Goal: Task Accomplishment & Management: Manage account settings

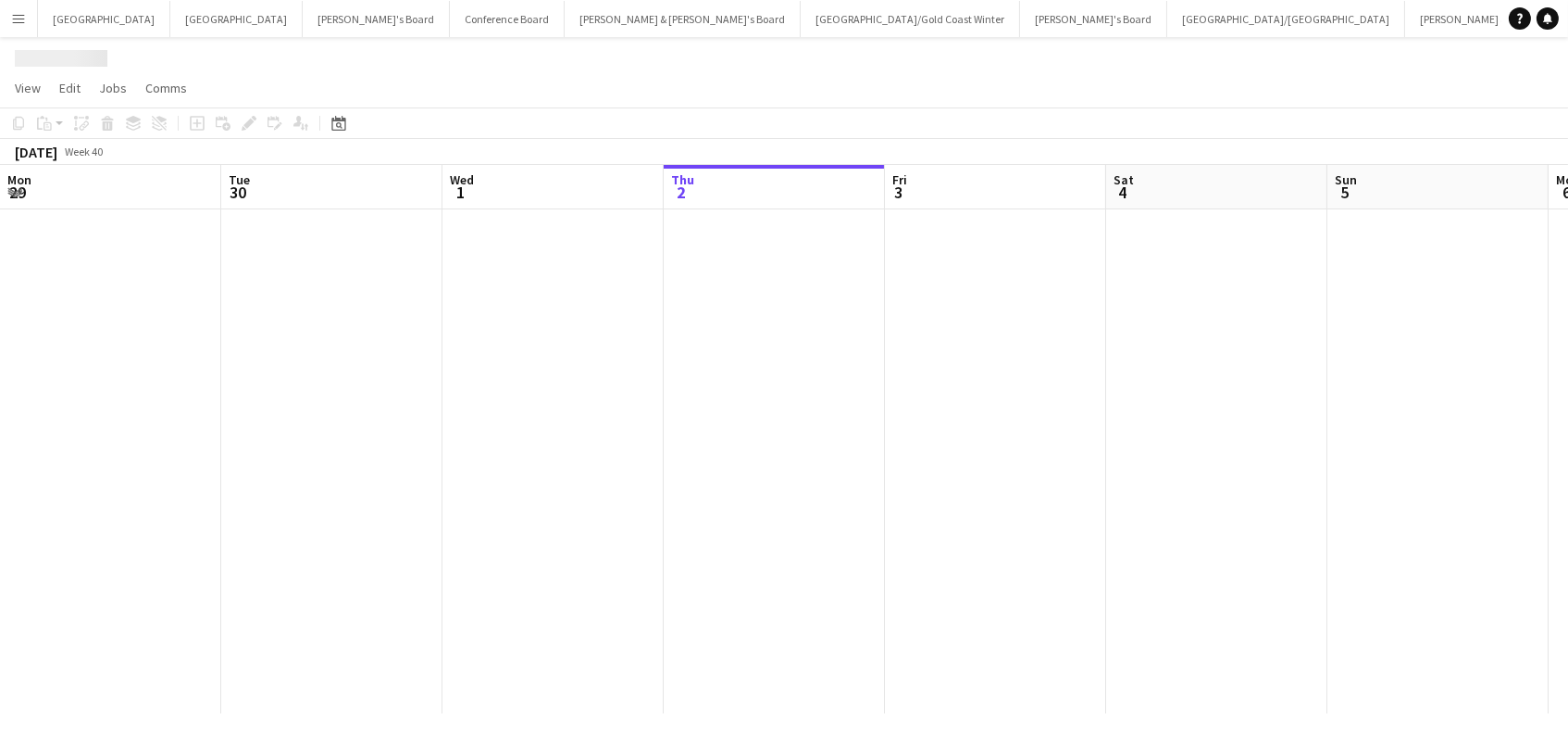
scroll to position [0, 441]
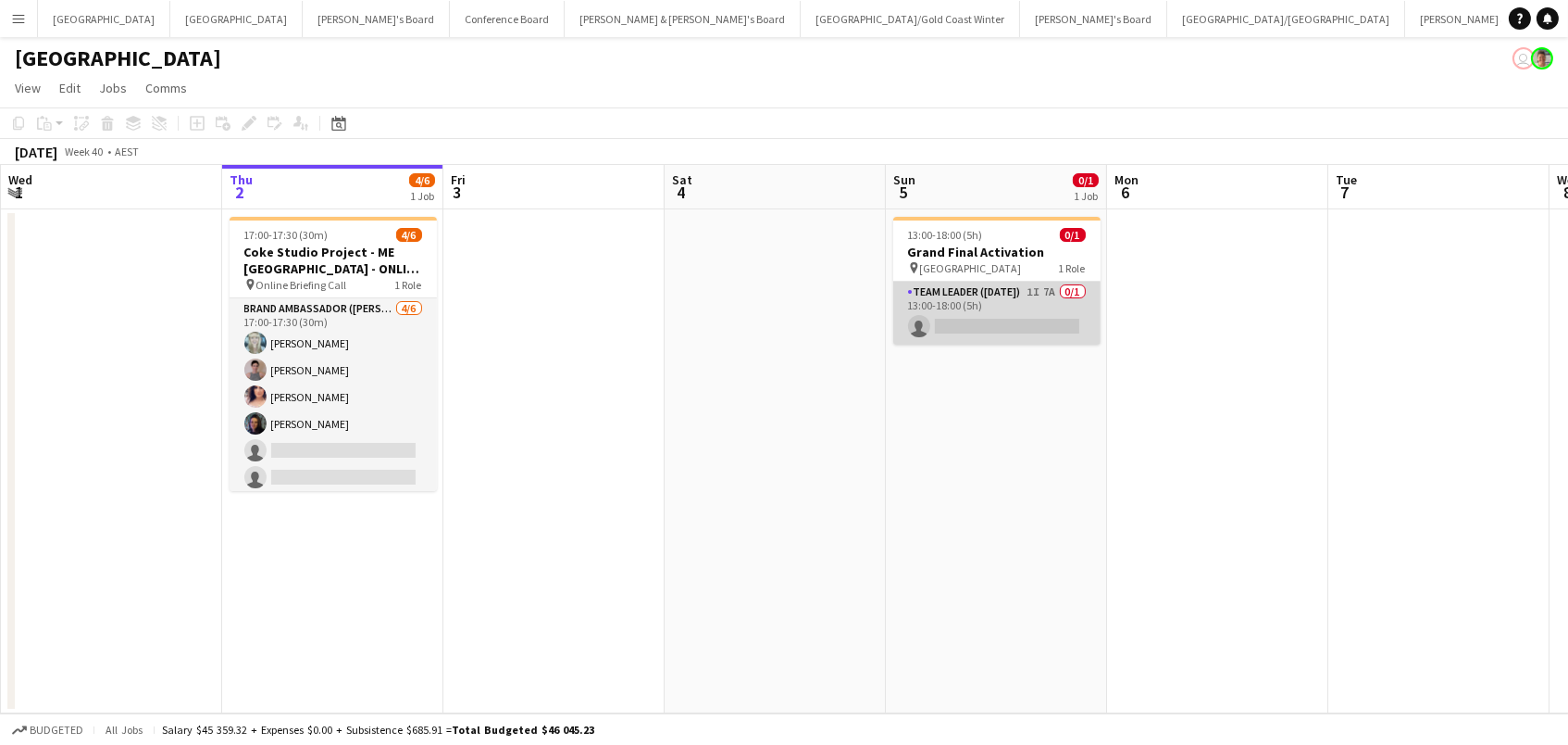
click at [1044, 309] on app-card-role "Team Leader ([DATE]) 1I 7A 0/1 13:00-18:00 (5h) single-neutral-actions" at bounding box center [997, 313] width 207 height 63
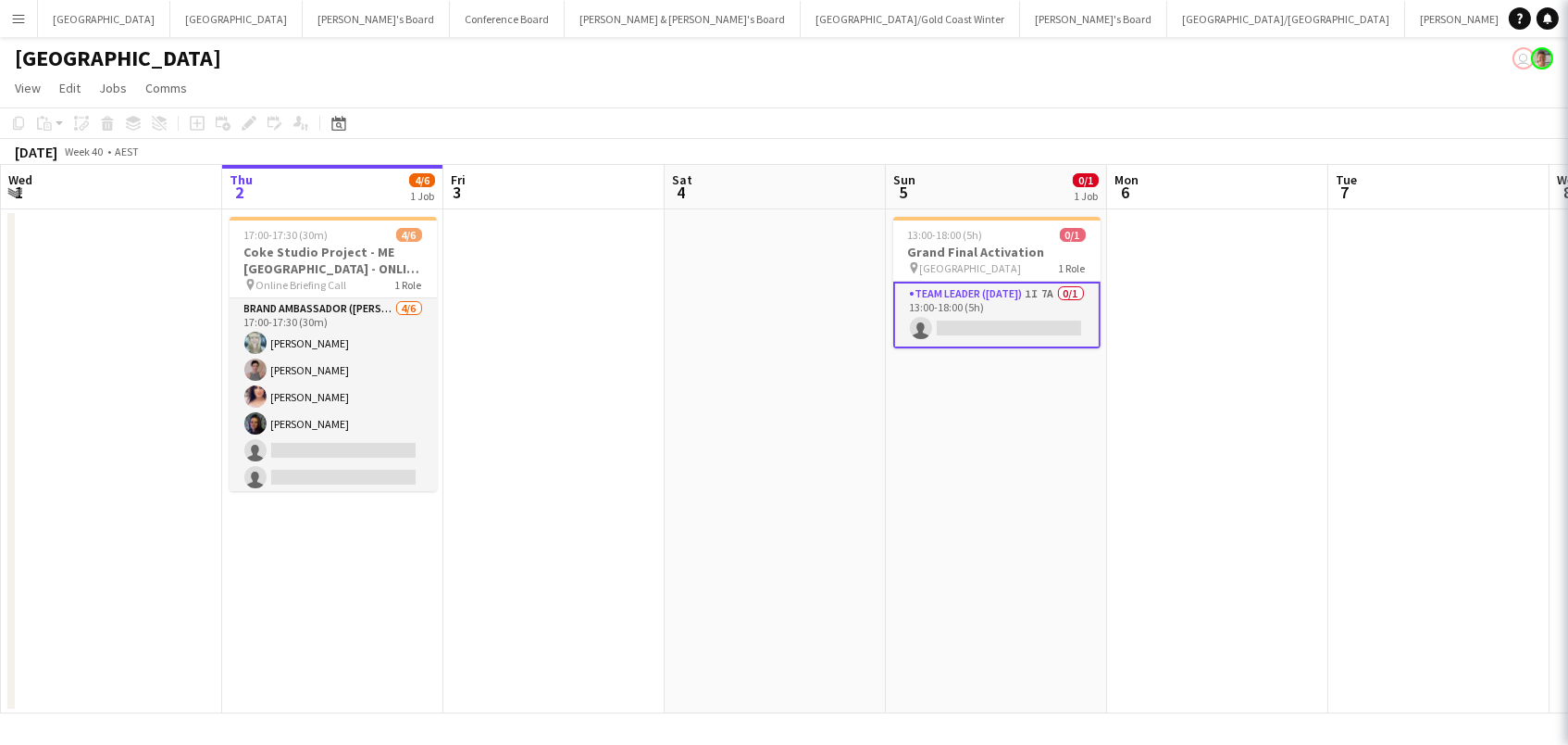
scroll to position [0, 440]
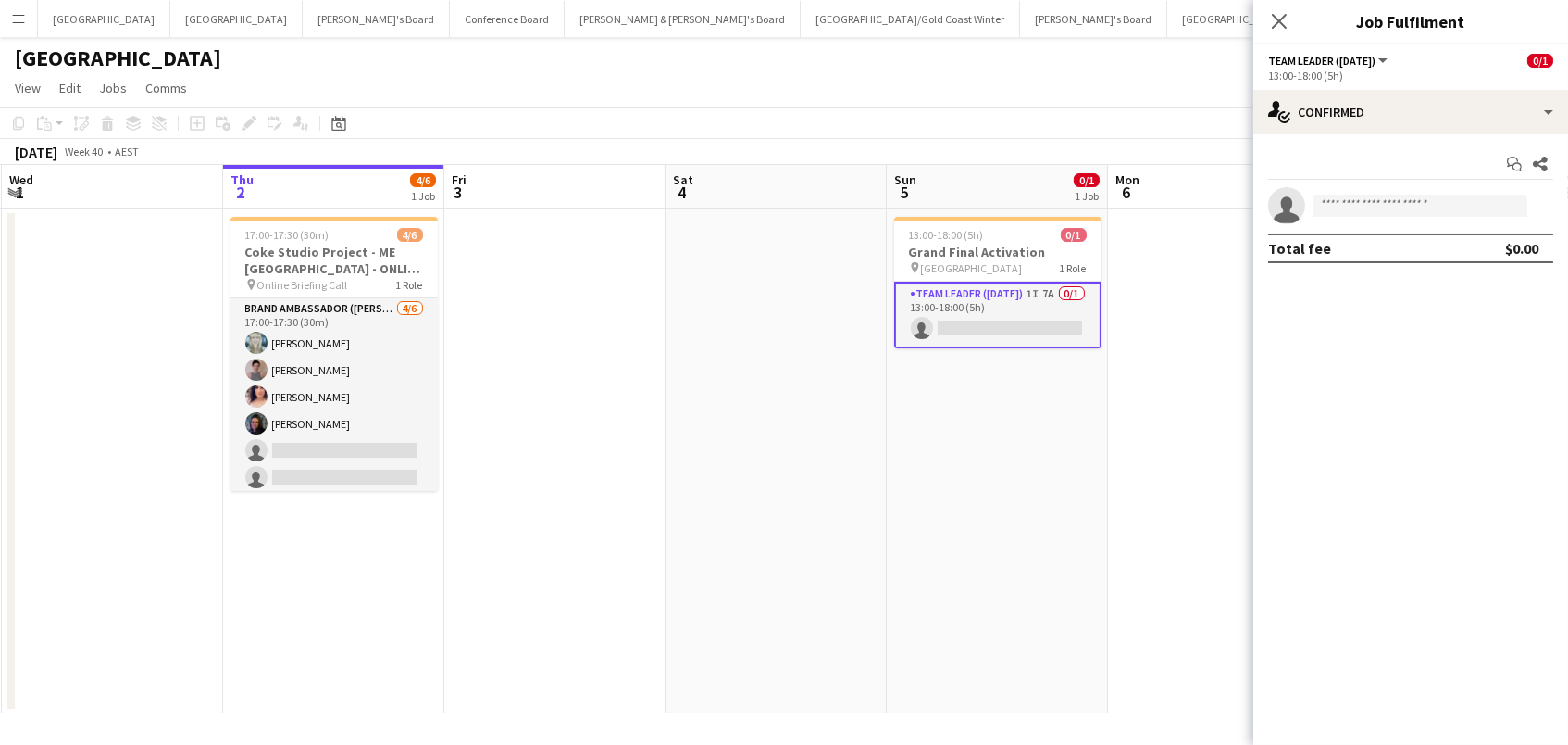
click at [1334, 136] on div "Start chat Share single-neutral-actions Total fee $0.00" at bounding box center [1411, 206] width 315 height 144
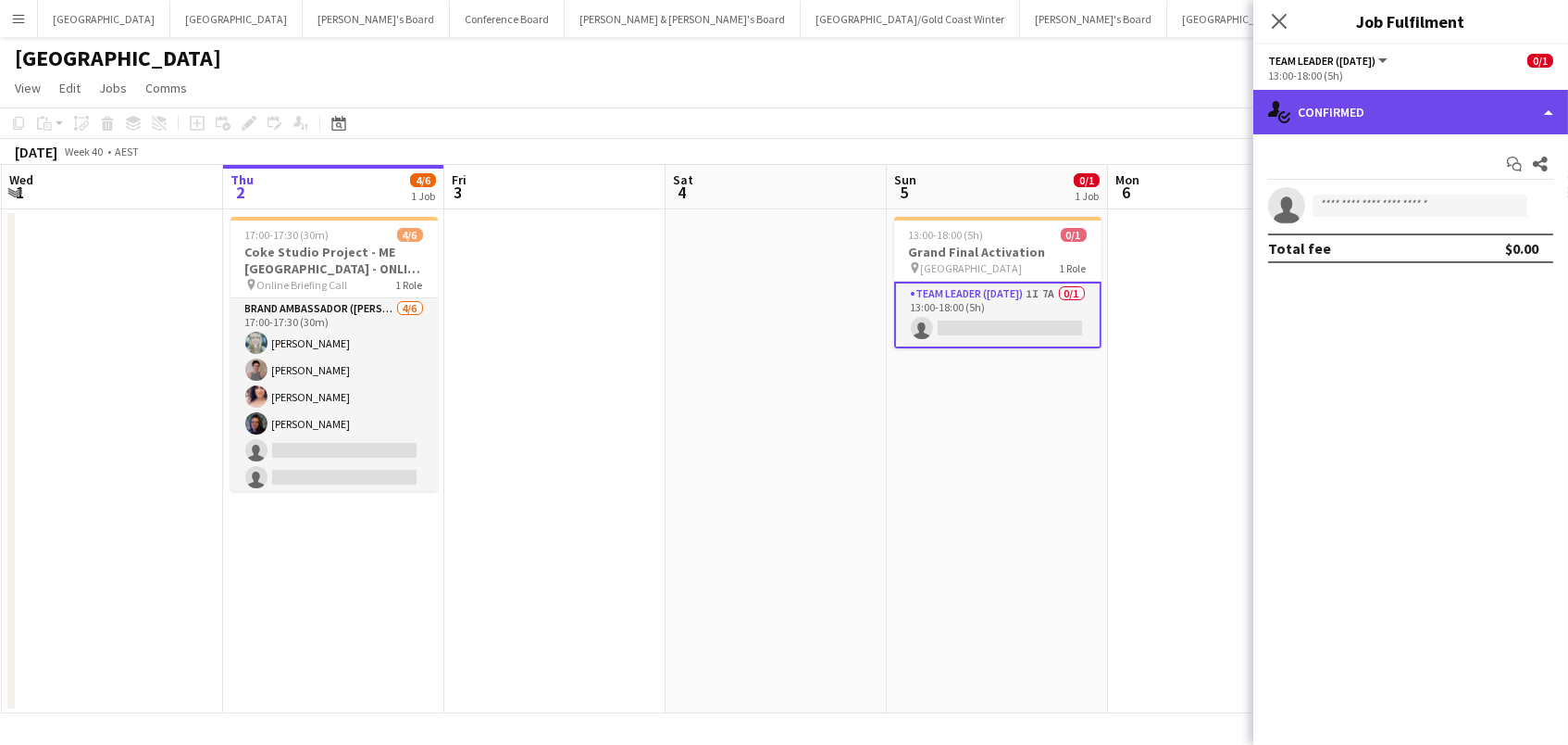
click at [1344, 110] on div "single-neutral-actions-check-2 Confirmed" at bounding box center [1411, 112] width 315 height 44
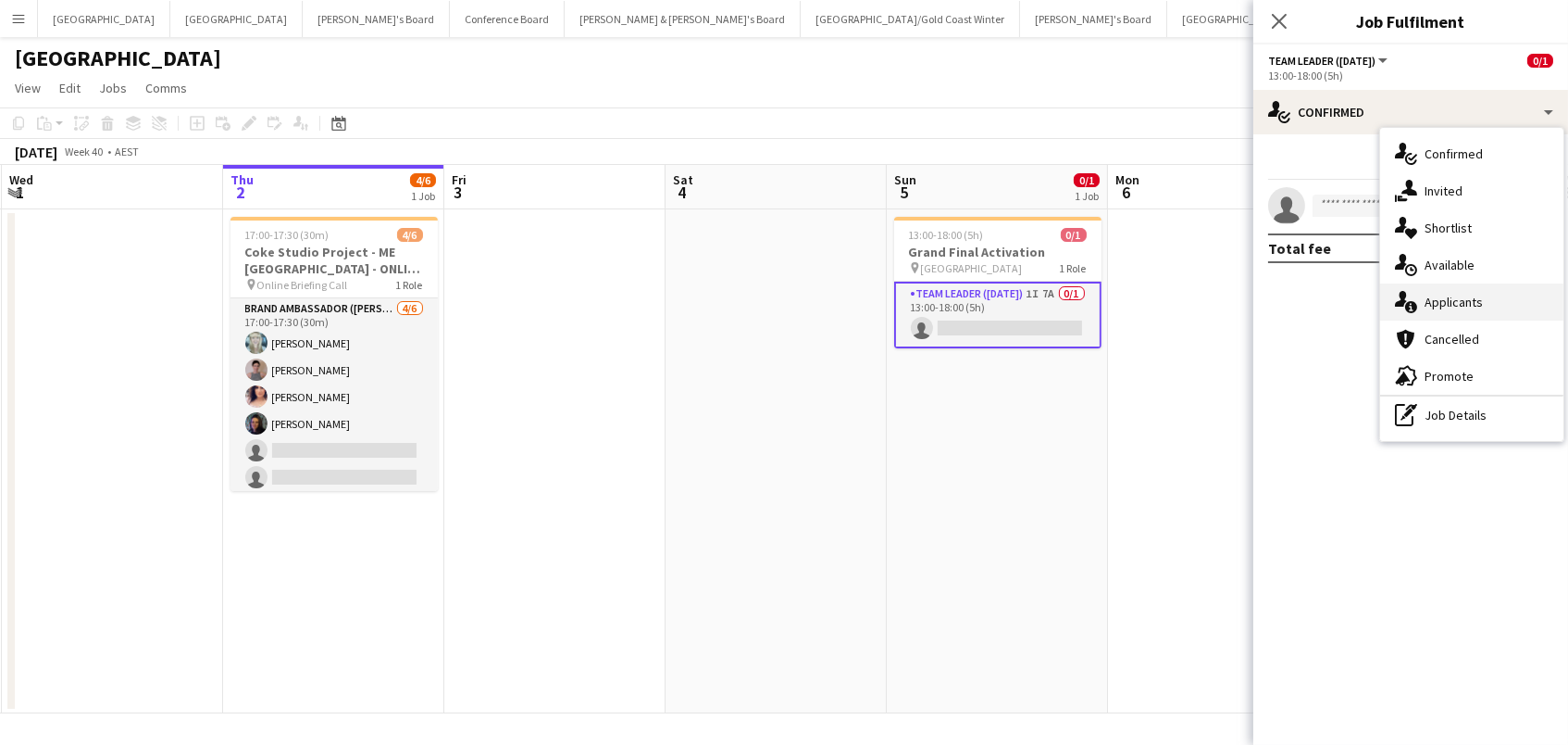
click at [1461, 300] on span "Applicants" at bounding box center [1454, 301] width 59 height 16
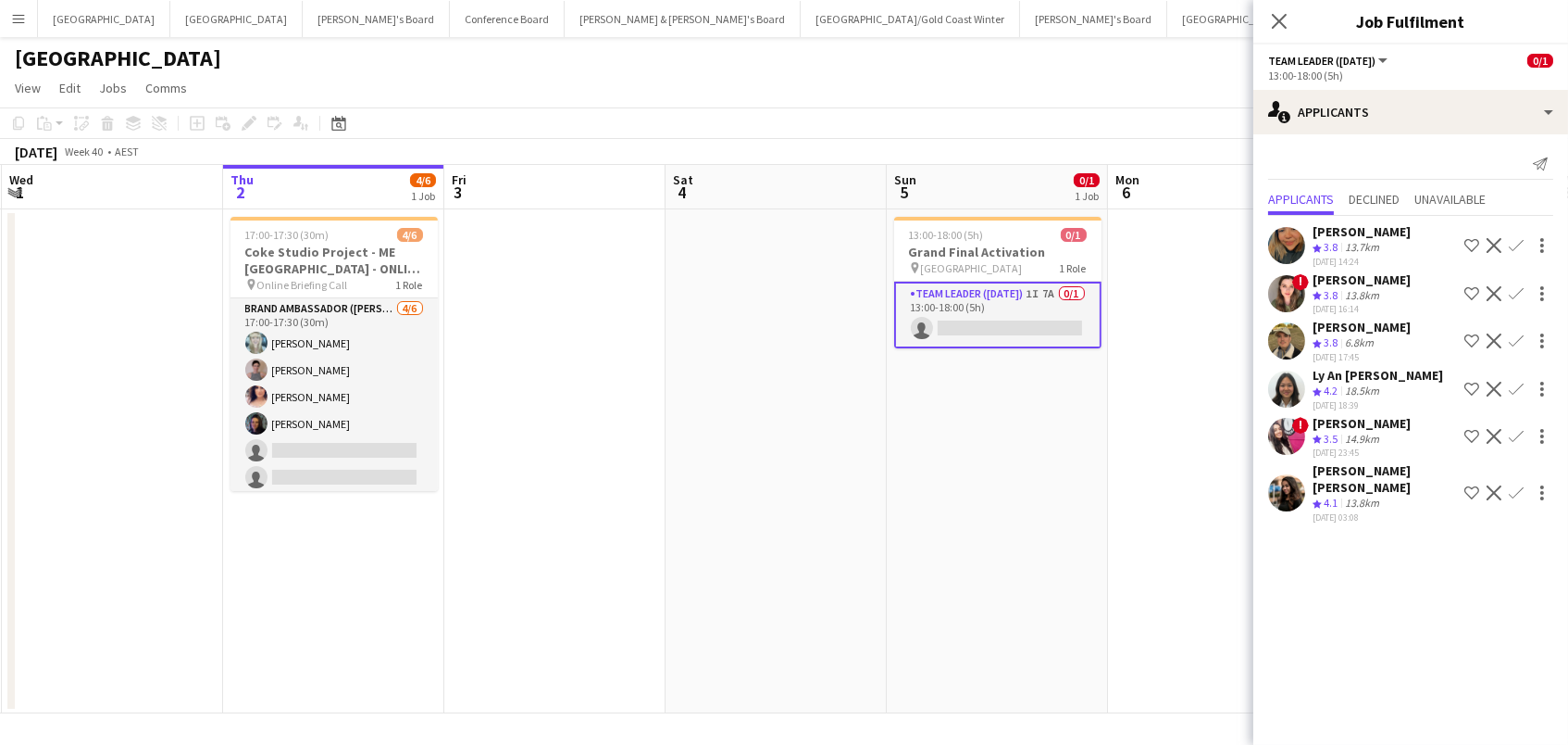
click at [1515, 392] on app-icon "Confirm" at bounding box center [1515, 388] width 14 height 14
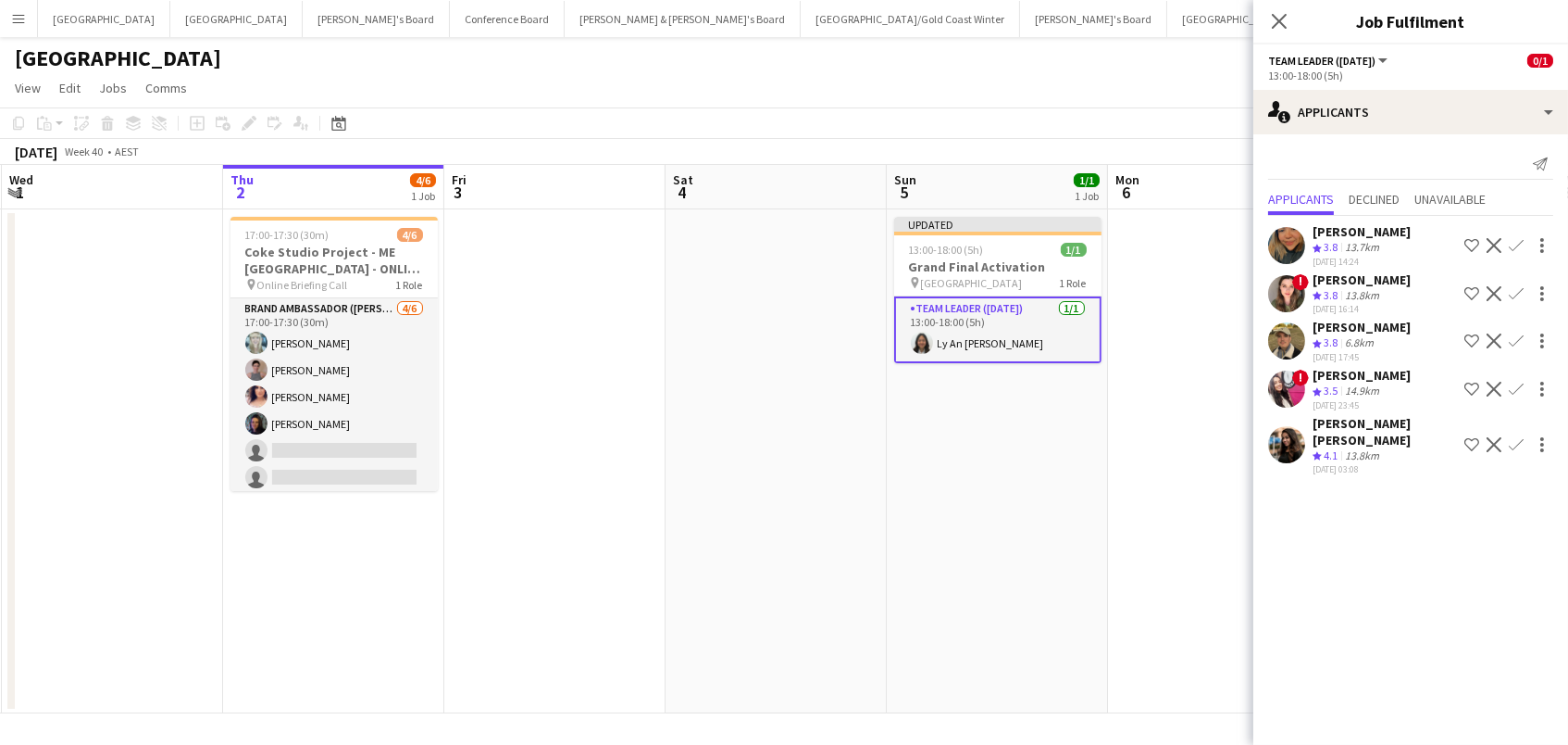
click at [891, 248] on app-date-cell "Updated 13:00-18:00 (5h) 1/1 Grand Final Activation pin Accor Stadium 1 Role Te…" at bounding box center [997, 461] width 222 height 504
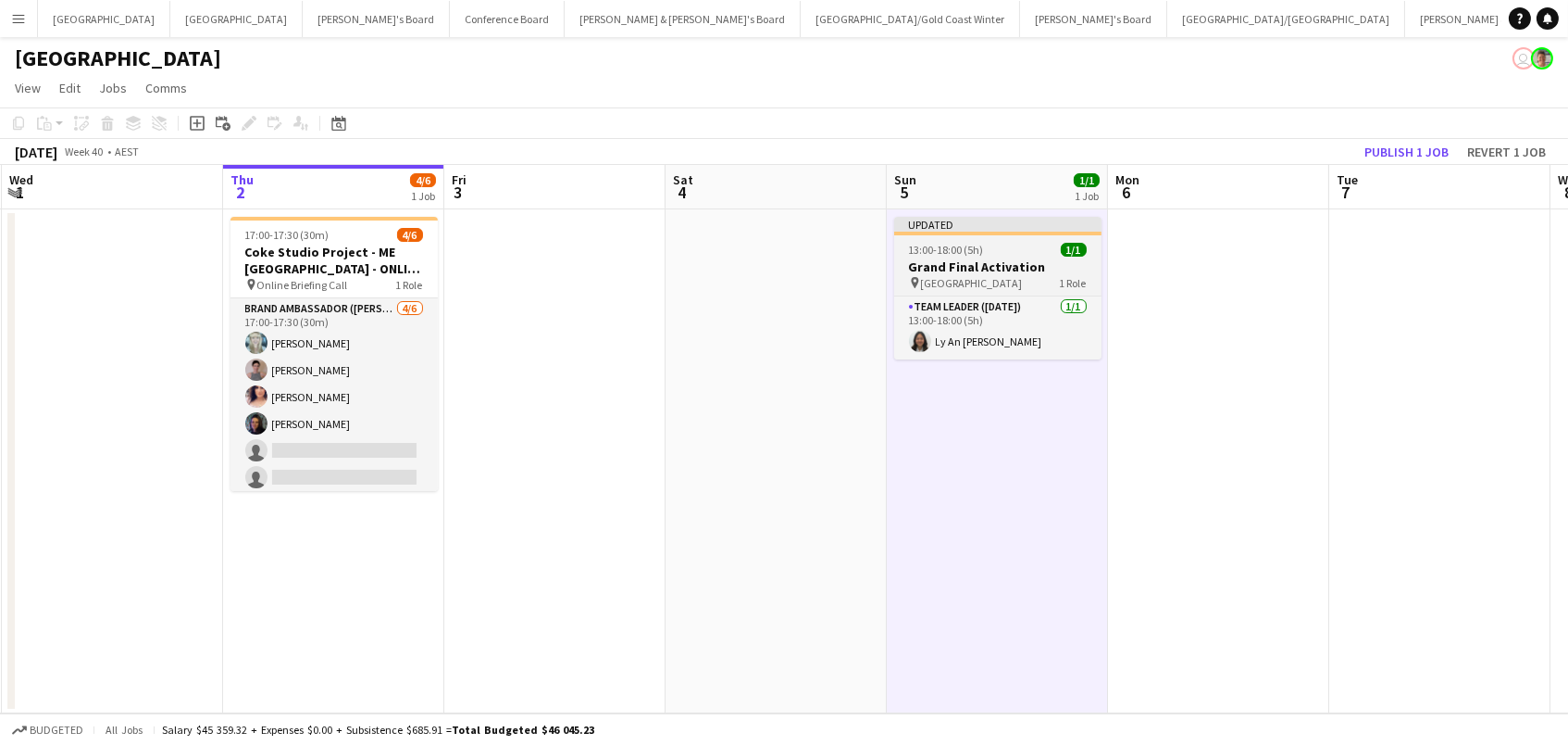
click at [928, 258] on h3 "Grand Final Activation" at bounding box center [998, 266] width 207 height 16
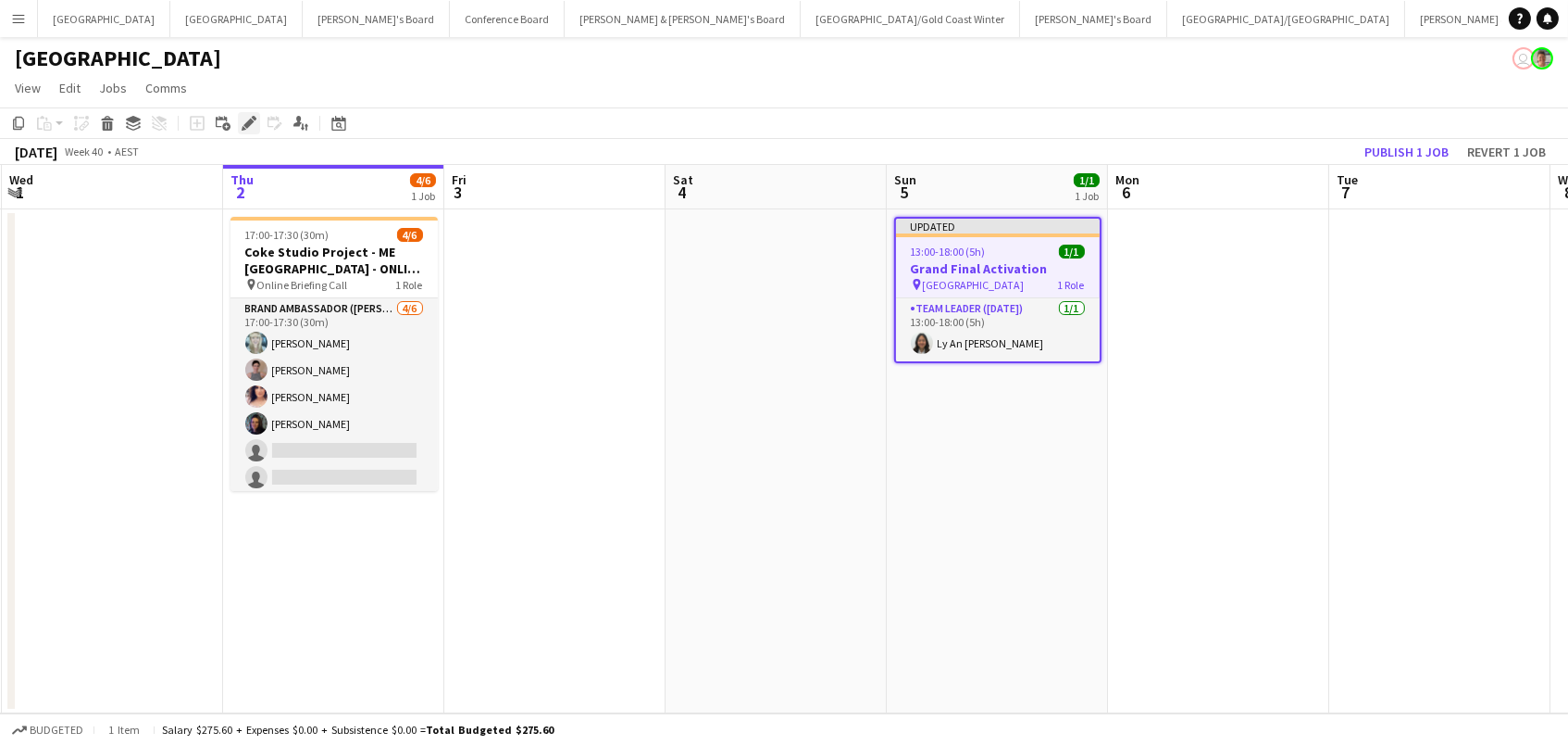
click at [249, 112] on div "Edit" at bounding box center [249, 123] width 22 height 22
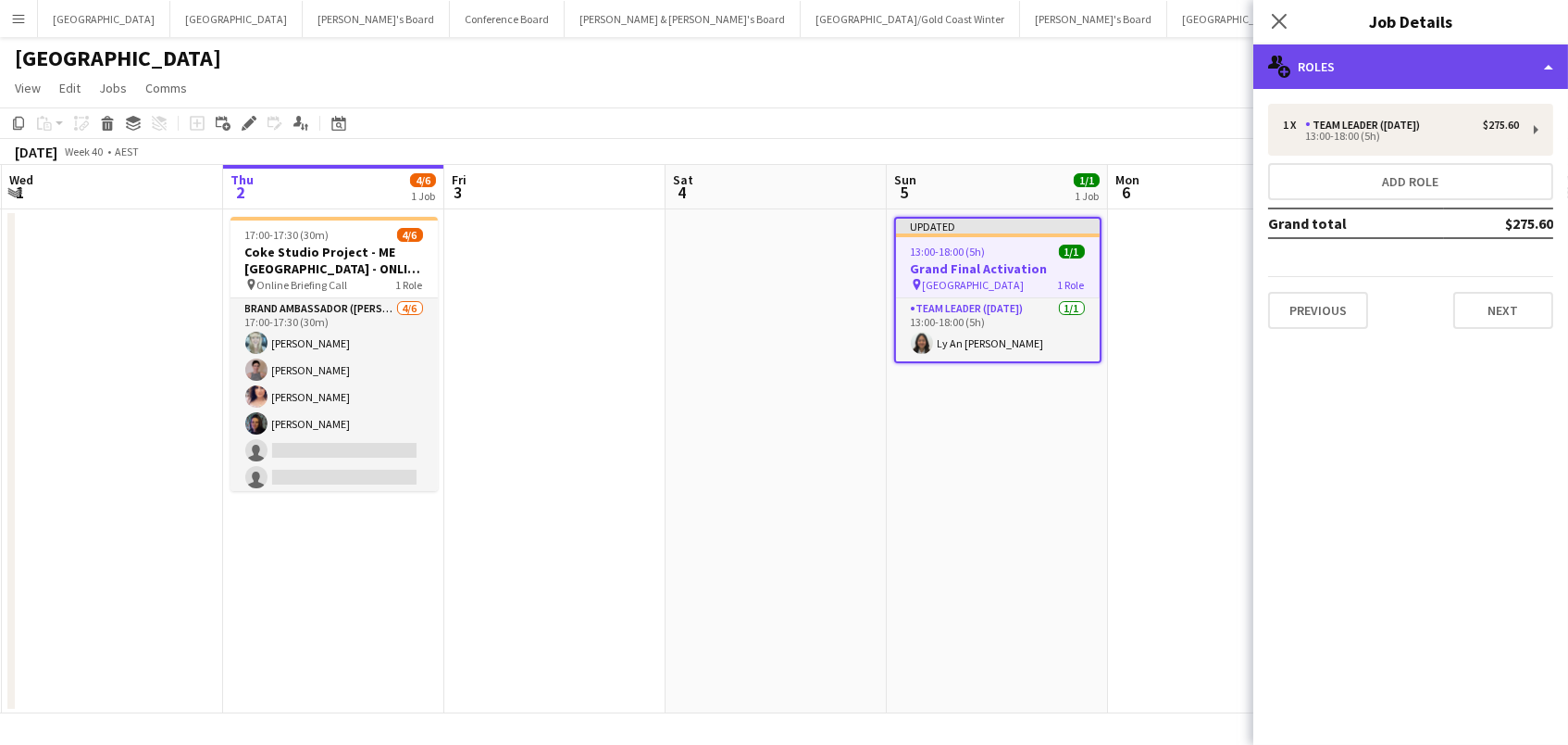
click at [1306, 44] on div "multiple-users-add Roles" at bounding box center [1411, 66] width 315 height 44
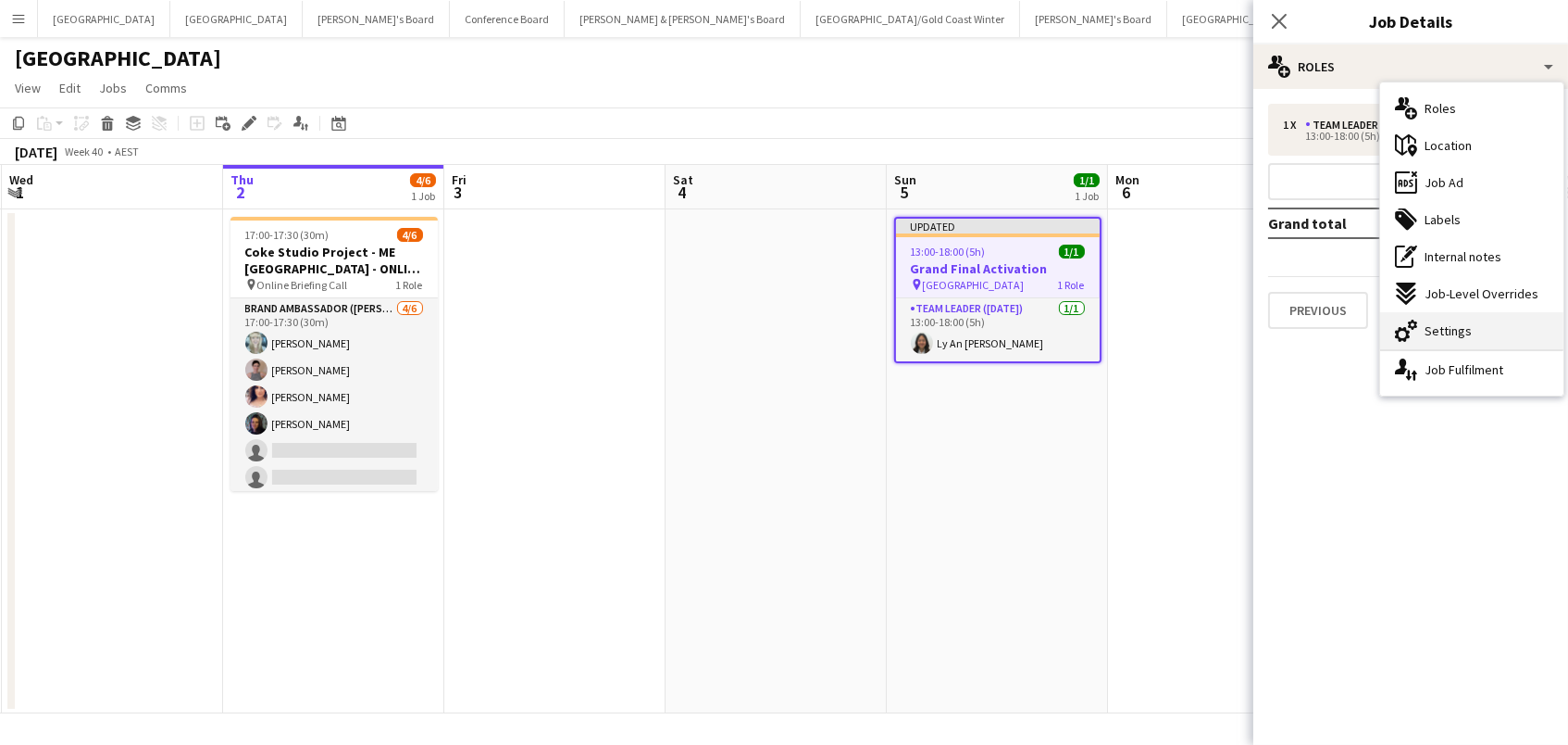
click at [1430, 327] on span "Settings" at bounding box center [1448, 330] width 47 height 16
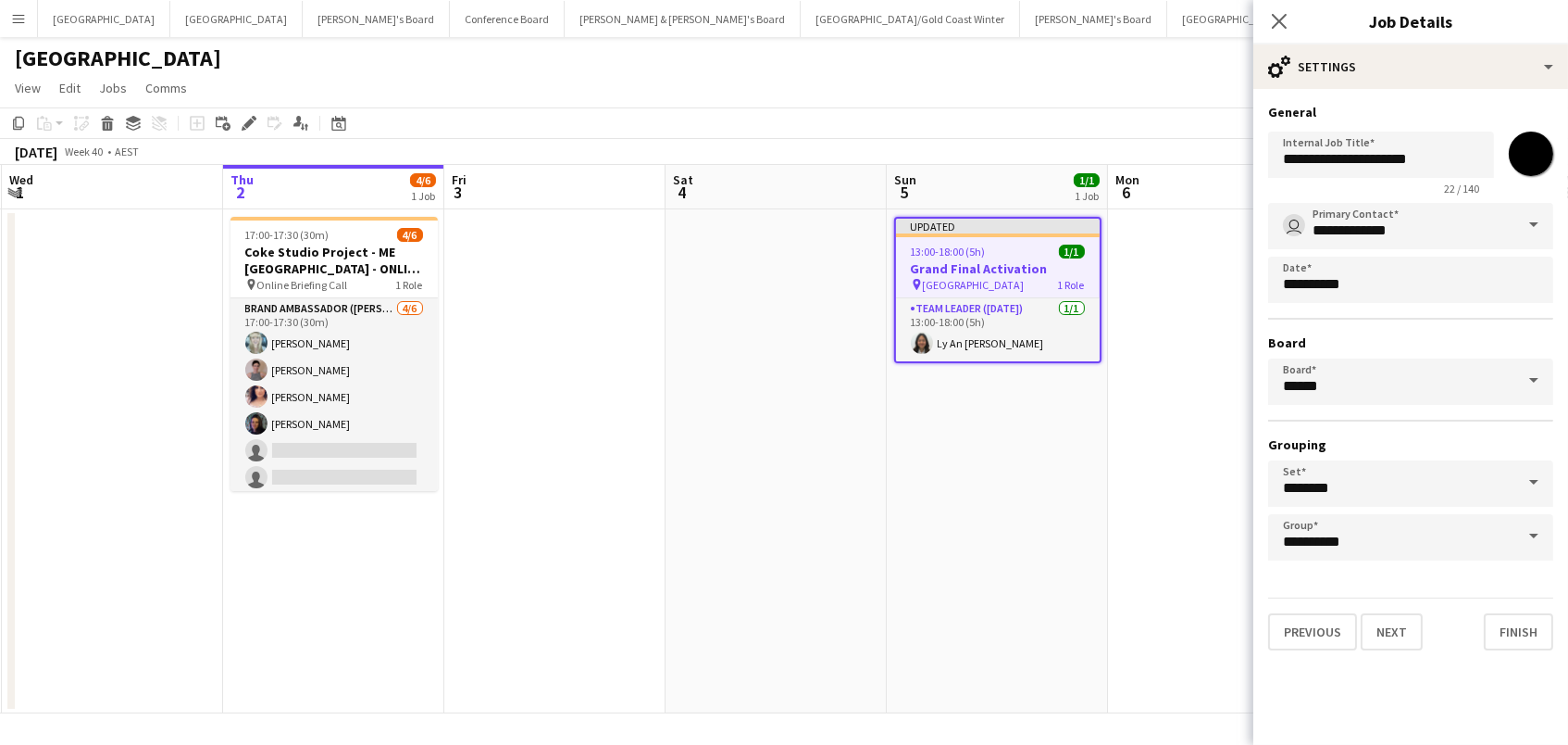
click at [1535, 158] on input "*******" at bounding box center [1531, 153] width 66 height 66
type input "*******"
click at [1212, 194] on app-board-header-date "Mon 6" at bounding box center [1219, 187] width 222 height 44
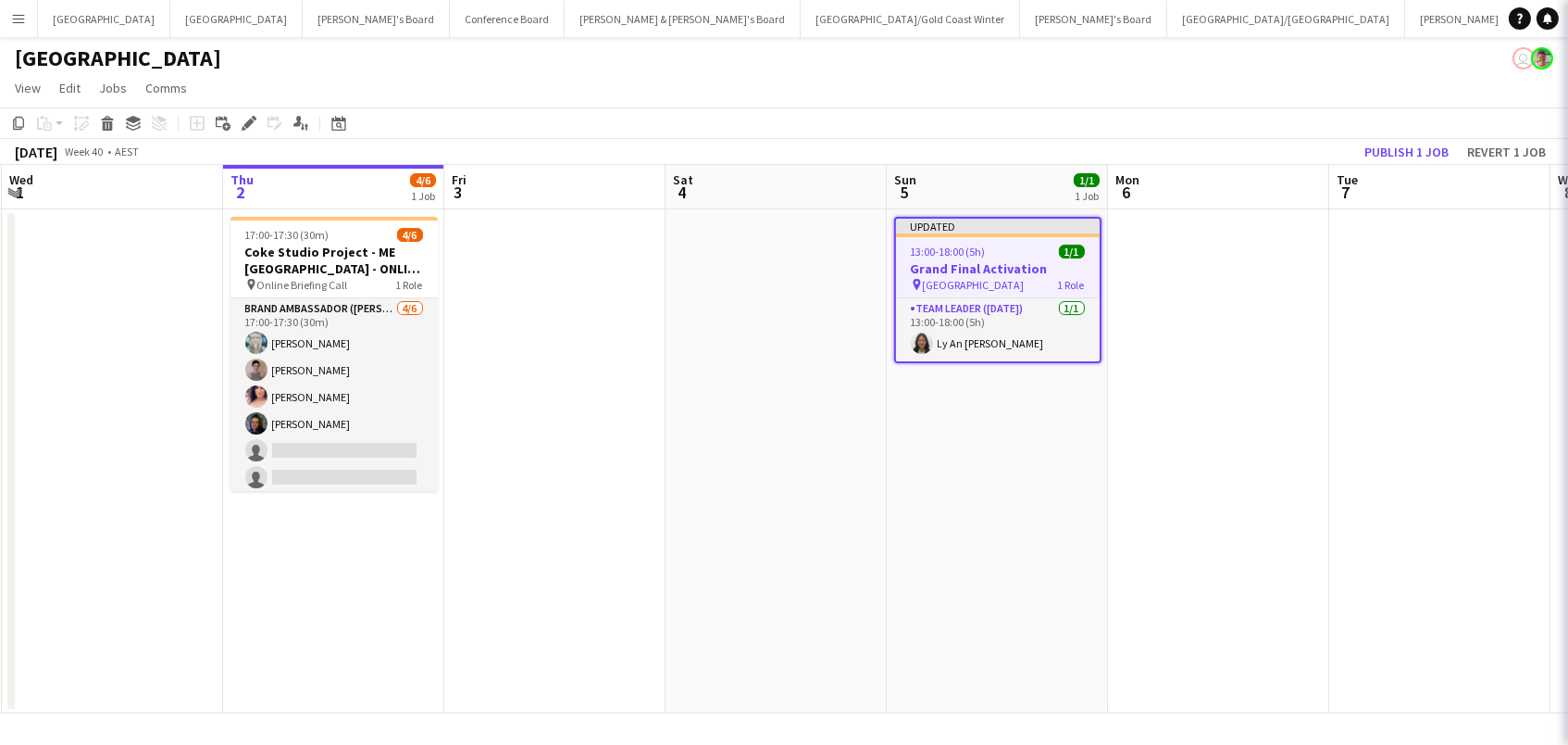
scroll to position [0, 440]
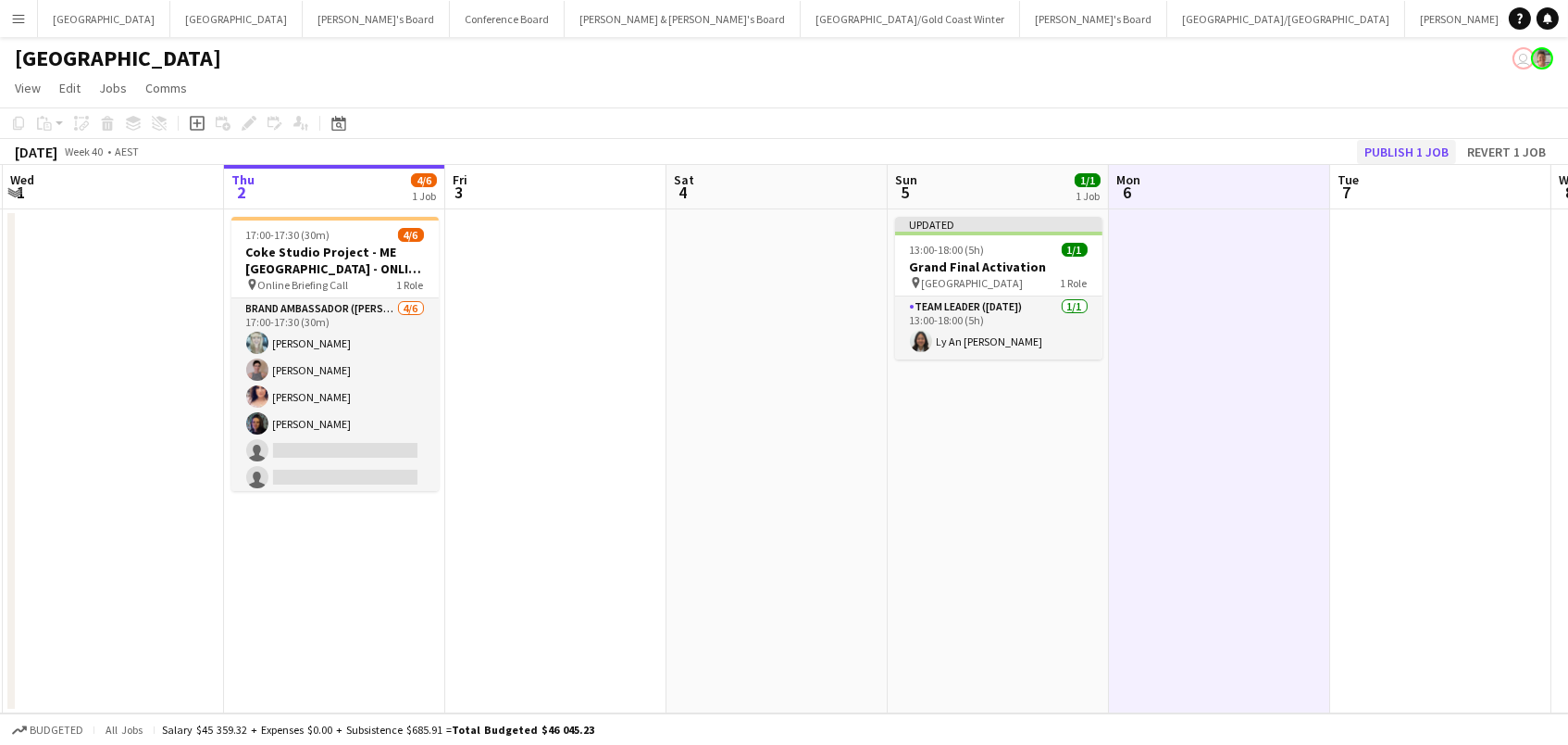
click at [1428, 143] on button "Publish 1 job" at bounding box center [1406, 152] width 99 height 24
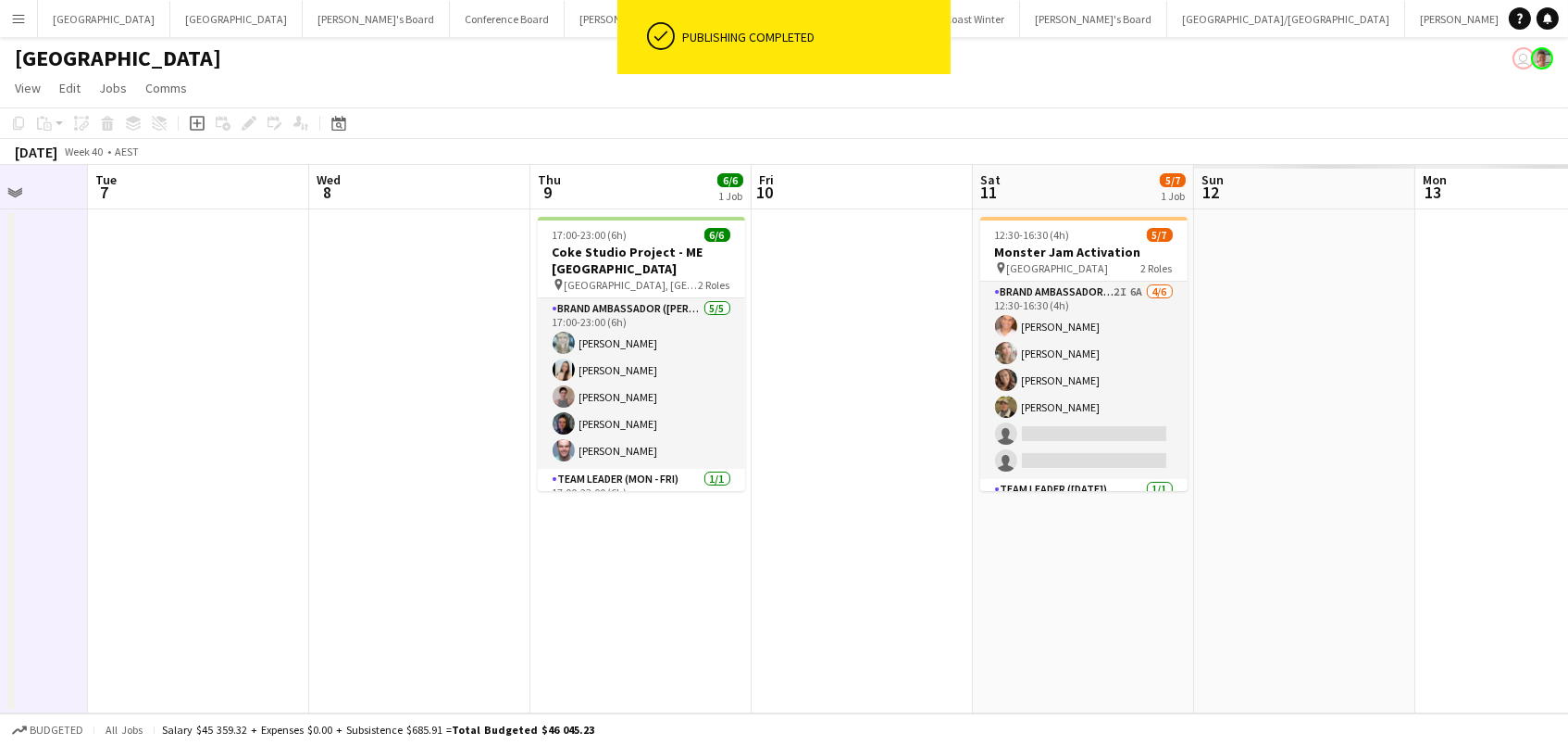
scroll to position [0, 937]
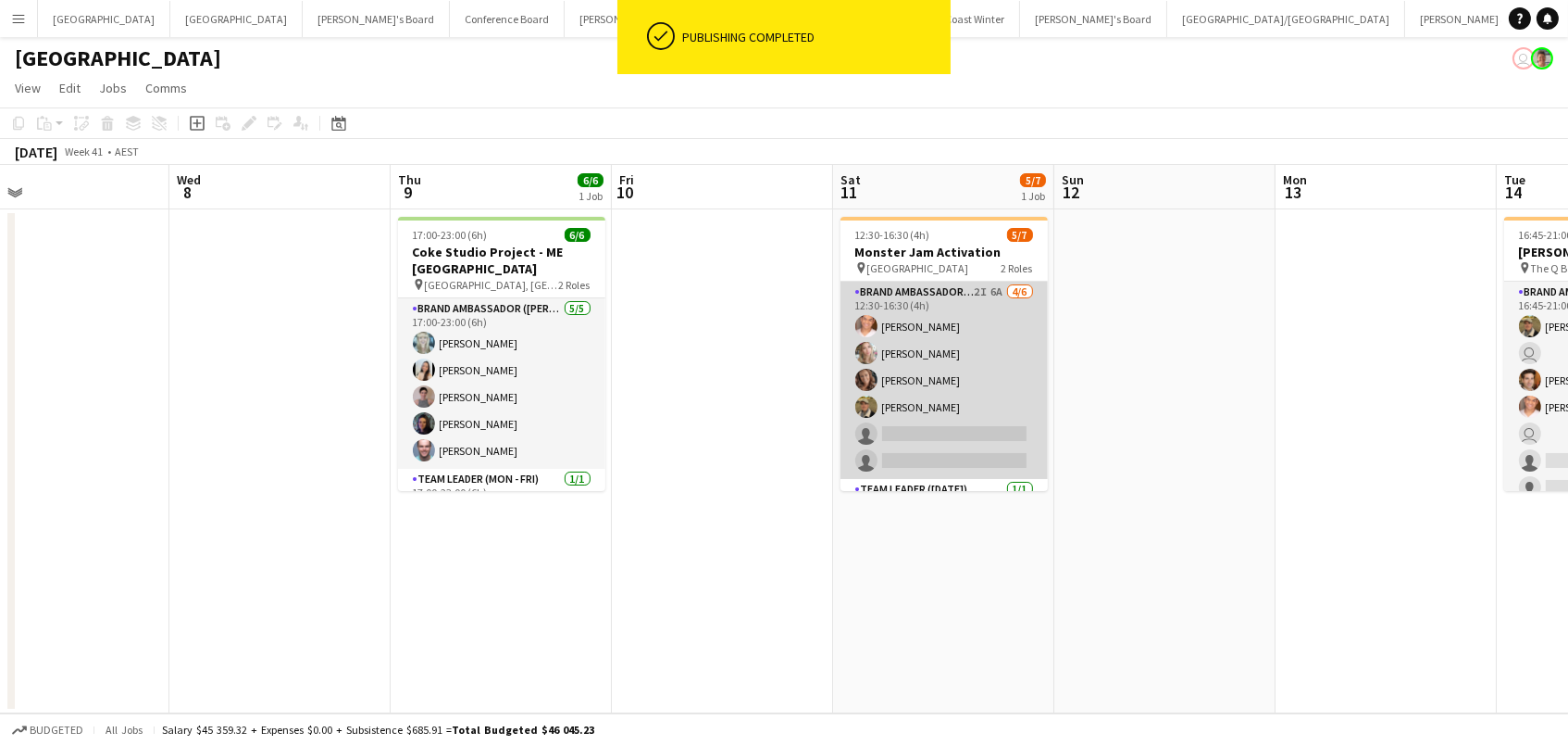
click at [912, 343] on app-card-role "Brand Ambassador ([DATE]) 2I 6A [DATE] 12:30-16:30 (4h) [PERSON_NAME] [PERSON_N…" at bounding box center [944, 379] width 207 height 197
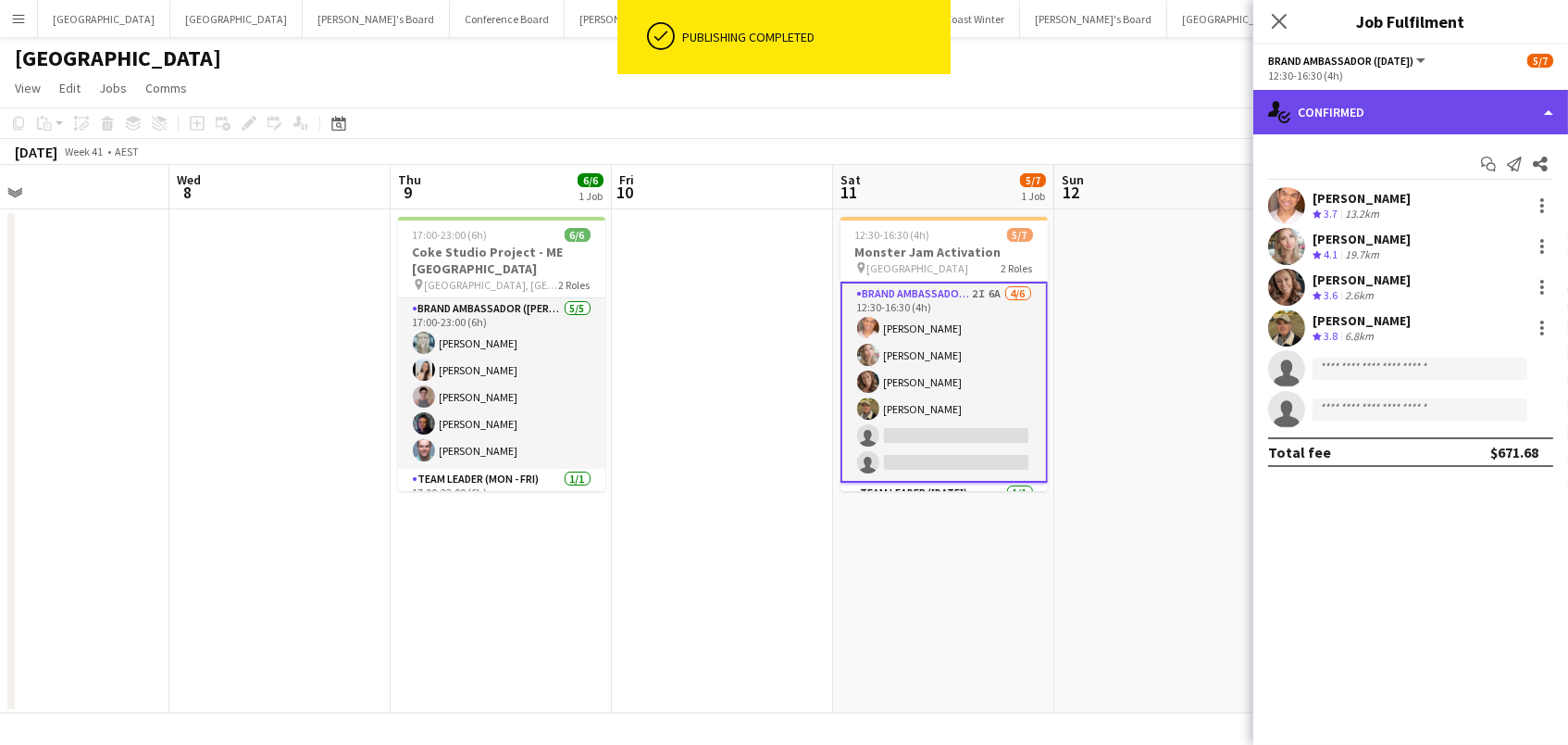
click at [1383, 92] on div "single-neutral-actions-check-2 Confirmed" at bounding box center [1411, 112] width 315 height 44
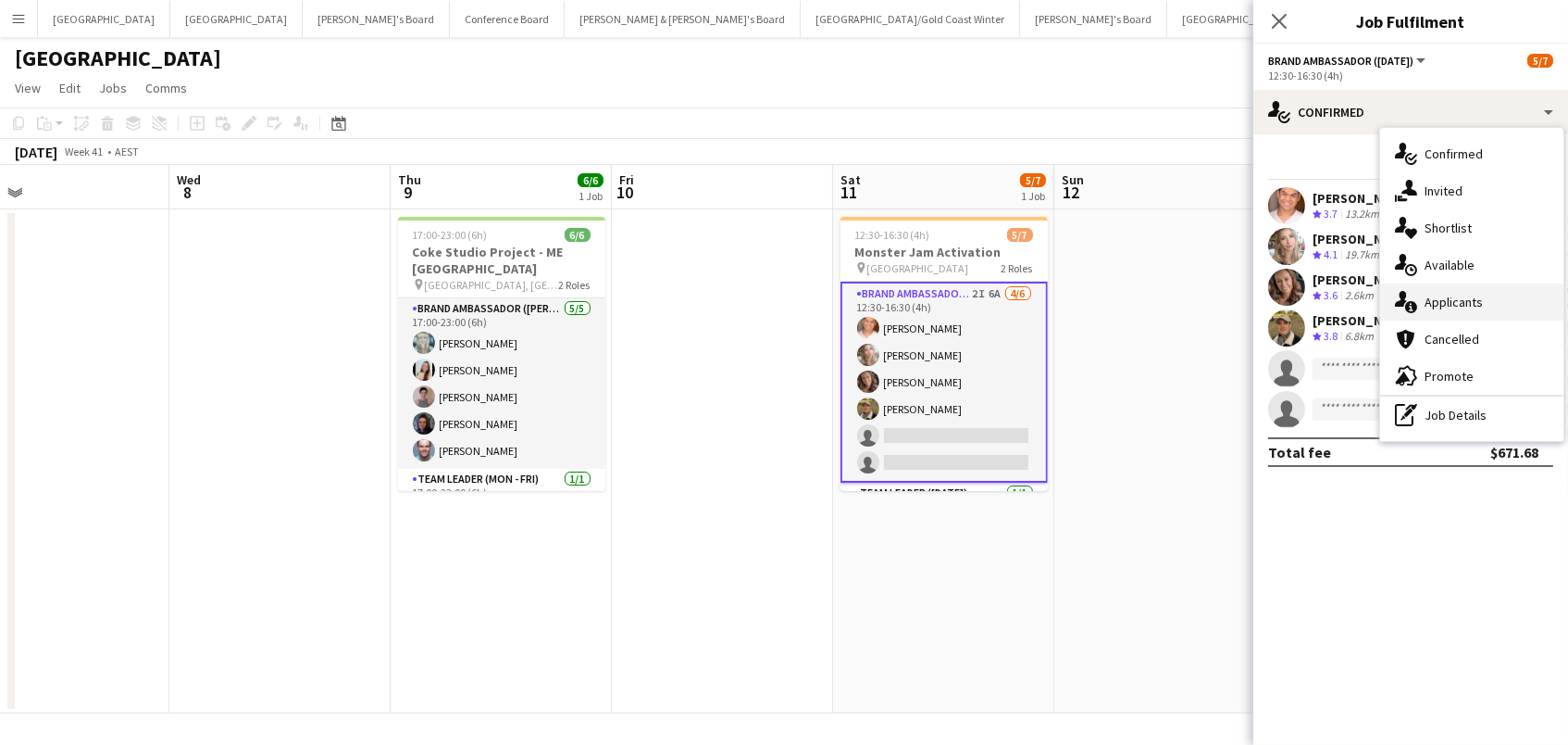
click at [1454, 294] on span "Applicants" at bounding box center [1454, 301] width 59 height 16
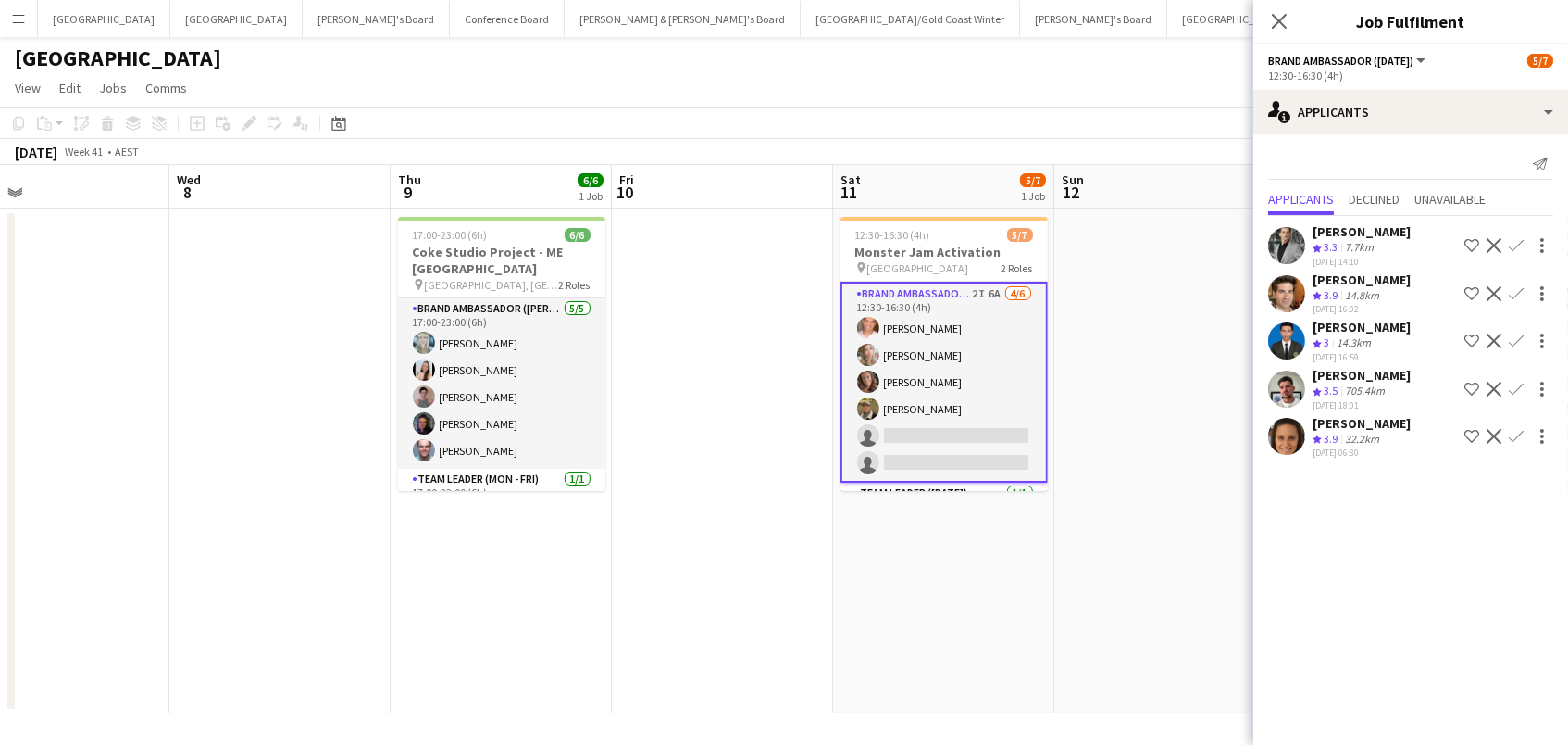
click at [1513, 429] on app-icon "Confirm" at bounding box center [1515, 436] width 14 height 14
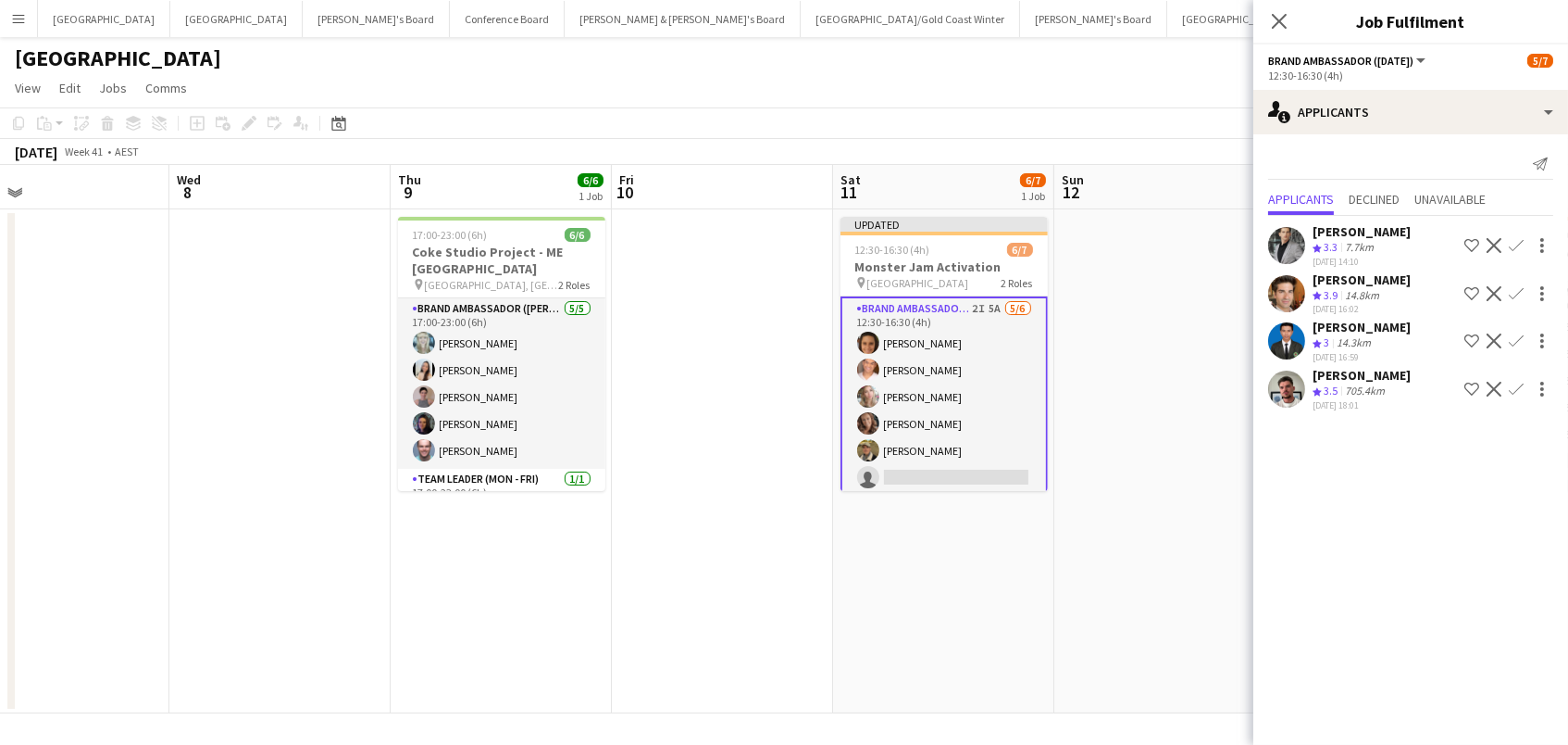
click at [1395, 287] on div "[PERSON_NAME] Crew rating 3.9 14.8km [DATE] 16:02 Shortlist crew Decline Confirm" at bounding box center [1411, 294] width 315 height 44
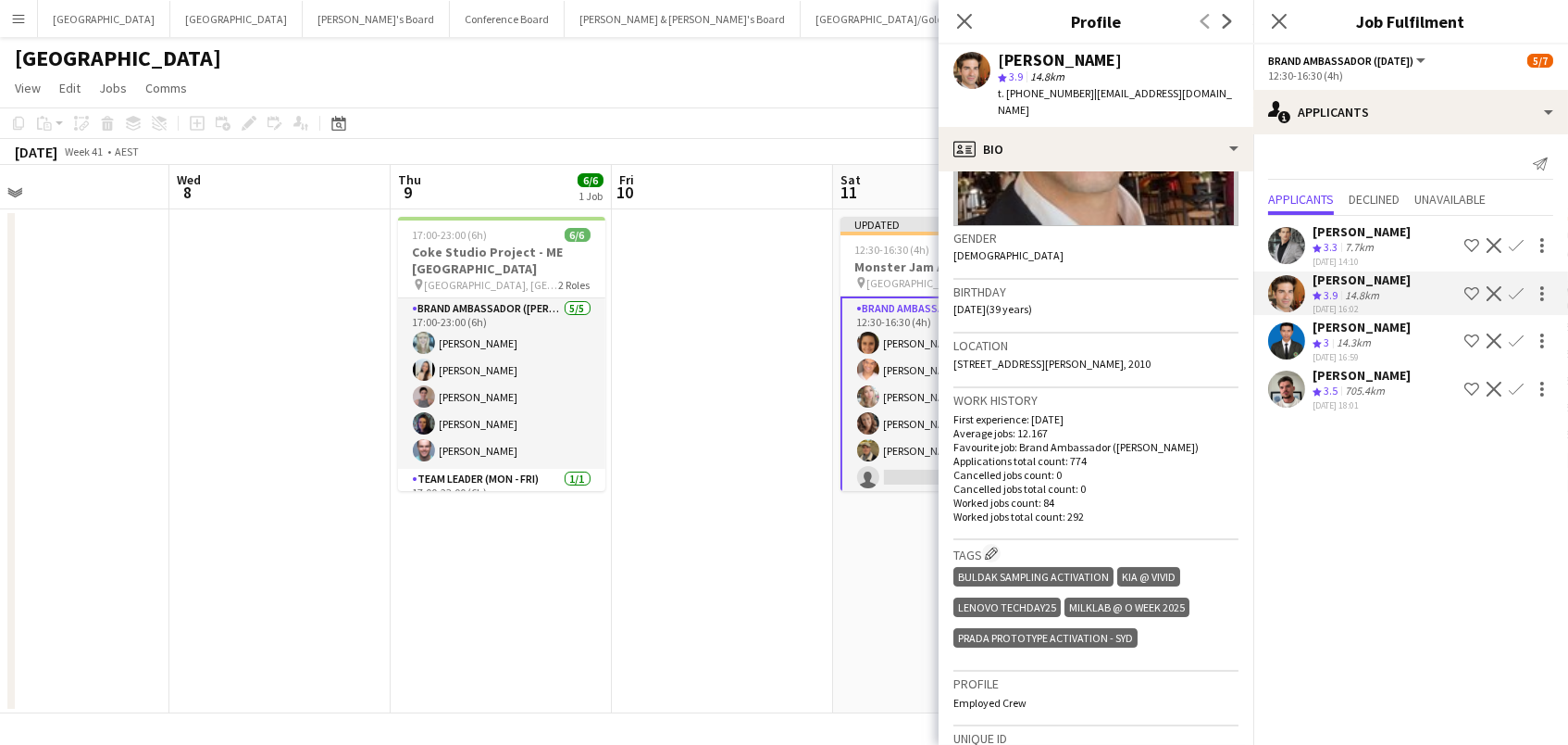
scroll to position [520, 0]
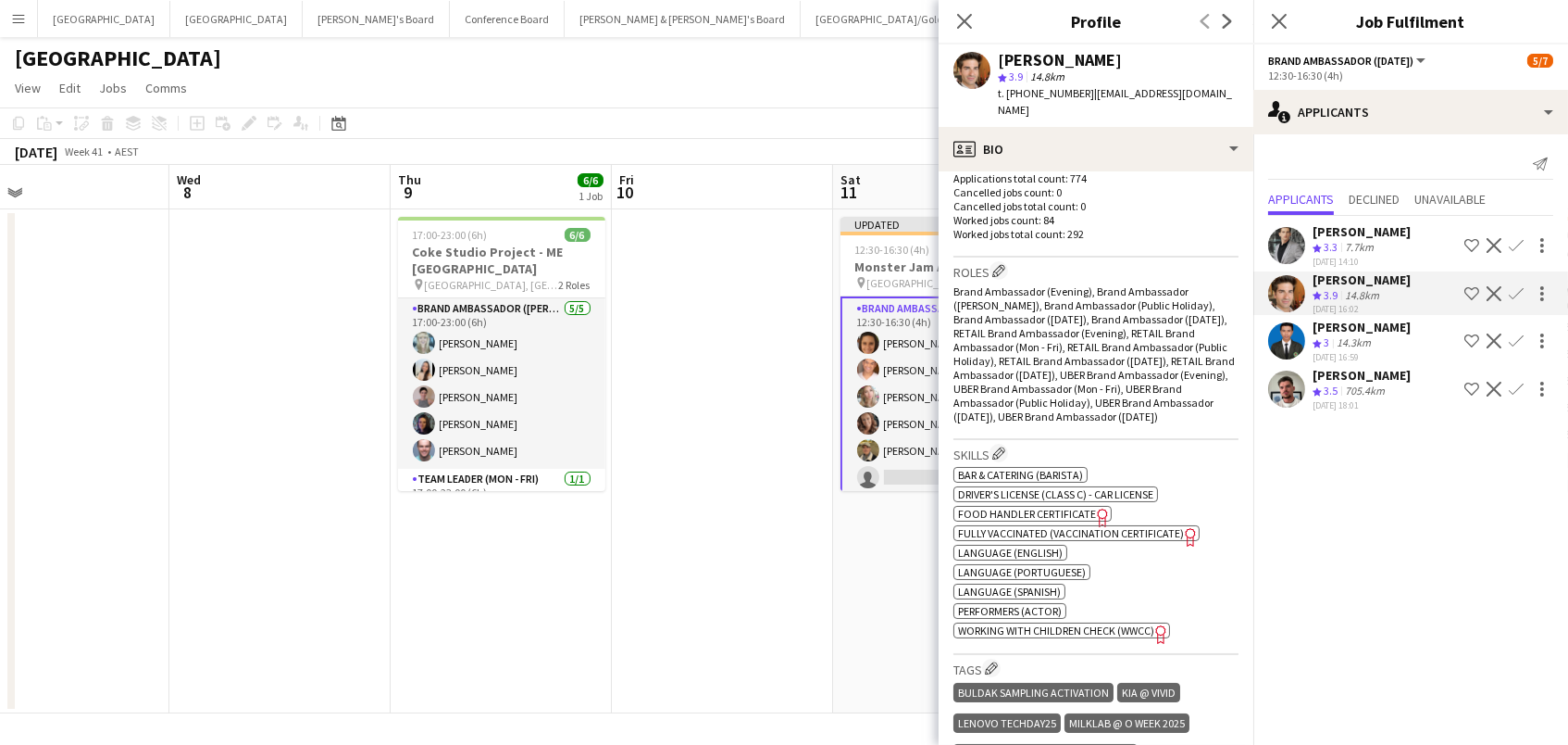
click at [1521, 286] on app-icon "Confirm" at bounding box center [1515, 293] width 14 height 14
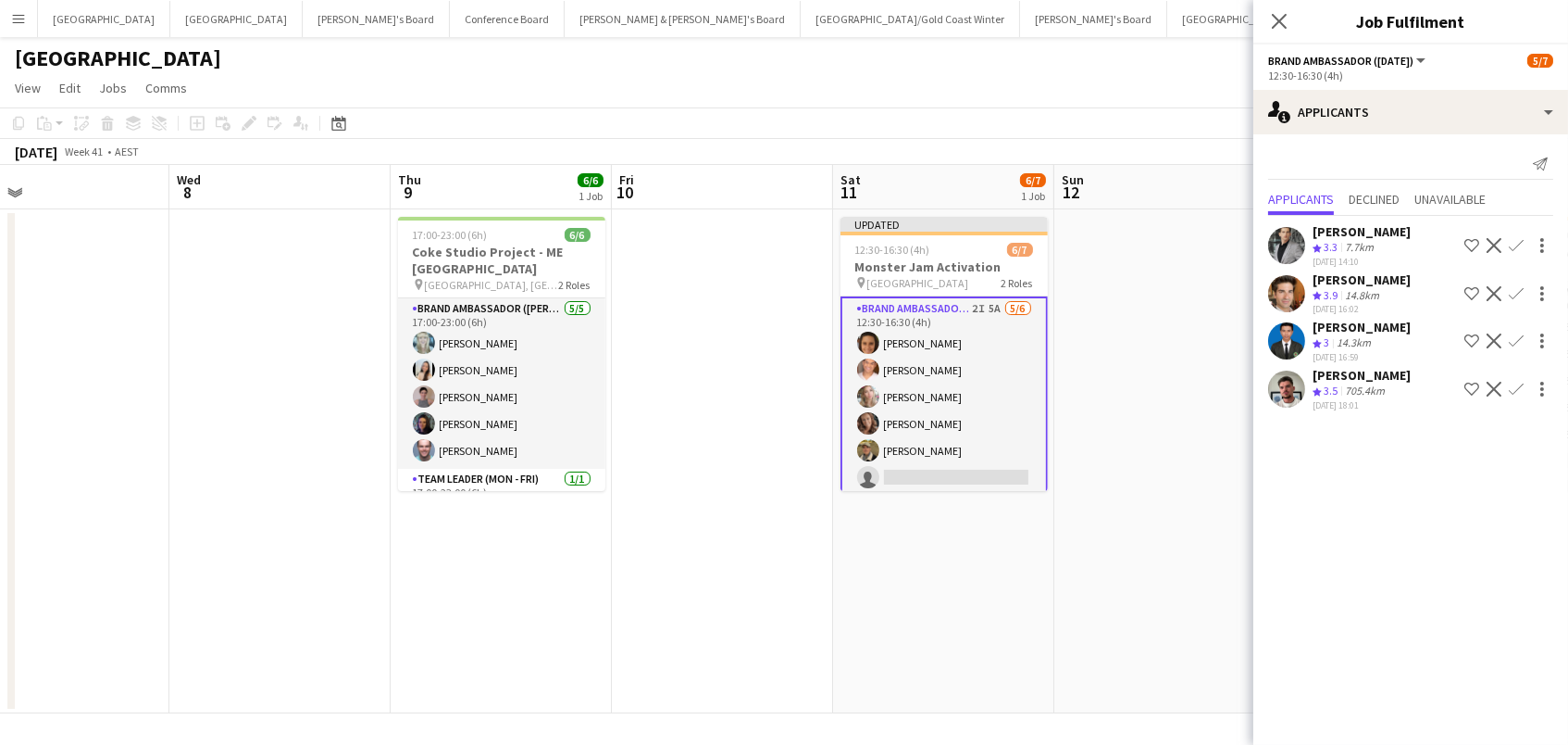
click at [1513, 291] on app-icon "Confirm" at bounding box center [1515, 293] width 14 height 14
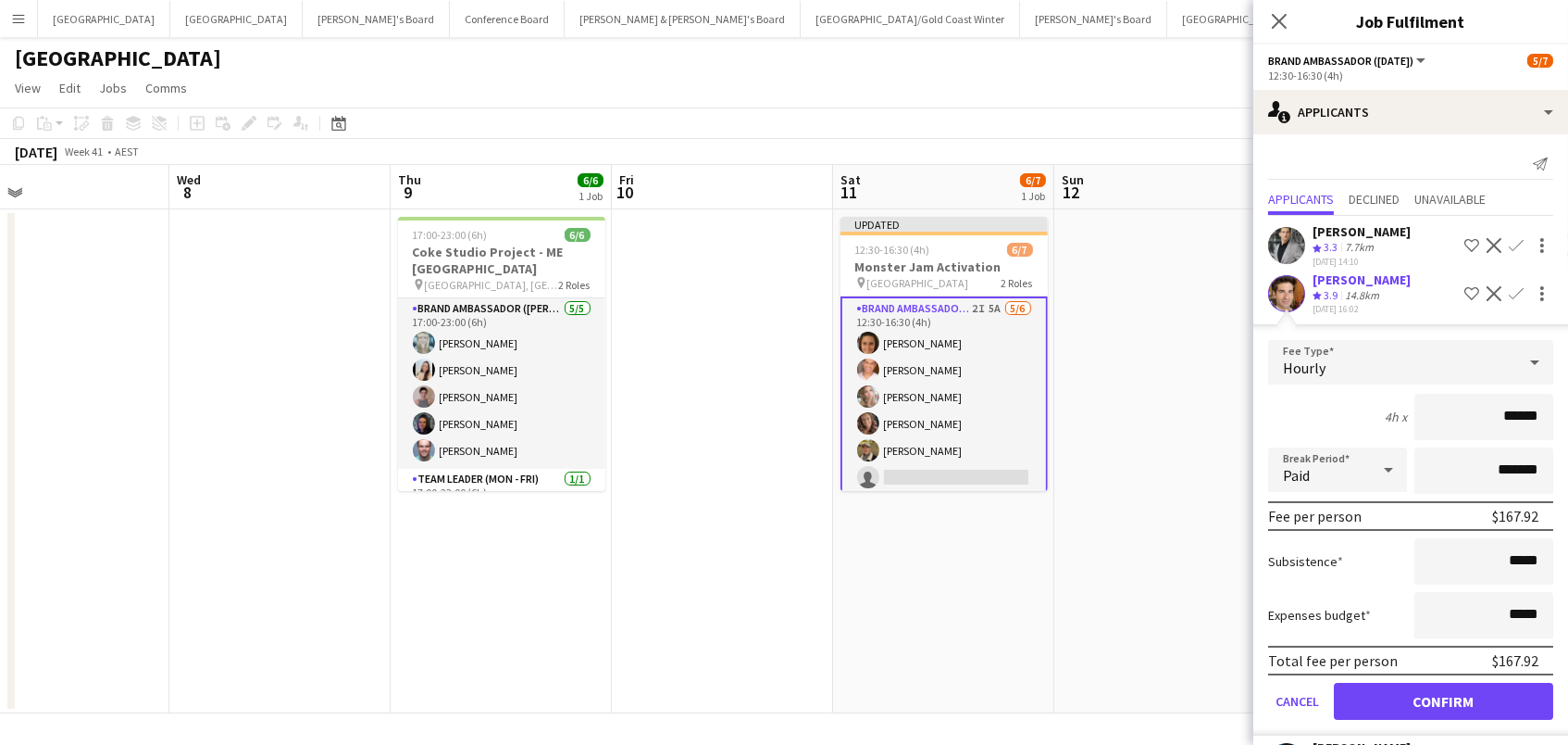
click at [1443, 695] on button "Confirm" at bounding box center [1443, 701] width 220 height 37
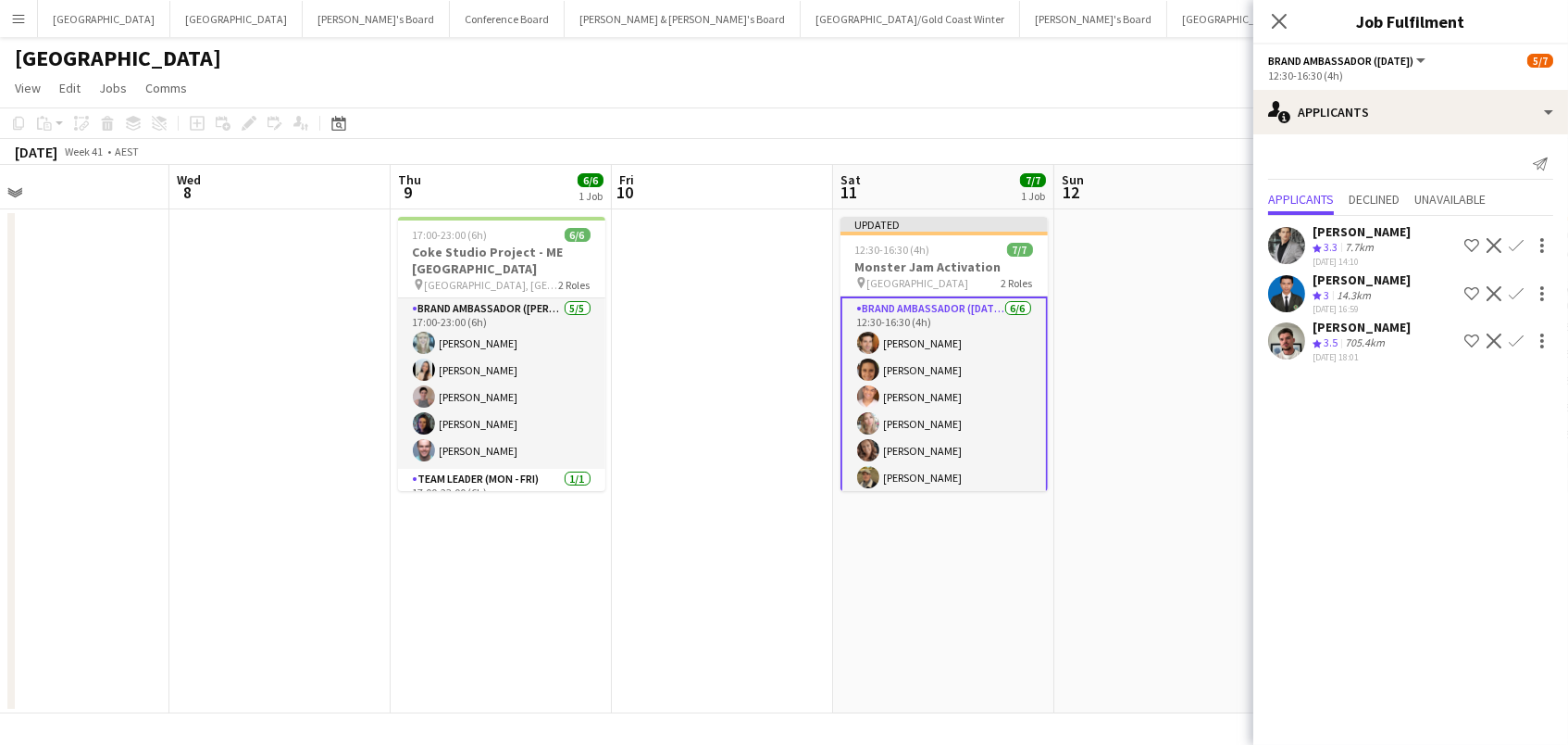
click at [895, 388] on app-card-role "Brand Ambassador ([DATE]) [DATE] 12:30-16:30 (4h) [PERSON_NAME] [PERSON_NAME] […" at bounding box center [944, 397] width 207 height 201
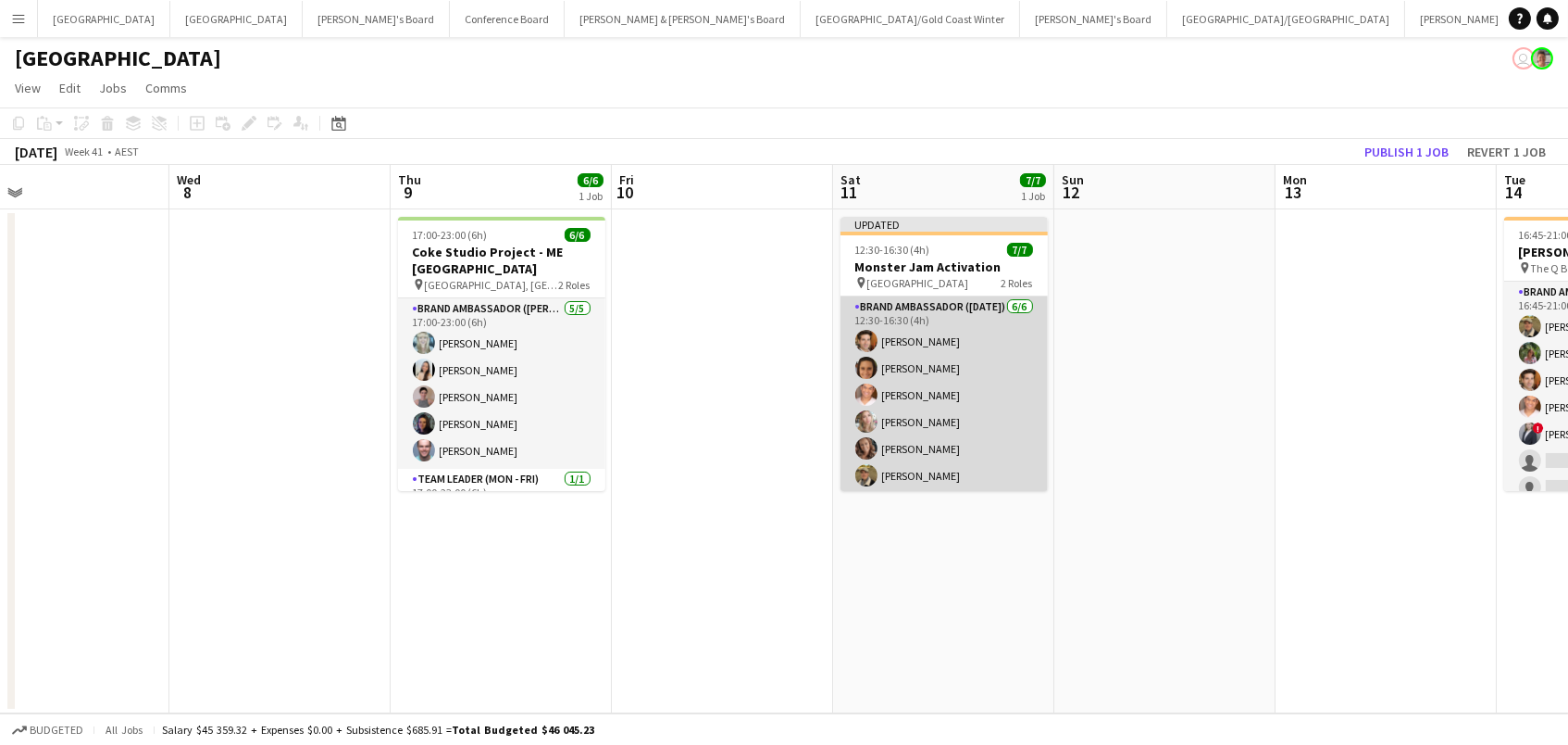
click at [958, 375] on app-card-role "Brand Ambassador ([DATE]) [DATE] 12:30-16:30 (4h) [PERSON_NAME] [PERSON_NAME] […" at bounding box center [944, 395] width 207 height 197
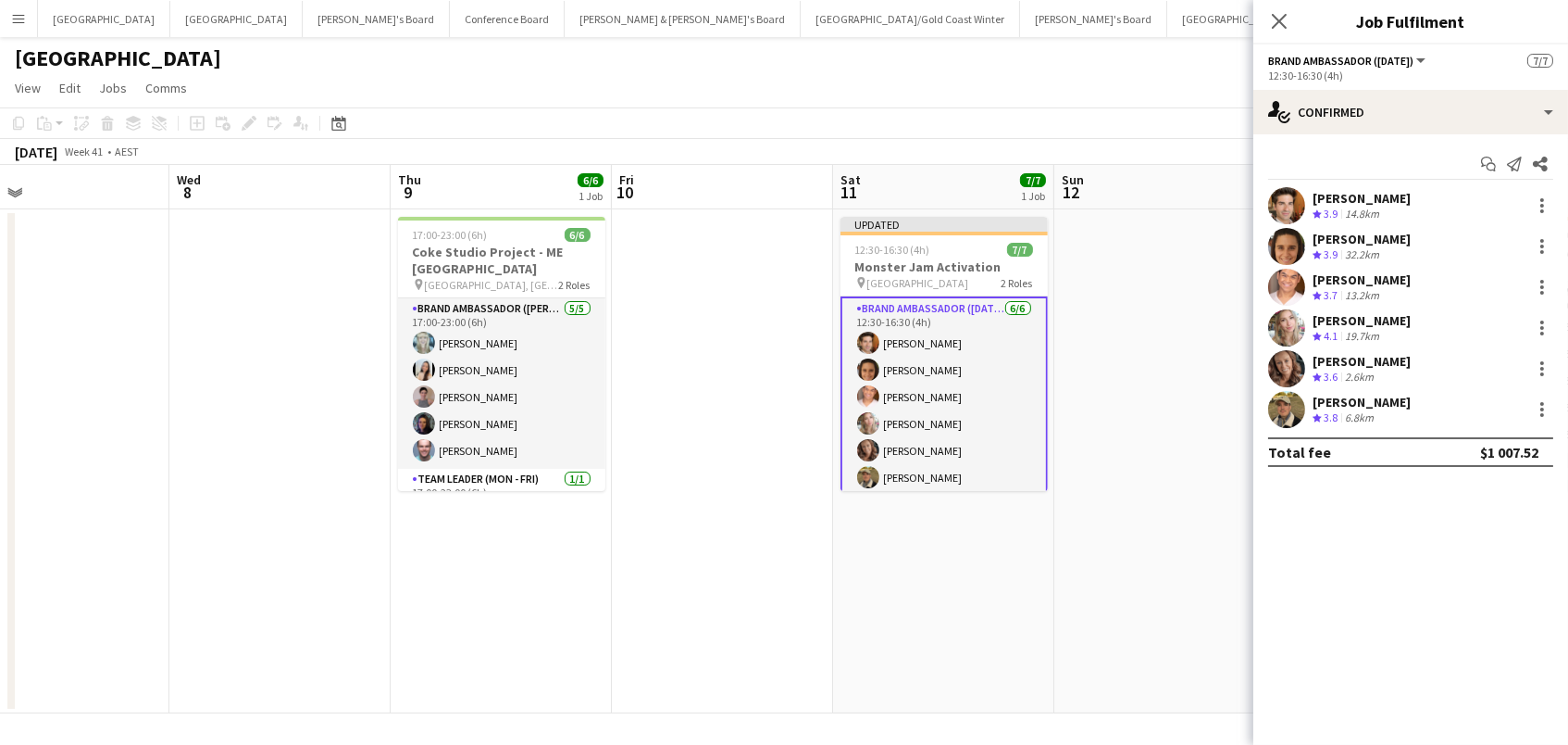
click at [1400, 231] on div "[PERSON_NAME]" at bounding box center [1362, 238] width 98 height 16
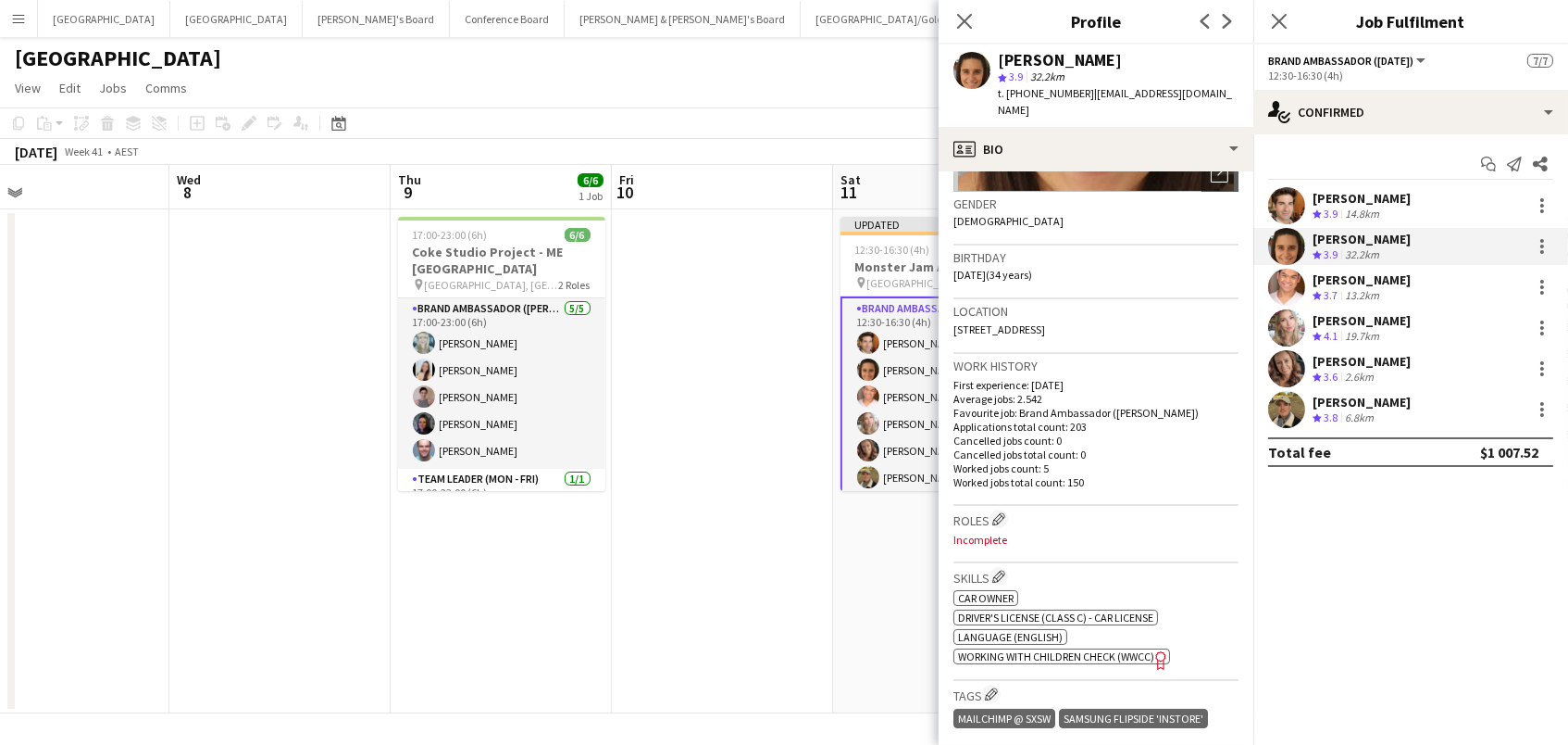
scroll to position [307, 0]
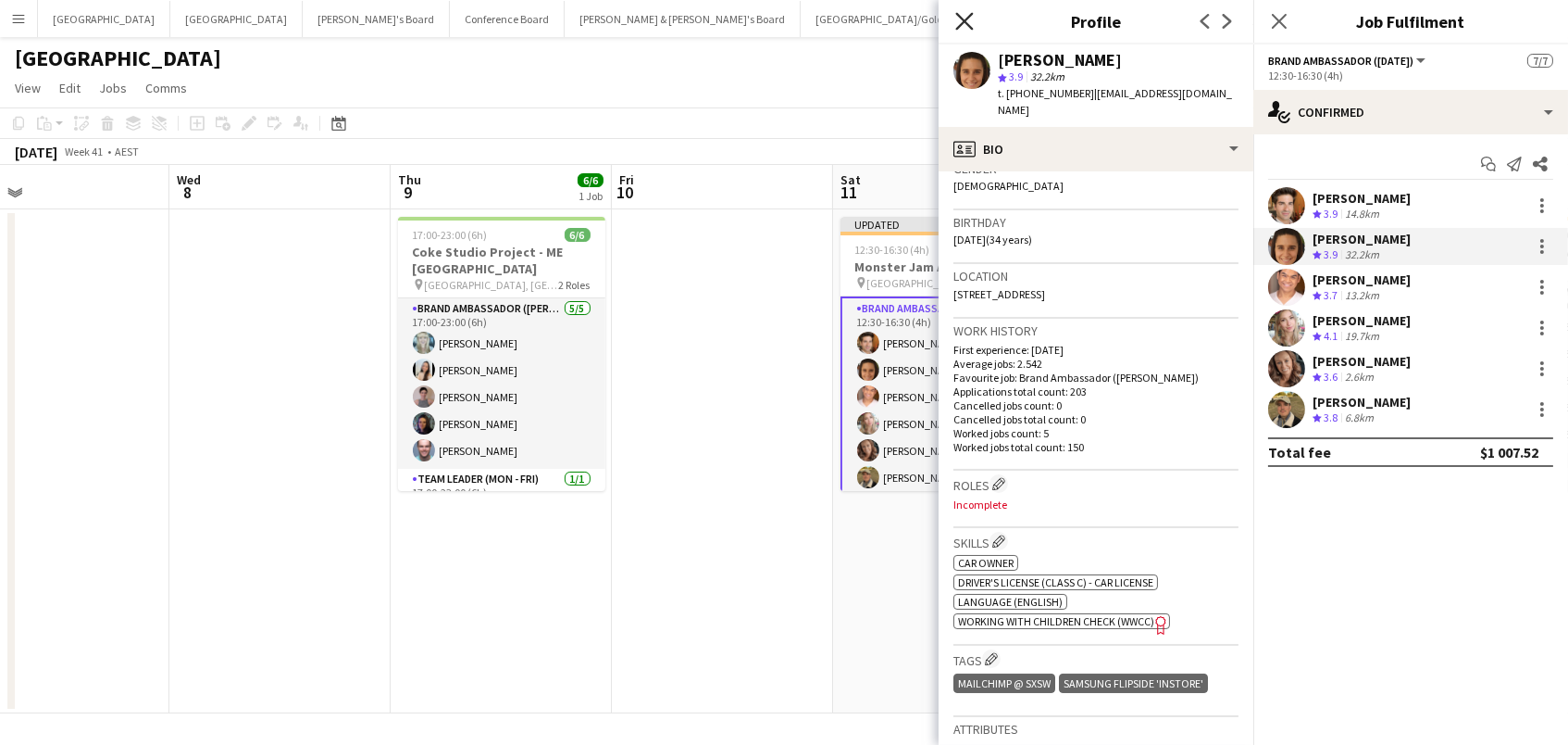
click at [963, 14] on icon "Close pop-in" at bounding box center [964, 21] width 17 height 17
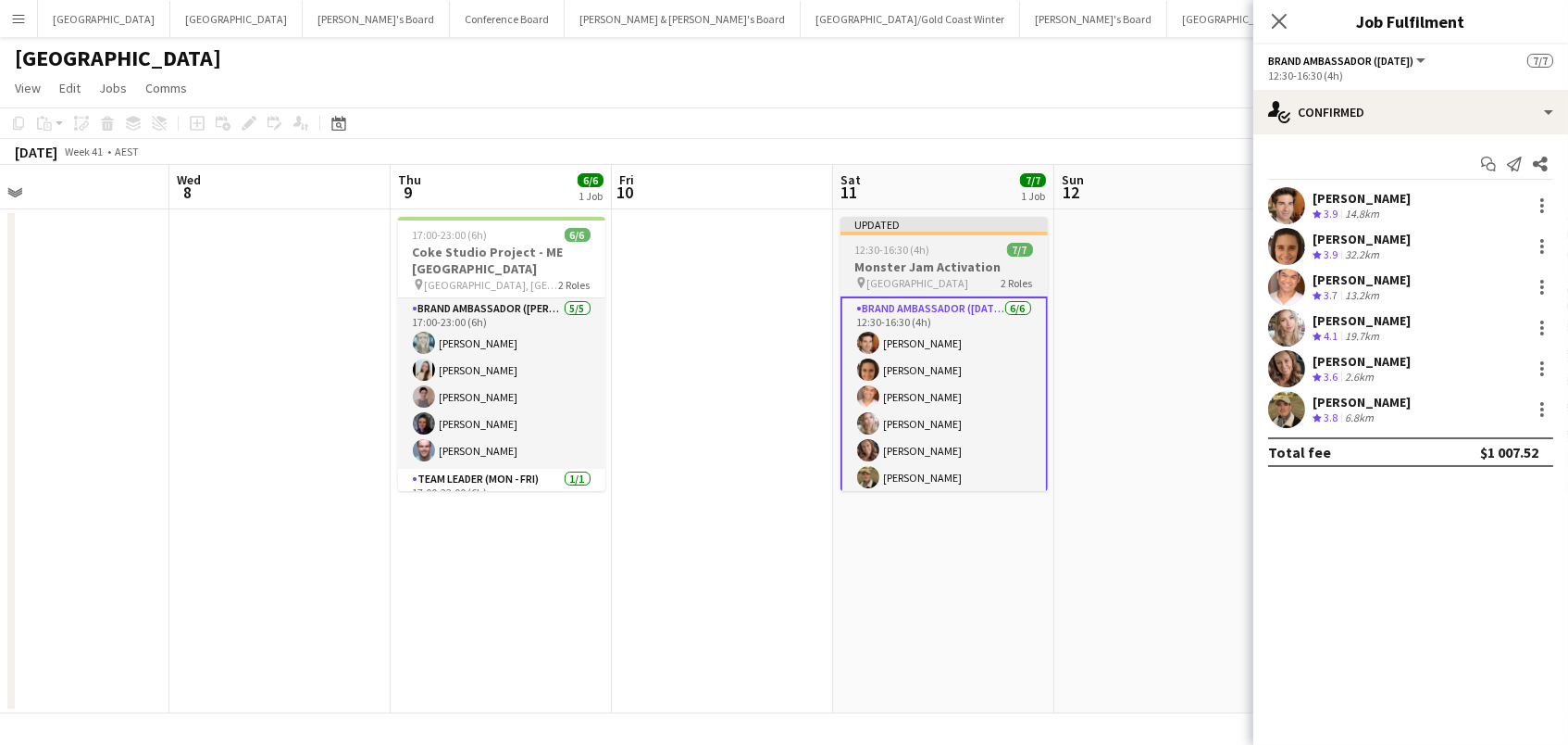
click at [906, 253] on span "12:30-16:30 (4h)" at bounding box center [892, 250] width 75 height 13
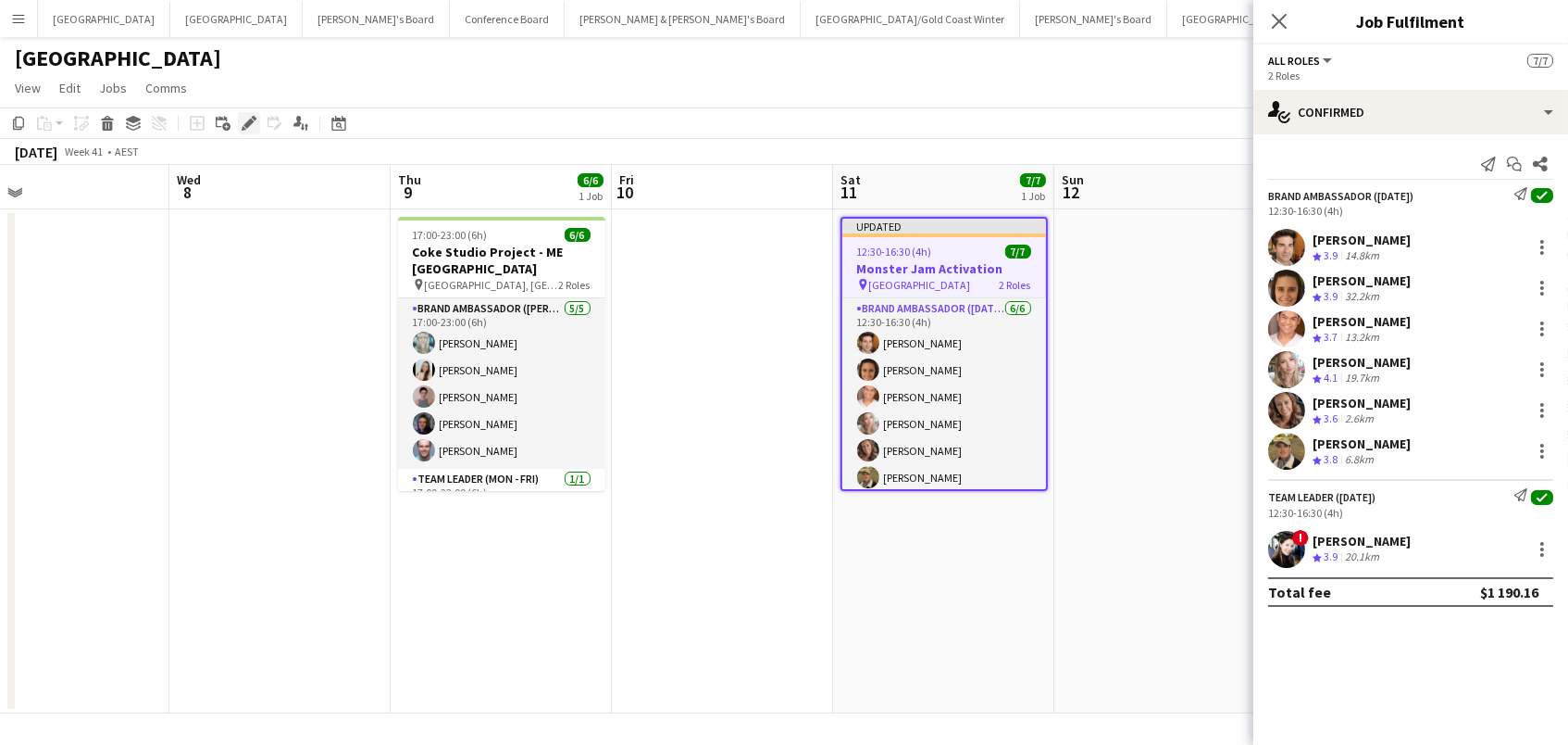
click at [242, 122] on icon "Edit" at bounding box center [249, 123] width 14 height 14
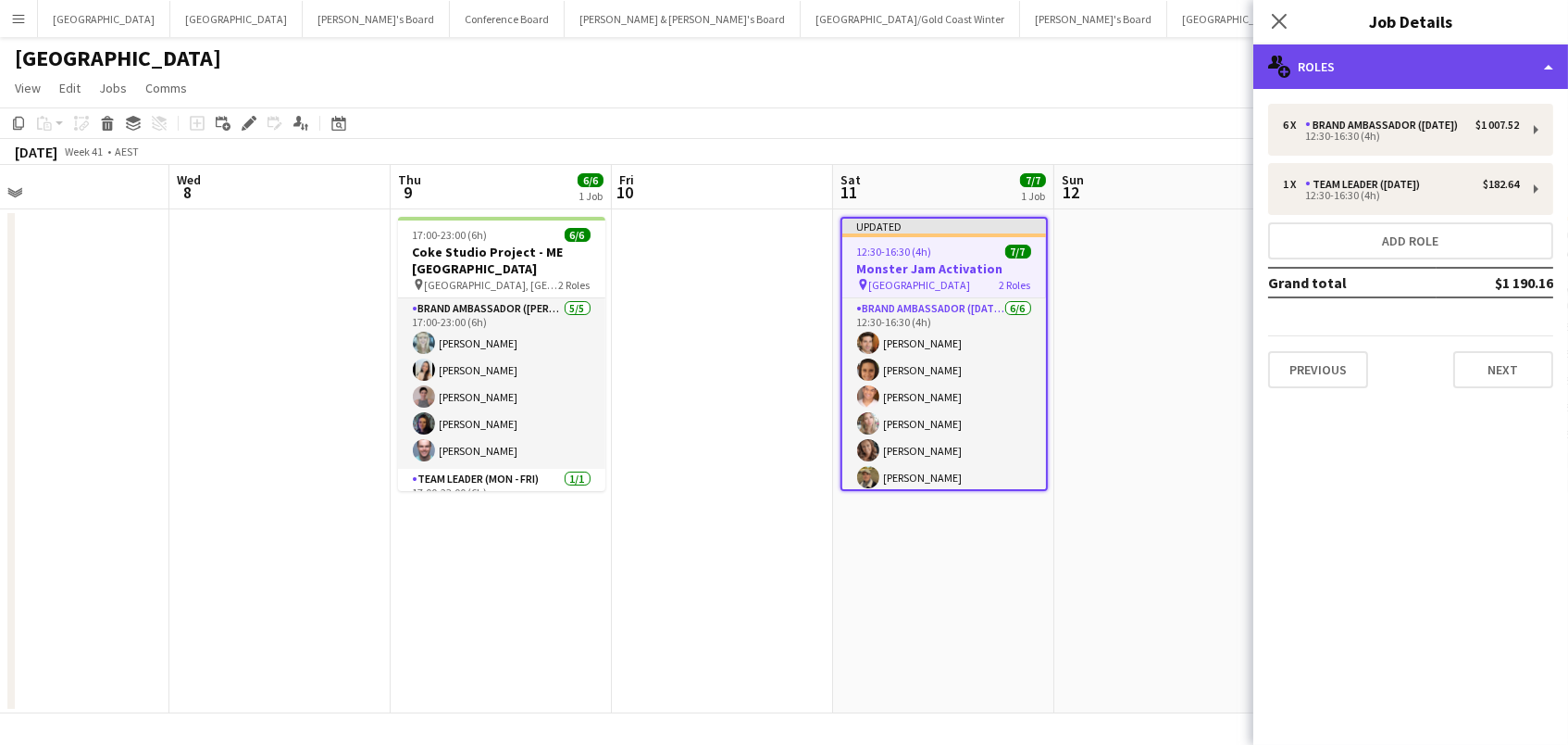
click at [1322, 72] on div "multiple-users-add Roles" at bounding box center [1411, 66] width 315 height 44
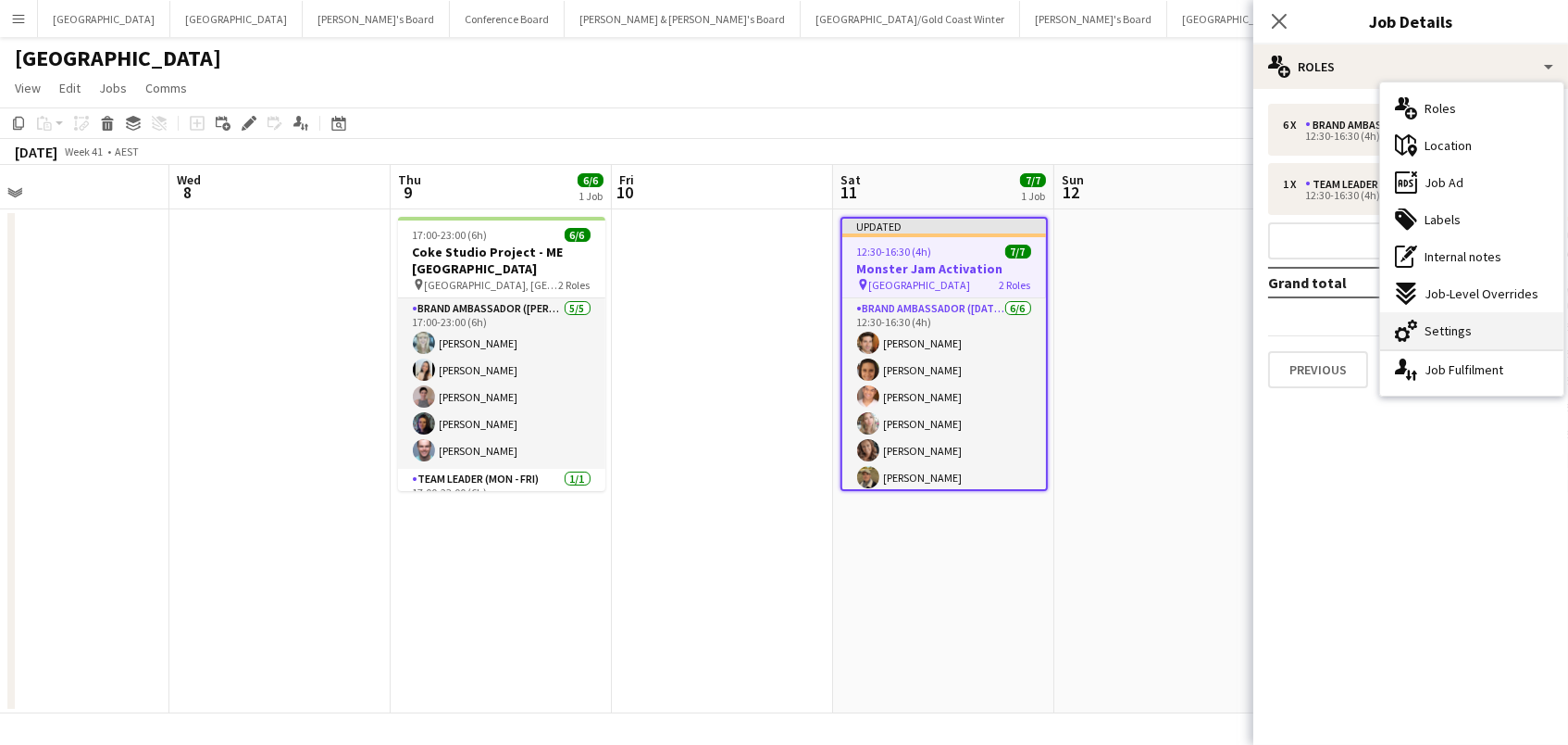
click at [1461, 331] on span "Settings" at bounding box center [1448, 330] width 47 height 16
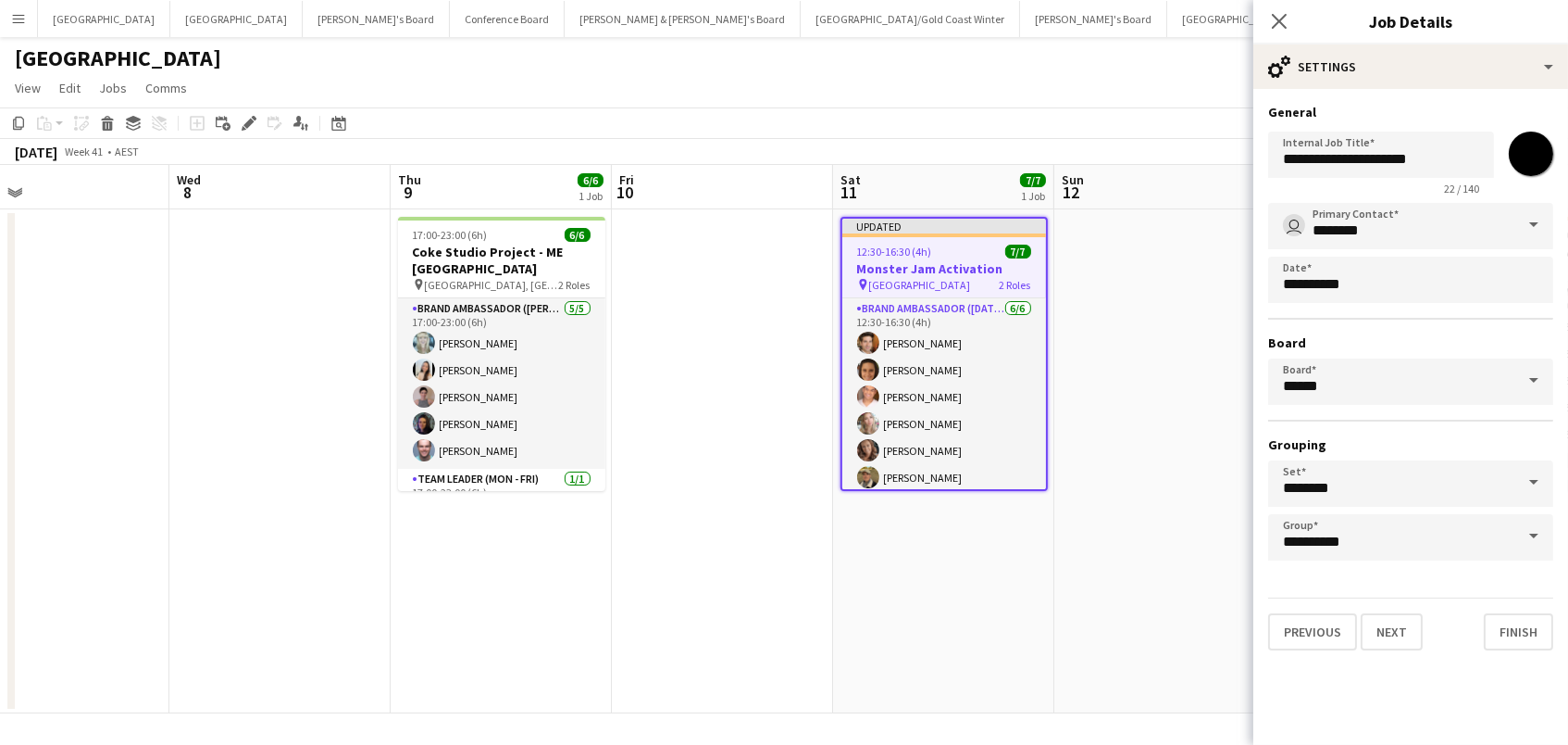
click at [1533, 158] on input "*******" at bounding box center [1531, 153] width 66 height 66
type input "*******"
click at [1081, 264] on app-date-cell at bounding box center [1165, 461] width 222 height 504
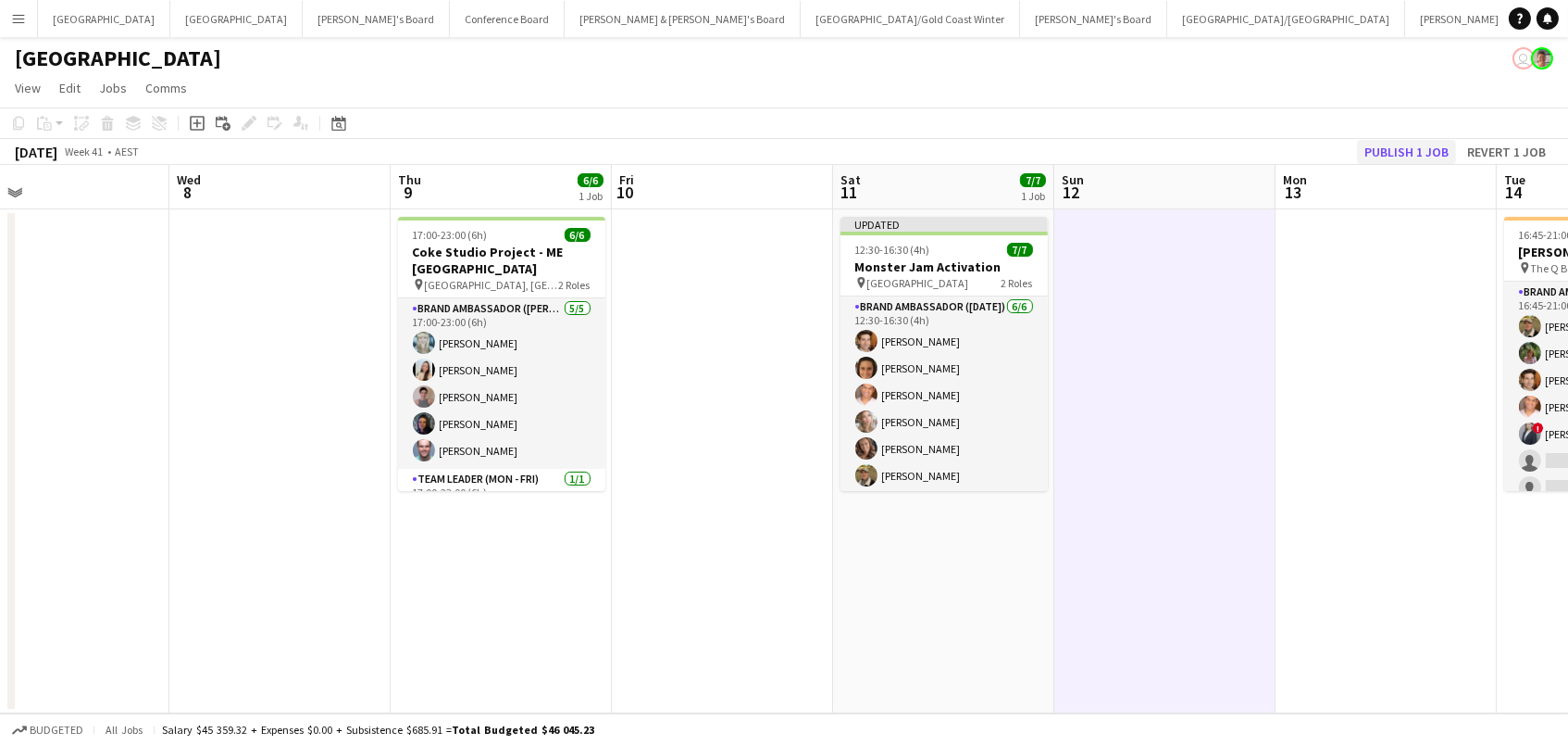
click at [1429, 144] on button "Publish 1 job" at bounding box center [1406, 152] width 99 height 24
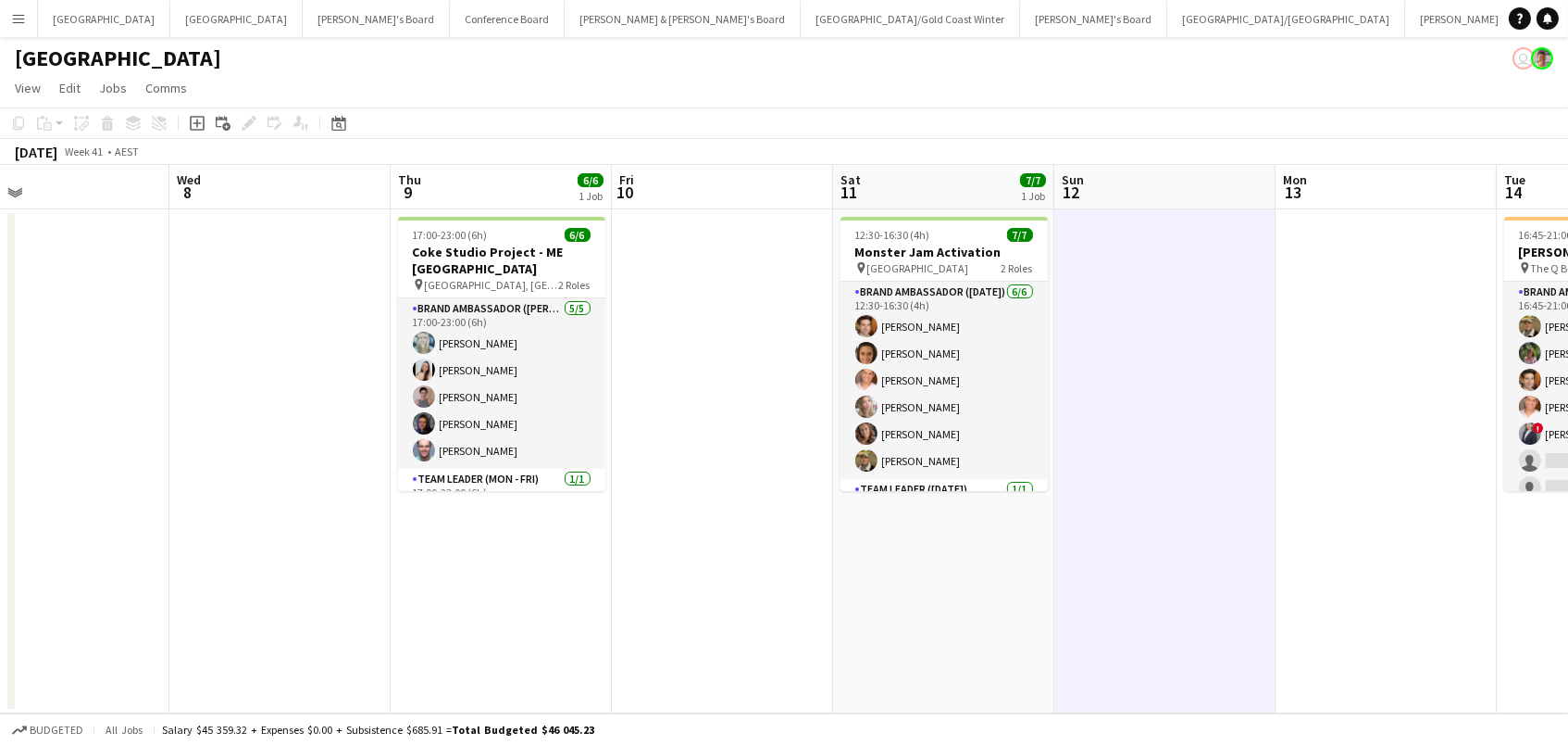
scroll to position [0, 868]
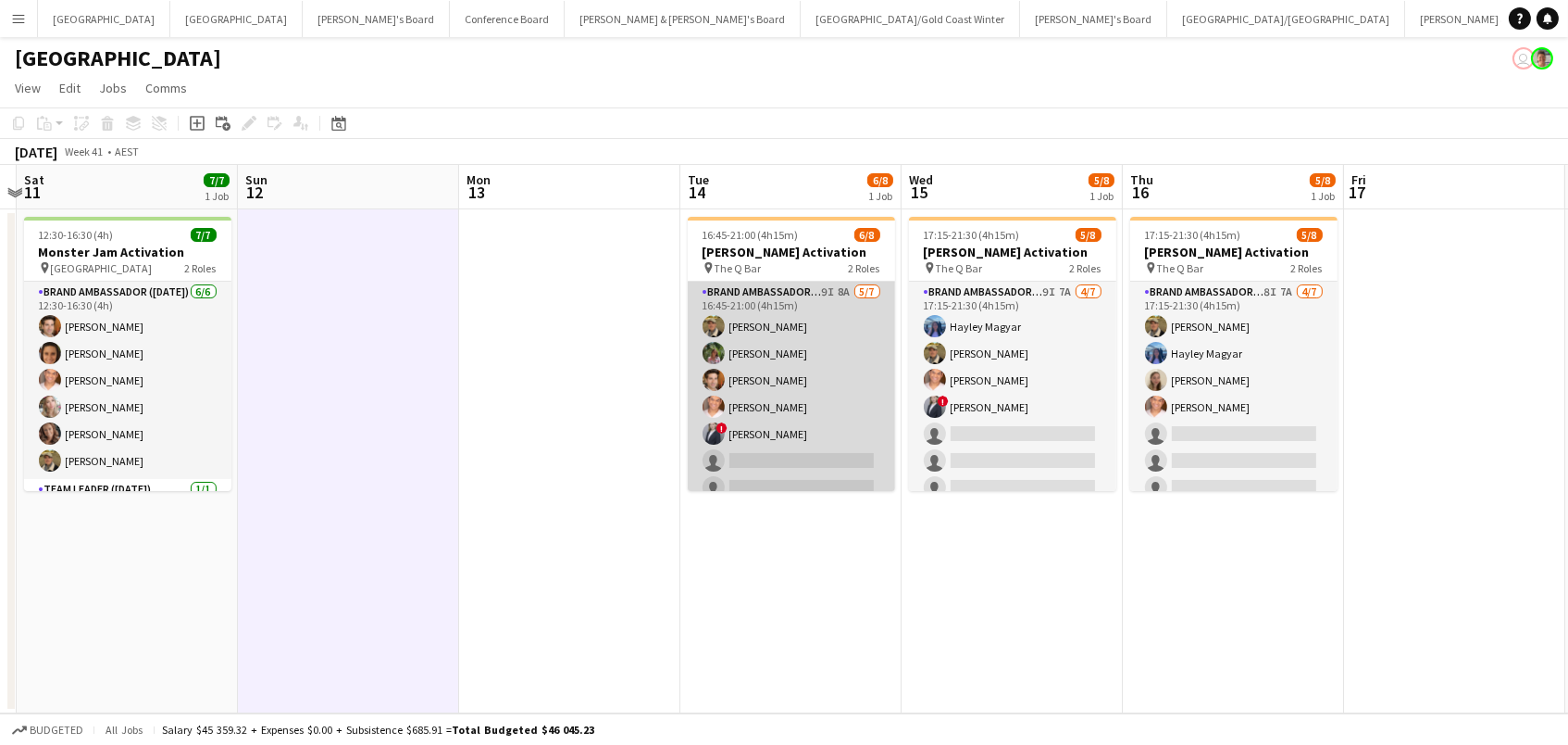
click at [842, 390] on app-card-role "Brand Ambassador (Mon - Fri) 9I 8A [DATE] 16:45-21:00 (4h15m) [PERSON_NAME] [PE…" at bounding box center [792, 393] width 207 height 224
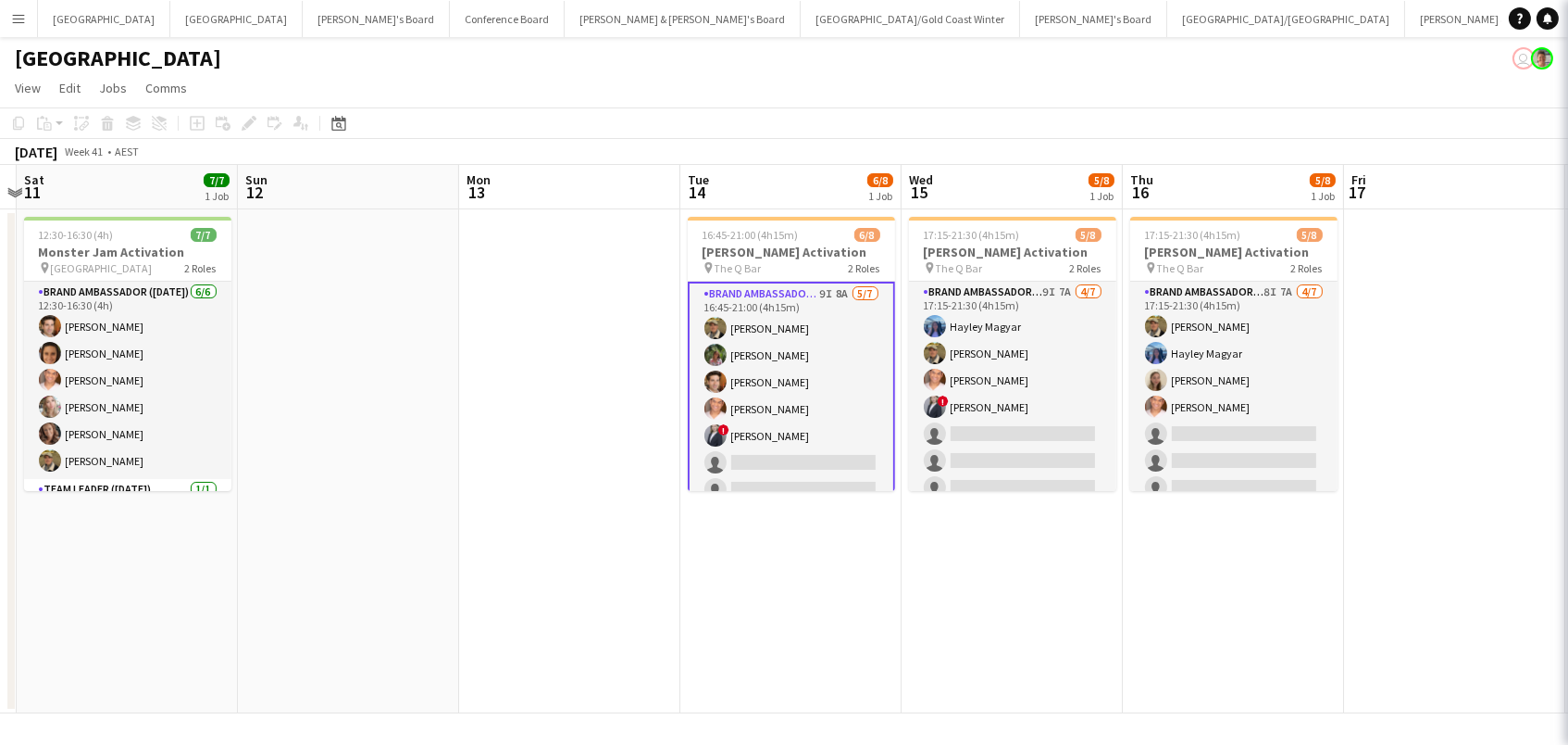
scroll to position [0, 867]
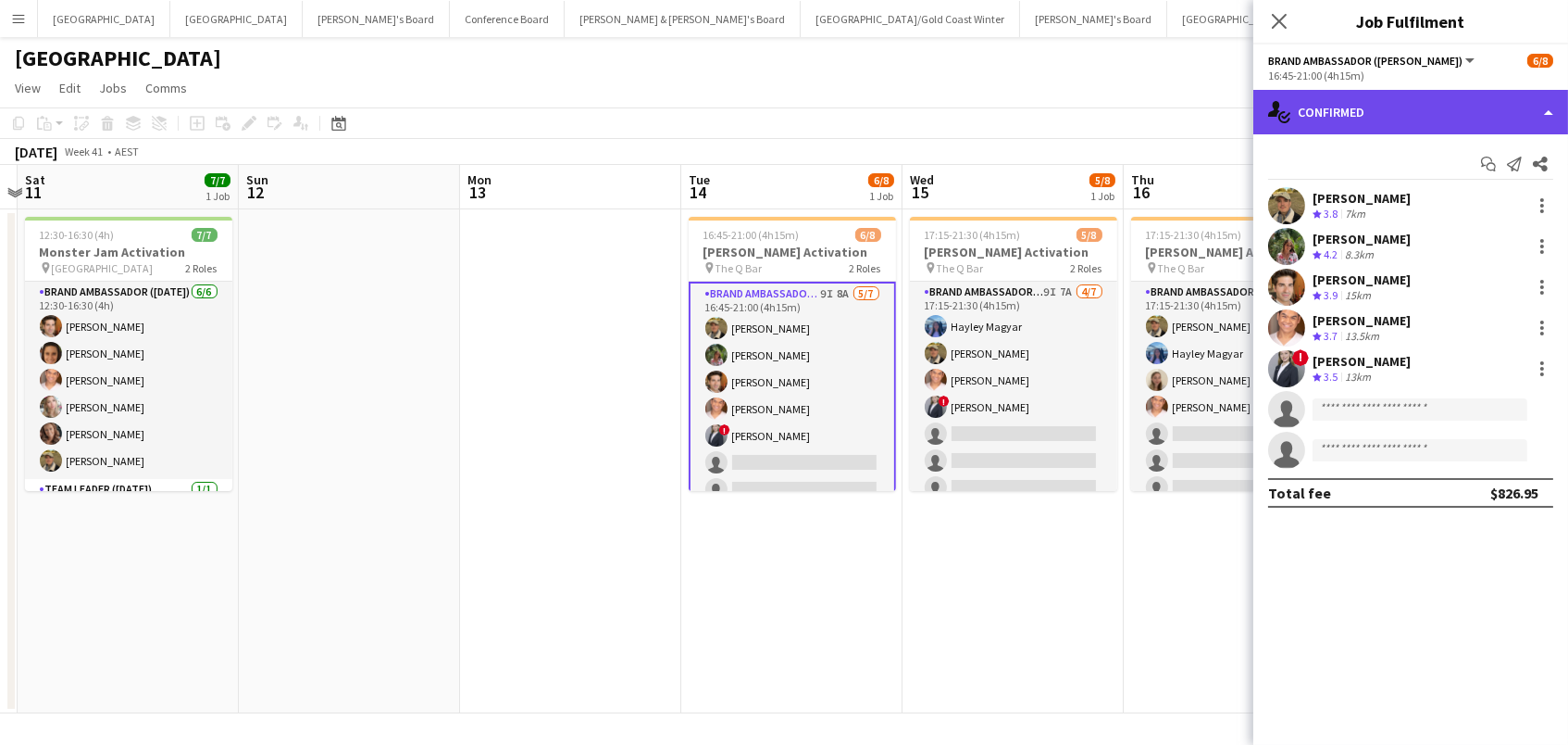
click at [1439, 106] on div "single-neutral-actions-check-2 Confirmed" at bounding box center [1411, 112] width 315 height 44
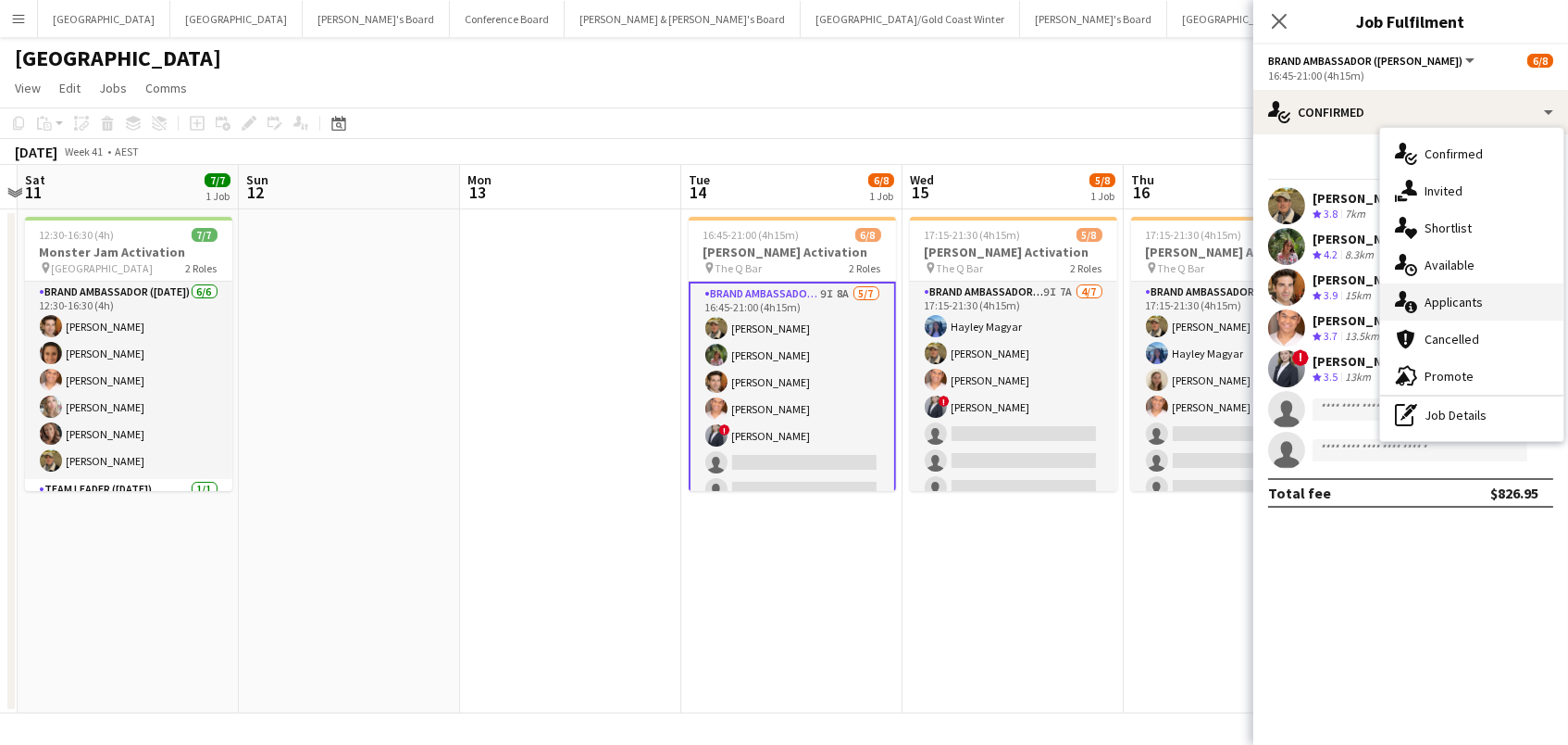
click at [1459, 307] on span "Applicants" at bounding box center [1454, 301] width 59 height 16
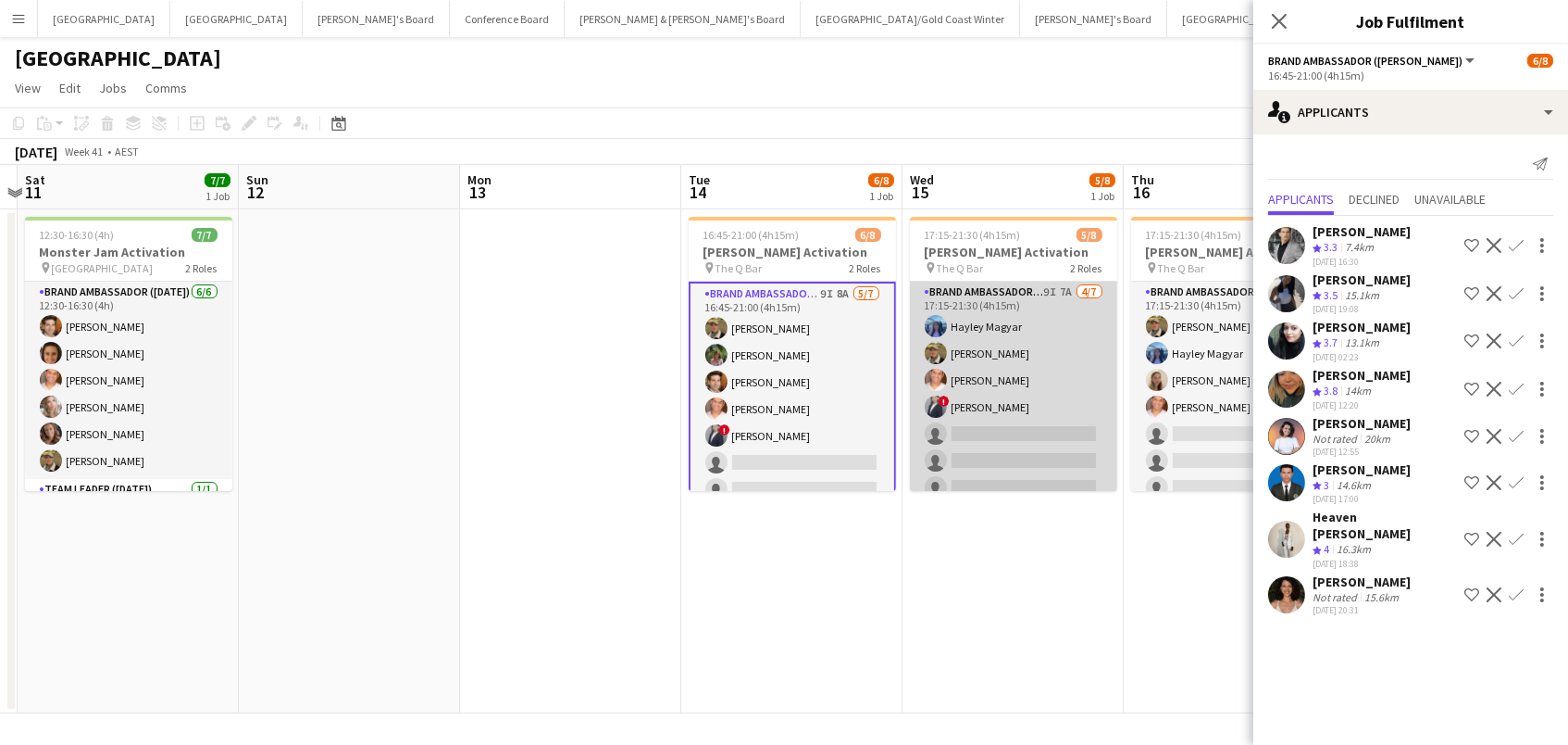
click at [965, 427] on app-card-role "Brand Ambassador (Mon - Fri) 9I 7A [DATE] 17:15-21:30 (4h15m) [PERSON_NAME] [PE…" at bounding box center [1013, 393] width 207 height 224
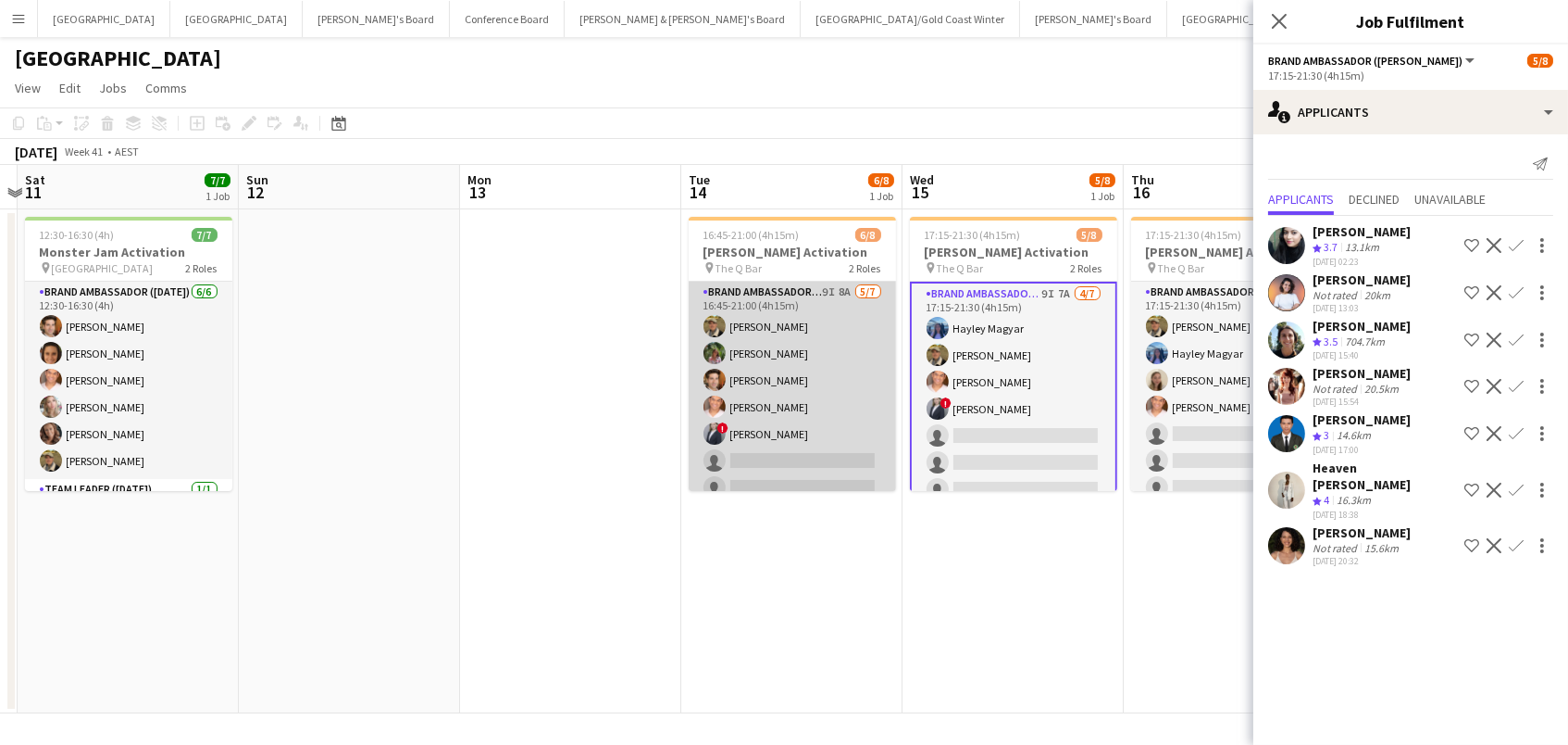
click at [824, 455] on app-card-role "Brand Ambassador (Mon - Fri) 9I 8A [DATE] 16:45-21:00 (4h15m) [PERSON_NAME] [PE…" at bounding box center [793, 393] width 207 height 224
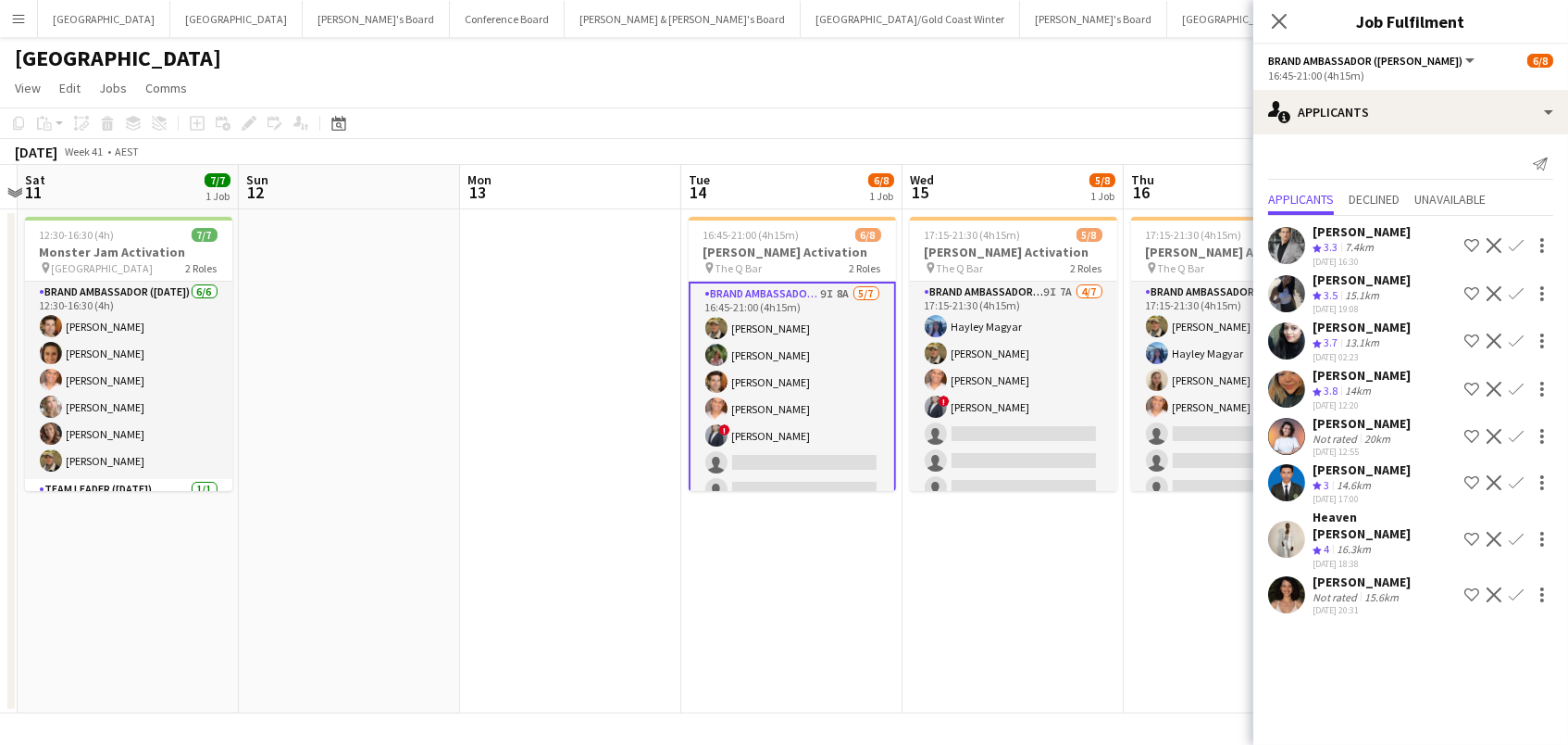
click at [1515, 532] on app-icon "Confirm" at bounding box center [1515, 539] width 14 height 14
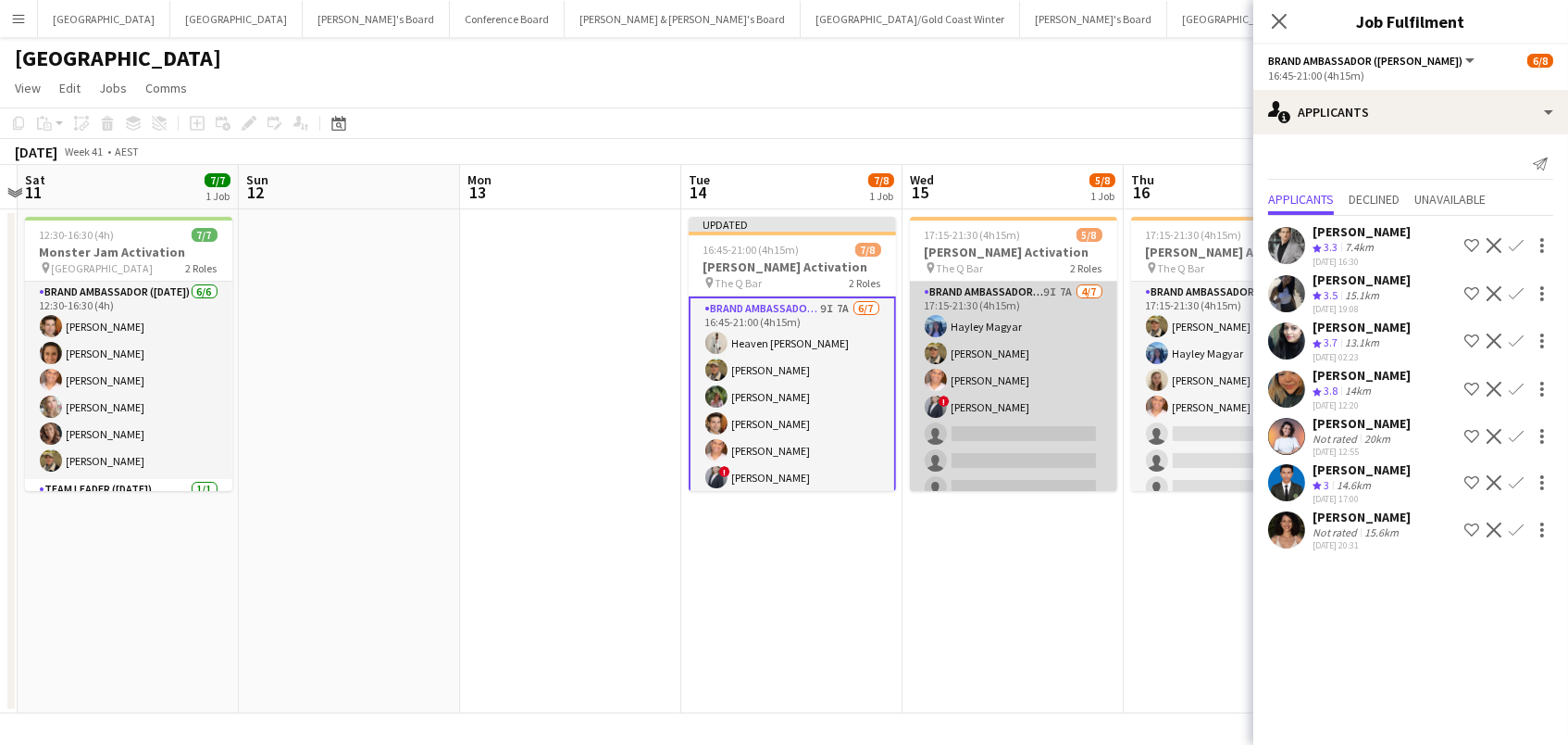
click at [1025, 427] on app-card-role "Brand Ambassador (Mon - Fri) 9I 7A [DATE] 17:15-21:30 (4h15m) [PERSON_NAME] [PE…" at bounding box center [1013, 393] width 207 height 224
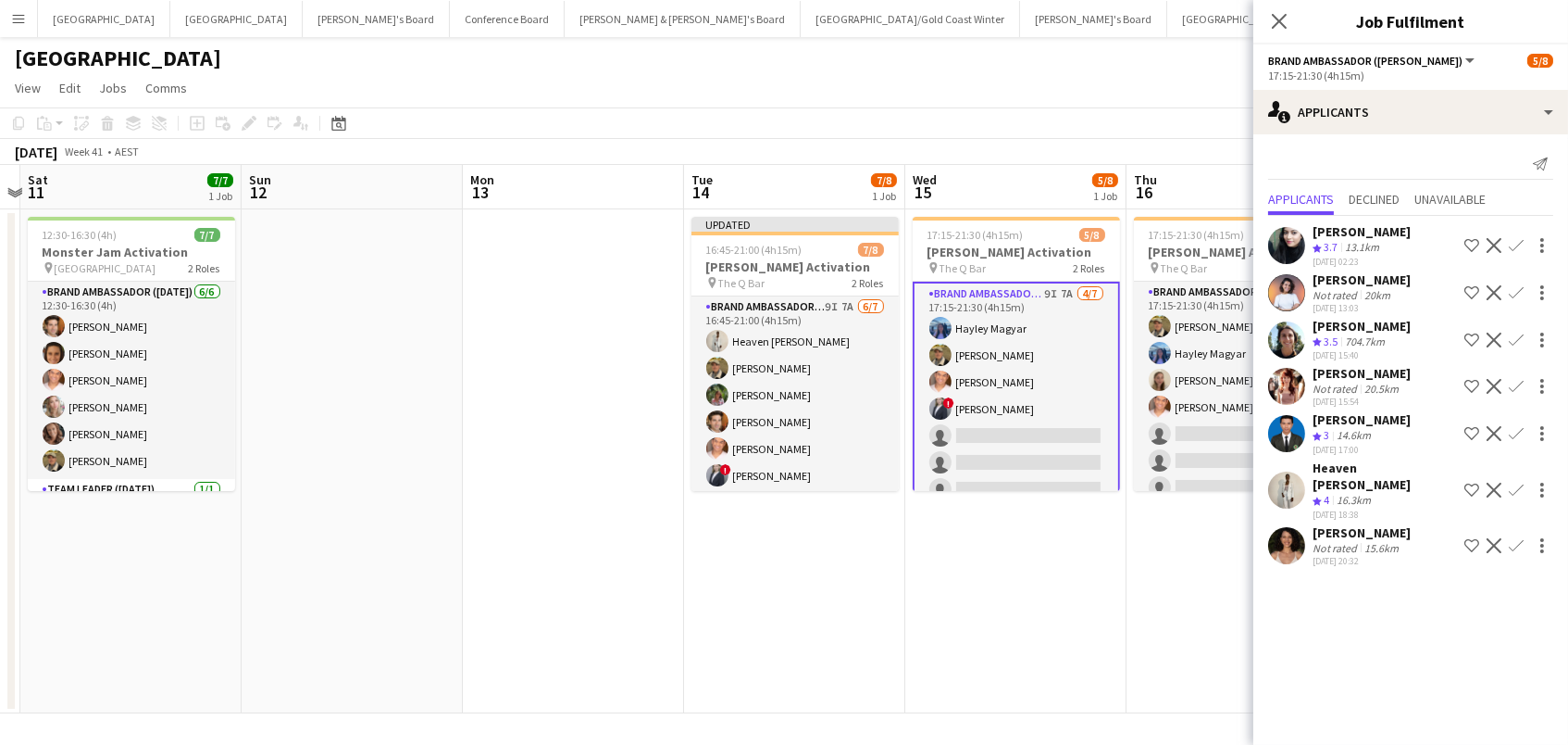
click at [1515, 483] on app-icon "Confirm" at bounding box center [1515, 490] width 14 height 14
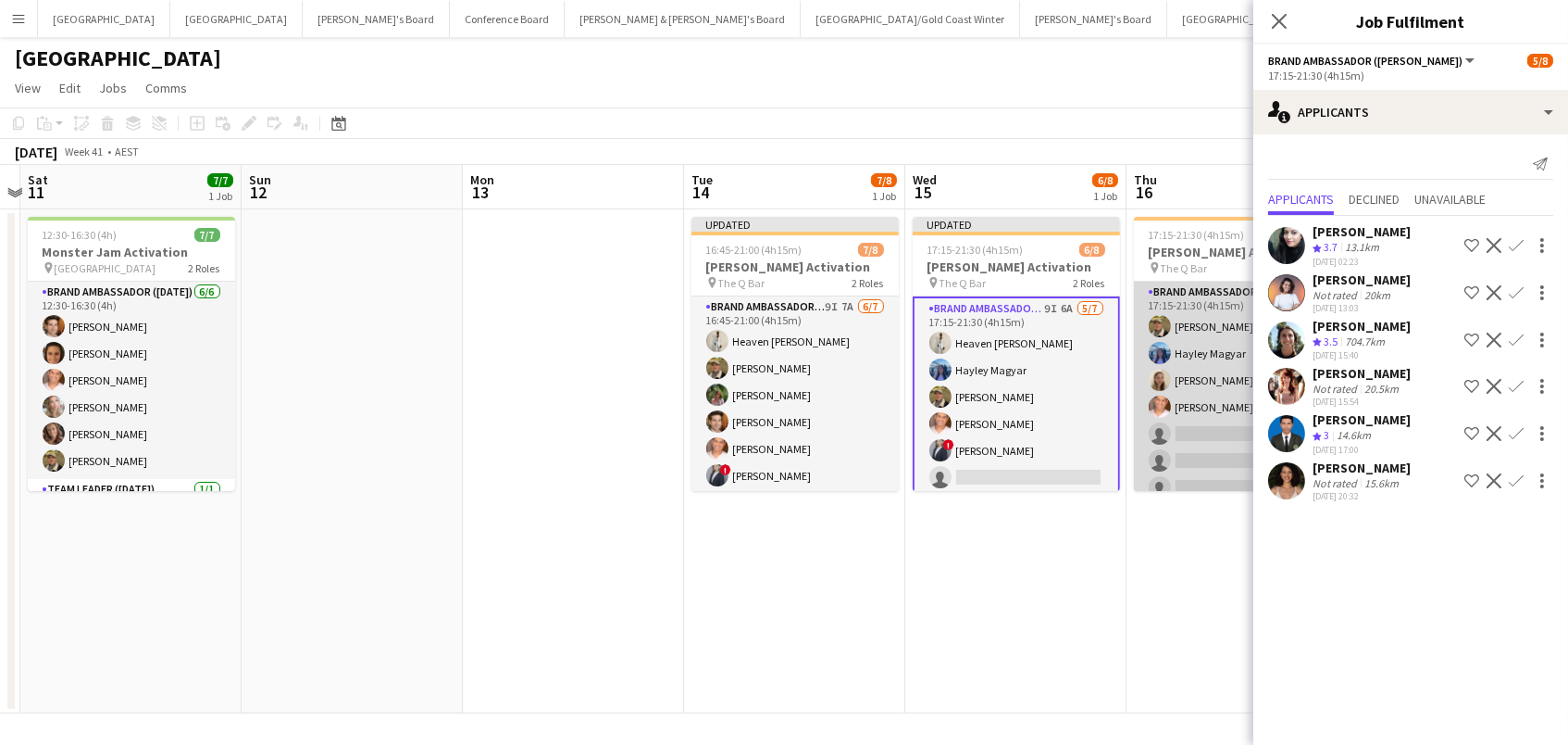
click at [1180, 439] on app-card-role "Brand Ambassador (Mon - Fri) 8I 7A [DATE] 17:15-21:30 (4h15m) [PERSON_NAME] [PE…" at bounding box center [1238, 393] width 207 height 224
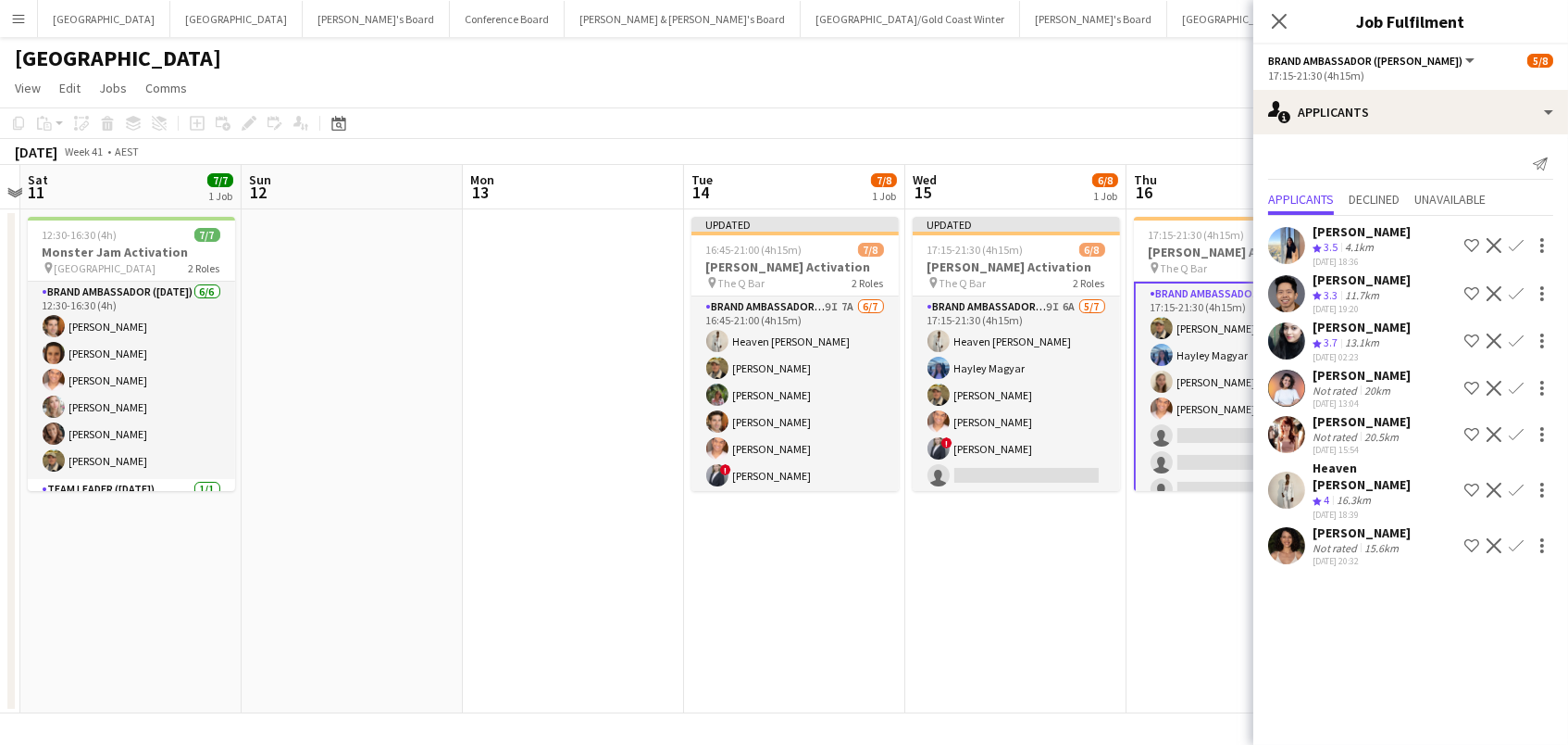
click at [1513, 483] on app-icon "Confirm" at bounding box center [1515, 490] width 14 height 14
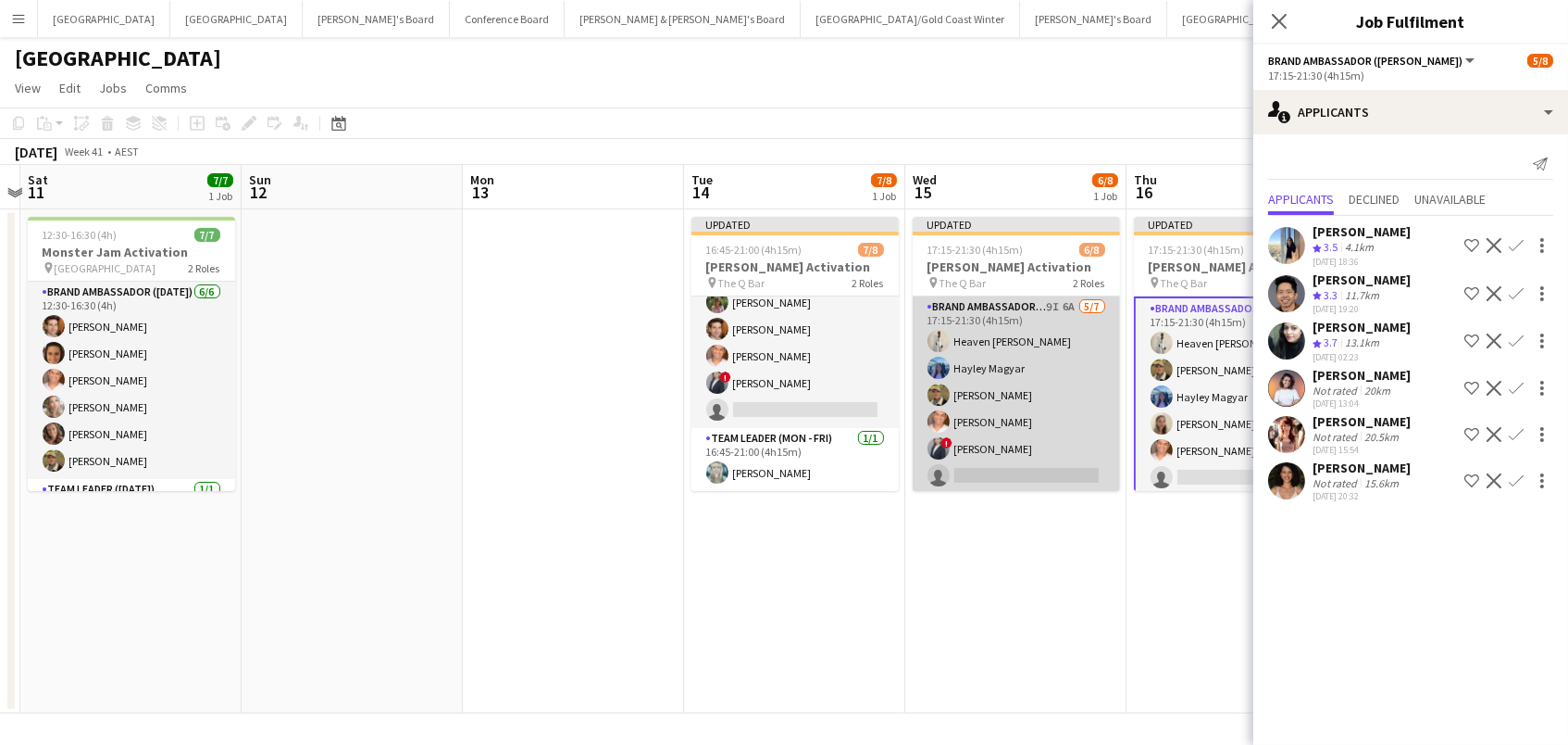
scroll to position [91, 0]
click at [1001, 408] on app-card-role "Brand Ambassador (Mon - Fri) 9I 6A [DATE] 17:15-21:30 (4h15m) Heaven [PERSON_NA…" at bounding box center [1016, 408] width 207 height 224
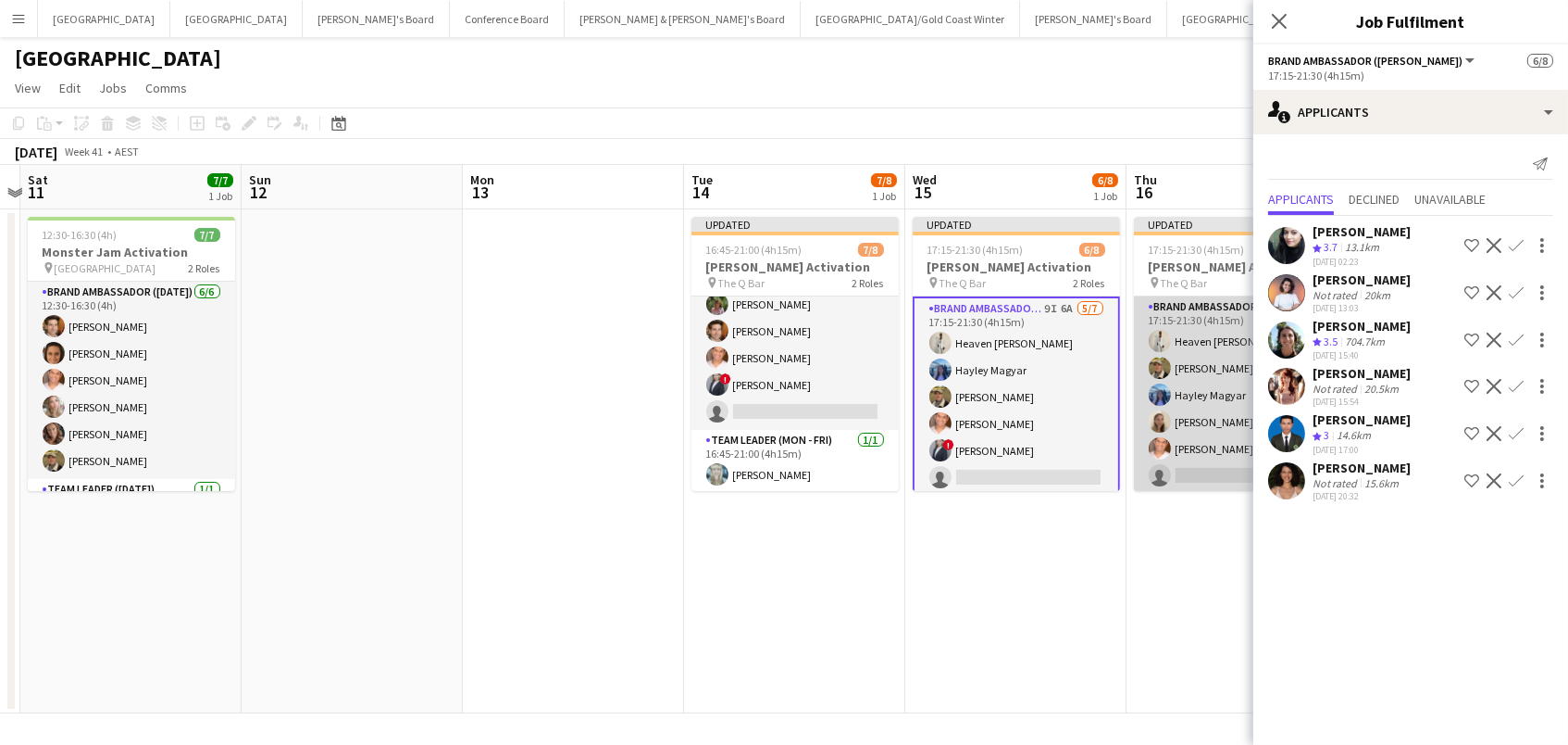
click at [1201, 422] on app-card-role "Brand Ambassador (Mon - Fri) 8I 6A [DATE] 17:15-21:30 (4h15m) Heaven [PERSON_NA…" at bounding box center [1238, 408] width 207 height 224
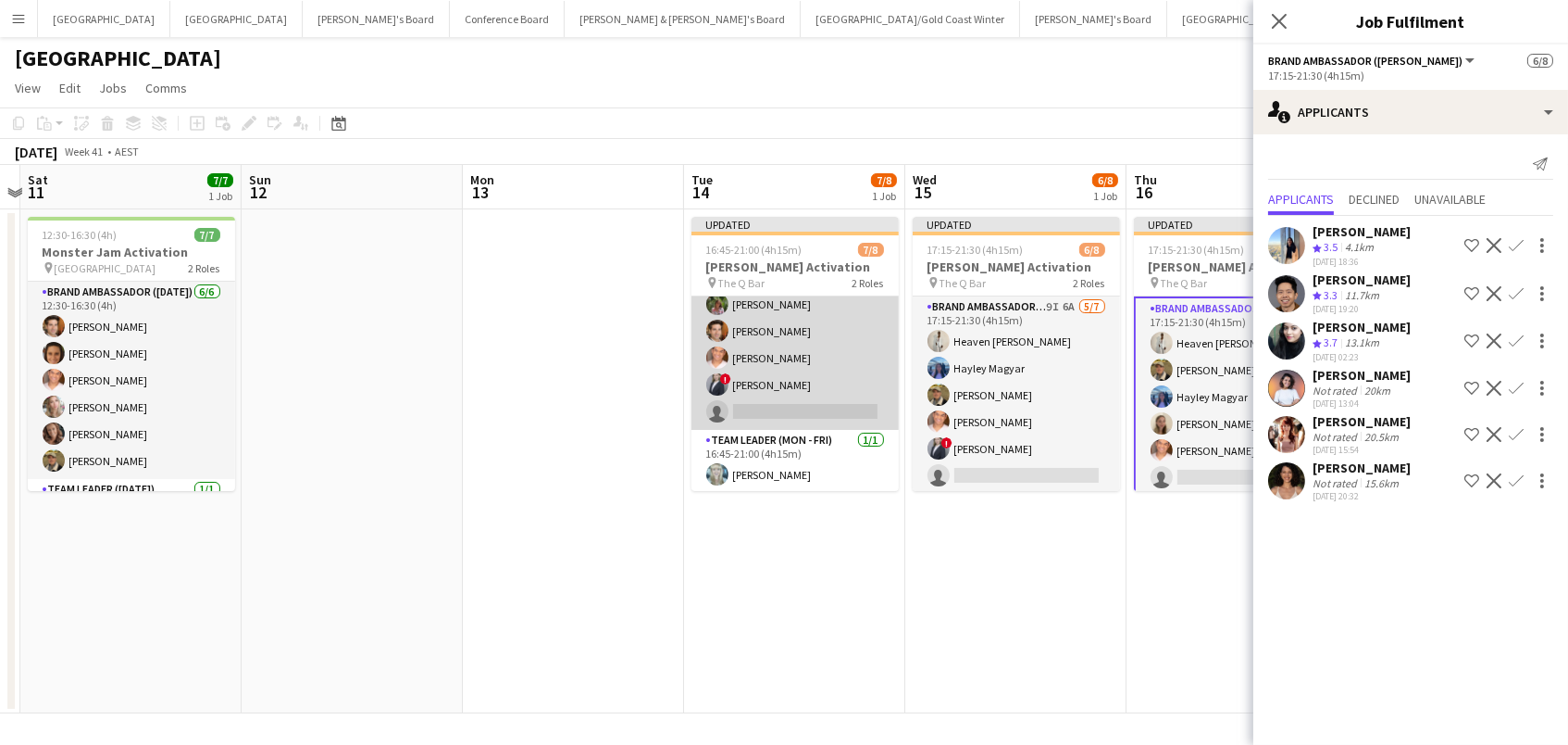
scroll to position [0, 0]
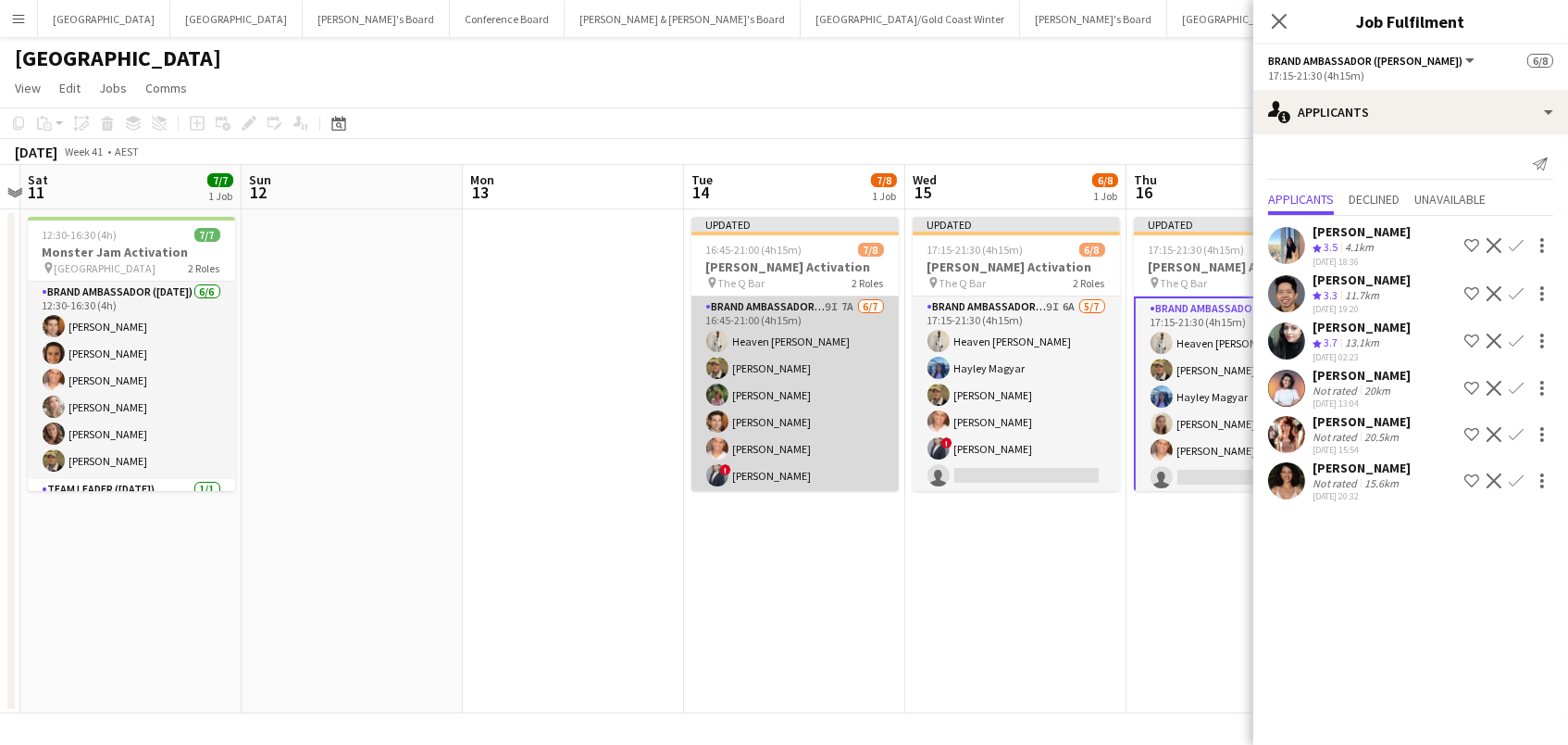
click at [832, 398] on app-card-role "Brand Ambassador (Mon - Fri) 9I 7A [DATE] 16:45-21:00 (4h15m) Heaven [PERSON_NA…" at bounding box center [796, 408] width 207 height 224
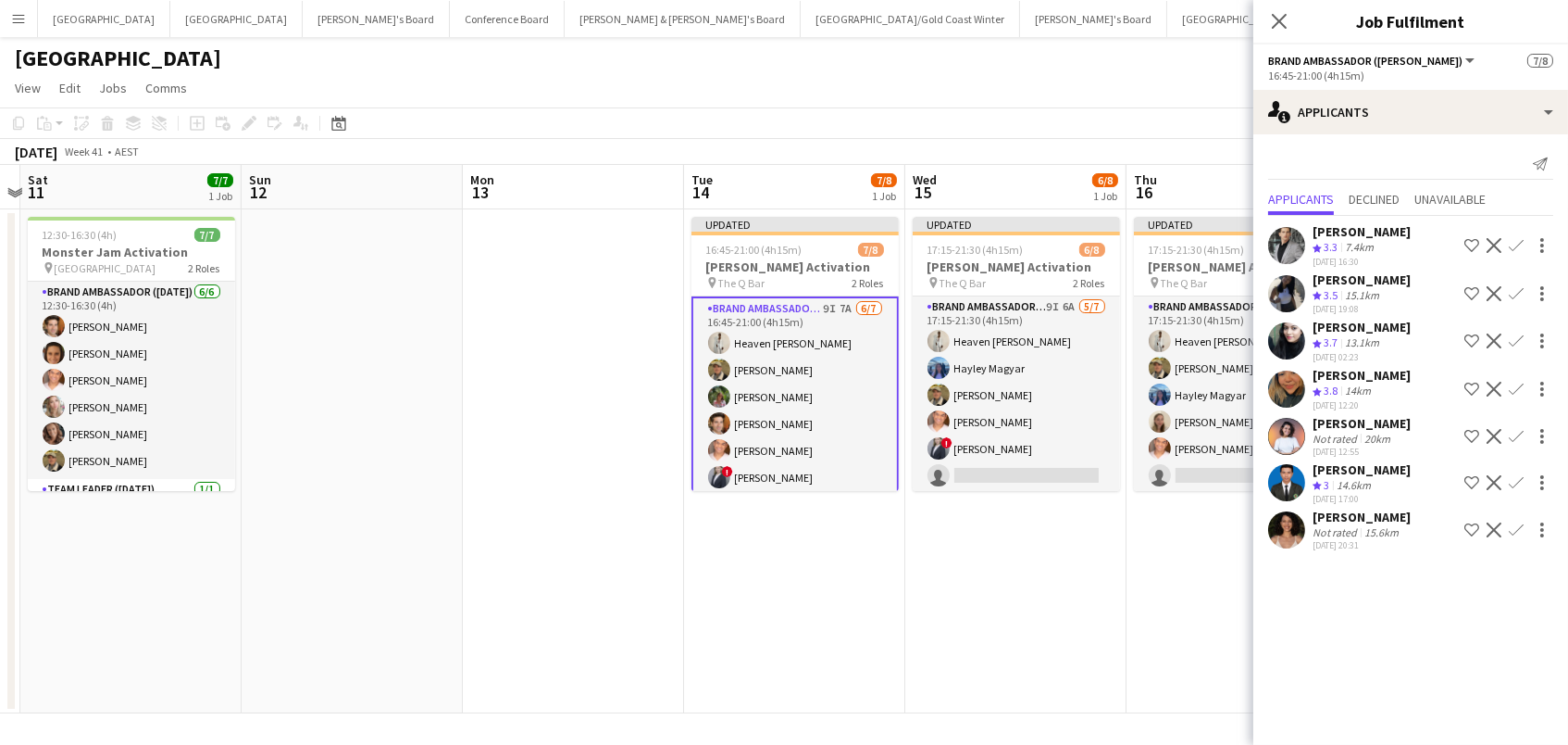
click at [1517, 530] on app-icon "Confirm" at bounding box center [1515, 529] width 14 height 14
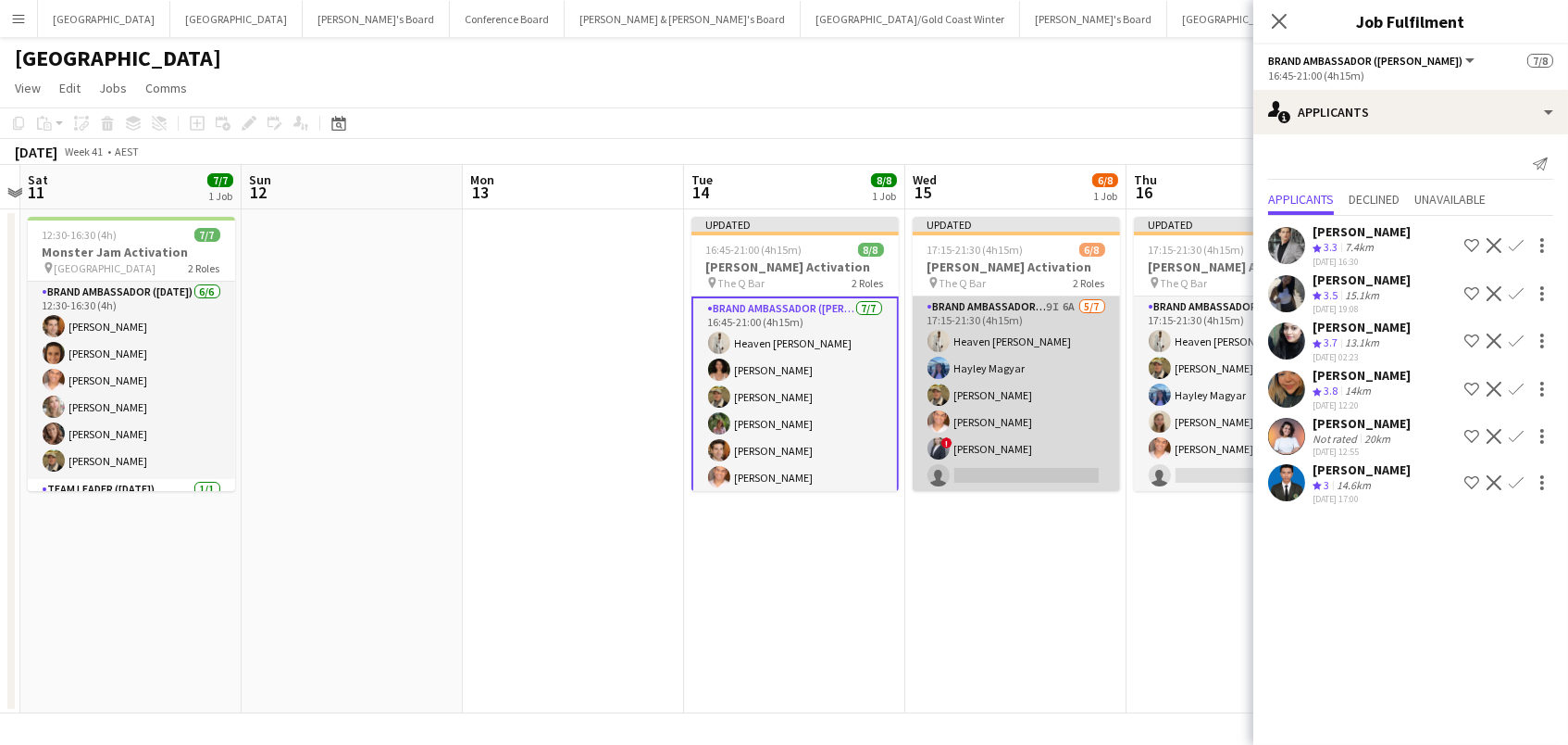
click at [1023, 436] on app-card-role "Brand Ambassador (Mon - Fri) 9I 6A [DATE] 17:15-21:30 (4h15m) Heaven [PERSON_NA…" at bounding box center [1016, 408] width 207 height 224
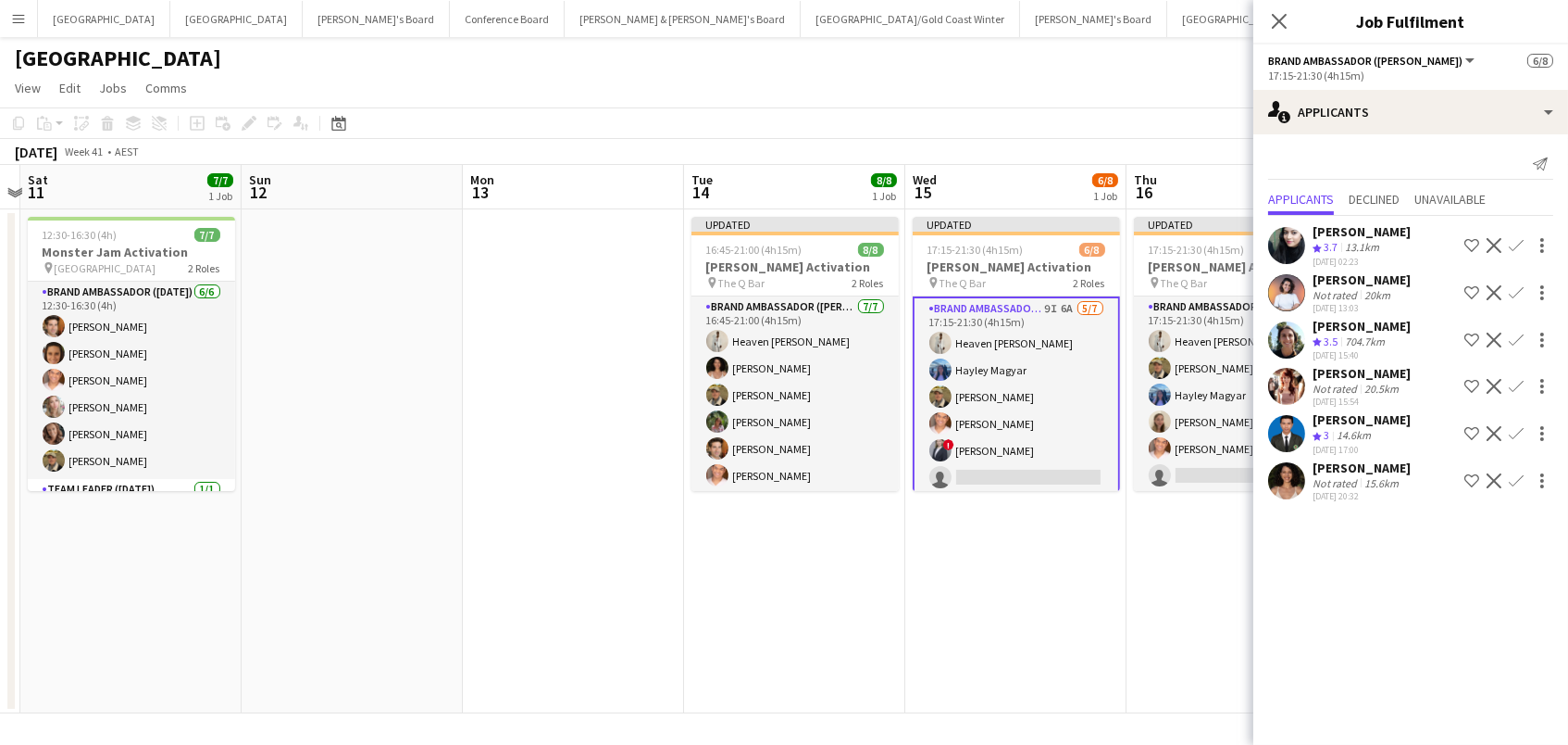
click at [1520, 474] on app-icon "Confirm" at bounding box center [1515, 480] width 14 height 14
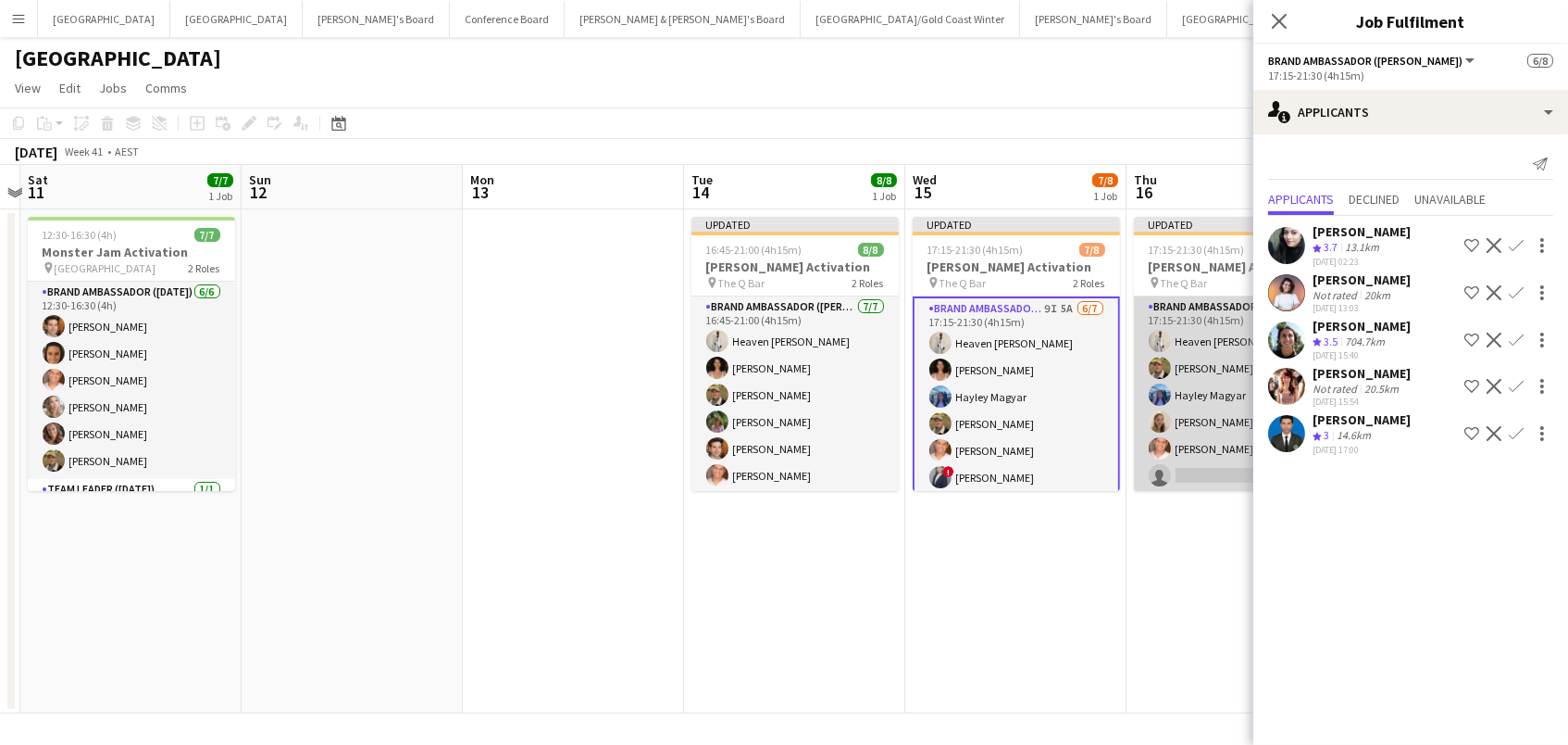
click at [1168, 424] on app-user-avatar at bounding box center [1159, 421] width 22 height 22
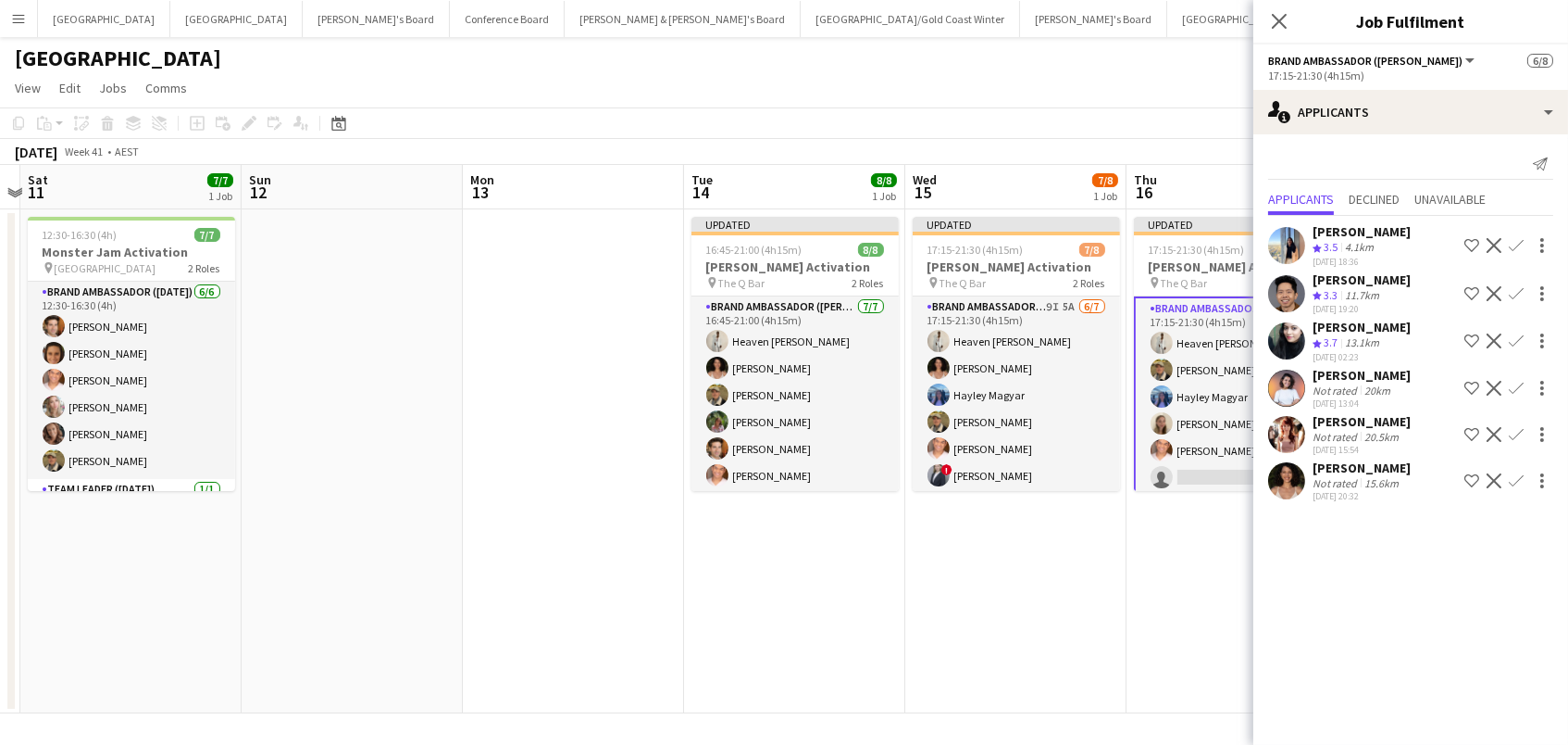
click at [1514, 473] on app-icon "Confirm" at bounding box center [1515, 480] width 14 height 14
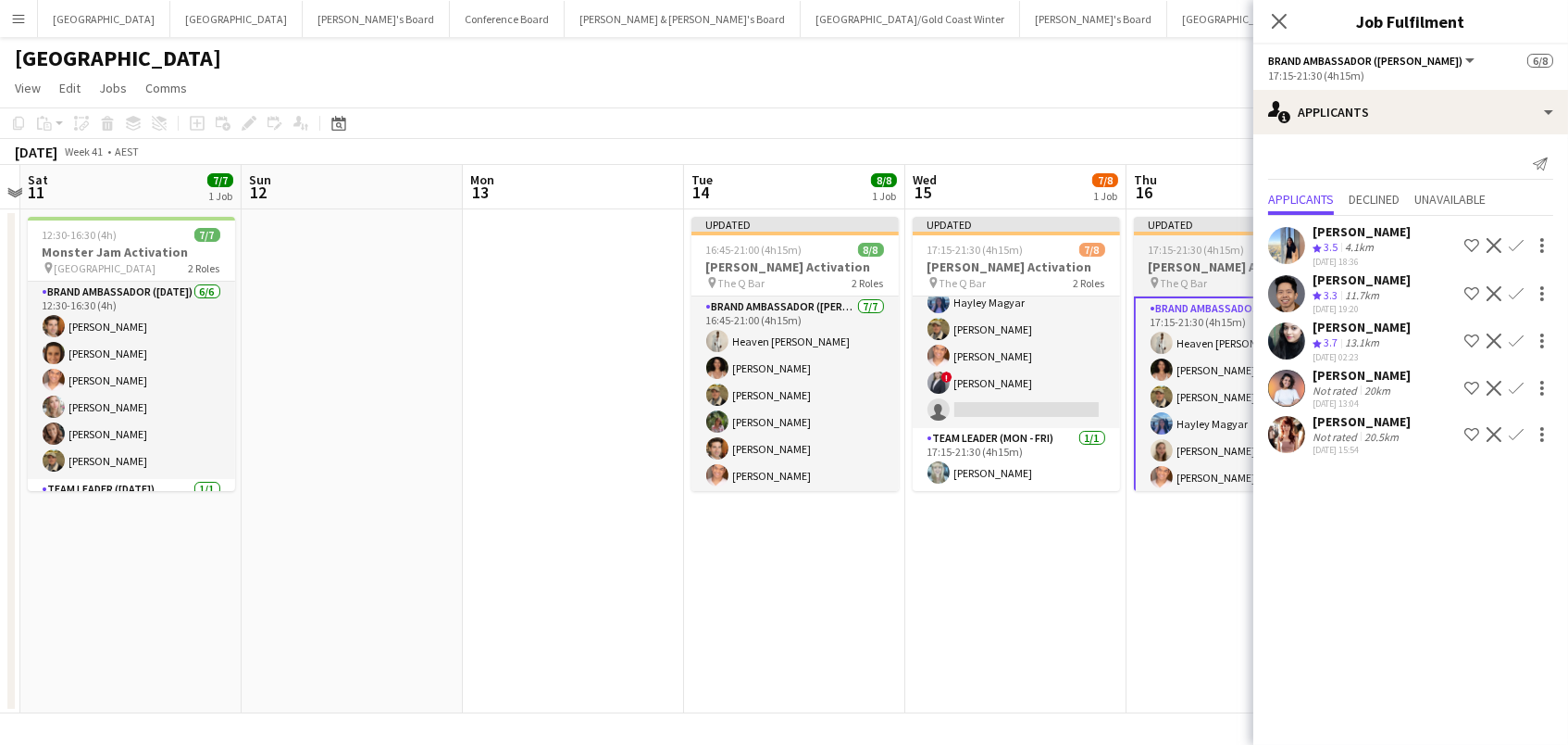
scroll to position [91, 0]
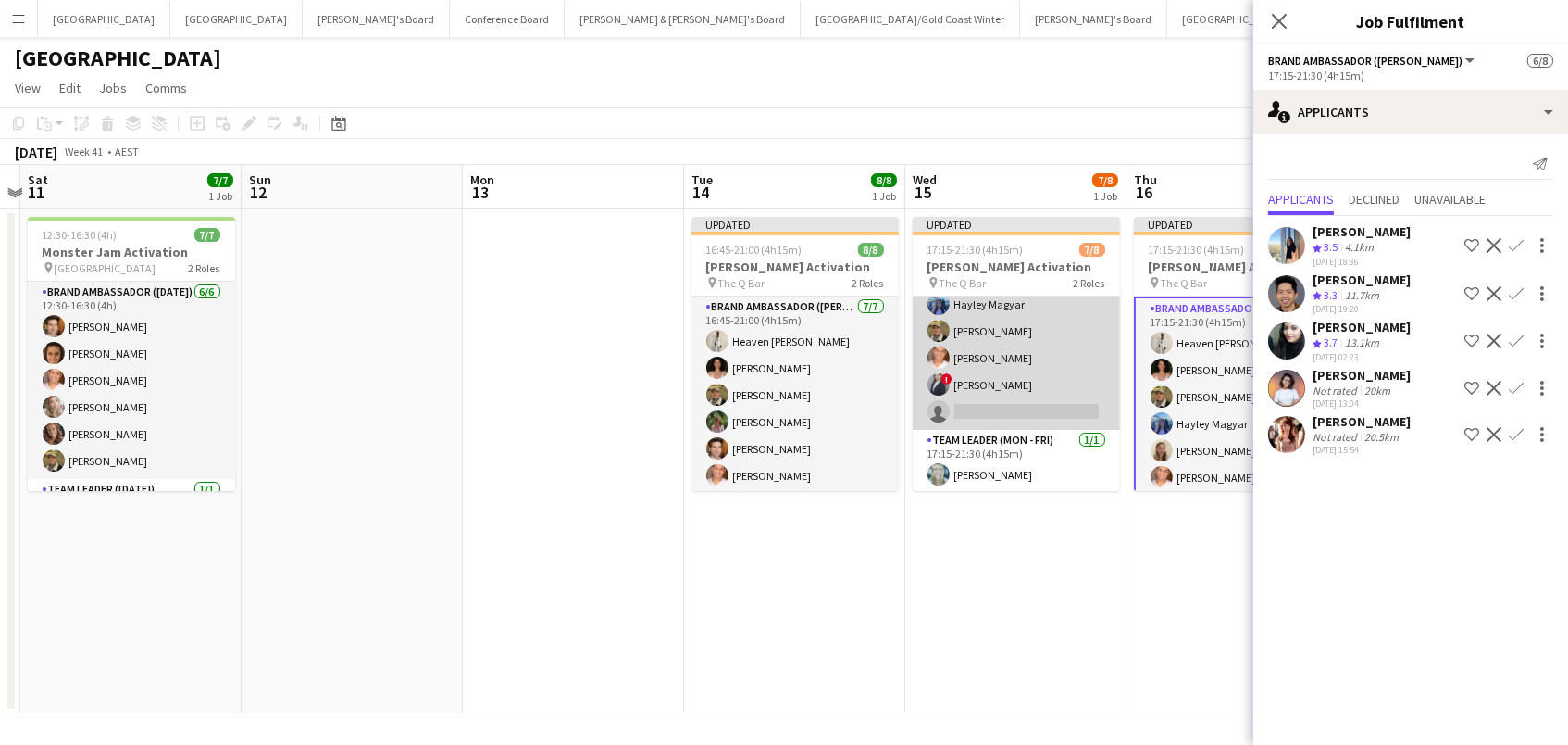
click at [1019, 354] on app-card-role "Brand Ambassador (Mon - Fri) 9I 5A [DATE] 17:15-21:30 (4h15m) [PERSON_NAME] [PE…" at bounding box center [1016, 317] width 207 height 224
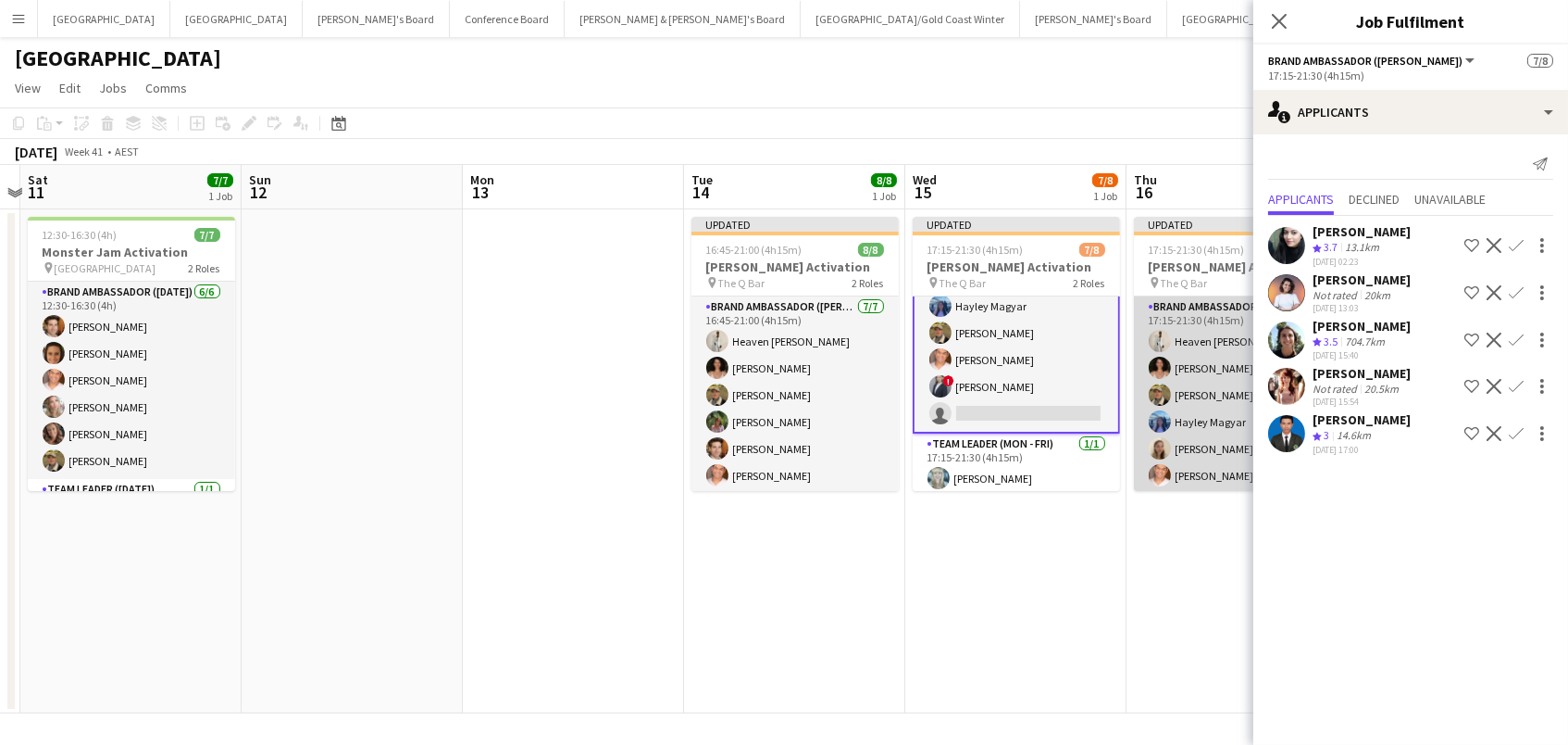
click at [1217, 405] on app-card-role "Brand Ambassador (Mon - Fri) 8I 5A [DATE] 17:15-21:30 (4h15m) [PERSON_NAME] [PE…" at bounding box center [1238, 408] width 207 height 224
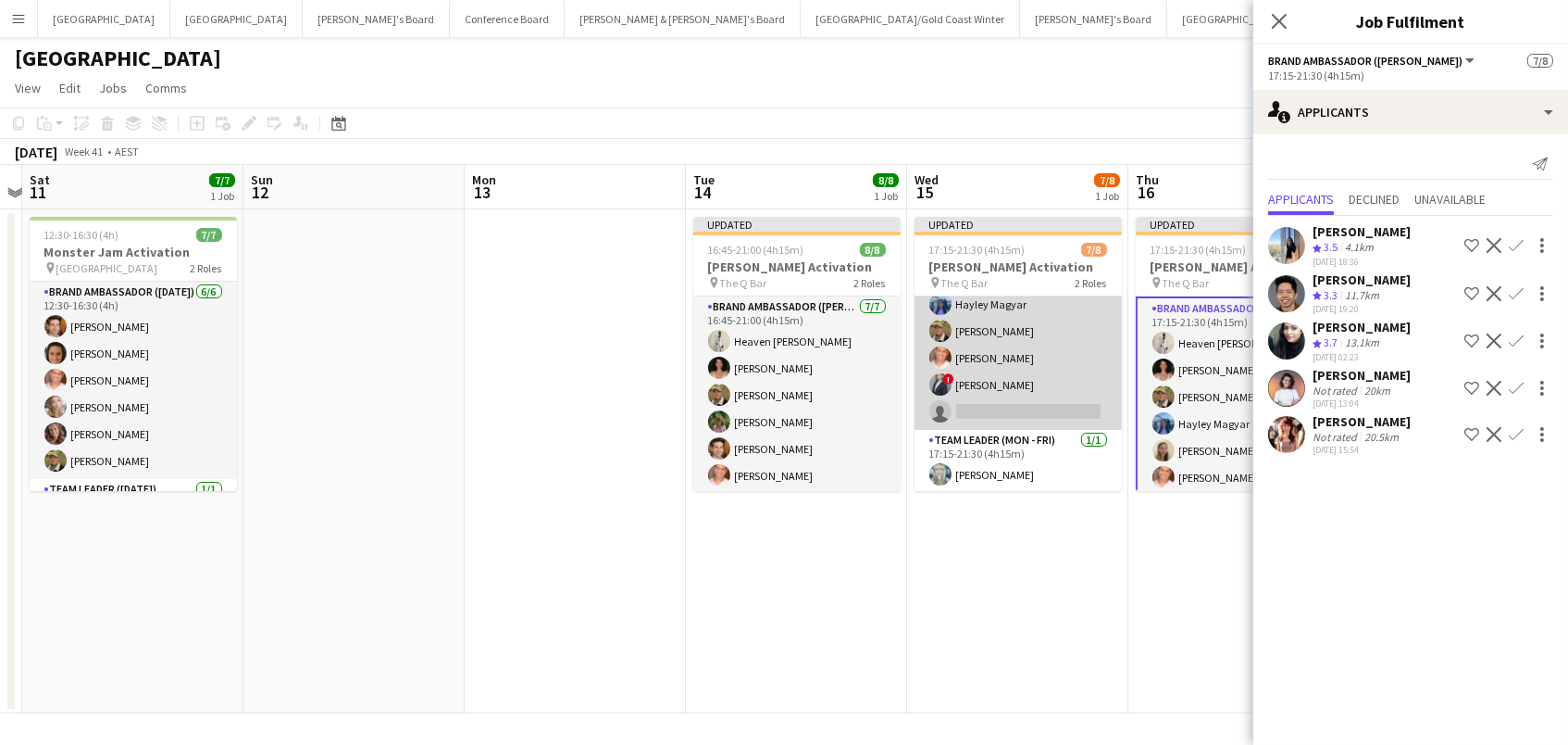
click at [1063, 343] on app-card-role "Brand Ambassador (Mon - Fri) 9I 5A [DATE] 17:15-21:30 (4h15m) [PERSON_NAME] [PE…" at bounding box center [1018, 317] width 207 height 224
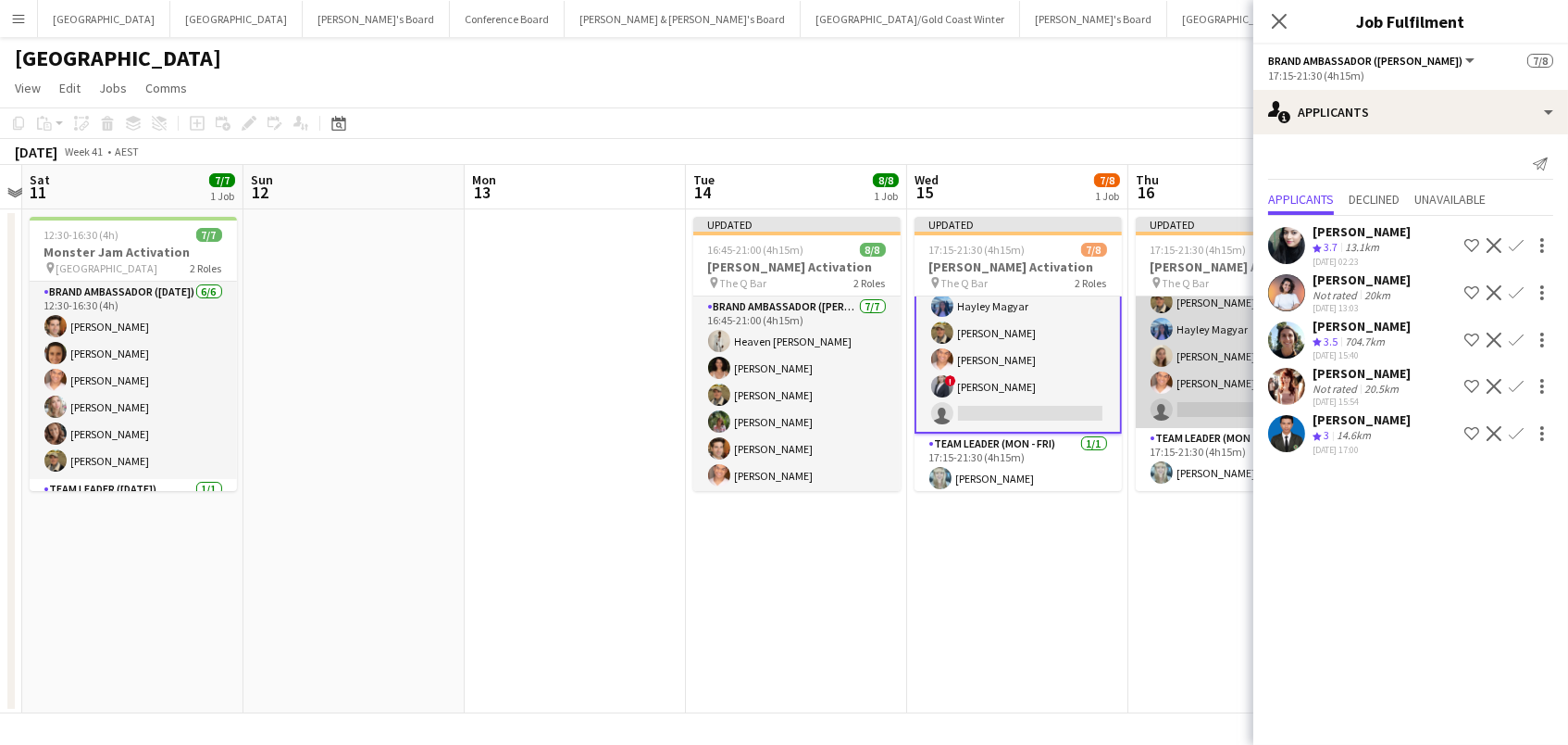
scroll to position [91, 0]
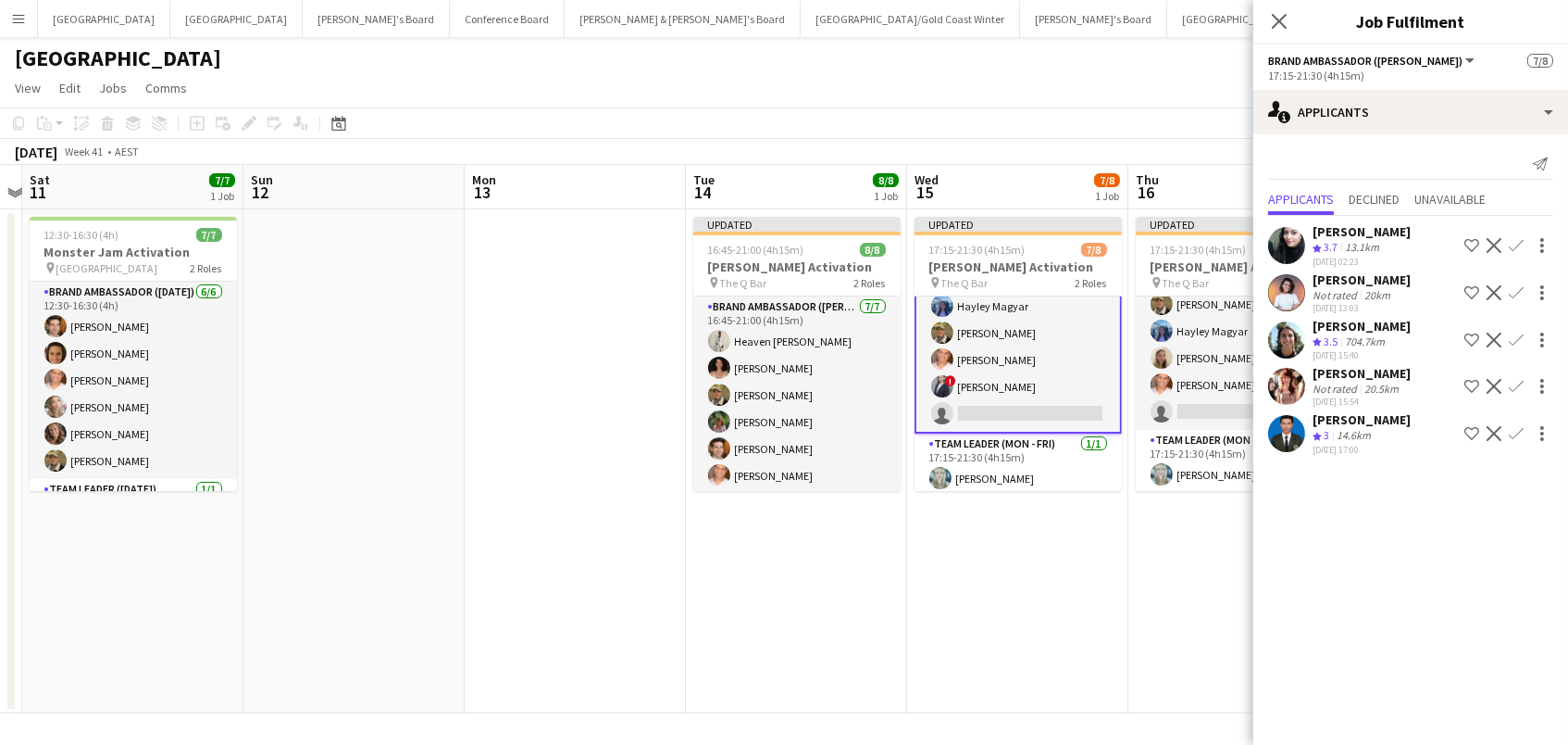
click at [1046, 334] on app-card-role "Brand Ambassador (Mon - Fri) 9I 5A [DATE] 17:15-21:30 (4h15m) [PERSON_NAME] [PE…" at bounding box center [1018, 319] width 207 height 228
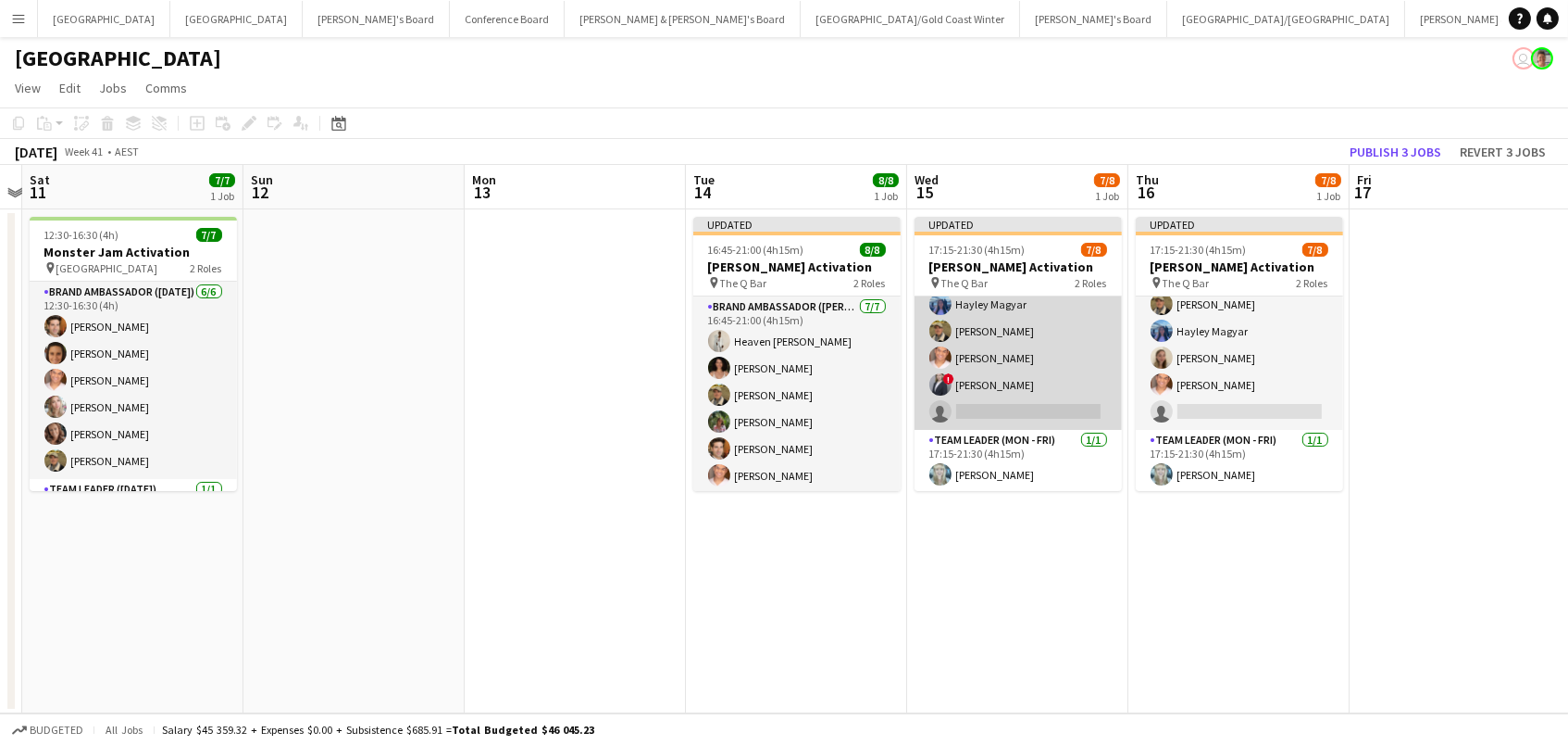
click at [1046, 334] on app-card-role "Brand Ambassador (Mon - Fri) 9I 5A [DATE] 17:15-21:30 (4h15m) [PERSON_NAME] [PE…" at bounding box center [1018, 317] width 207 height 224
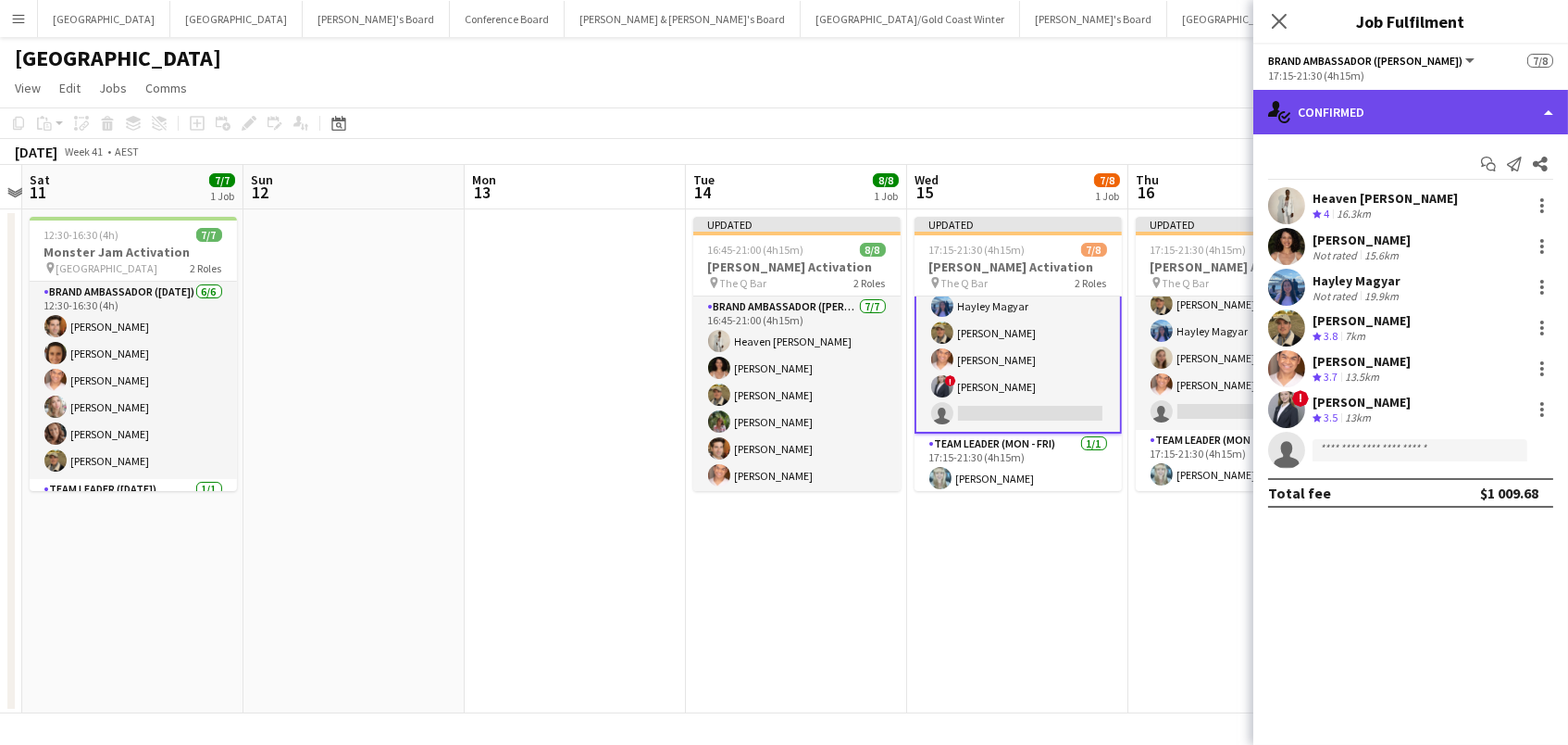
click at [1324, 112] on div "single-neutral-actions-check-2 Confirmed" at bounding box center [1411, 112] width 315 height 44
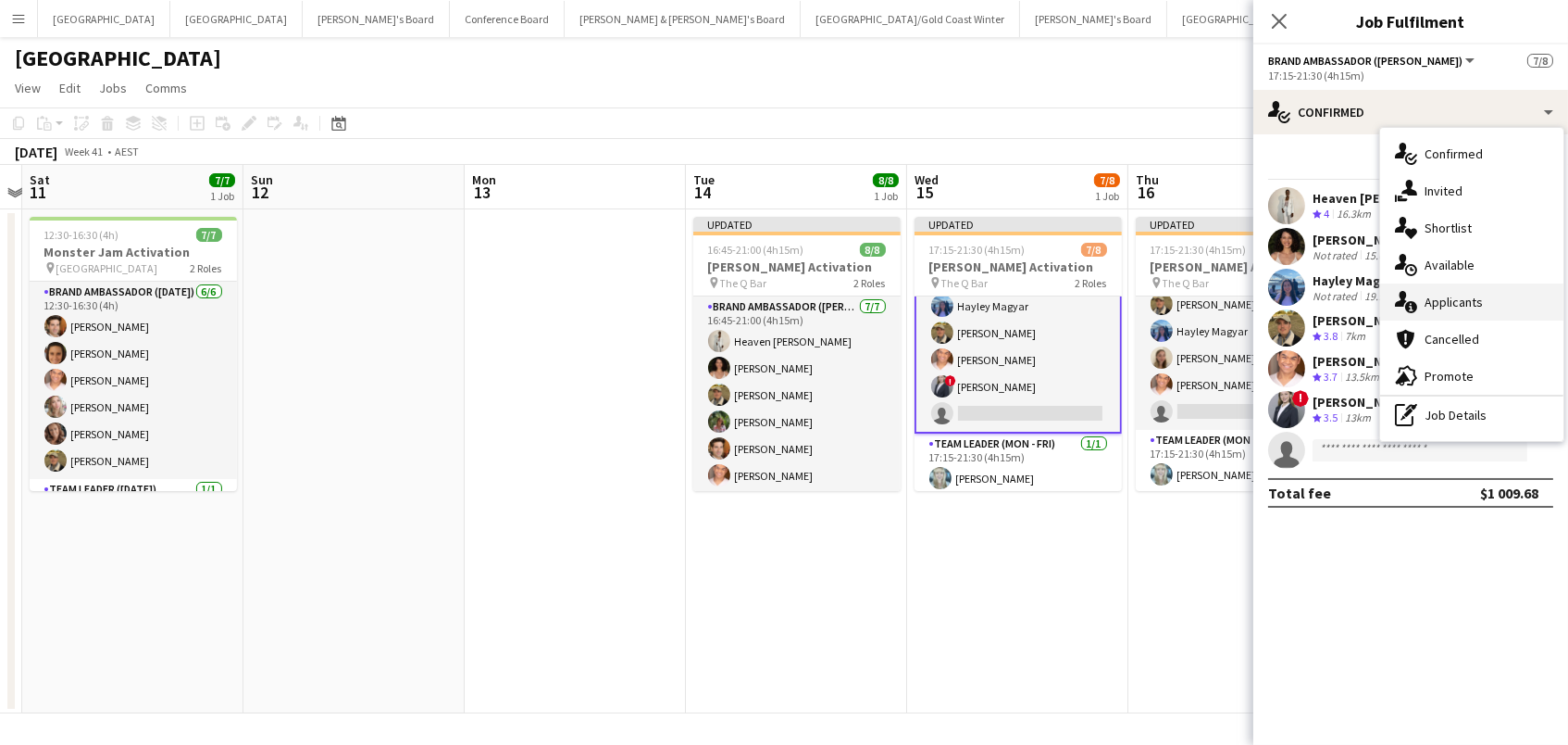
click at [1438, 299] on span "Applicants" at bounding box center [1454, 301] width 59 height 16
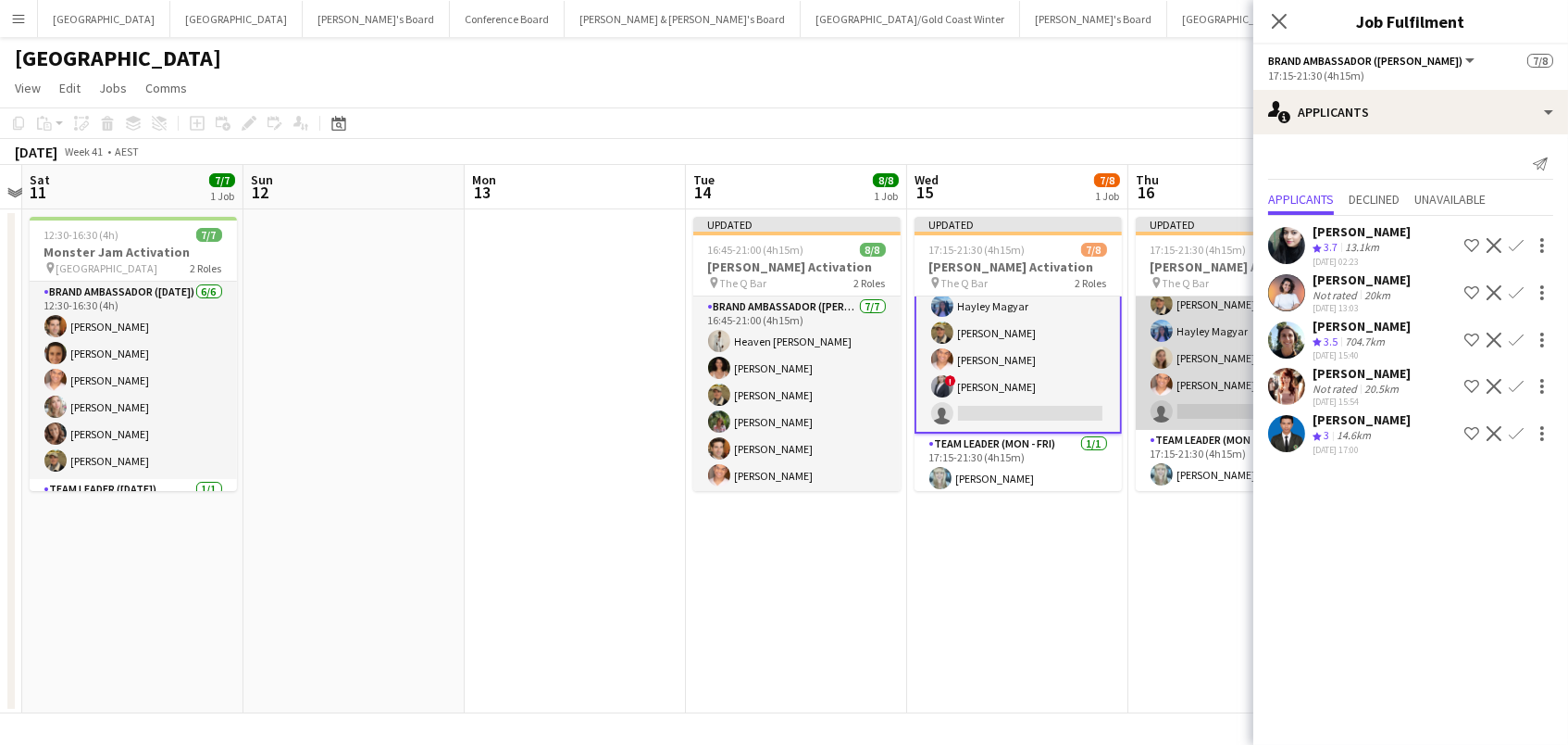
click at [1176, 372] on app-card-role "Brand Ambassador (Mon - Fri) 8I 5A [DATE] 17:15-21:30 (4h15m) [PERSON_NAME] [PE…" at bounding box center [1240, 317] width 207 height 224
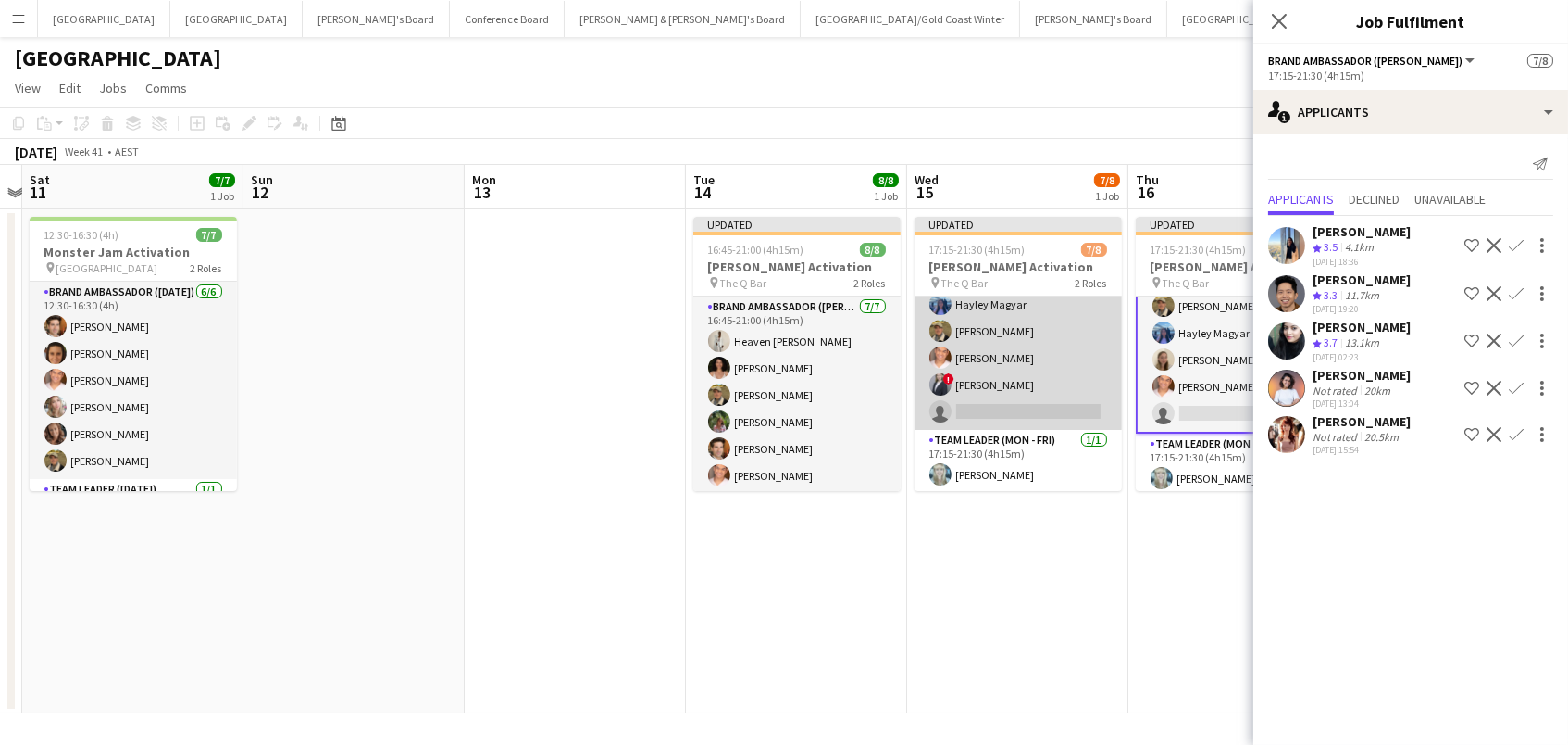
click at [994, 373] on app-card-role "Brand Ambassador (Mon - Fri) 9I 5A [DATE] 17:15-21:30 (4h15m) [PERSON_NAME] [PE…" at bounding box center [1018, 317] width 207 height 224
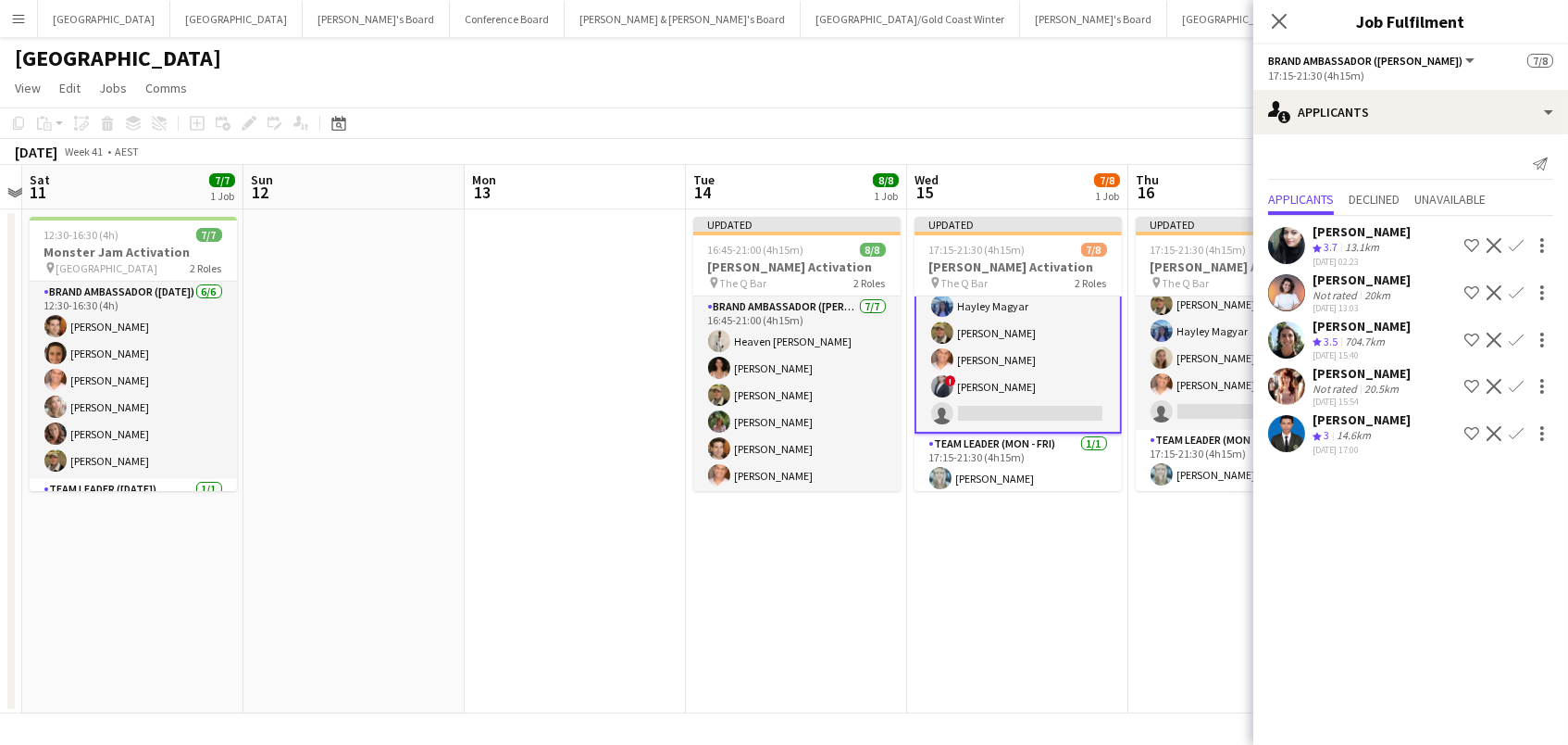
click at [1090, 78] on app-page-menu "View Day view expanded Day view collapsed Month view Date picker Jump to [DATE]…" at bounding box center [784, 89] width 1568 height 36
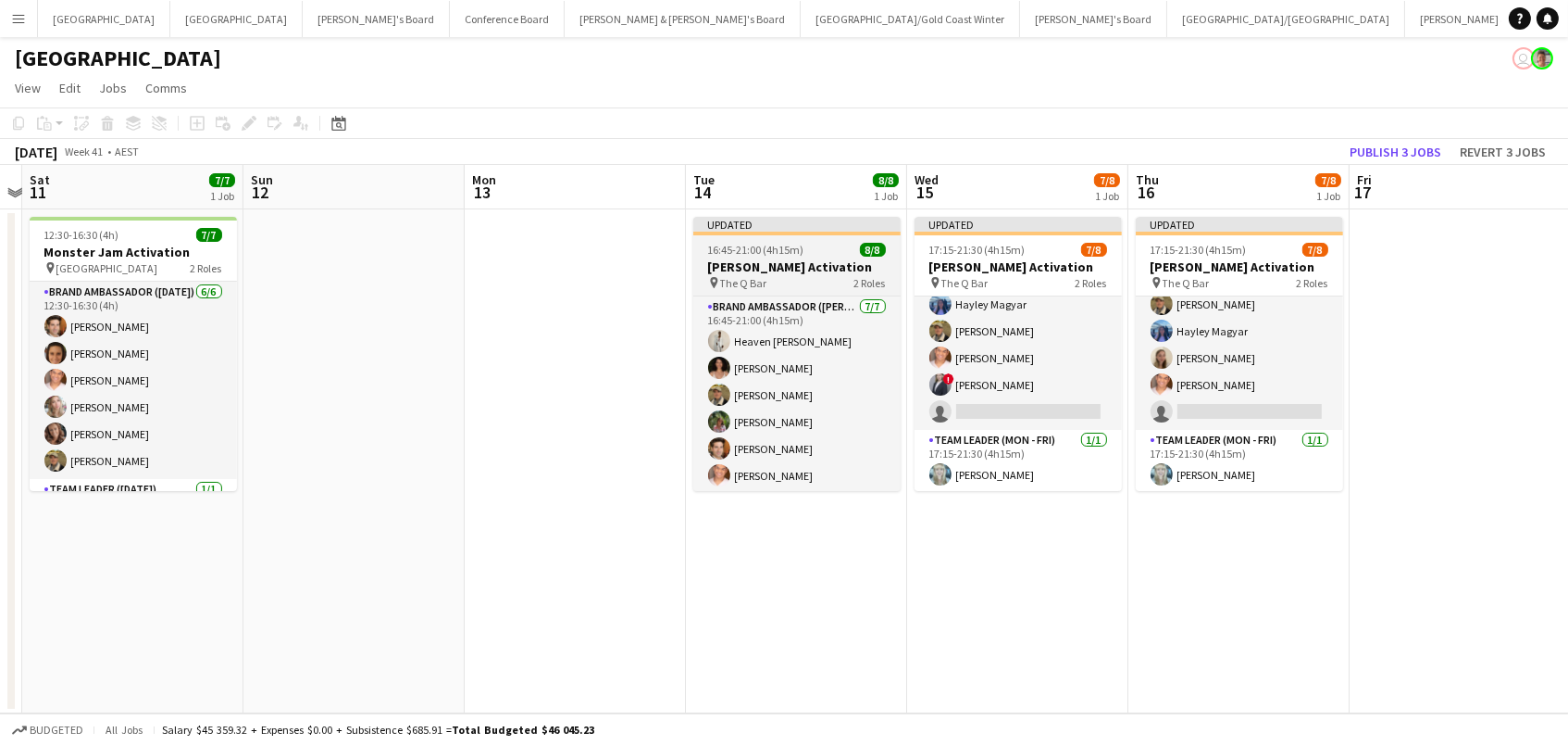
click at [700, 262] on h3 "[PERSON_NAME] Activation" at bounding box center [797, 266] width 207 height 16
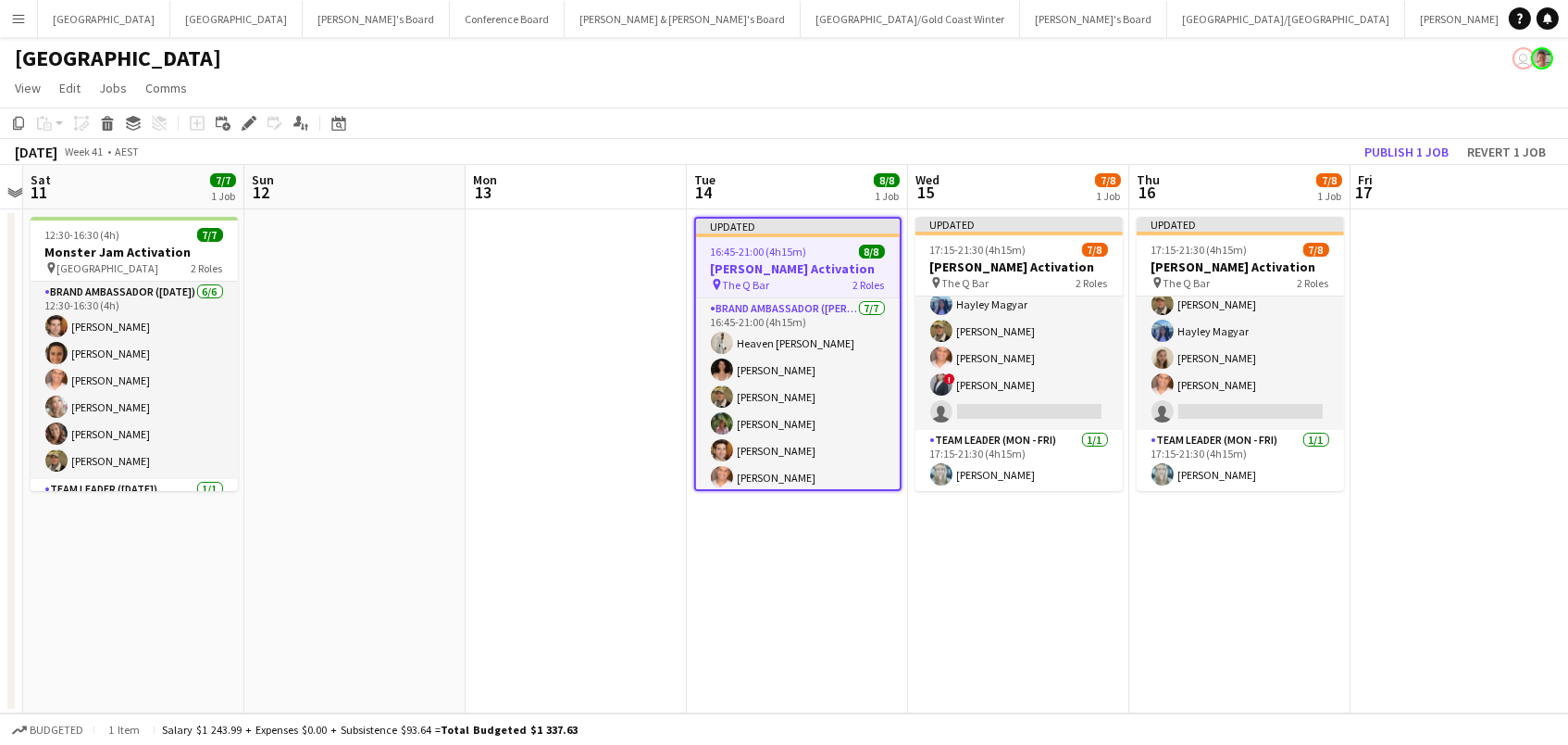
click at [233, 134] on app-toolbar "Copy Paste Paste Command V Paste with crew Command Shift V Paste linked Job [GE…" at bounding box center [784, 123] width 1568 height 32
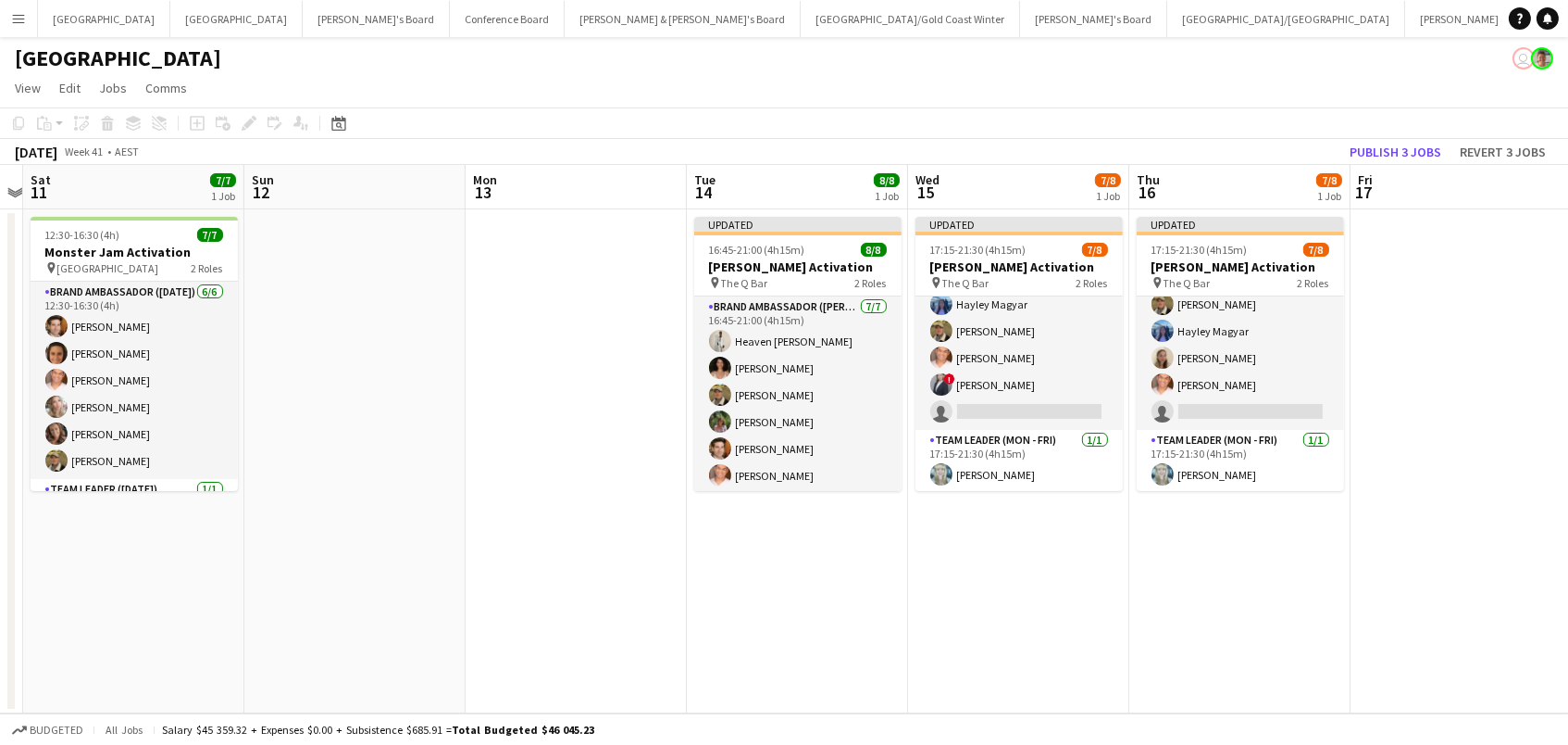
click at [236, 118] on div "Add job Add linked Job Edit Edit linked Job Applicants" at bounding box center [241, 123] width 142 height 22
click at [748, 249] on span "16:45-21:00 (4h15m)" at bounding box center [757, 250] width 96 height 13
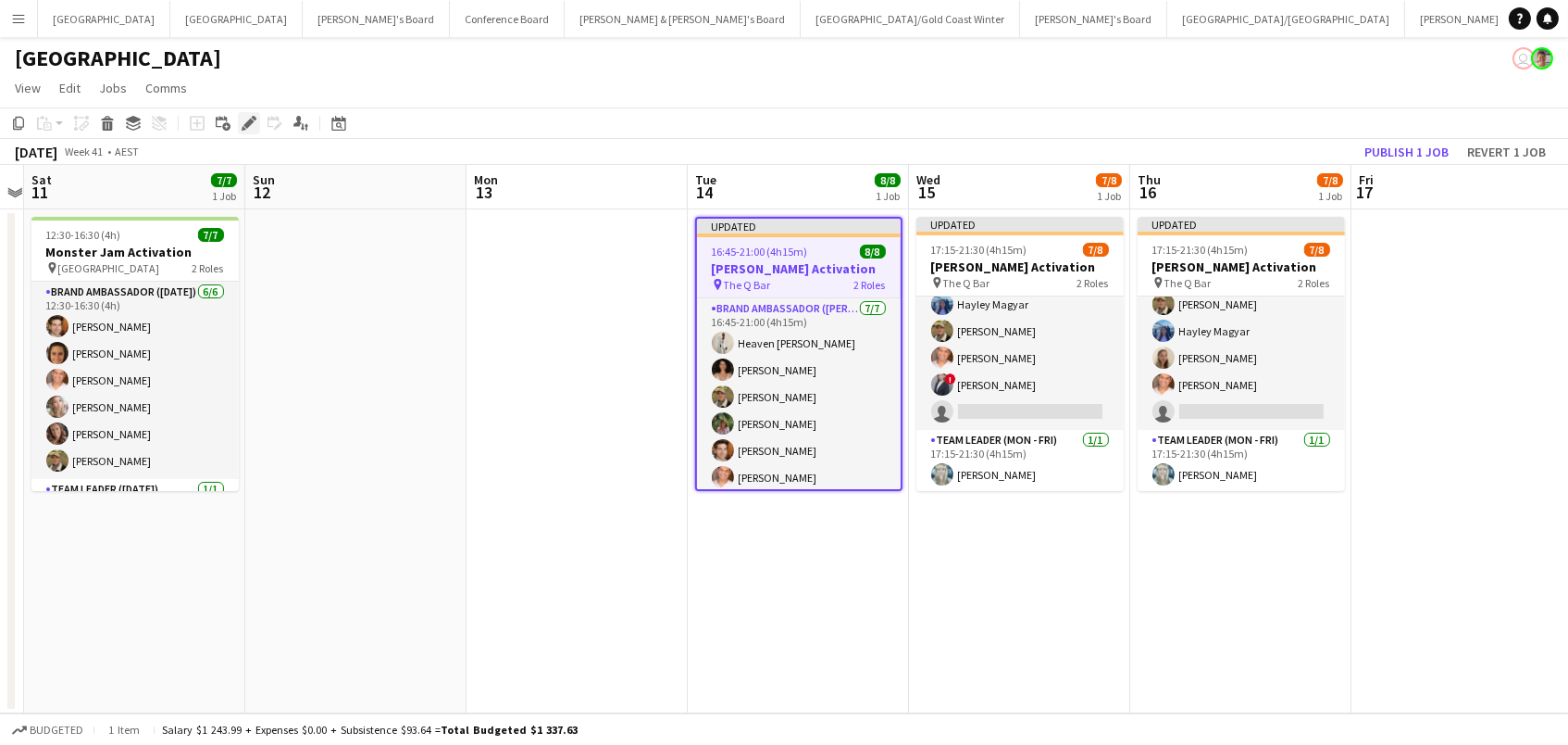
click at [246, 118] on icon "Edit" at bounding box center [249, 123] width 14 height 14
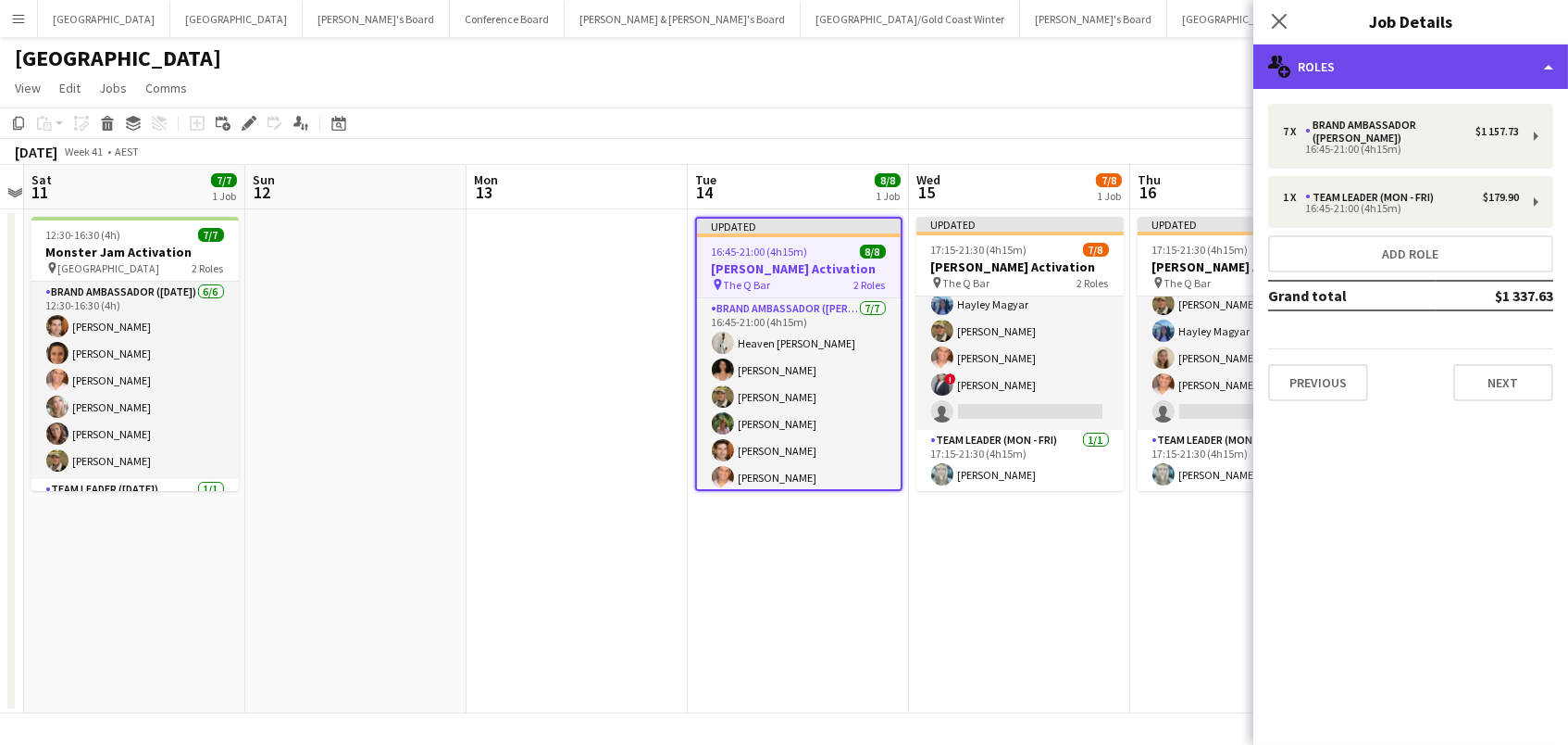
click at [1387, 72] on div "multiple-users-add Roles" at bounding box center [1411, 66] width 315 height 44
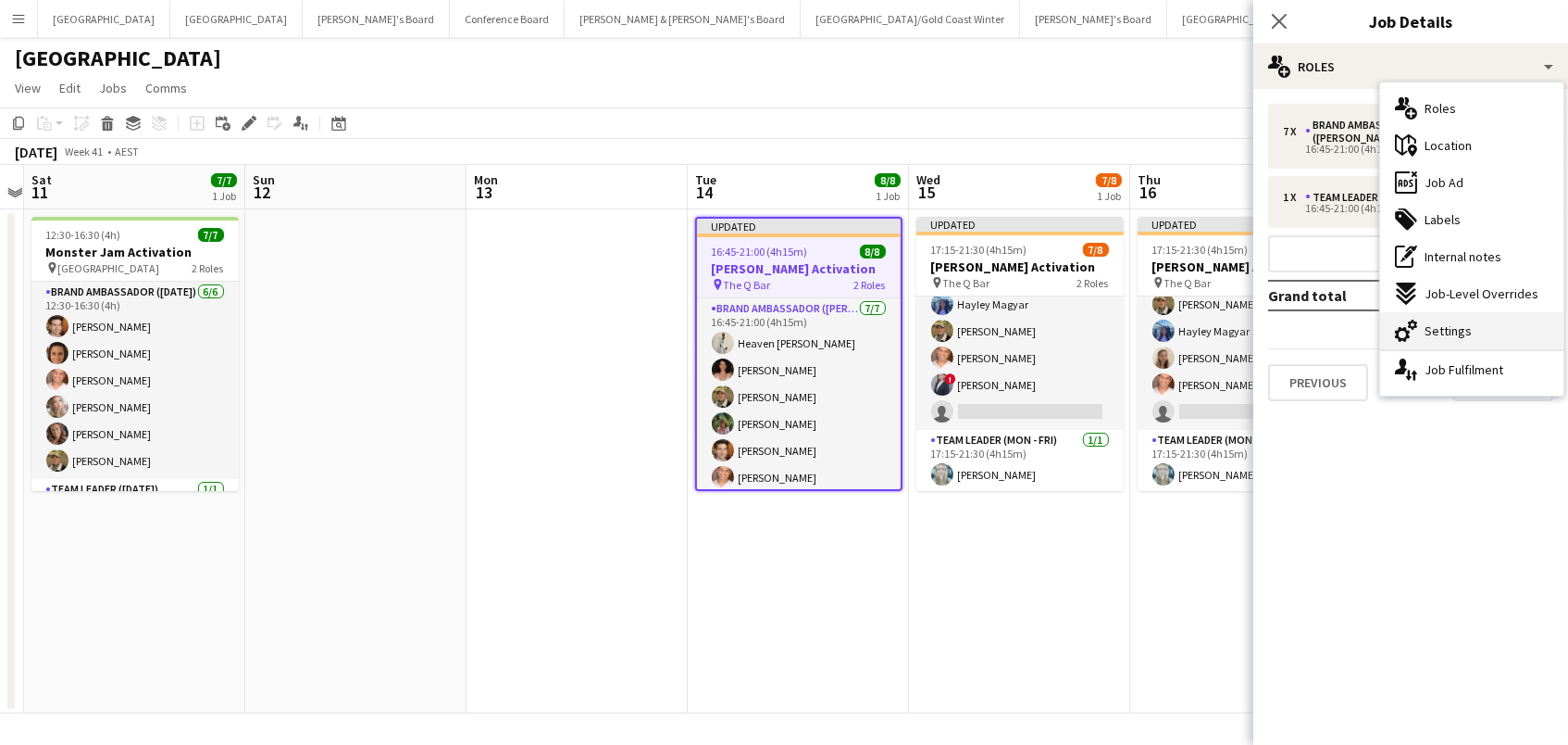
click at [1482, 328] on div "cog-double-3 Settings" at bounding box center [1471, 330] width 183 height 37
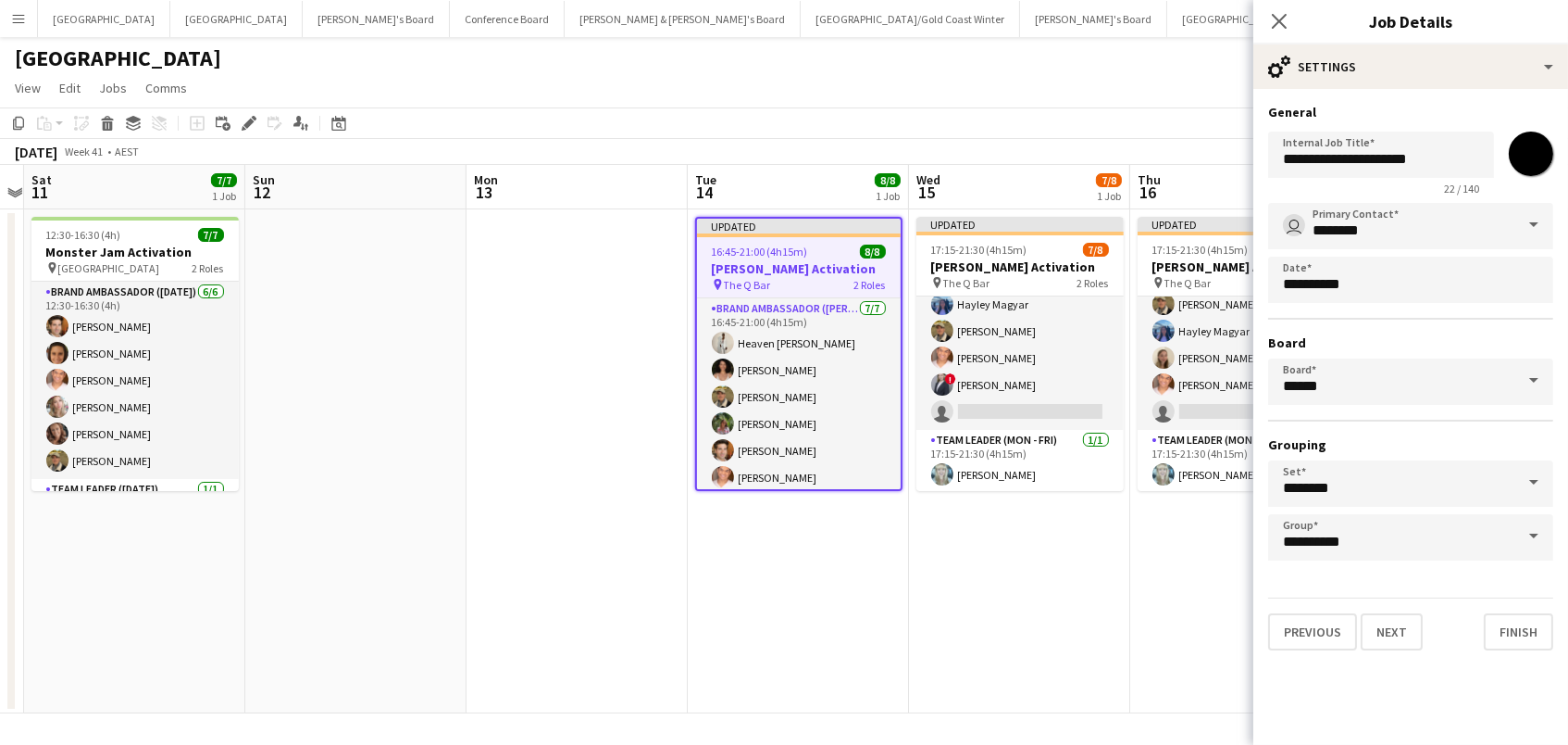
click at [1541, 165] on input "*******" at bounding box center [1531, 153] width 66 height 66
type input "*******"
click at [1187, 84] on app-page-menu "View Day view expanded Day view collapsed Month view Date picker Jump to [DATE]…" at bounding box center [784, 89] width 1568 height 36
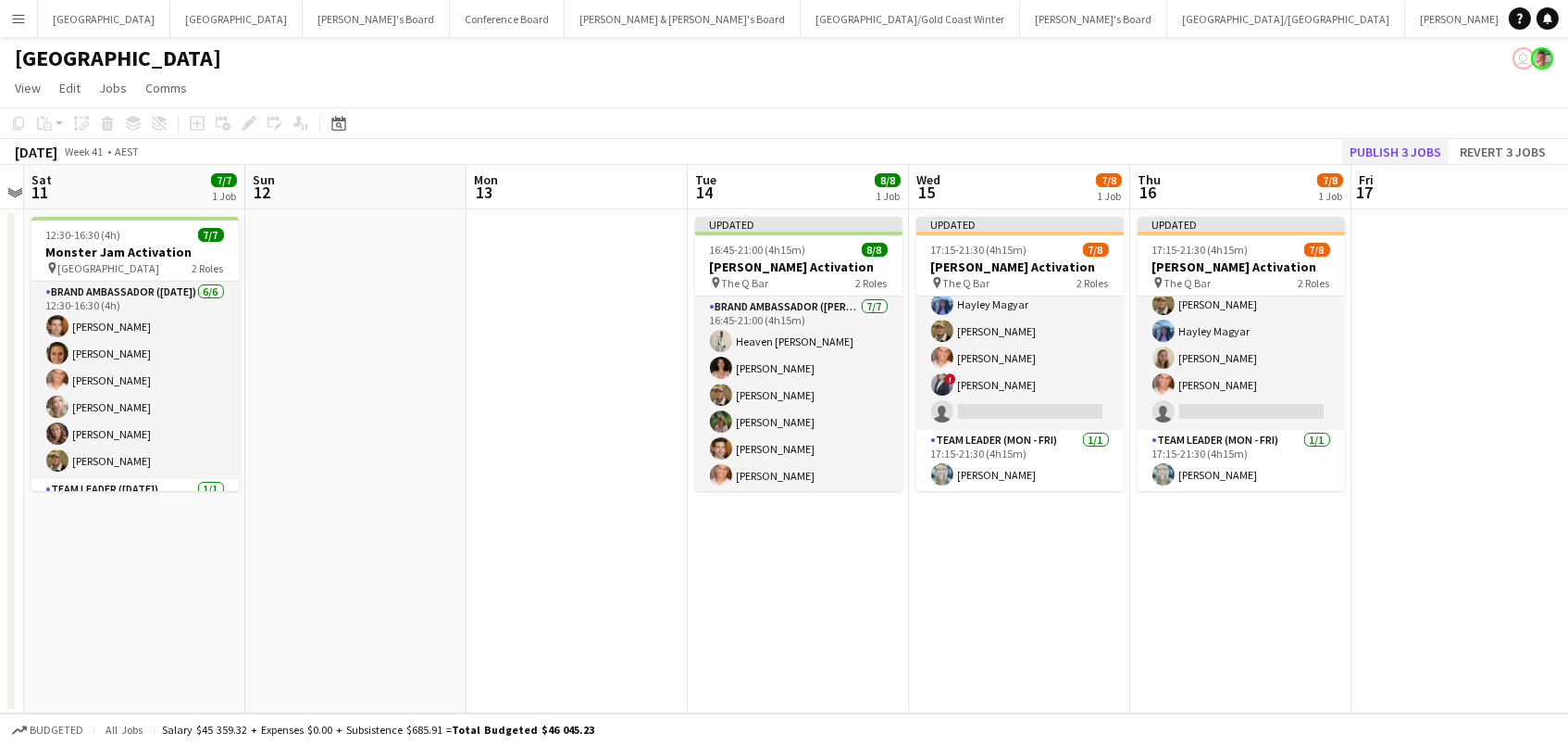
click at [1397, 147] on button "Publish 3 jobs" at bounding box center [1395, 152] width 107 height 24
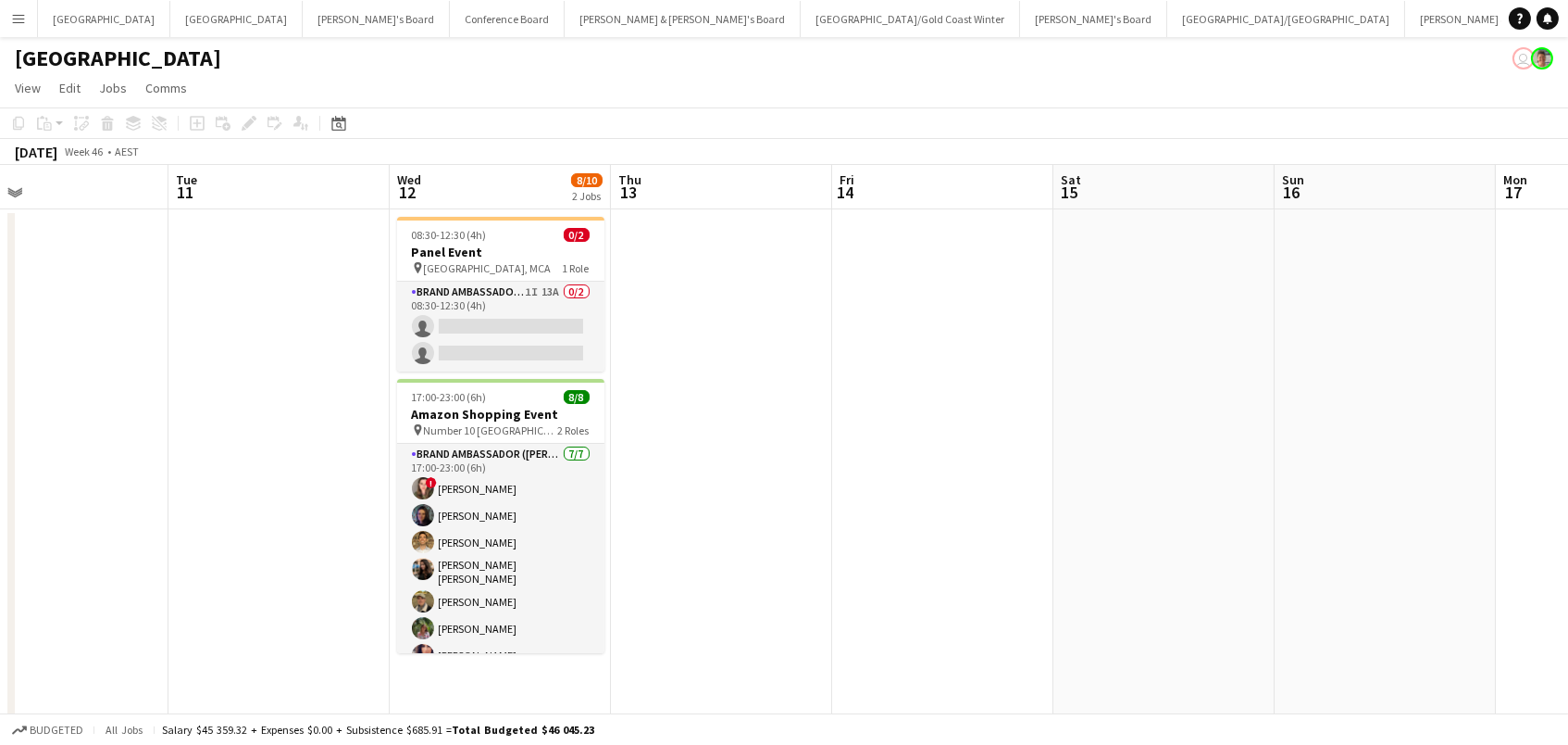
scroll to position [0, 430]
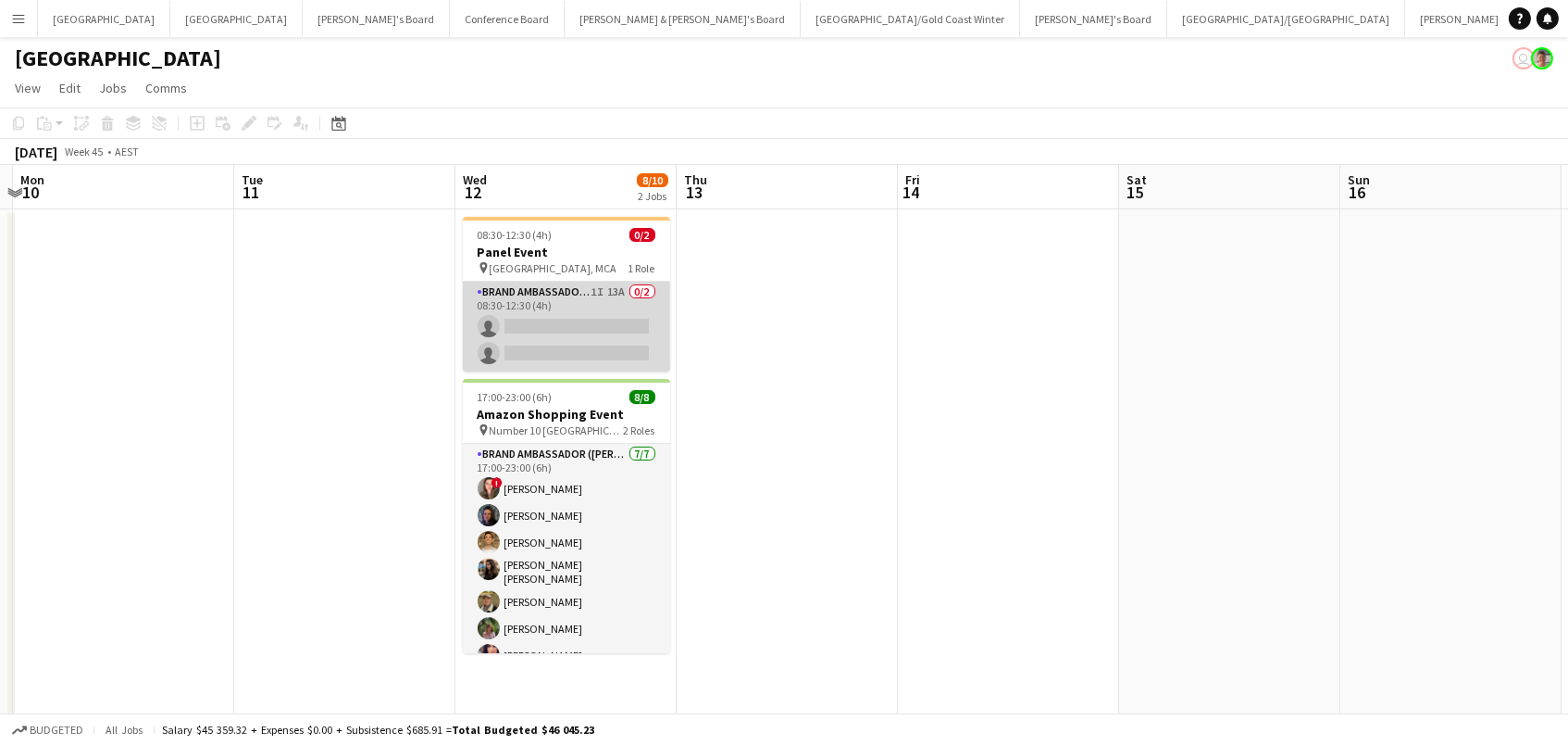
click at [631, 327] on app-card-role "Brand Ambassador (Mon - Fri) 1I 13A 0/2 08:30-12:30 (4h) single-neutral-actions…" at bounding box center [566, 326] width 207 height 90
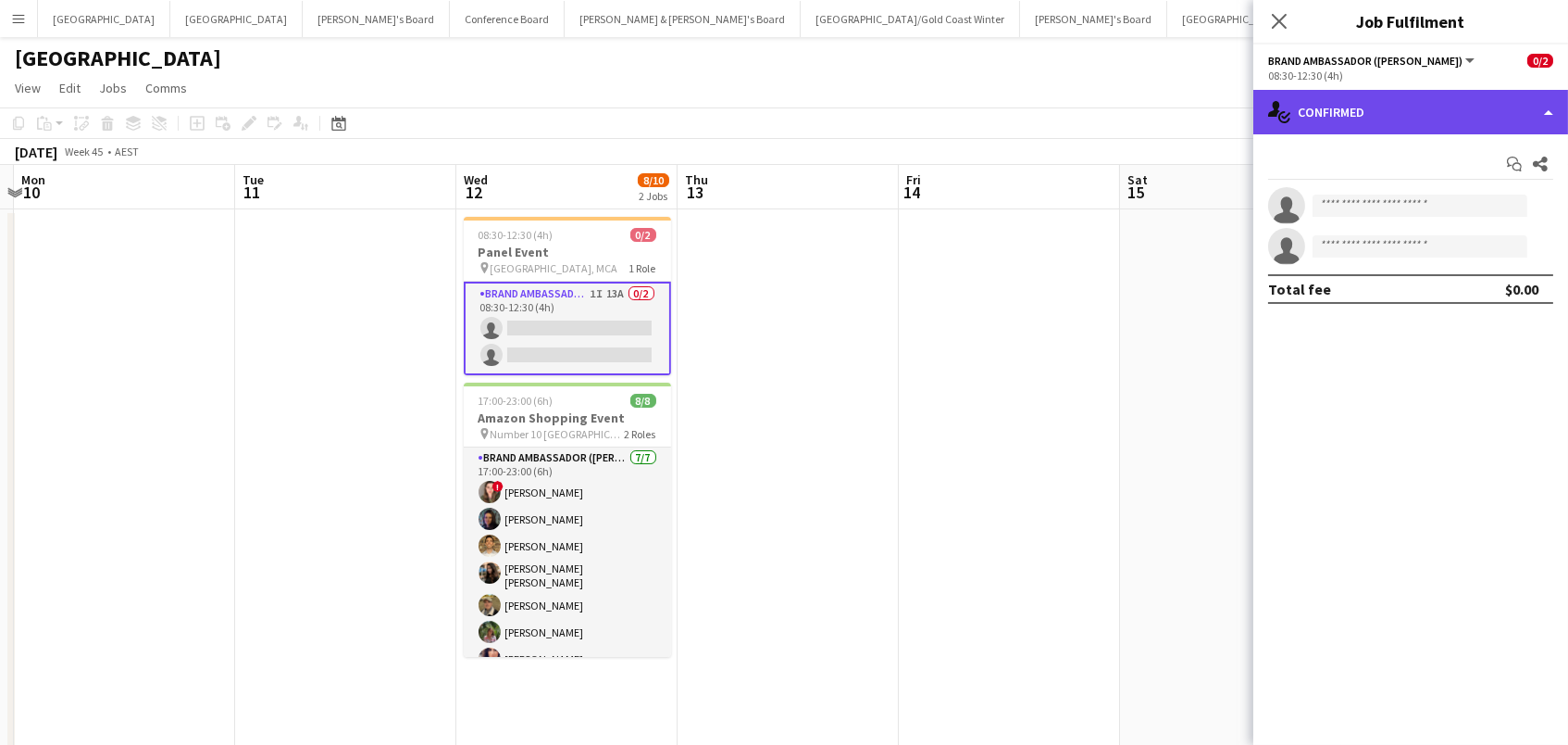
click at [1405, 100] on div "single-neutral-actions-check-2 Confirmed" at bounding box center [1411, 112] width 315 height 44
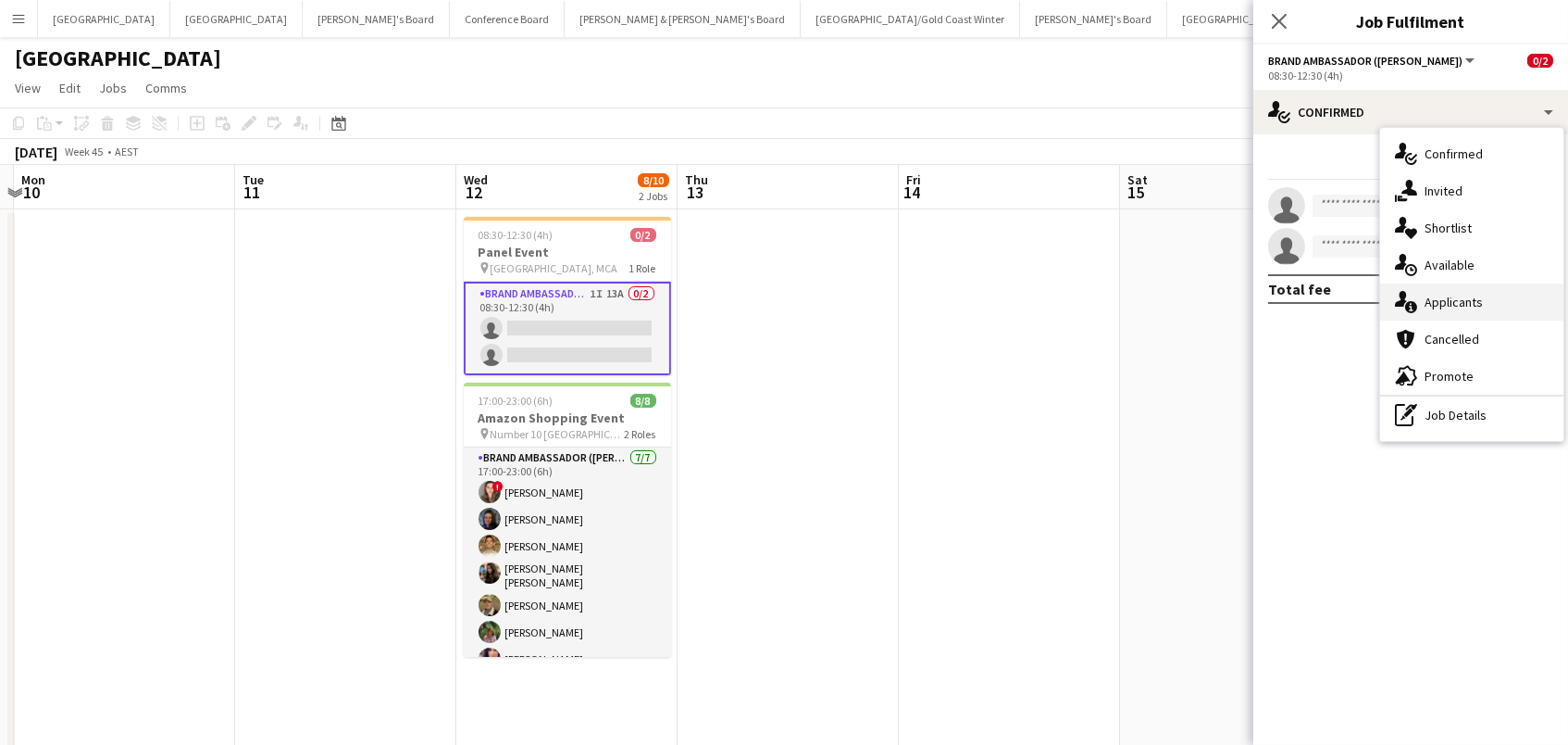
click at [1448, 296] on span "Applicants" at bounding box center [1454, 301] width 59 height 16
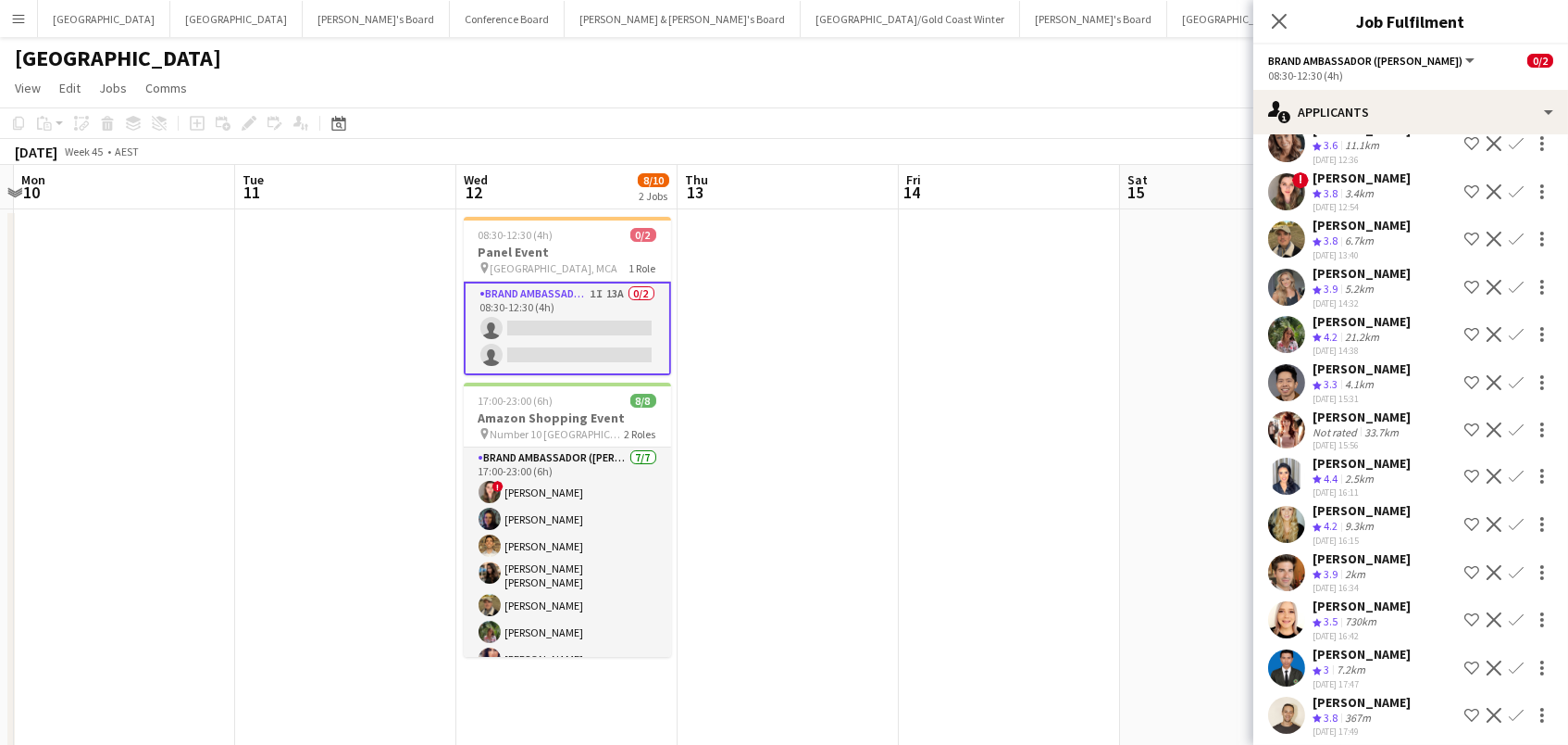
scroll to position [101, 0]
click at [1514, 517] on app-icon "Confirm" at bounding box center [1515, 524] width 14 height 14
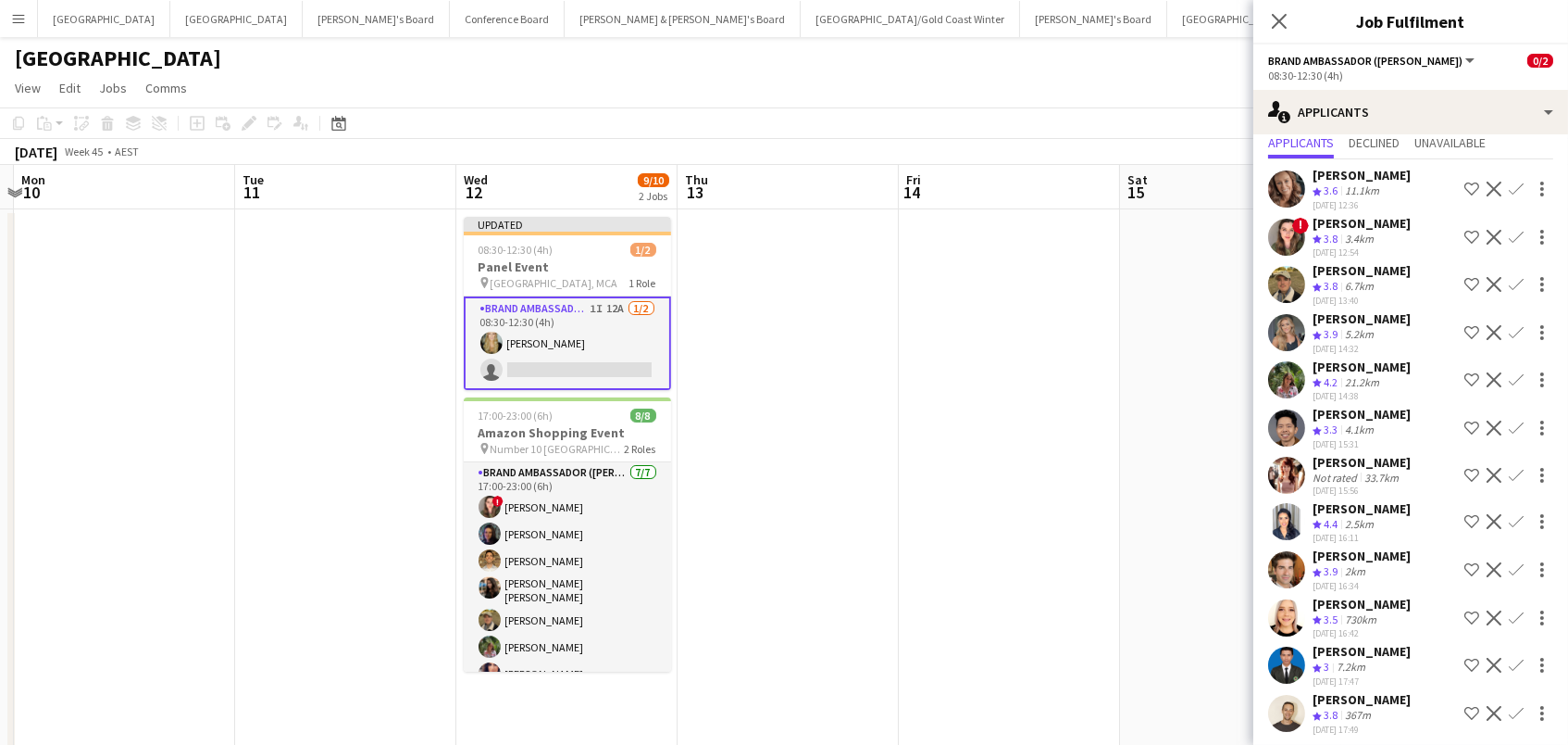
scroll to position [56, 0]
click at [1517, 517] on app-icon "Confirm" at bounding box center [1515, 521] width 14 height 14
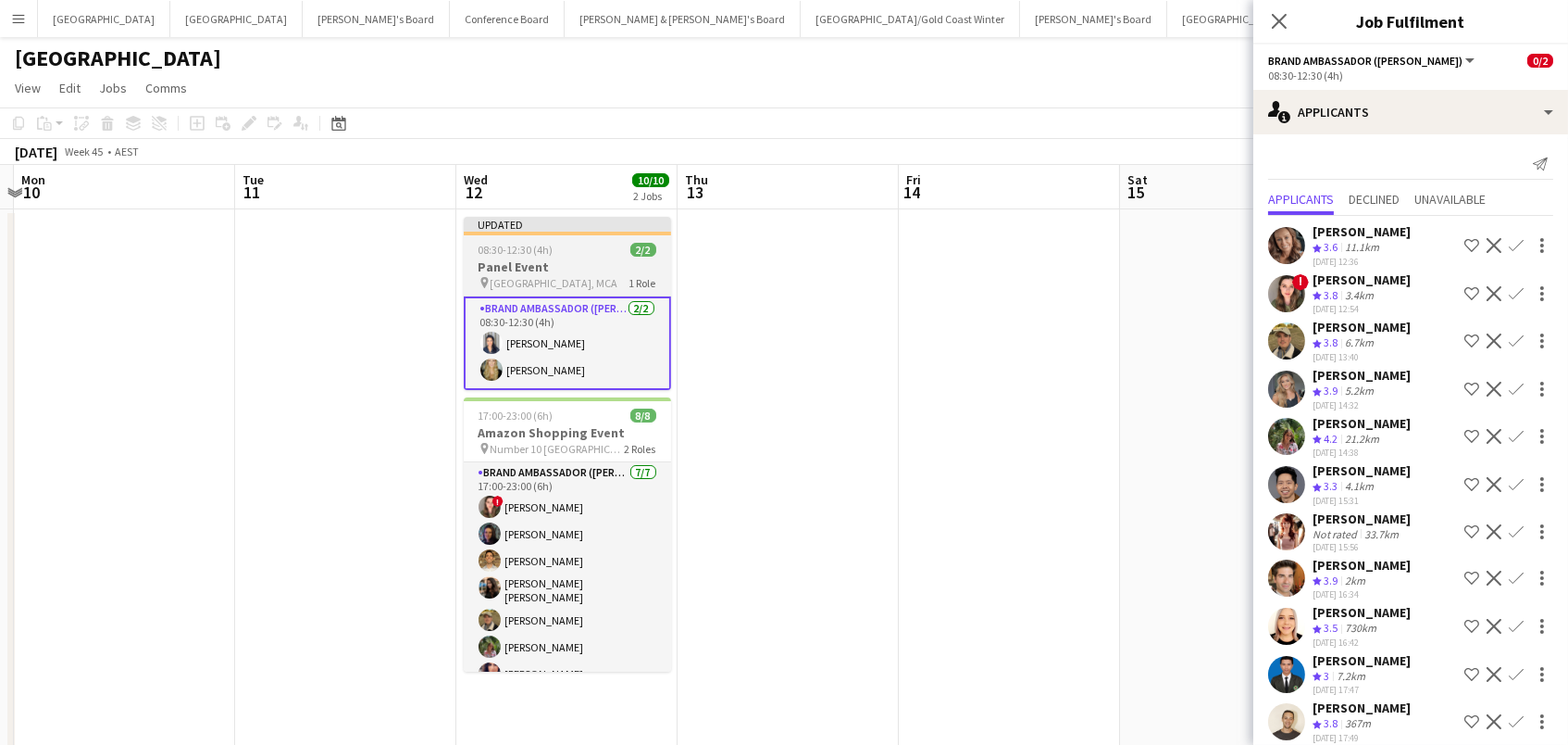
click at [553, 276] on span "[GEOGRAPHIC_DATA], MCA" at bounding box center [554, 282] width 128 height 13
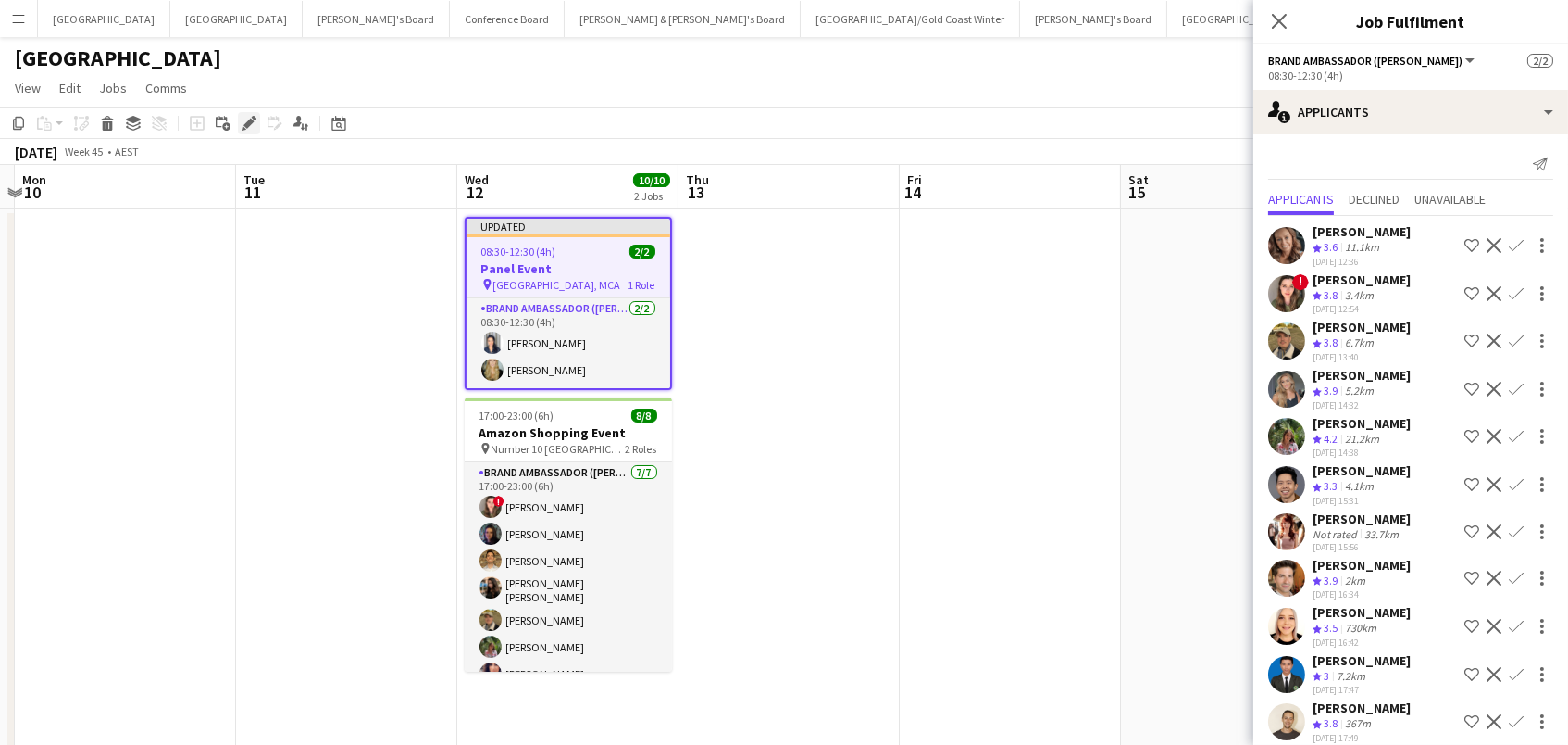
click at [245, 119] on icon "Edit" at bounding box center [249, 123] width 14 height 14
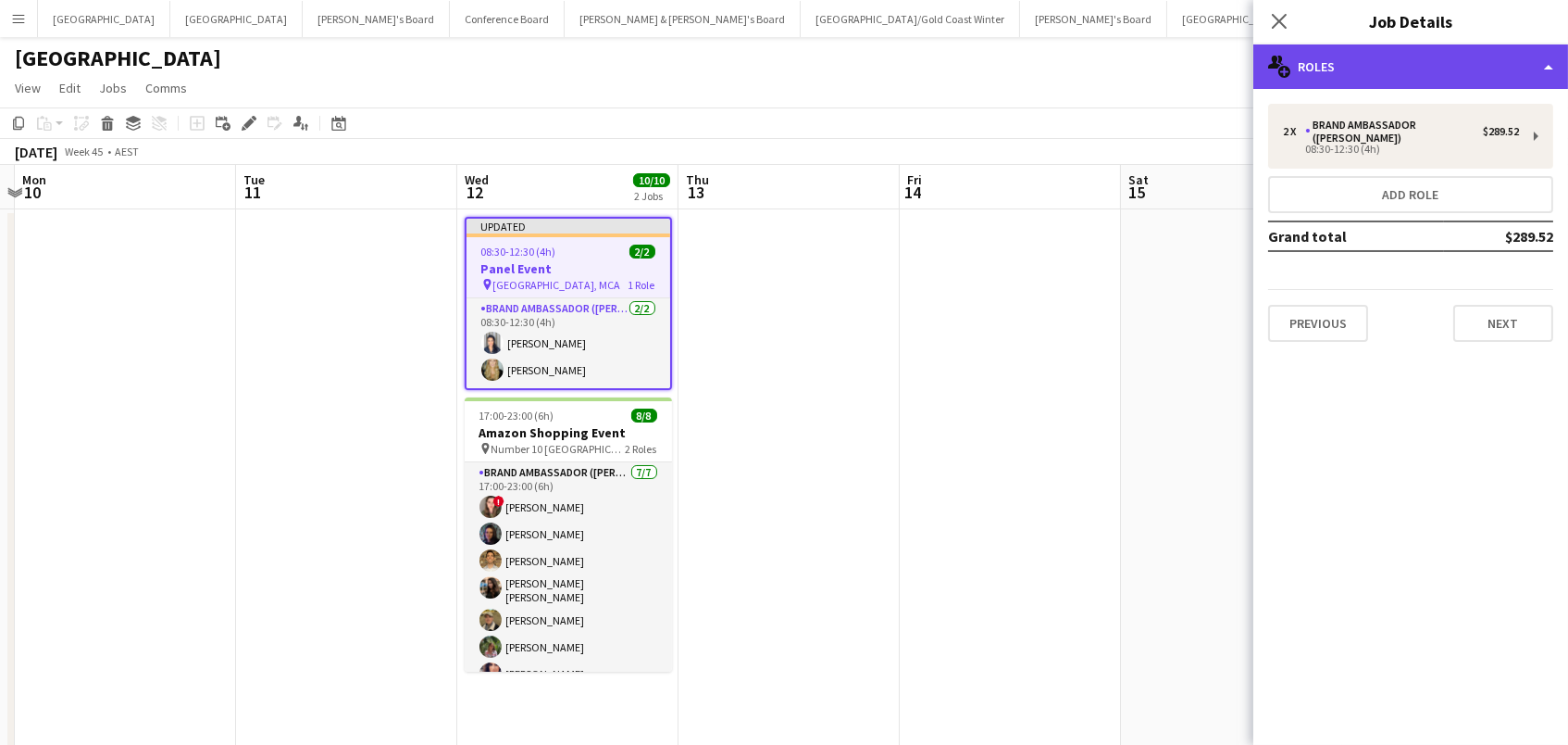
click at [1491, 45] on div "multiple-users-add Roles" at bounding box center [1411, 66] width 315 height 44
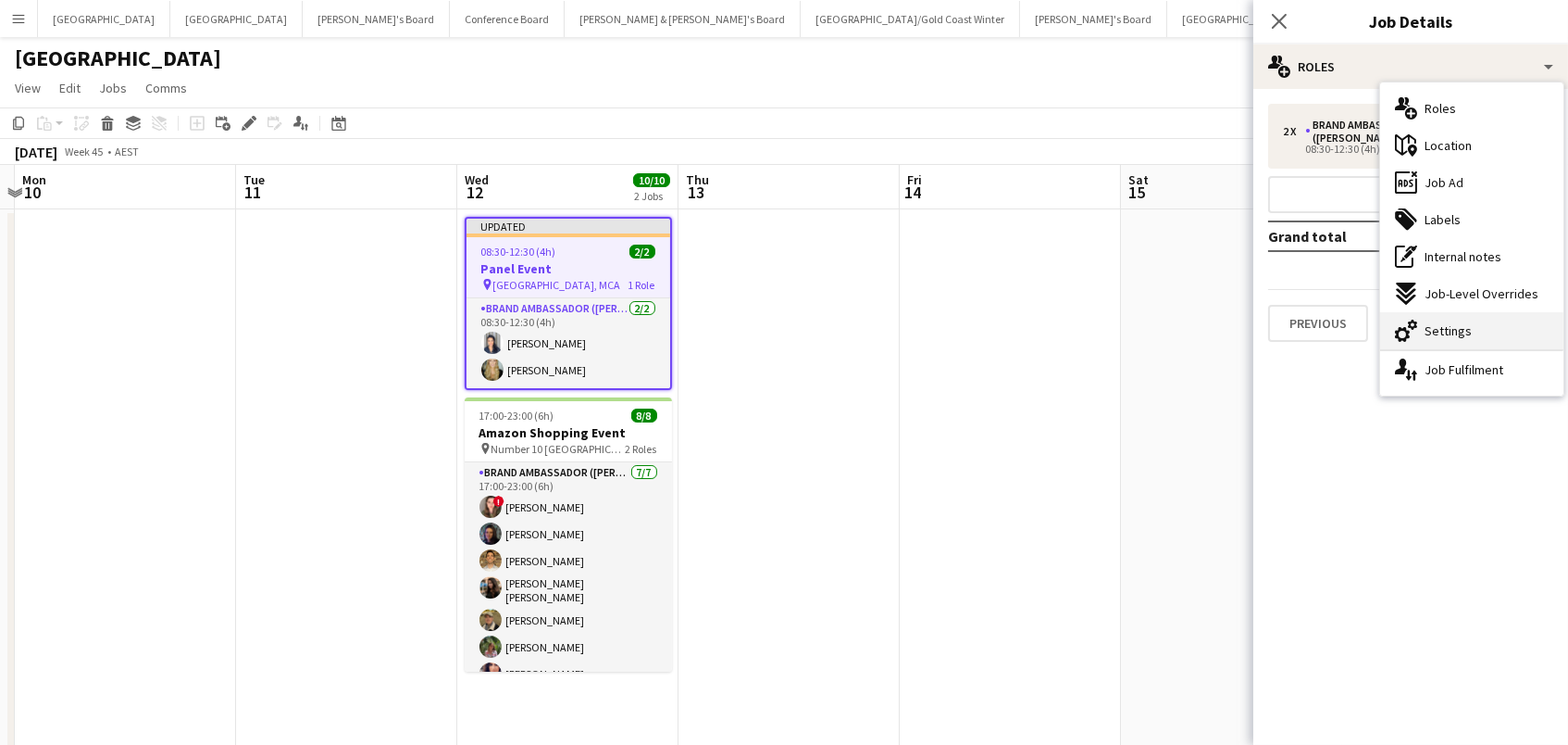
click at [1528, 320] on div "cog-double-3 Settings" at bounding box center [1471, 330] width 183 height 37
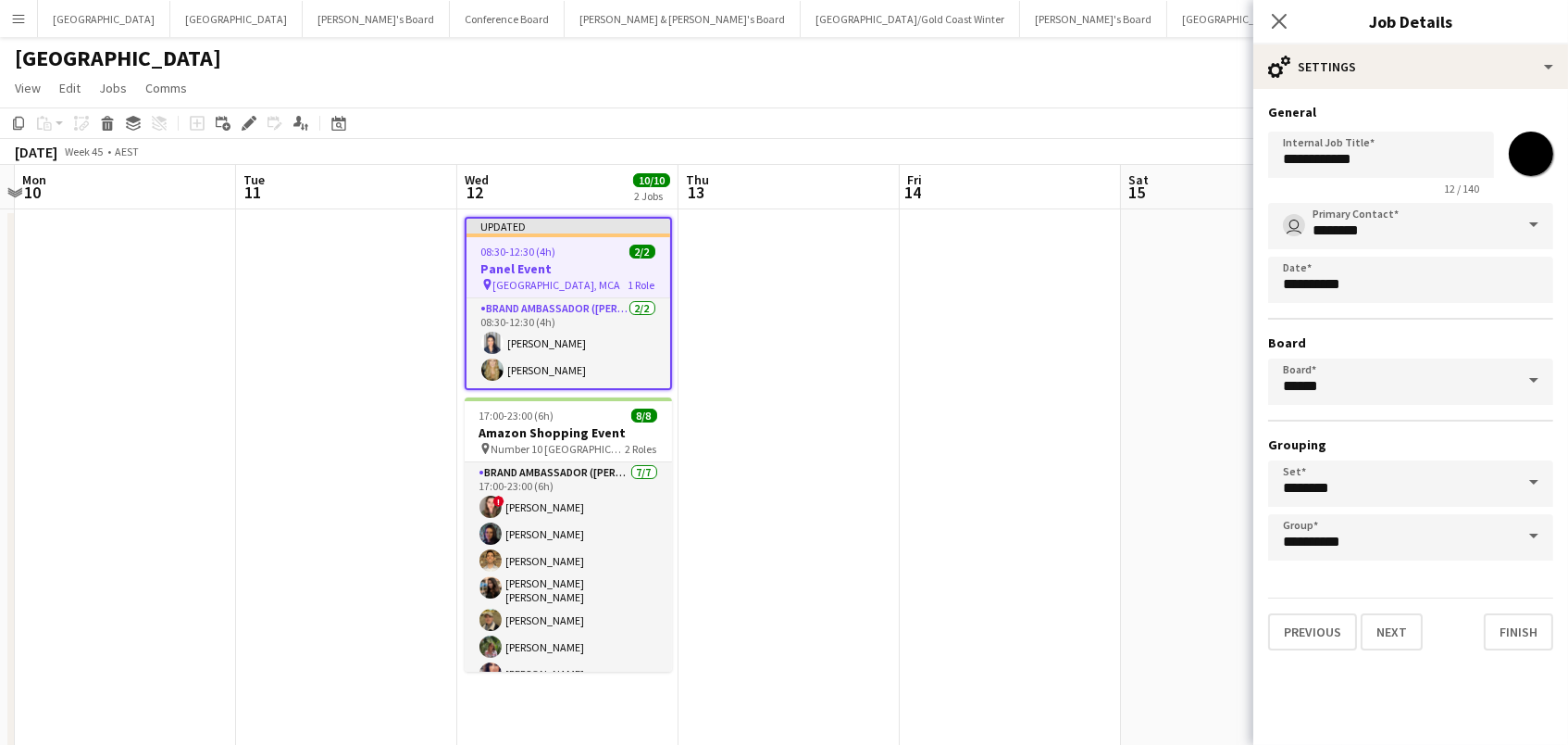
click at [1528, 158] on input "*******" at bounding box center [1531, 153] width 66 height 66
type input "*******"
click at [1035, 320] on app-date-cell at bounding box center [1010, 509] width 222 height 600
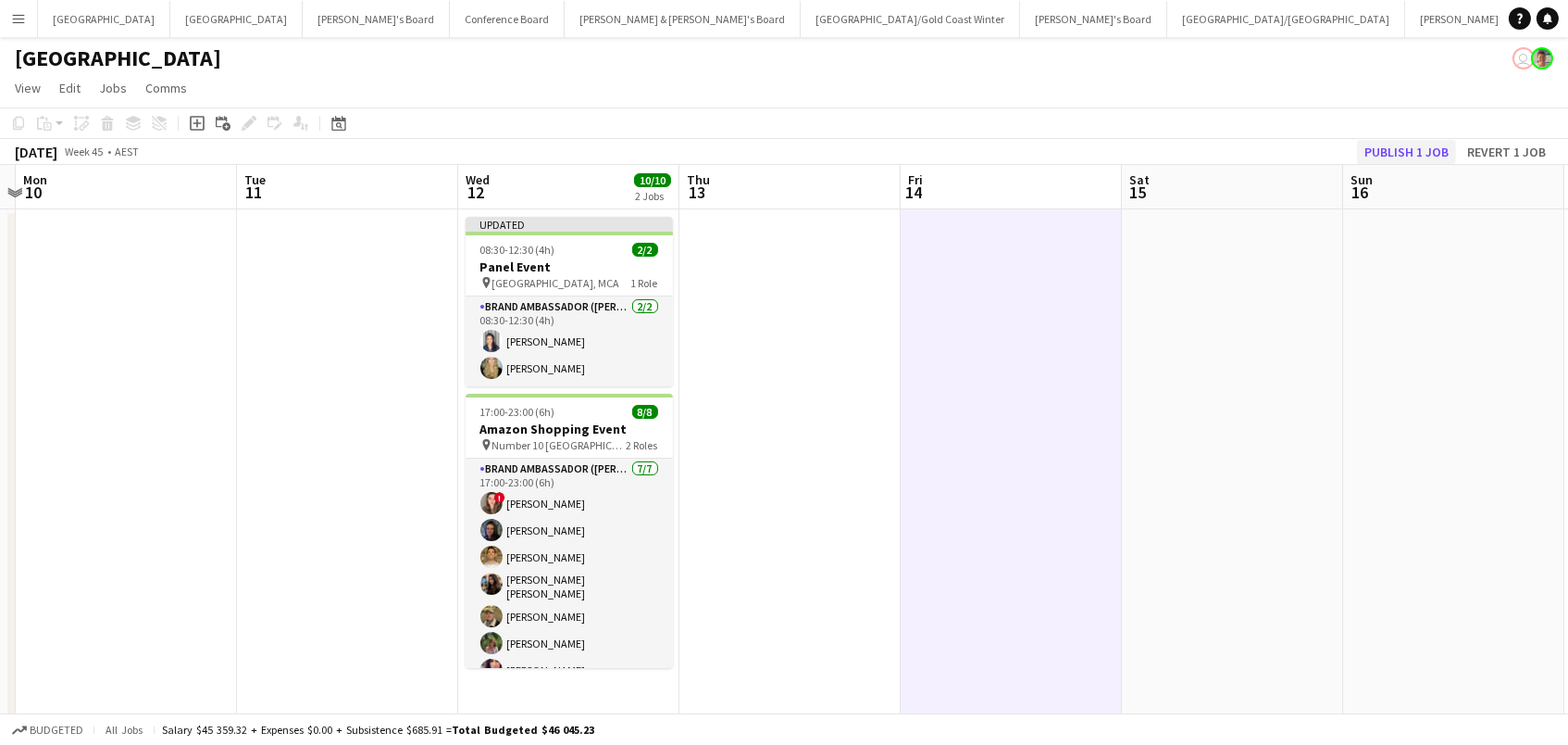
click at [1428, 145] on button "Publish 1 job" at bounding box center [1406, 152] width 99 height 24
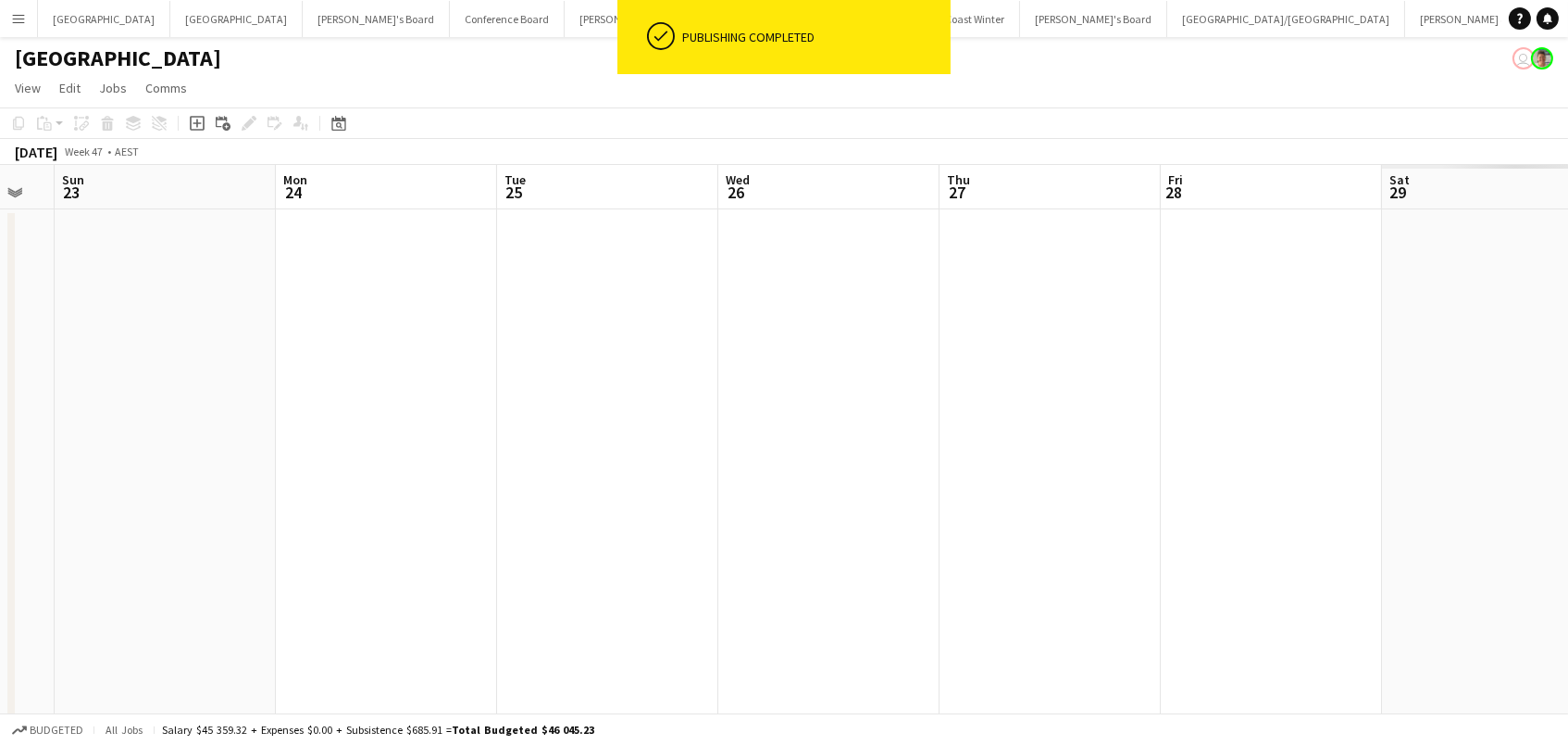
scroll to position [0, 698]
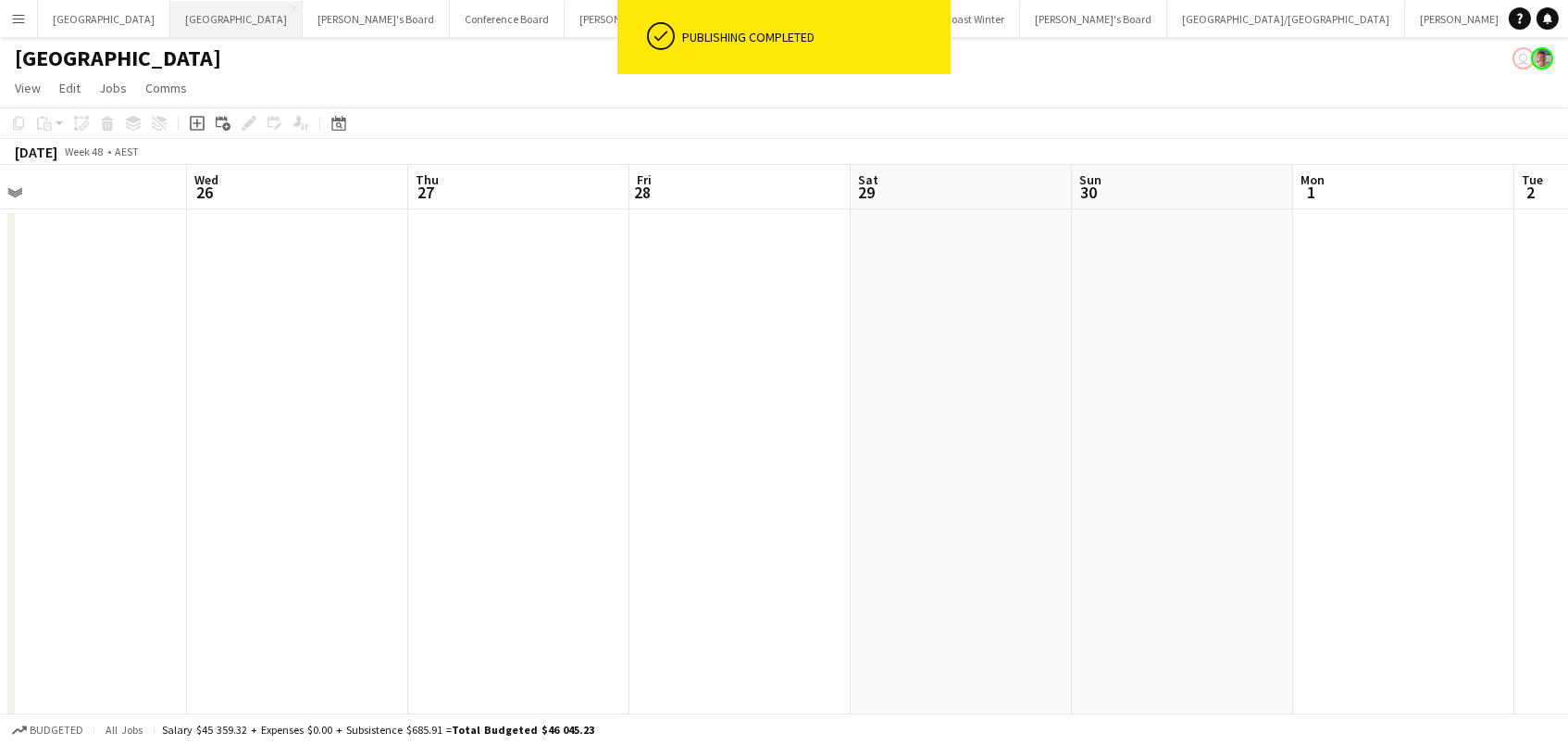
click at [170, 12] on button "Melbourne Close" at bounding box center [236, 19] width 132 height 36
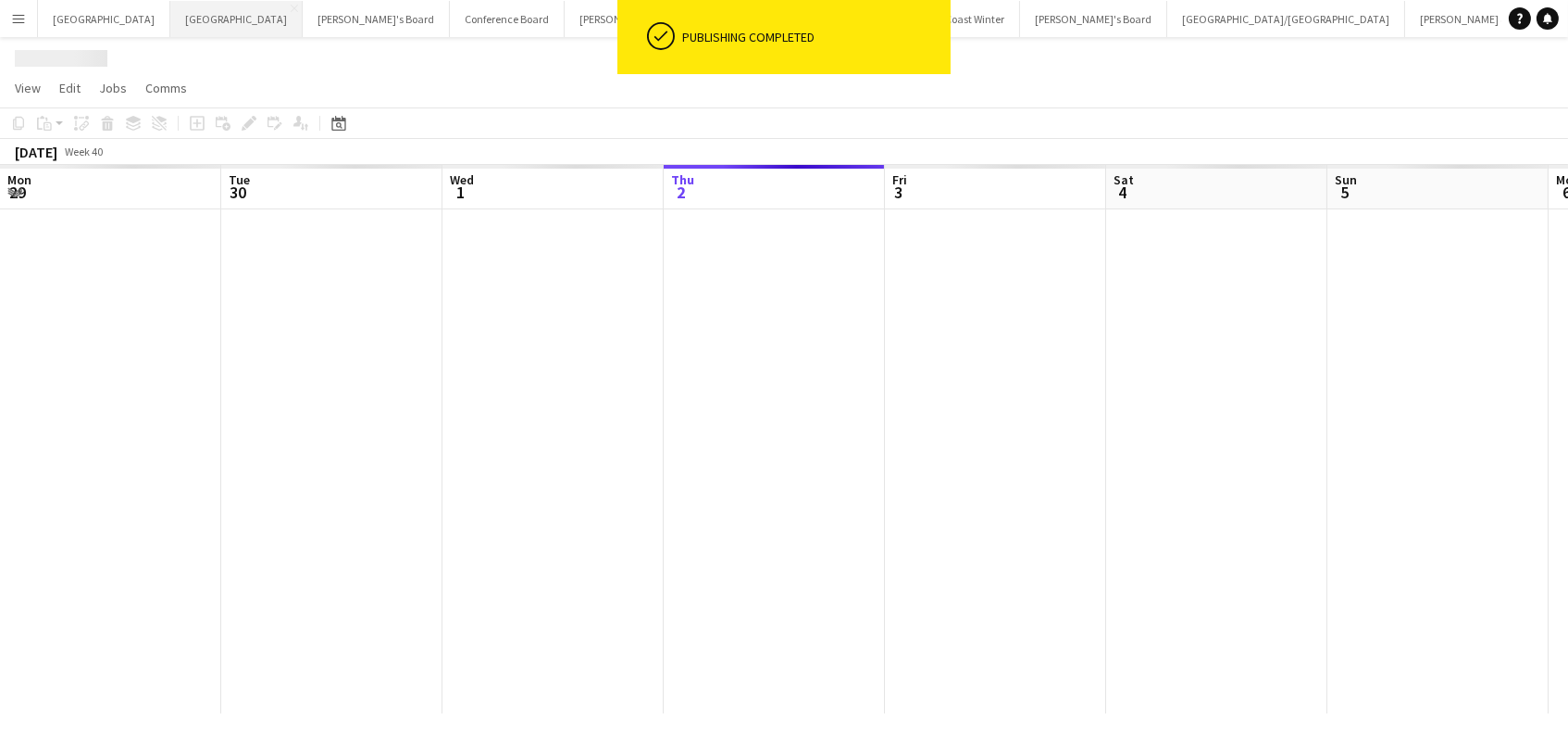
scroll to position [0, 441]
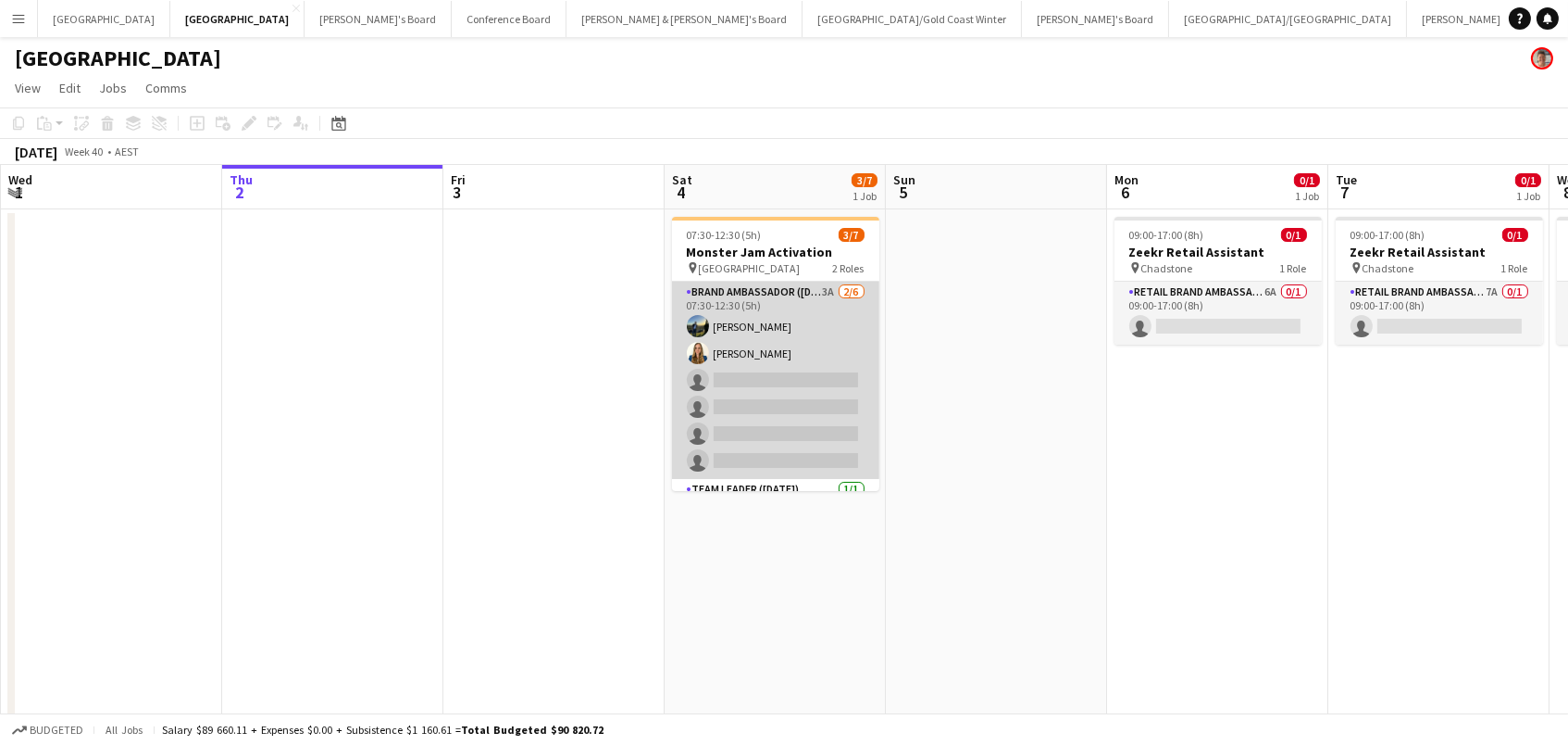
click at [773, 383] on app-card-role "Brand Ambassador ([DATE]) 3A [DATE] 07:30-12:30 (5h) [PERSON_NAME] [PERSON_NAME…" at bounding box center [775, 379] width 207 height 197
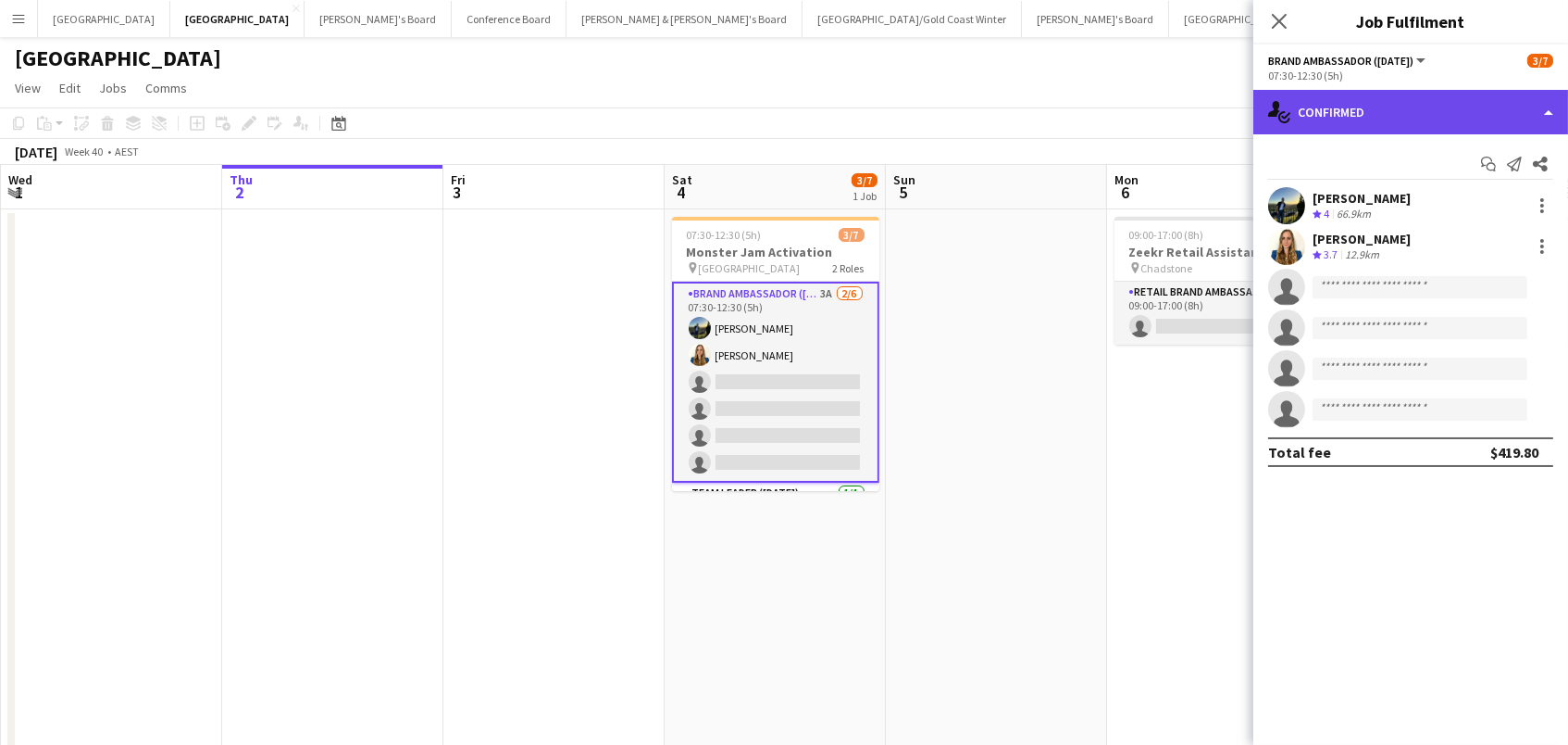
click at [1392, 108] on div "single-neutral-actions-check-2 Confirmed" at bounding box center [1411, 112] width 315 height 44
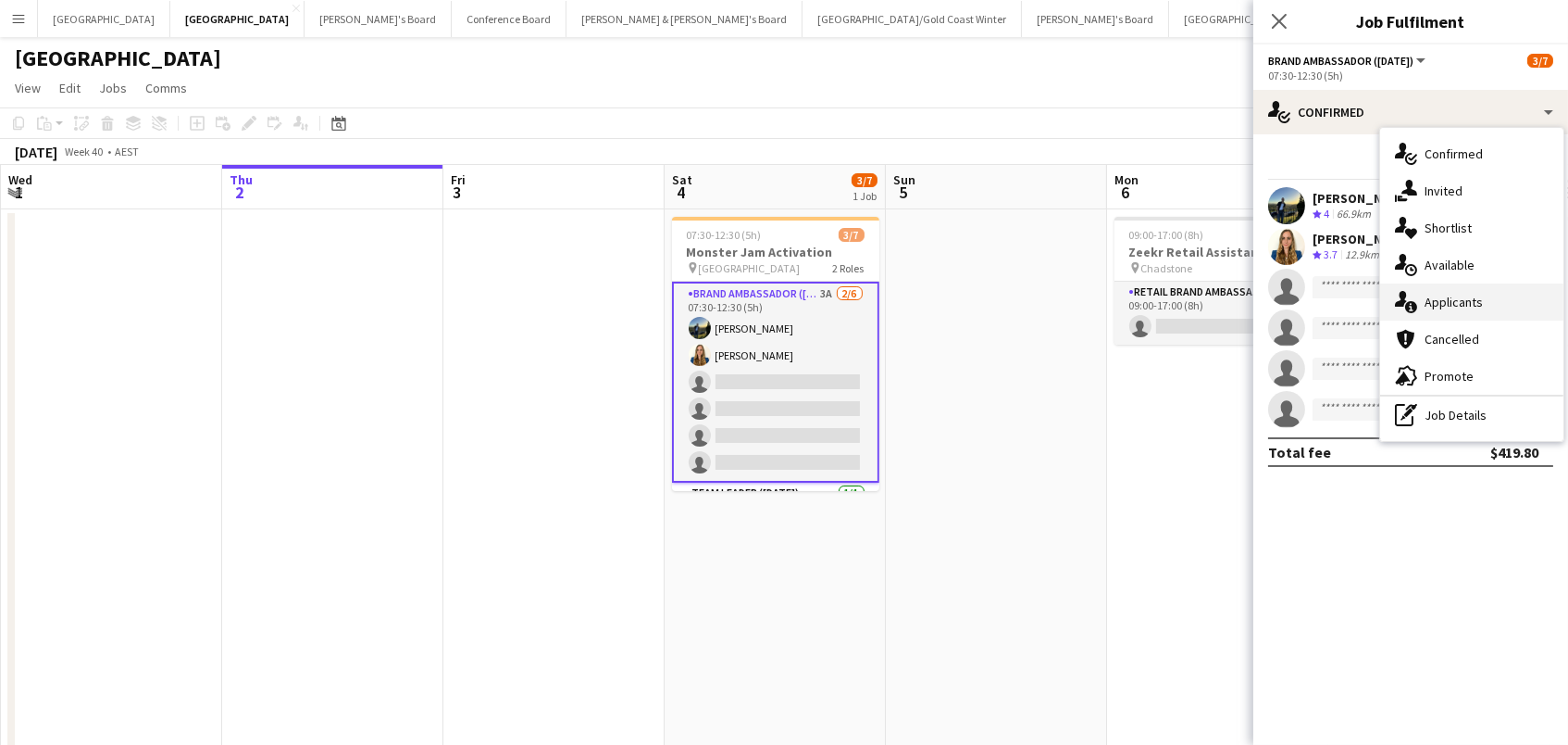
click at [1470, 300] on span "Applicants" at bounding box center [1454, 301] width 59 height 16
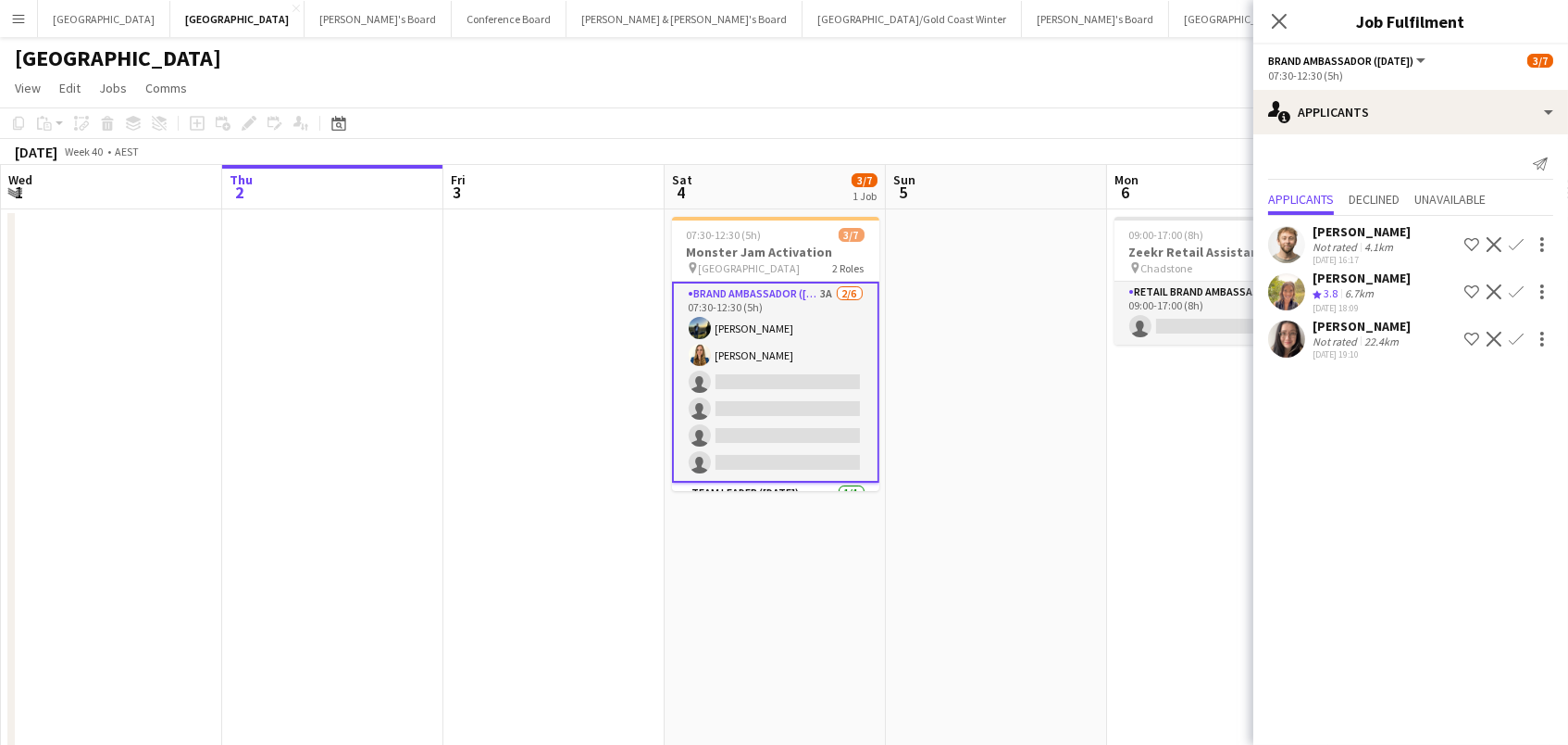
click at [1352, 293] on div "6.7km" at bounding box center [1360, 294] width 36 height 15
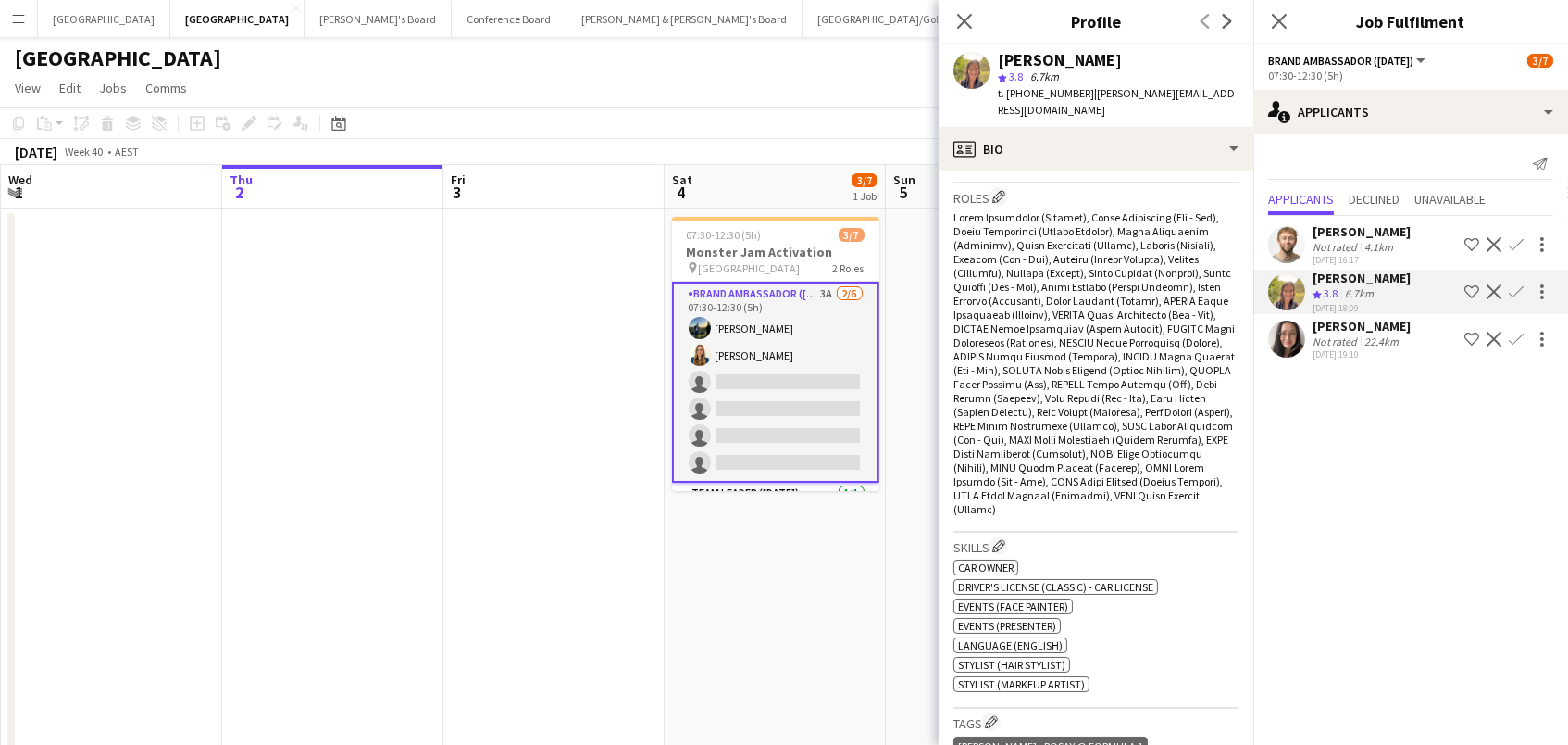
scroll to position [844, 0]
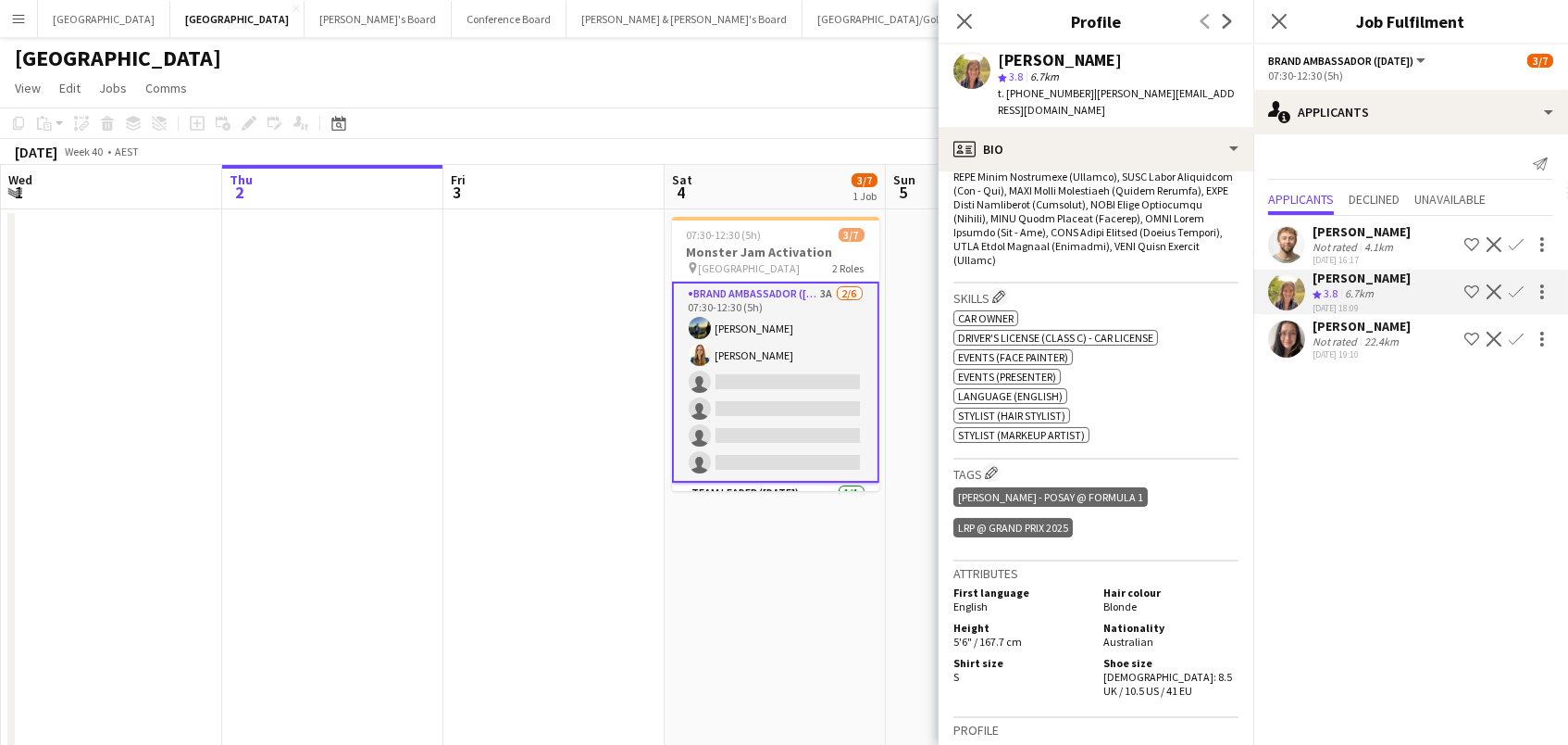
click at [1340, 226] on div "[PERSON_NAME]" at bounding box center [1362, 230] width 98 height 16
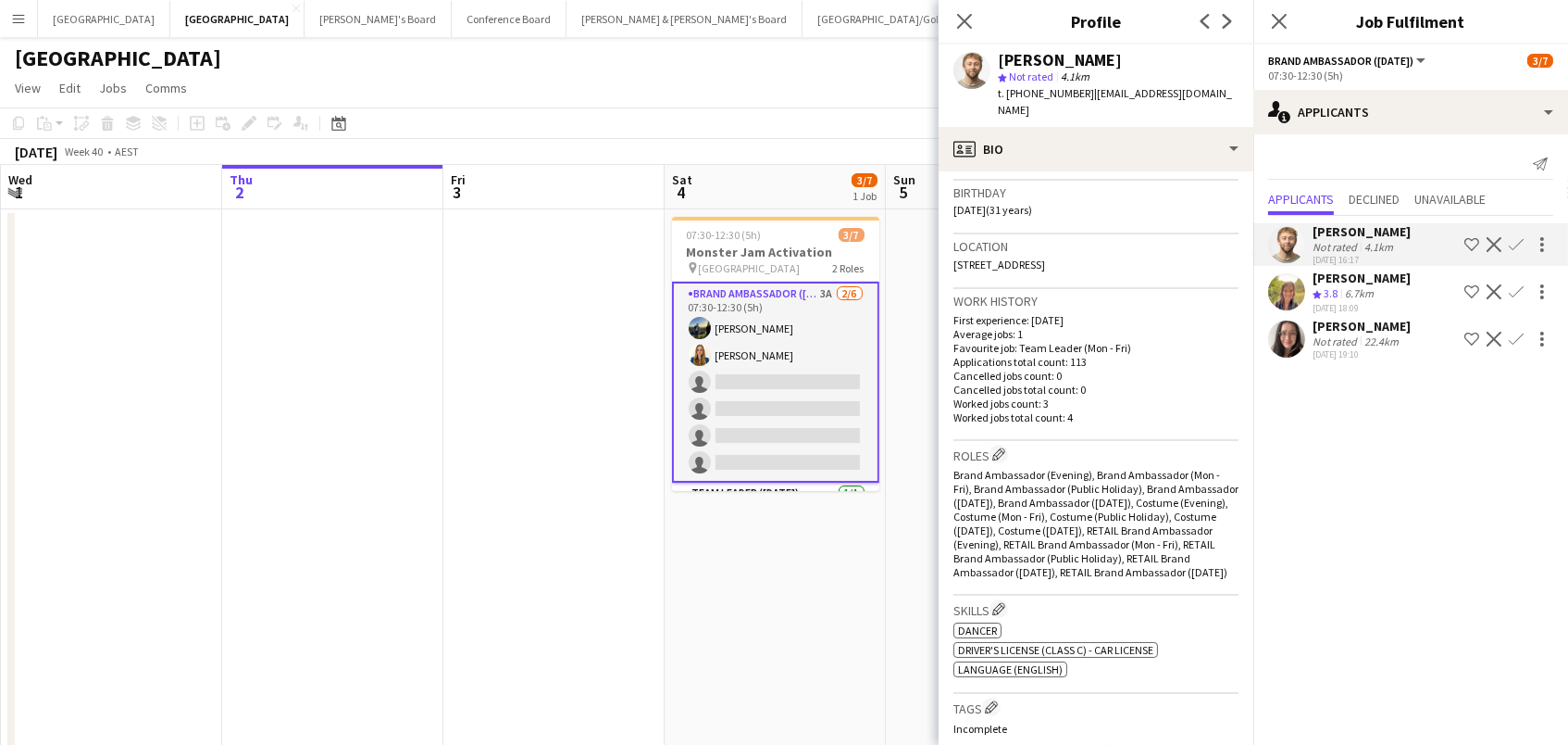
scroll to position [589, 0]
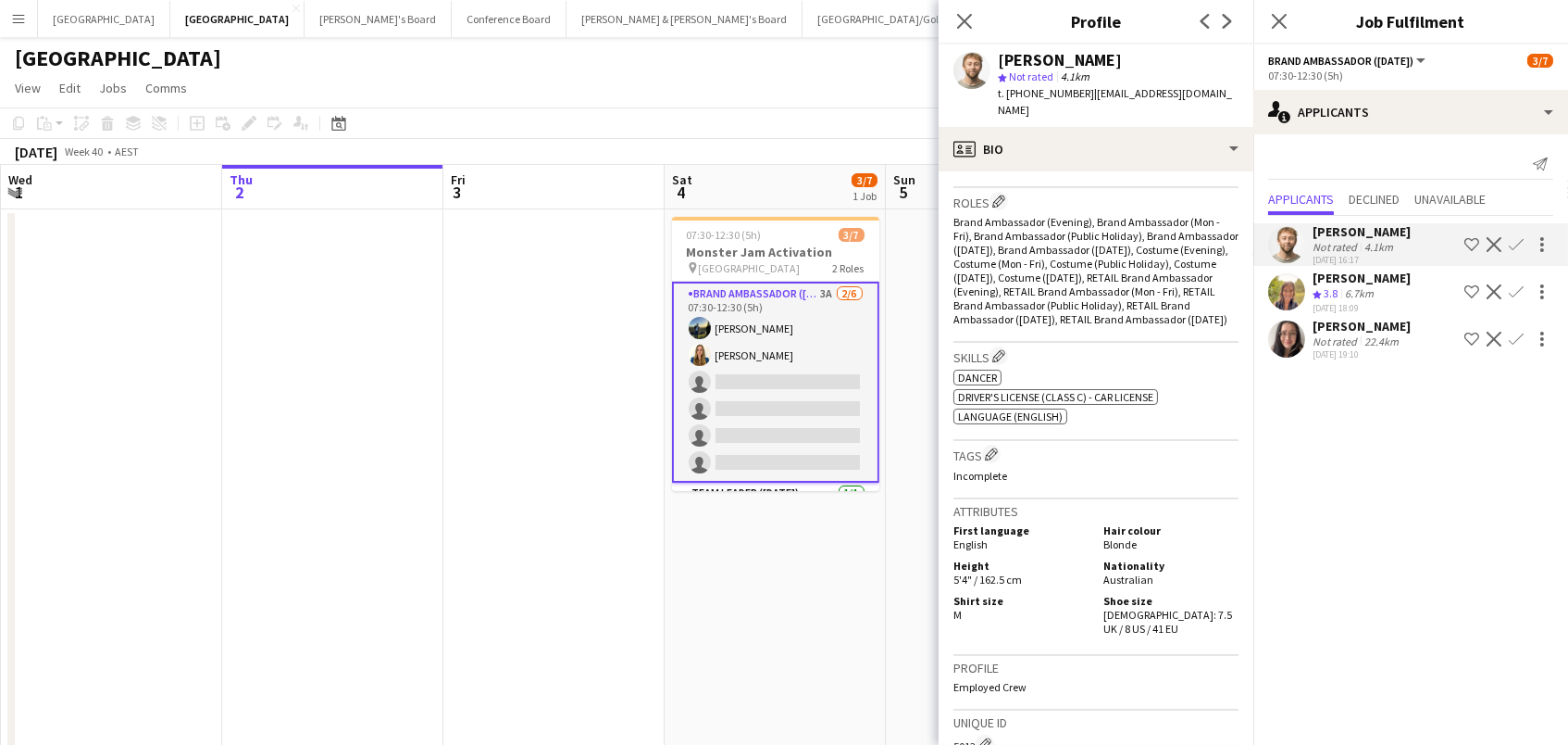
click at [1350, 350] on div "[DATE] 19:10" at bounding box center [1362, 354] width 98 height 12
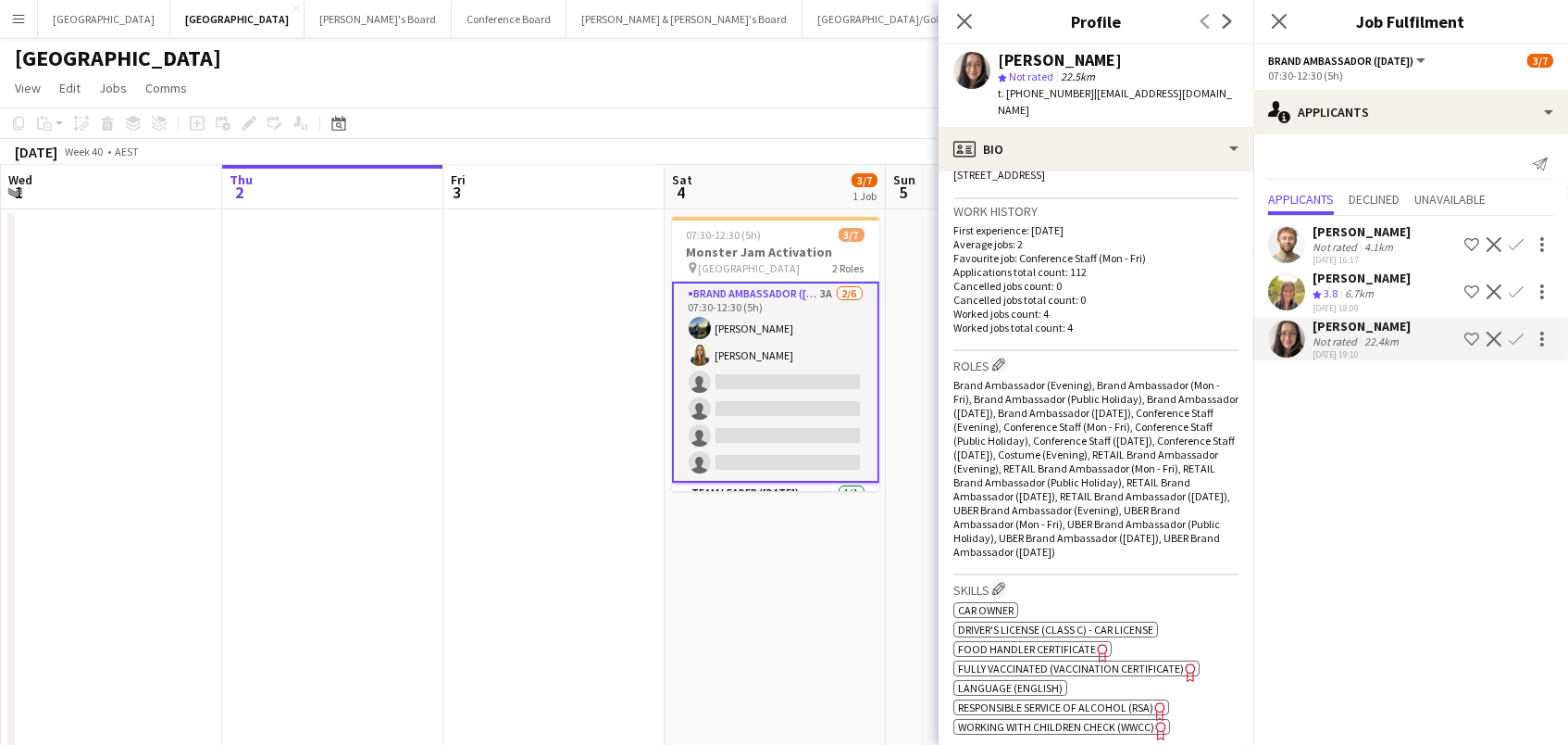
scroll to position [437, 0]
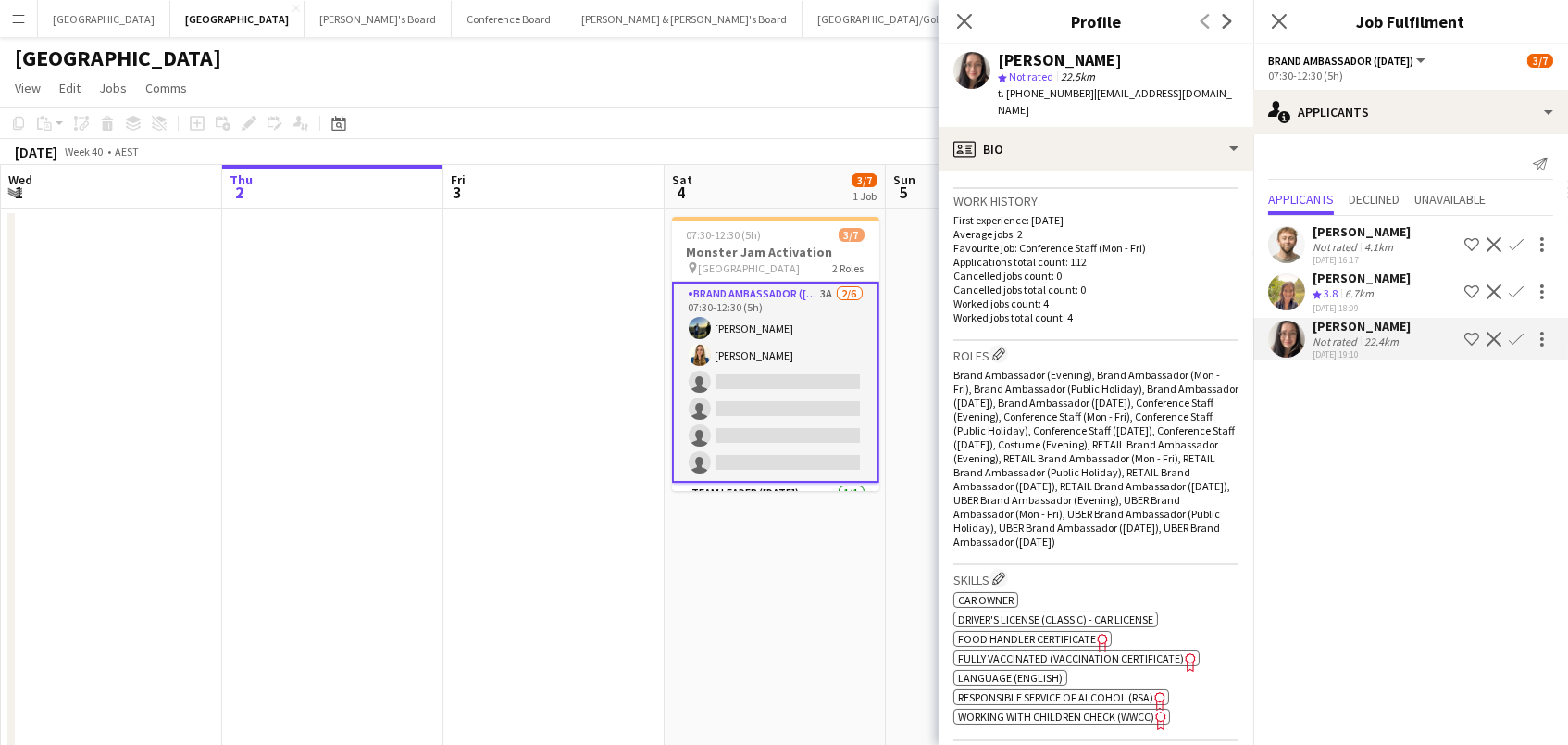
click at [1514, 331] on app-icon "Confirm" at bounding box center [1515, 338] width 14 height 14
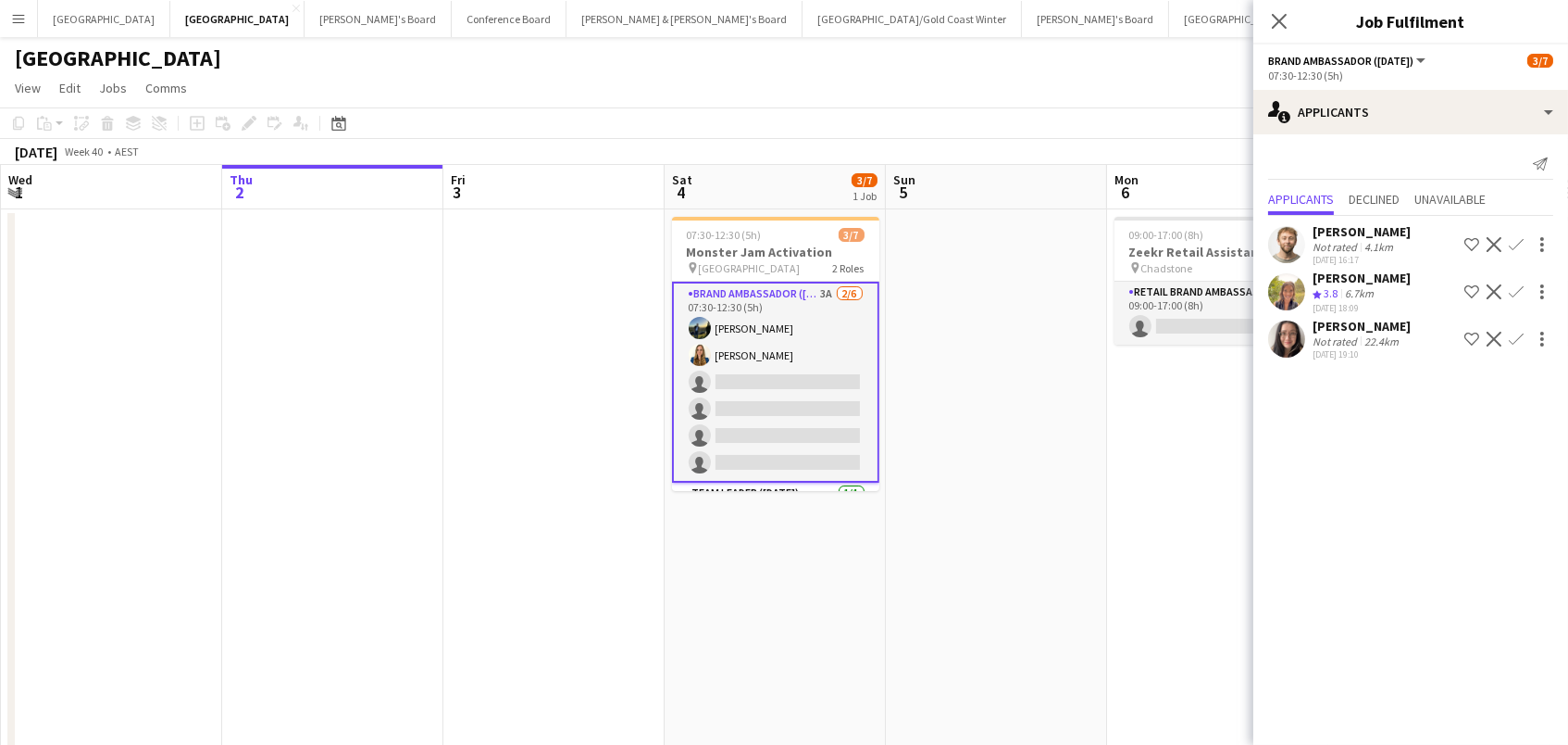
click at [1514, 331] on app-icon "Confirm" at bounding box center [1515, 338] width 14 height 14
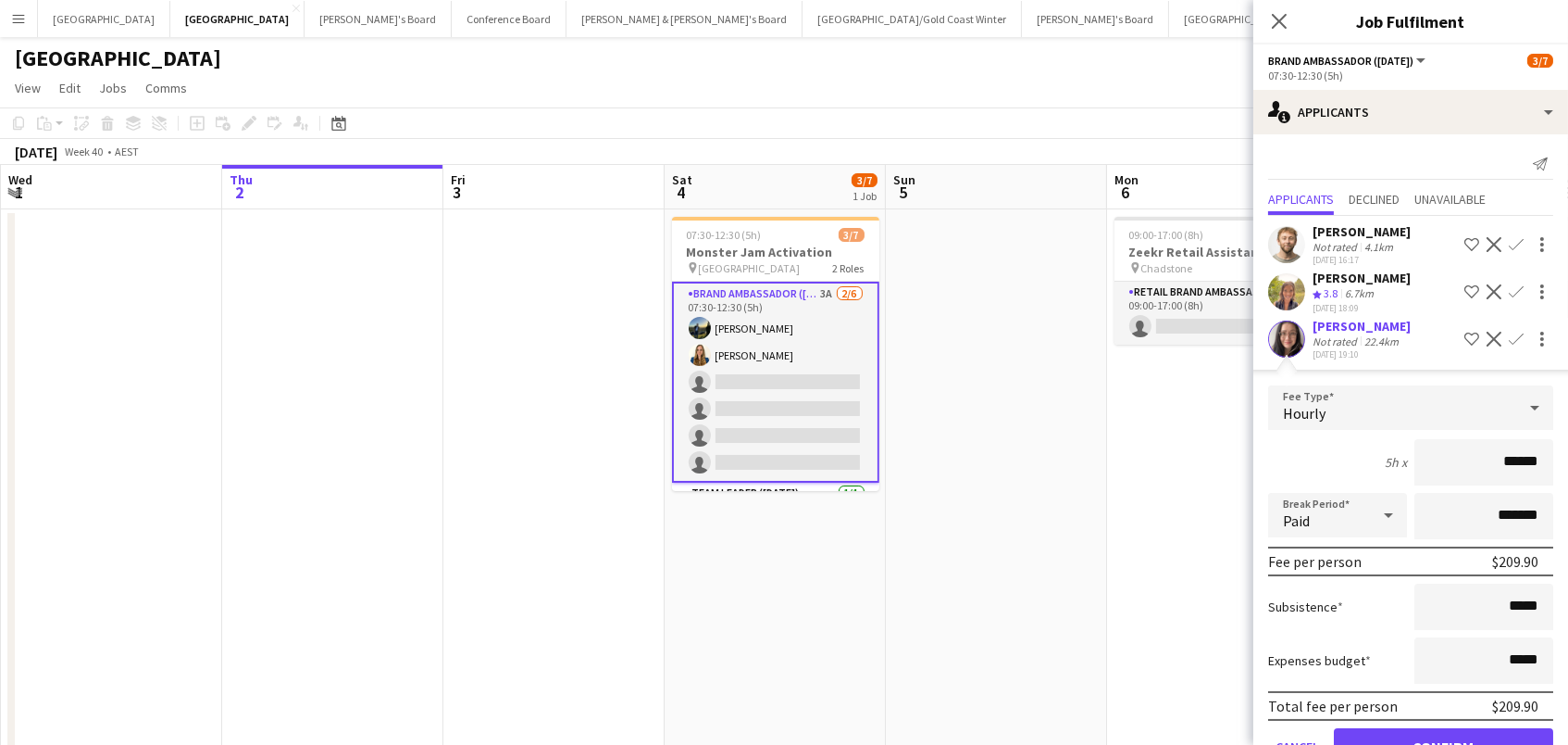
click at [1443, 739] on button "Confirm" at bounding box center [1443, 746] width 220 height 37
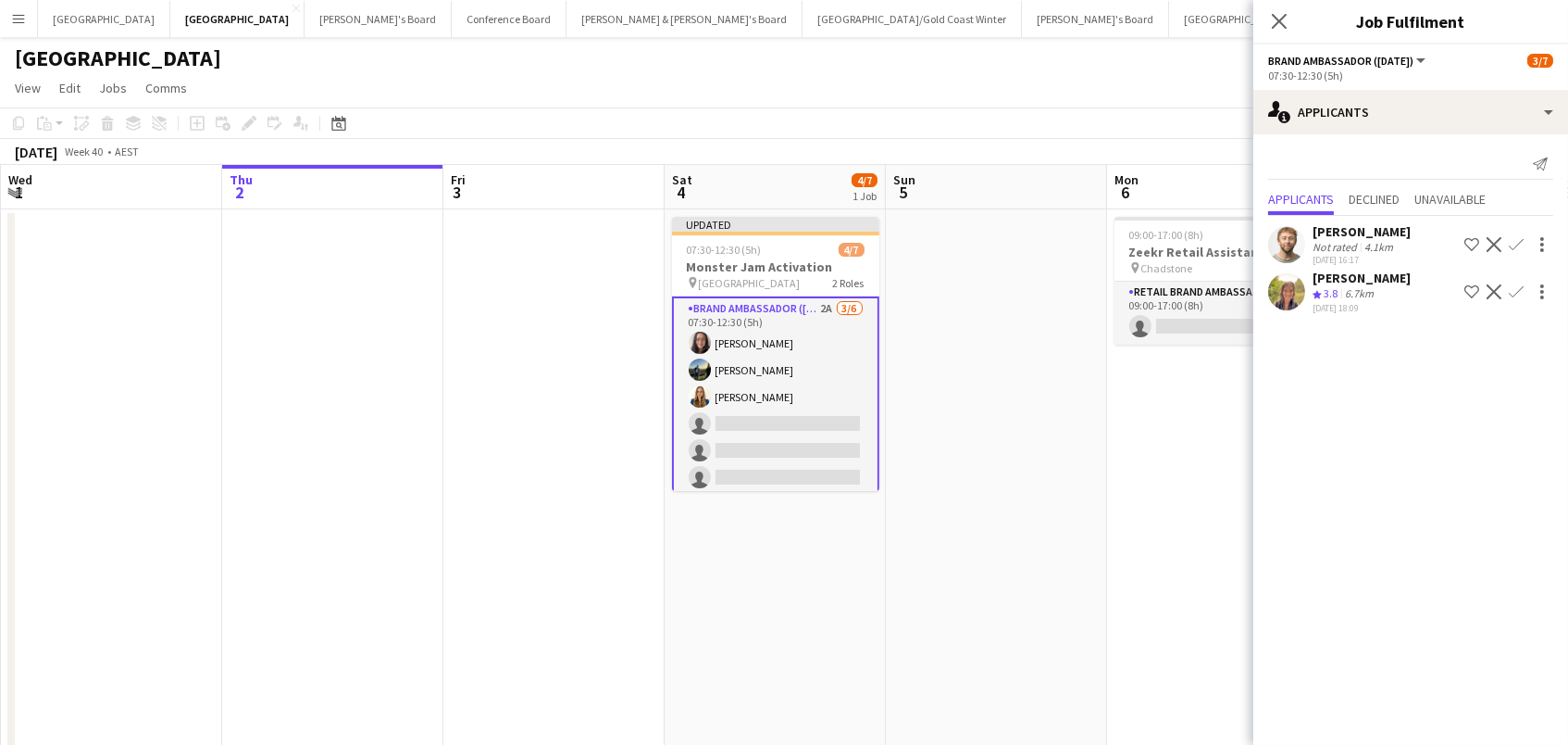
click at [928, 365] on app-date-cell at bounding box center [996, 717] width 222 height 1016
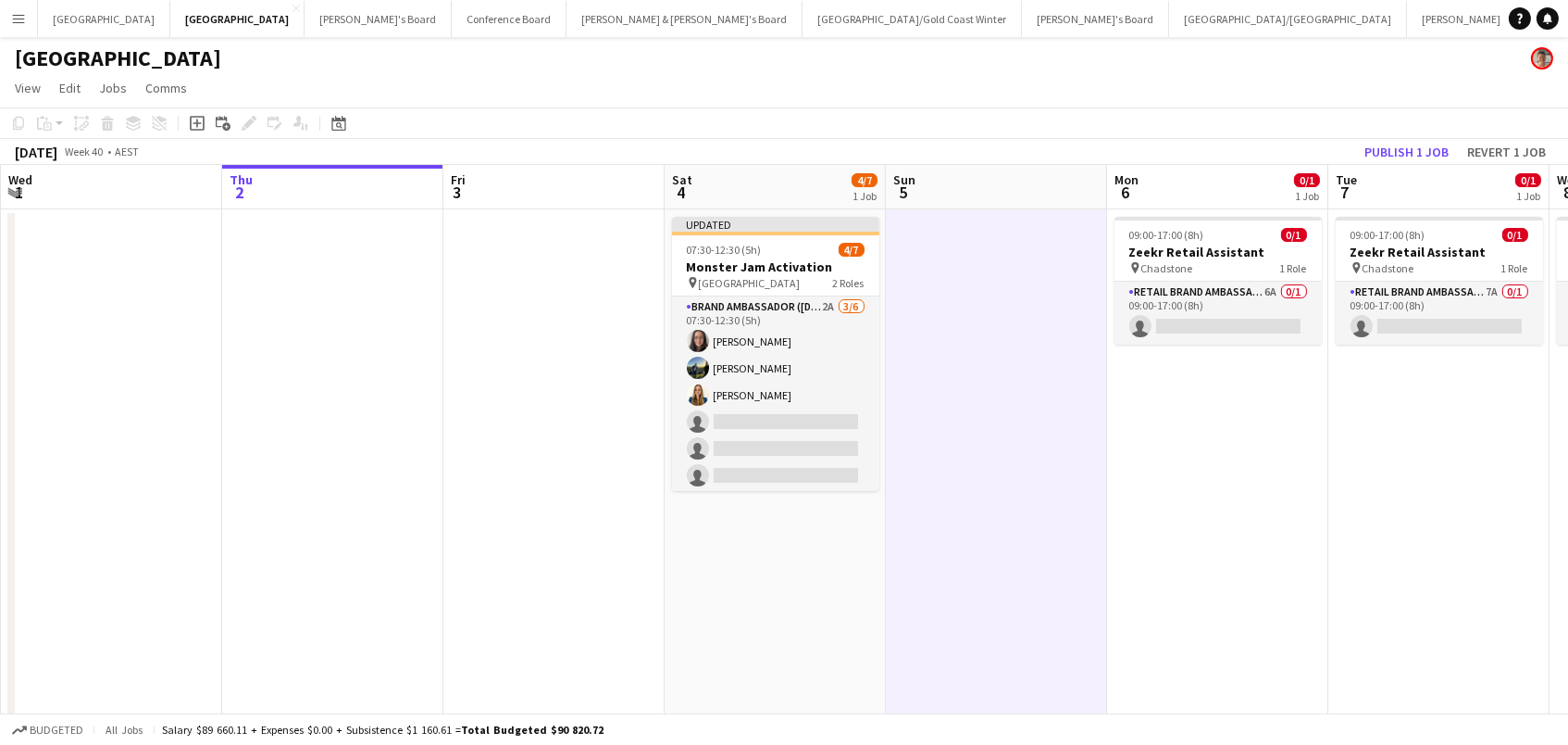
scroll to position [0, 440]
click at [1393, 140] on button "Publish 1 job" at bounding box center [1406, 152] width 99 height 24
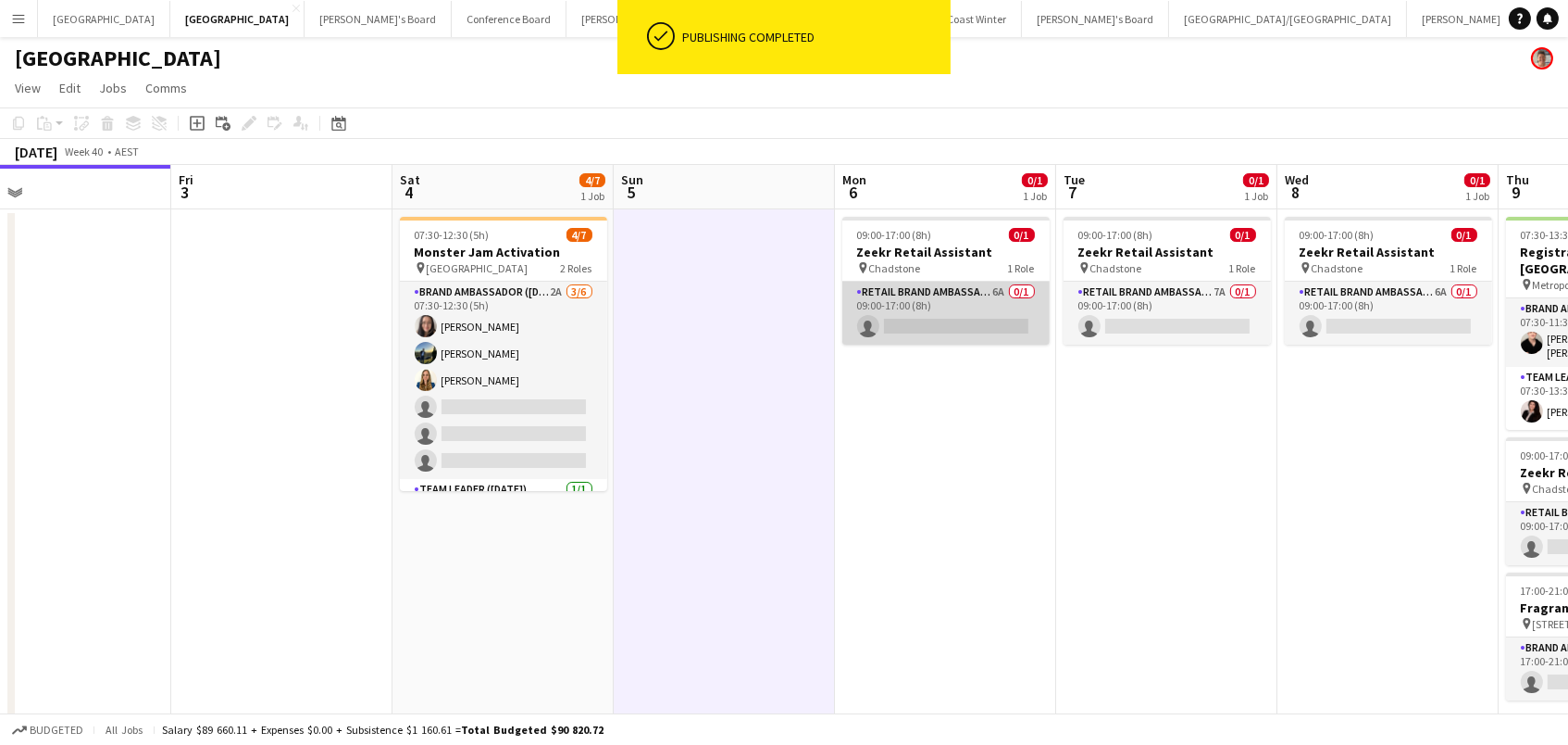
click at [921, 298] on app-card-role "RETAIL Brand Ambassador (Mon - Fri) 6A 0/1 09:00-17:00 (8h) single-neutral-acti…" at bounding box center [946, 313] width 207 height 63
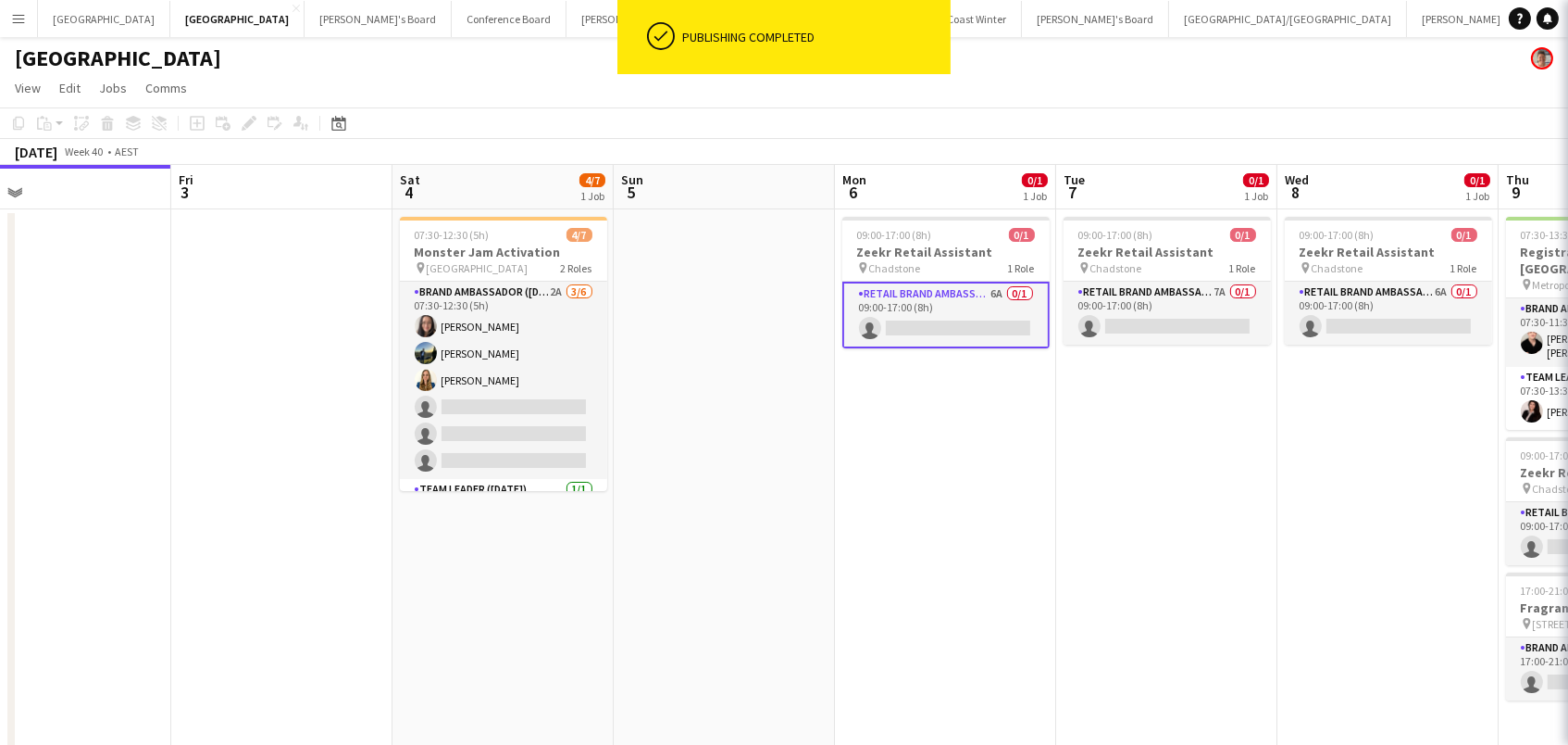
scroll to position [0, 713]
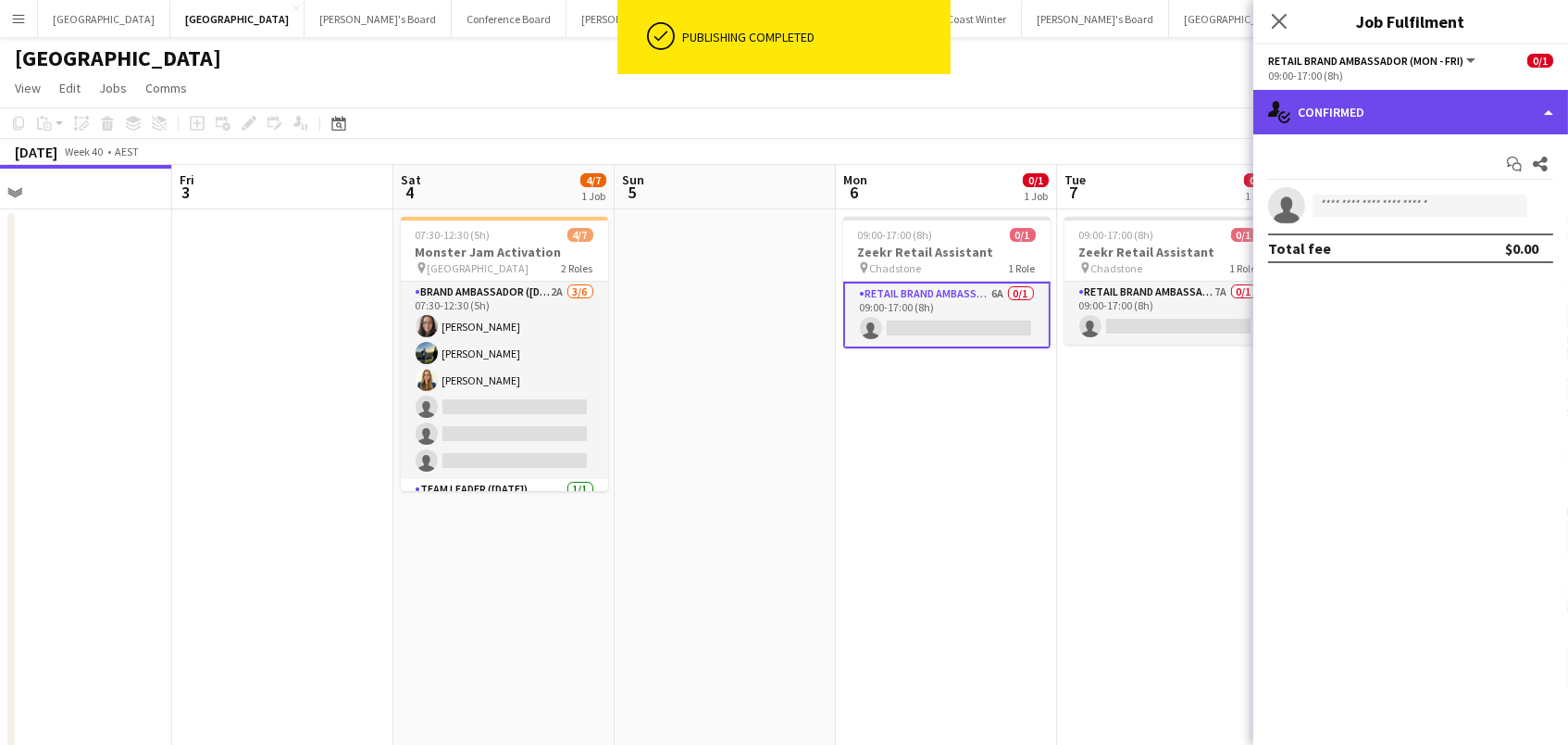
click at [1461, 96] on div "single-neutral-actions-check-2 Confirmed" at bounding box center [1411, 112] width 315 height 44
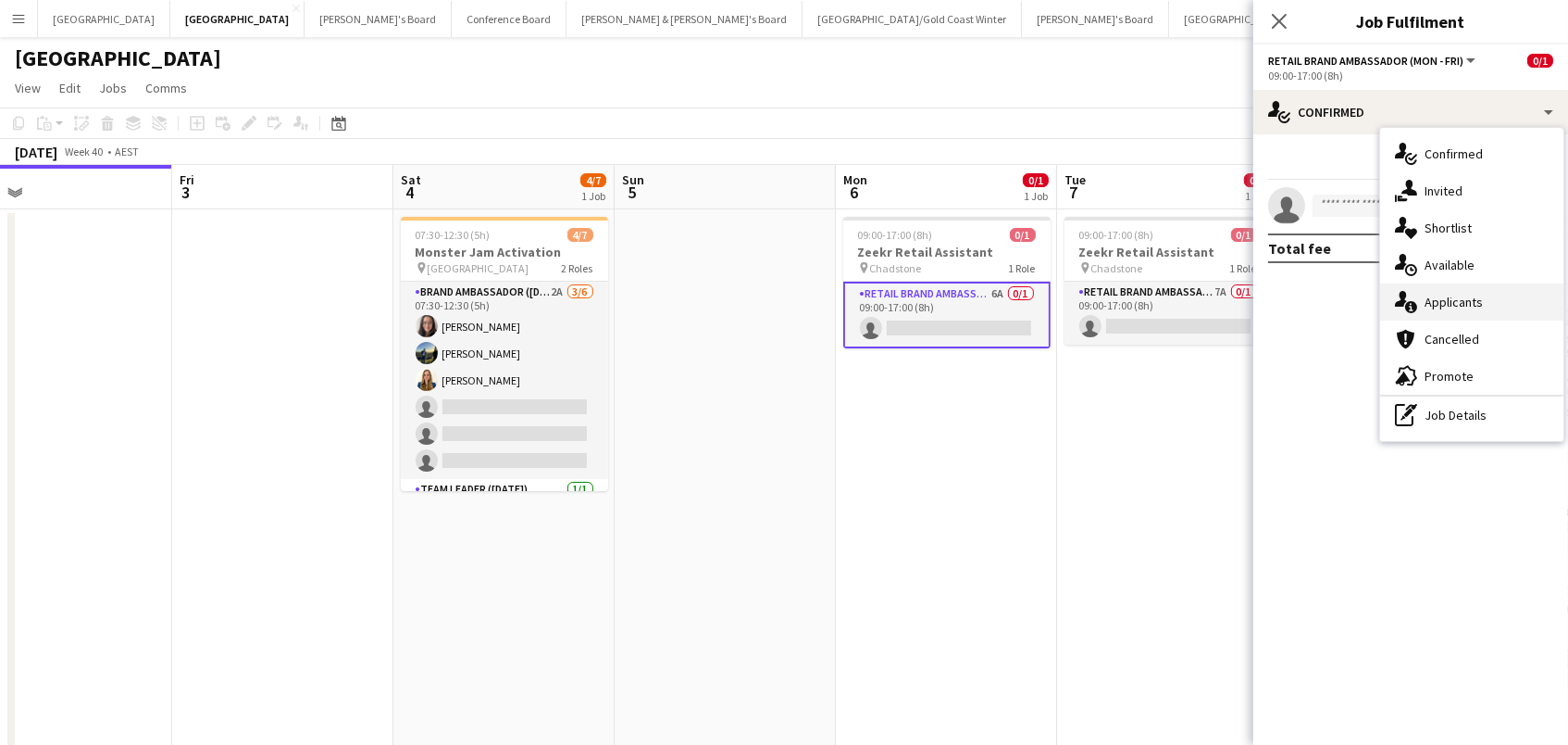
click at [1467, 303] on span "Applicants" at bounding box center [1454, 301] width 59 height 16
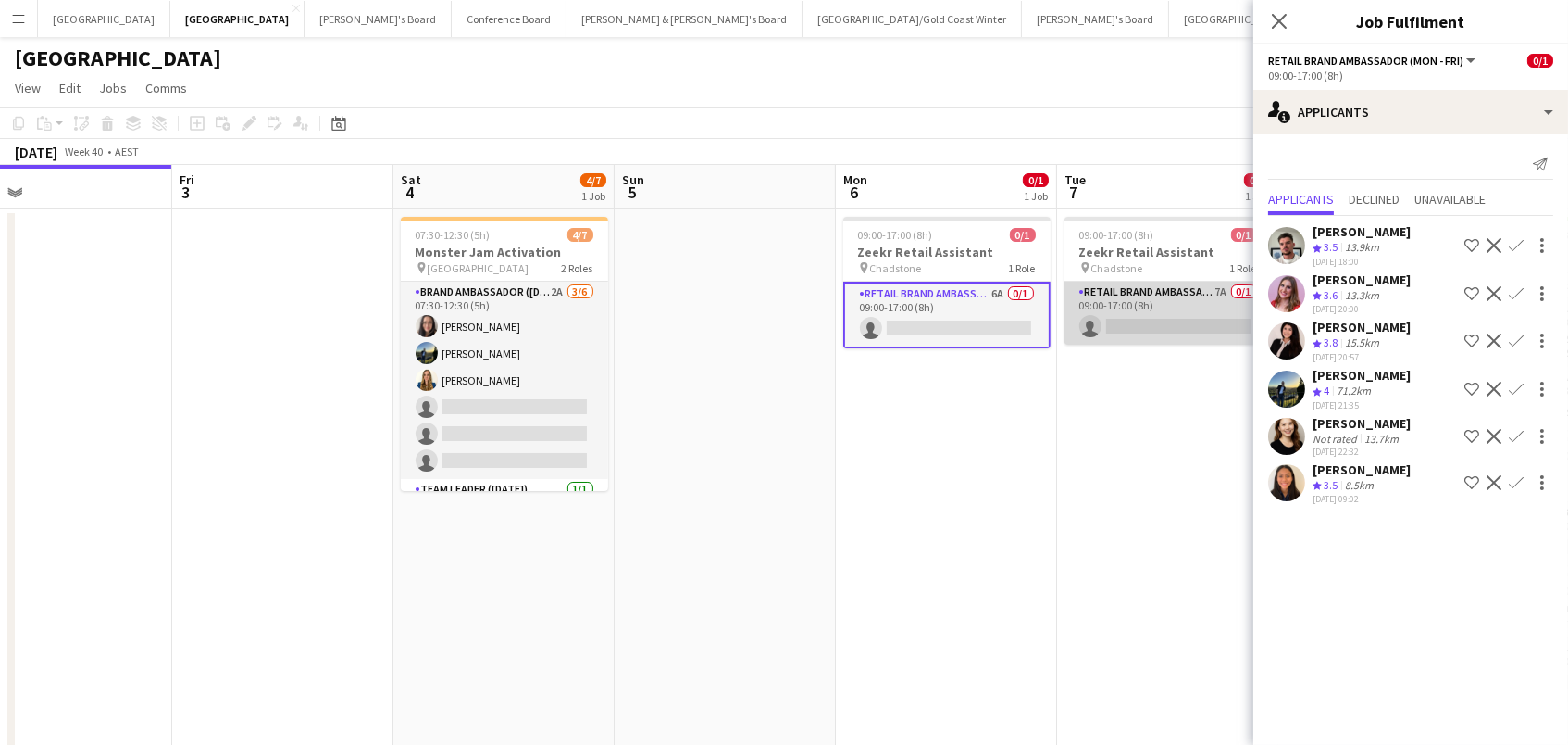
click at [1182, 313] on app-card-role "RETAIL Brand Ambassador (Mon - Fri) 7A 0/1 09:00-17:00 (8h) single-neutral-acti…" at bounding box center [1168, 313] width 207 height 63
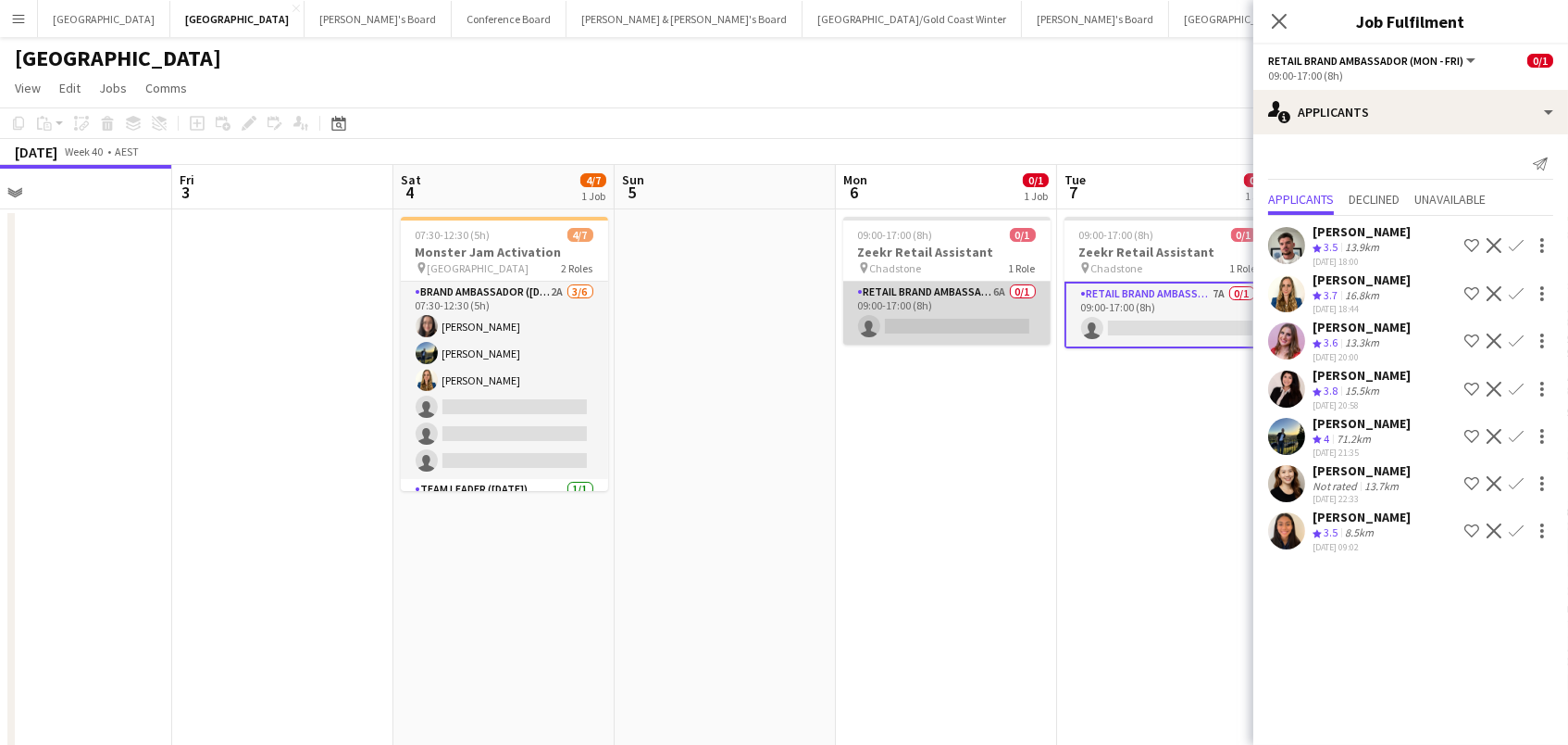
click at [1027, 302] on app-card-role "RETAIL Brand Ambassador (Mon - Fri) 6A 0/1 09:00-17:00 (8h) single-neutral-acti…" at bounding box center [947, 313] width 207 height 63
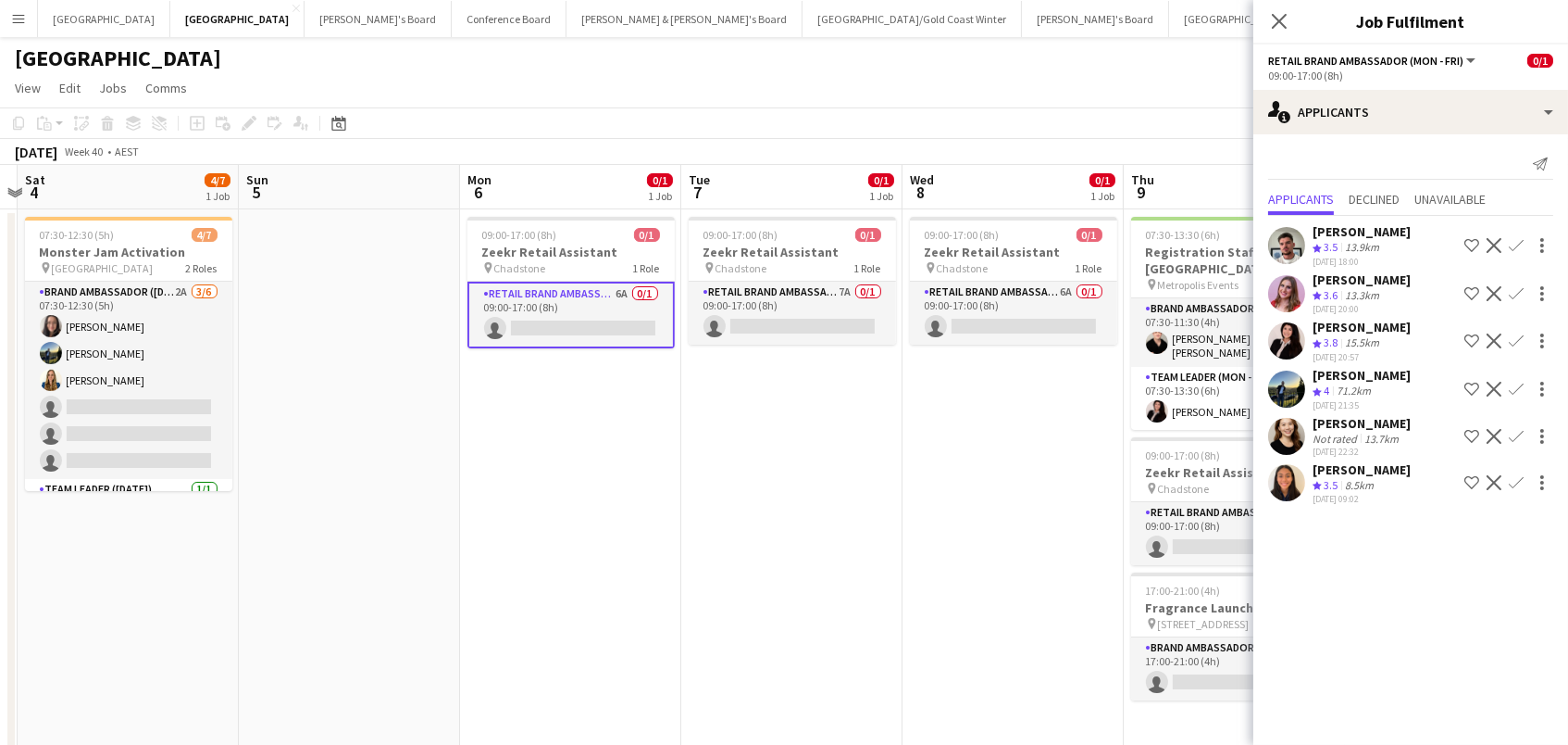
scroll to position [0, 810]
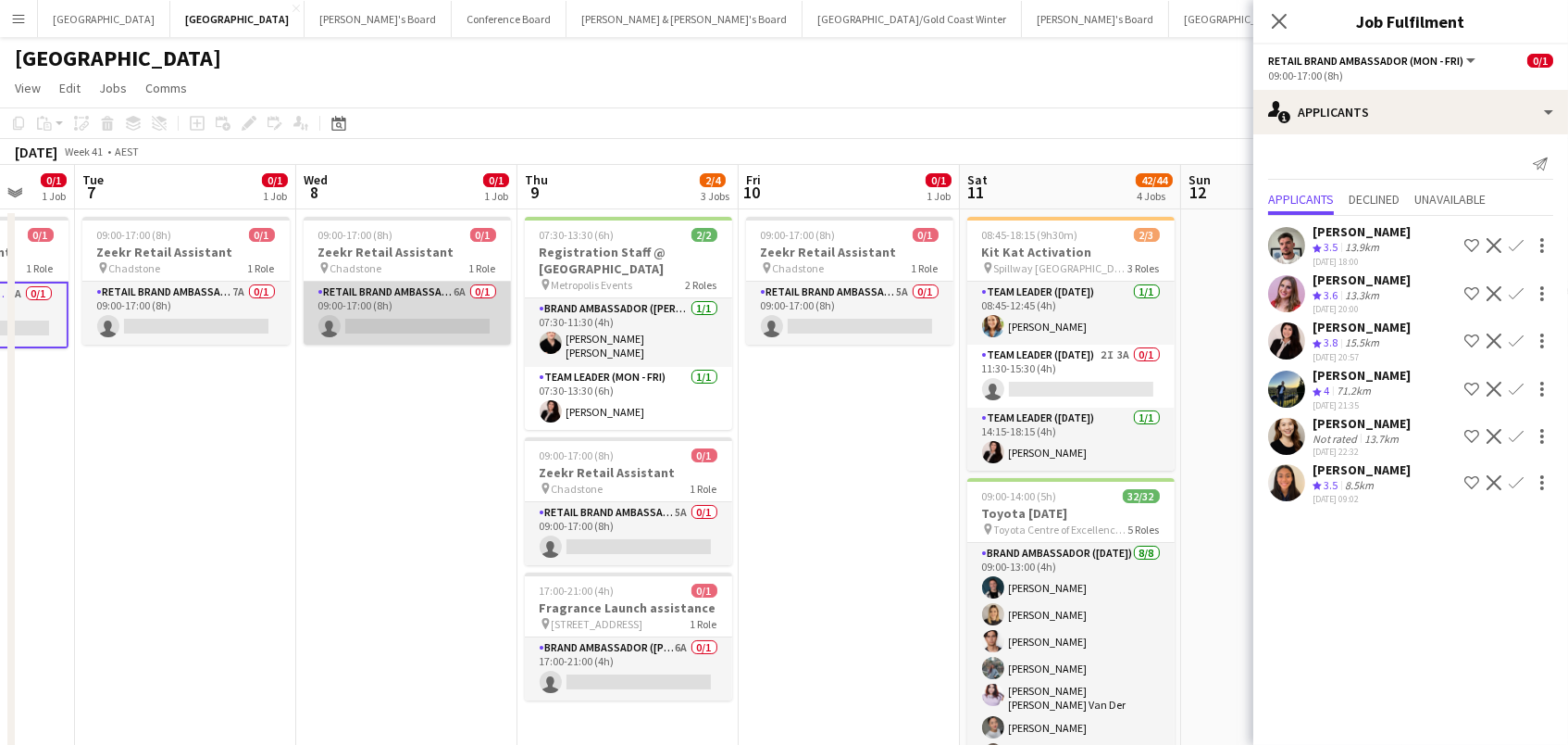
click at [422, 296] on app-card-role "RETAIL Brand Ambassador (Mon - Fri) 6A 0/1 09:00-17:00 (8h) single-neutral-acti…" at bounding box center [407, 313] width 207 height 63
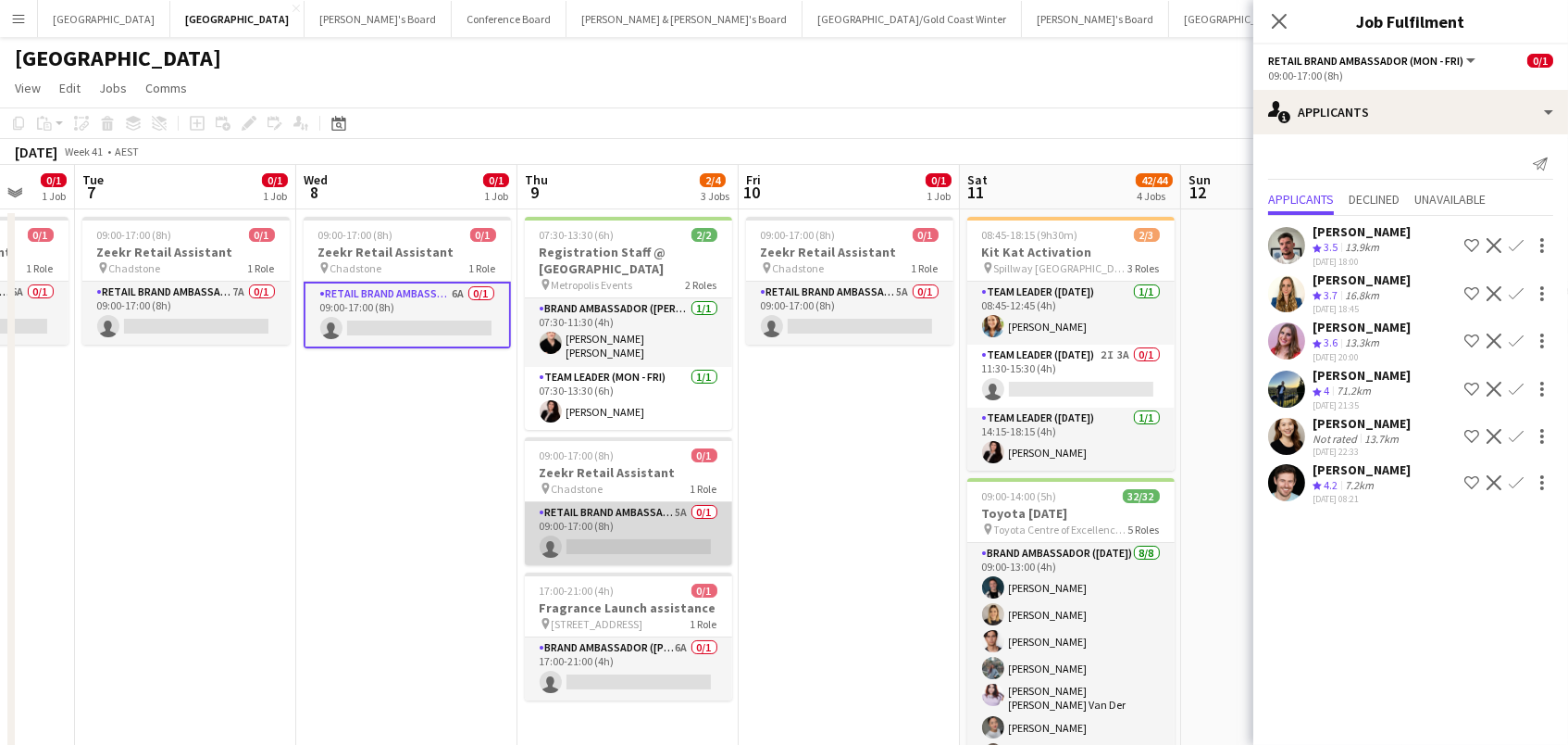
click at [597, 502] on app-card-role "RETAIL Brand Ambassador (Mon - Fri) 5A 0/1 09:00-17:00 (8h) single-neutral-acti…" at bounding box center [629, 534] width 207 height 63
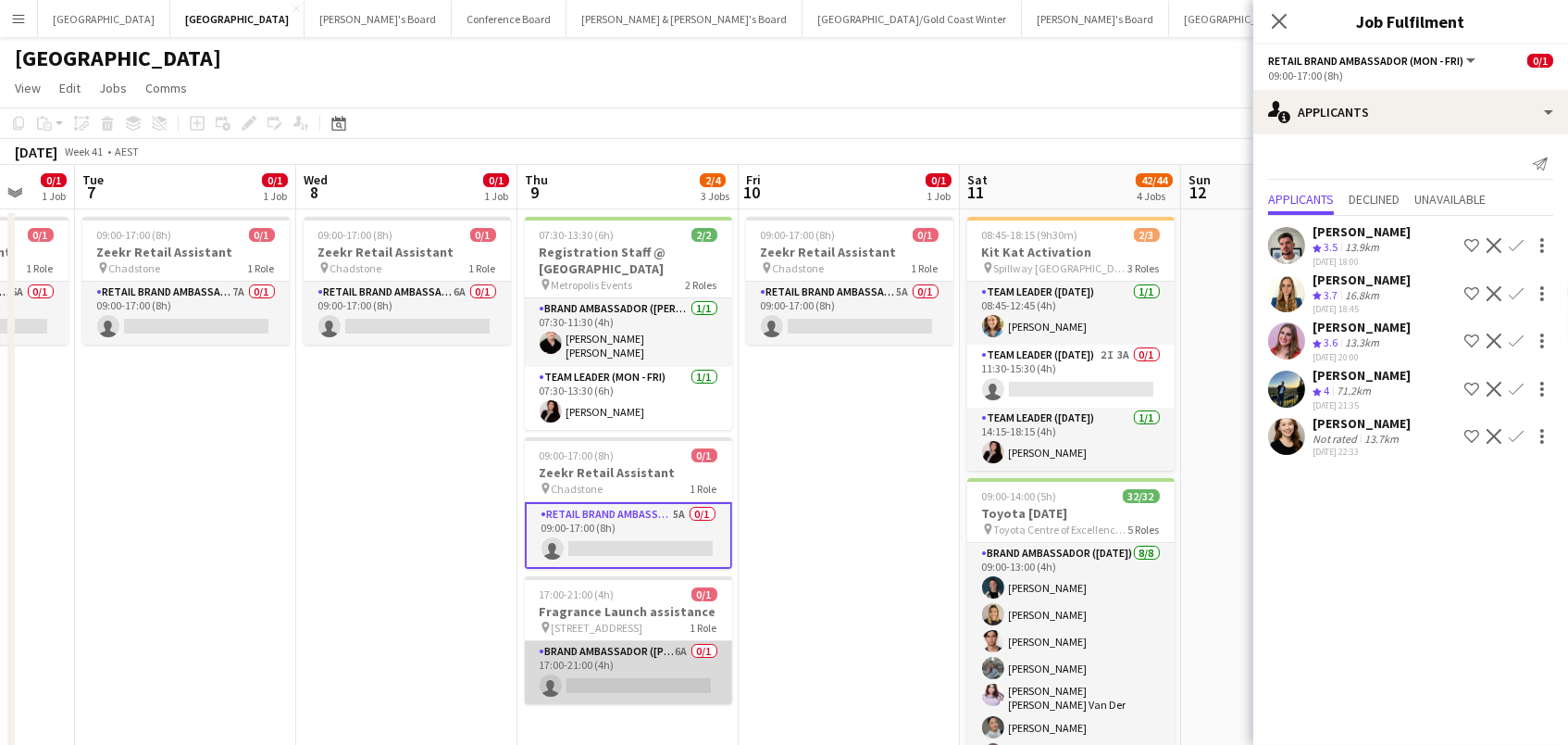
click at [591, 659] on app-card-role "Brand Ambassador (Mon - Fri) 6A 0/1 17:00-21:00 (4h) single-neutral-actions" at bounding box center [629, 673] width 207 height 63
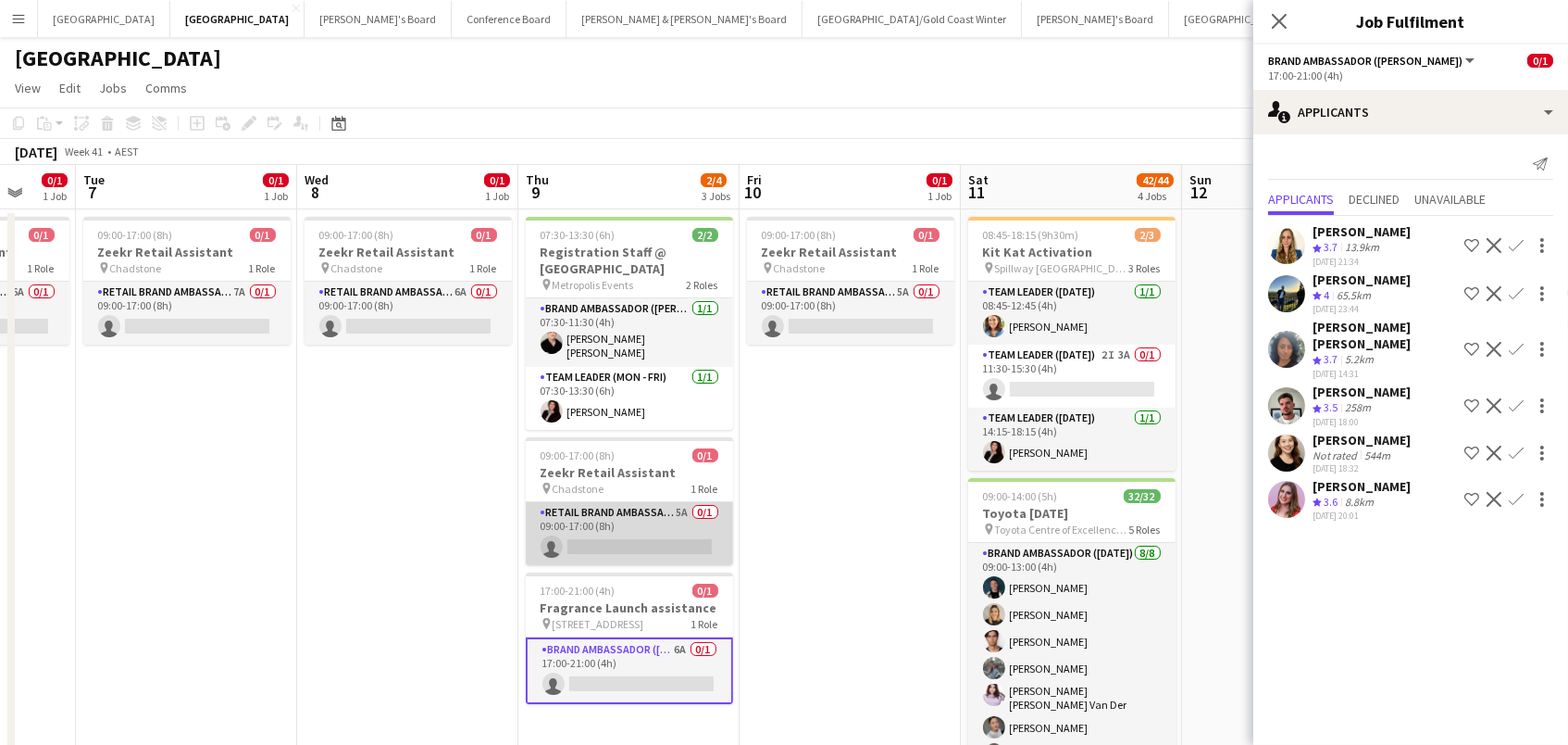
click at [583, 502] on app-card-role "RETAIL Brand Ambassador (Mon - Fri) 5A 0/1 09:00-17:00 (8h) single-neutral-acti…" at bounding box center [630, 534] width 207 height 63
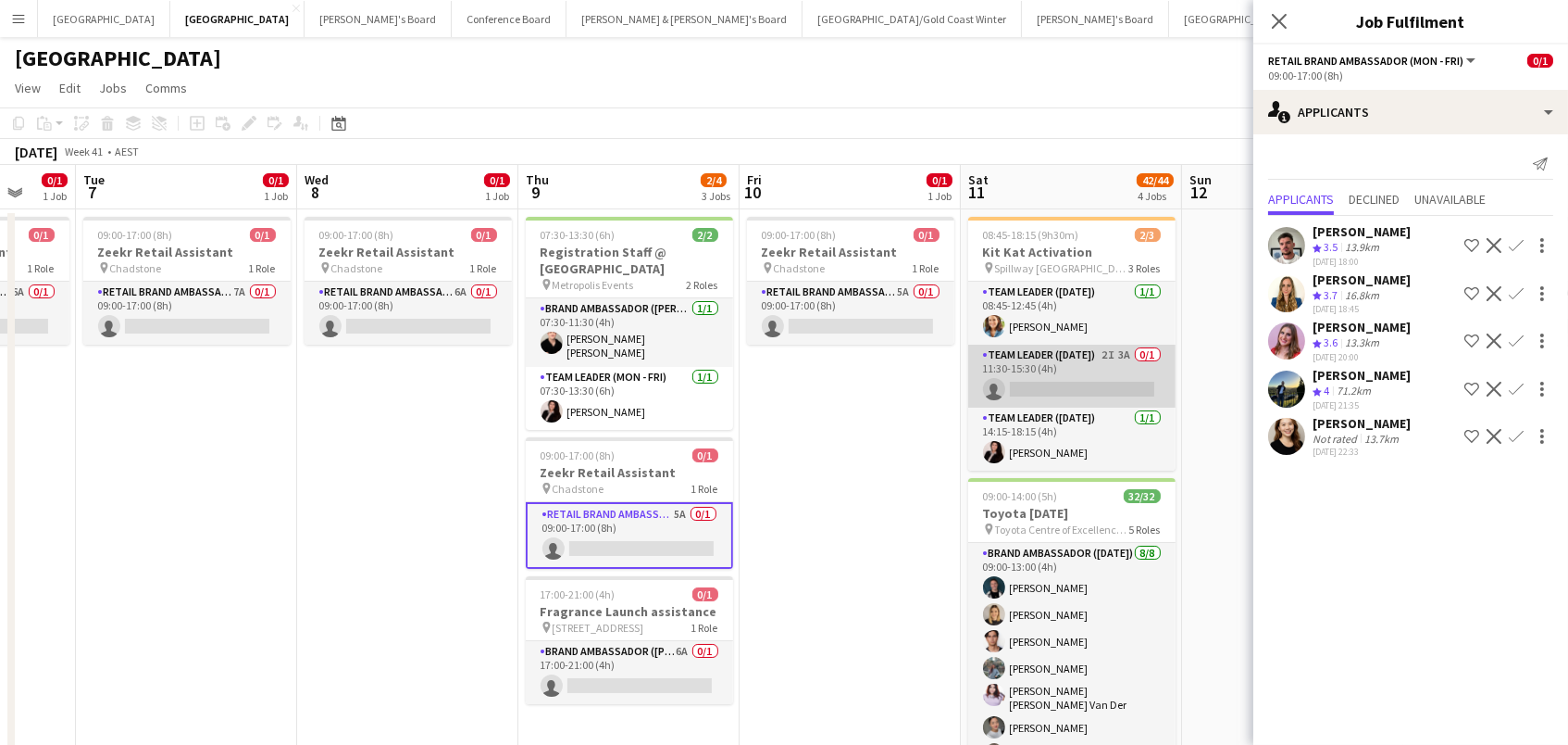
click at [1097, 380] on app-card-role "Team Leader ([DATE]) 2I 3A 0/1 11:30-15:30 (4h) single-neutral-actions" at bounding box center [1072, 376] width 207 height 63
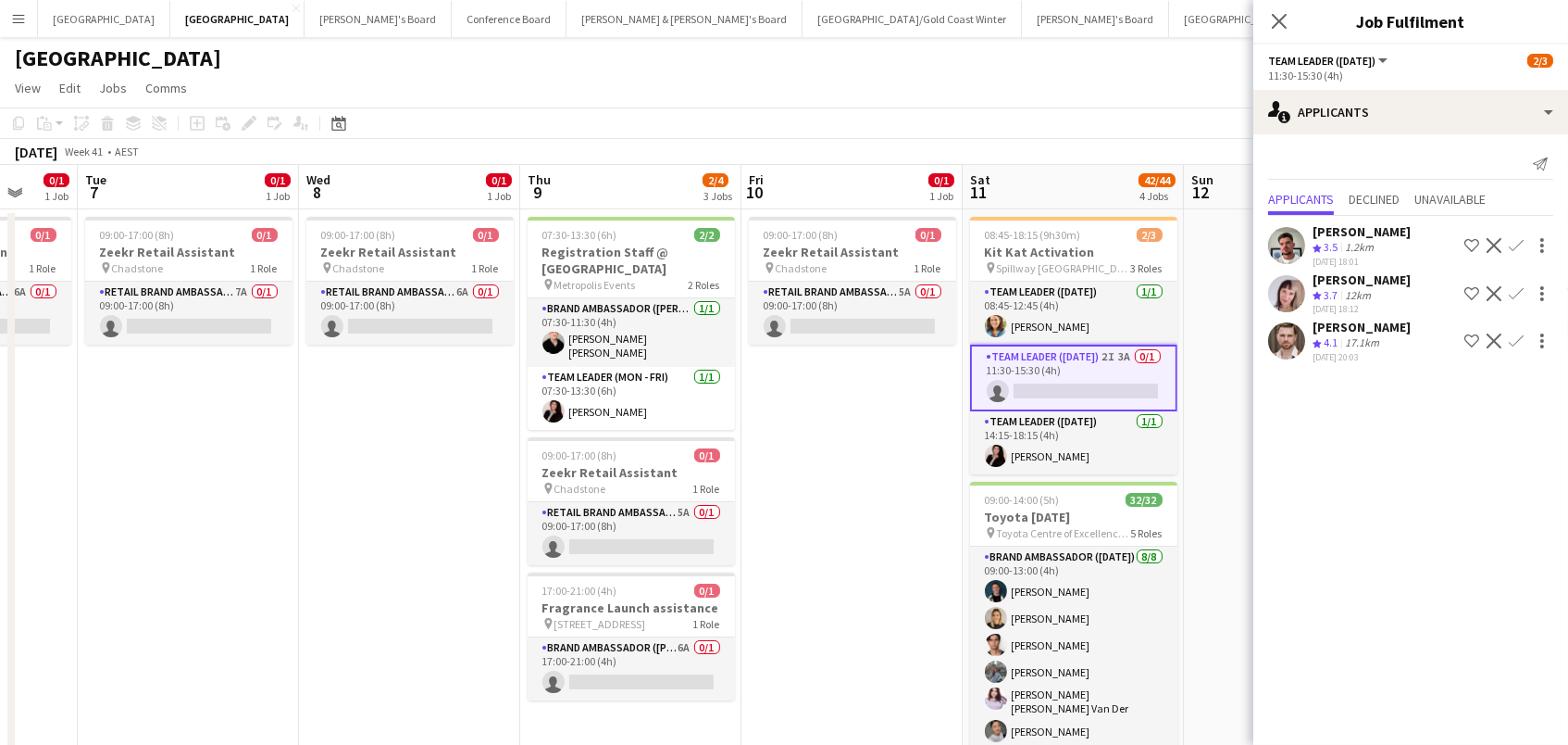
click at [1517, 333] on app-icon "Confirm" at bounding box center [1515, 340] width 14 height 14
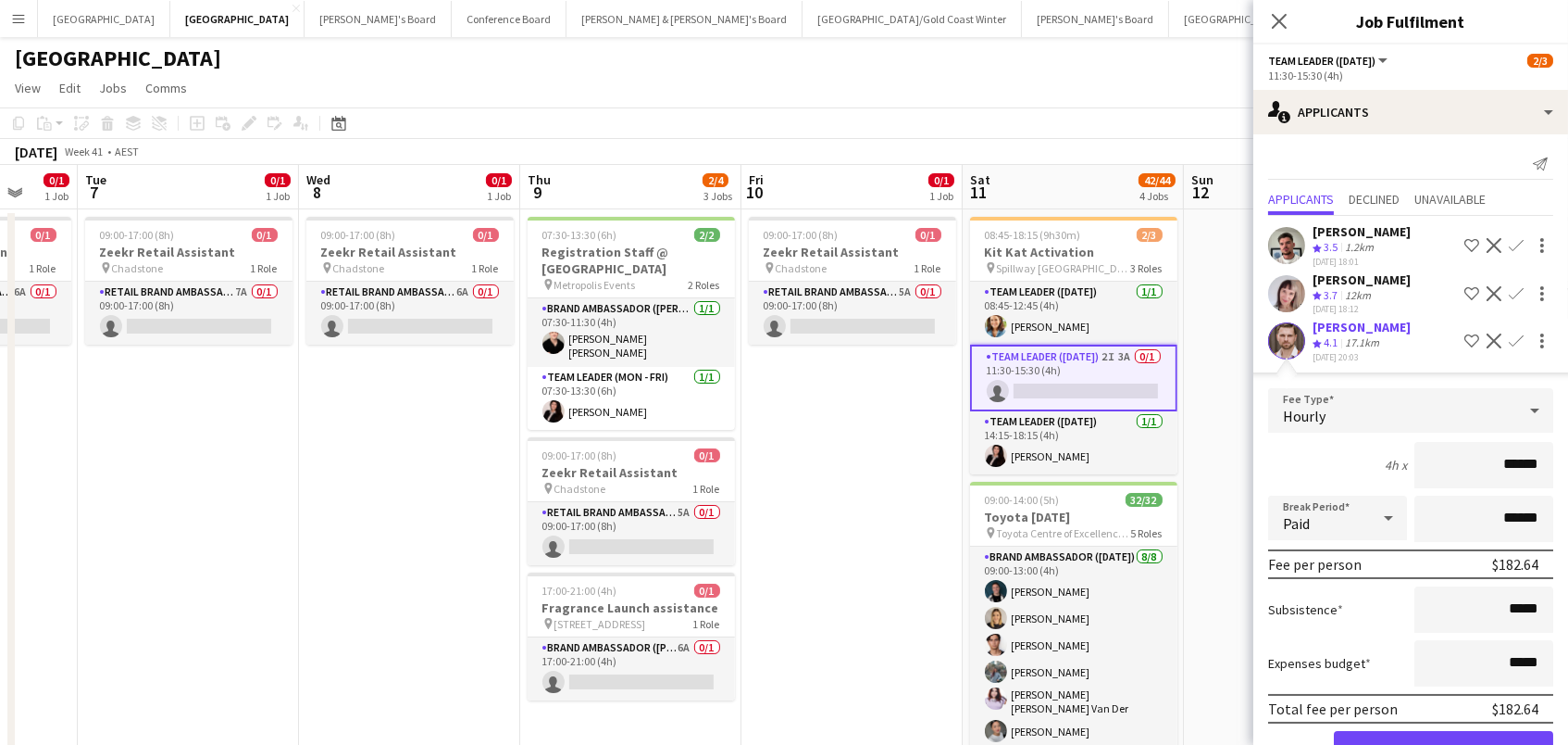
click at [1443, 740] on button "Confirm" at bounding box center [1443, 749] width 220 height 37
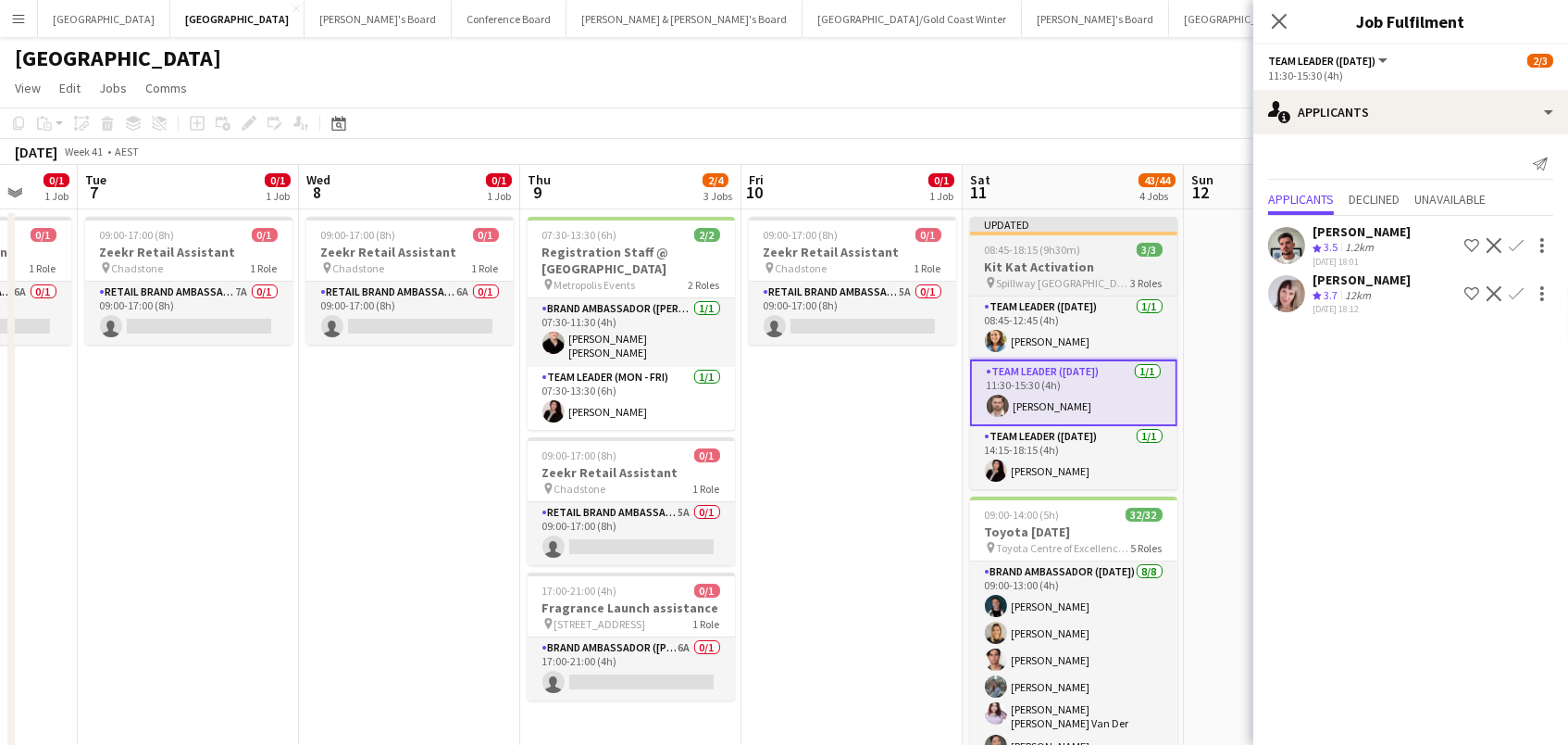
click at [1085, 276] on span "Spillway [GEOGRAPHIC_DATA] - [GEOGRAPHIC_DATA]" at bounding box center [1064, 282] width 134 height 13
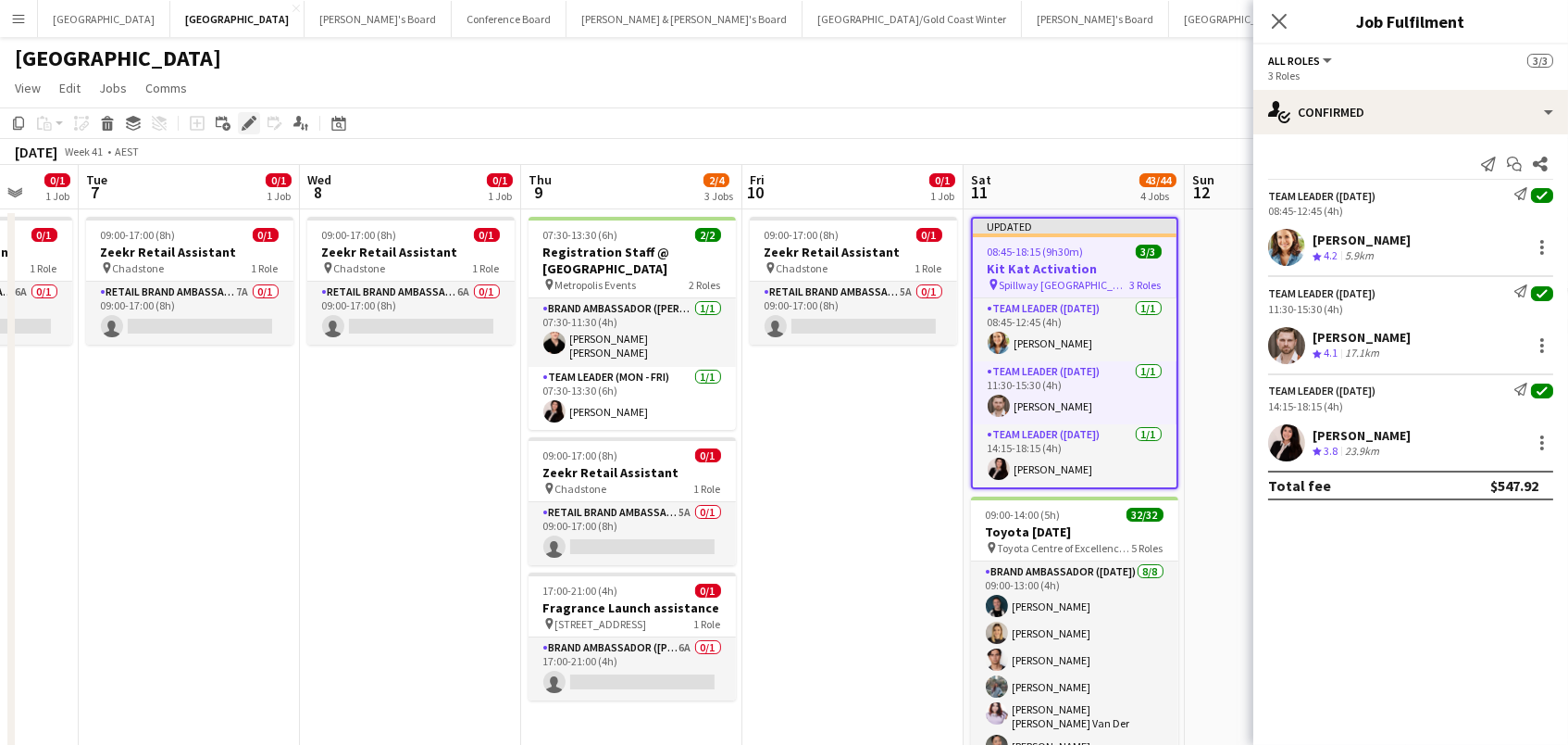
click at [249, 126] on icon "Edit" at bounding box center [249, 123] width 14 height 14
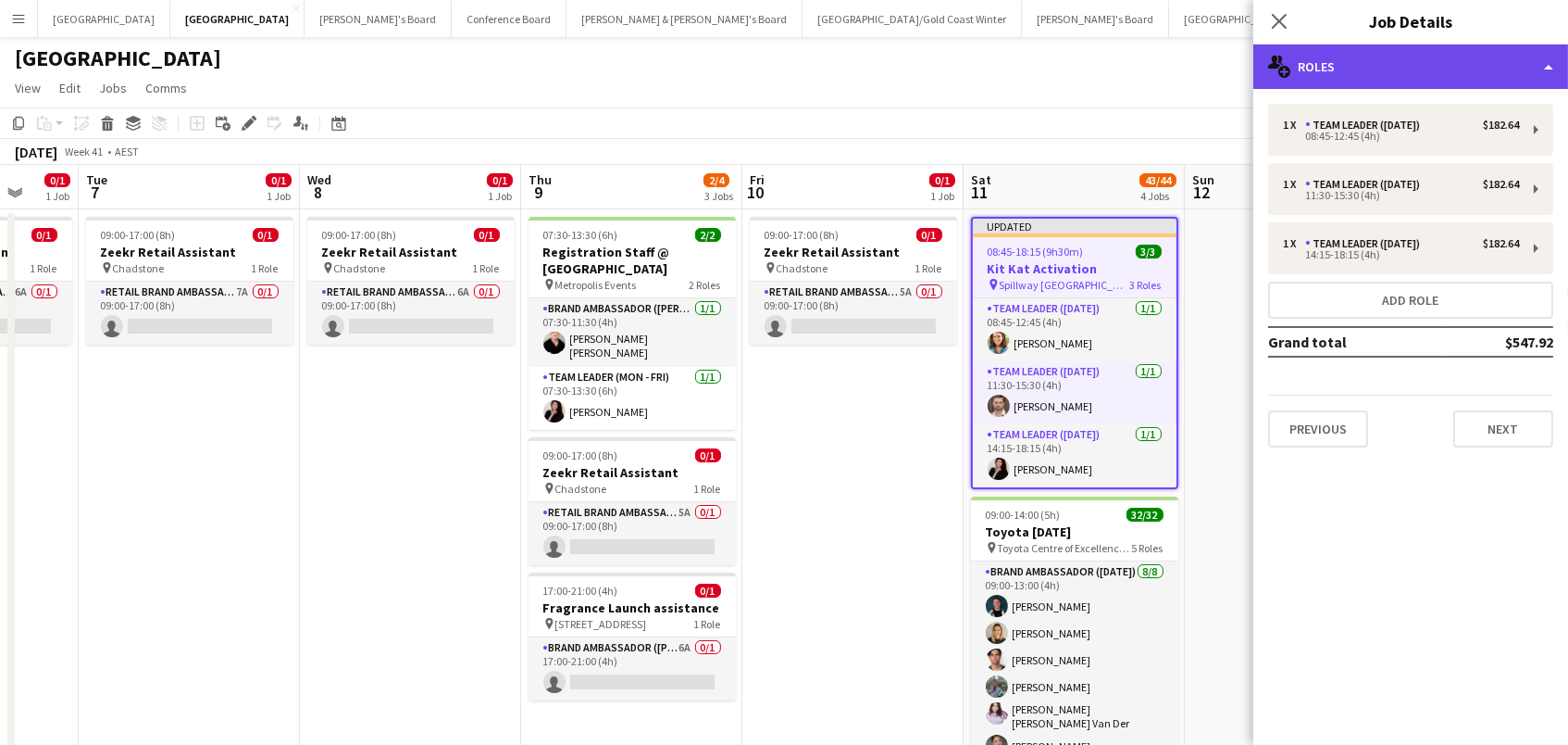
click at [1490, 66] on div "multiple-users-add Roles" at bounding box center [1411, 66] width 315 height 44
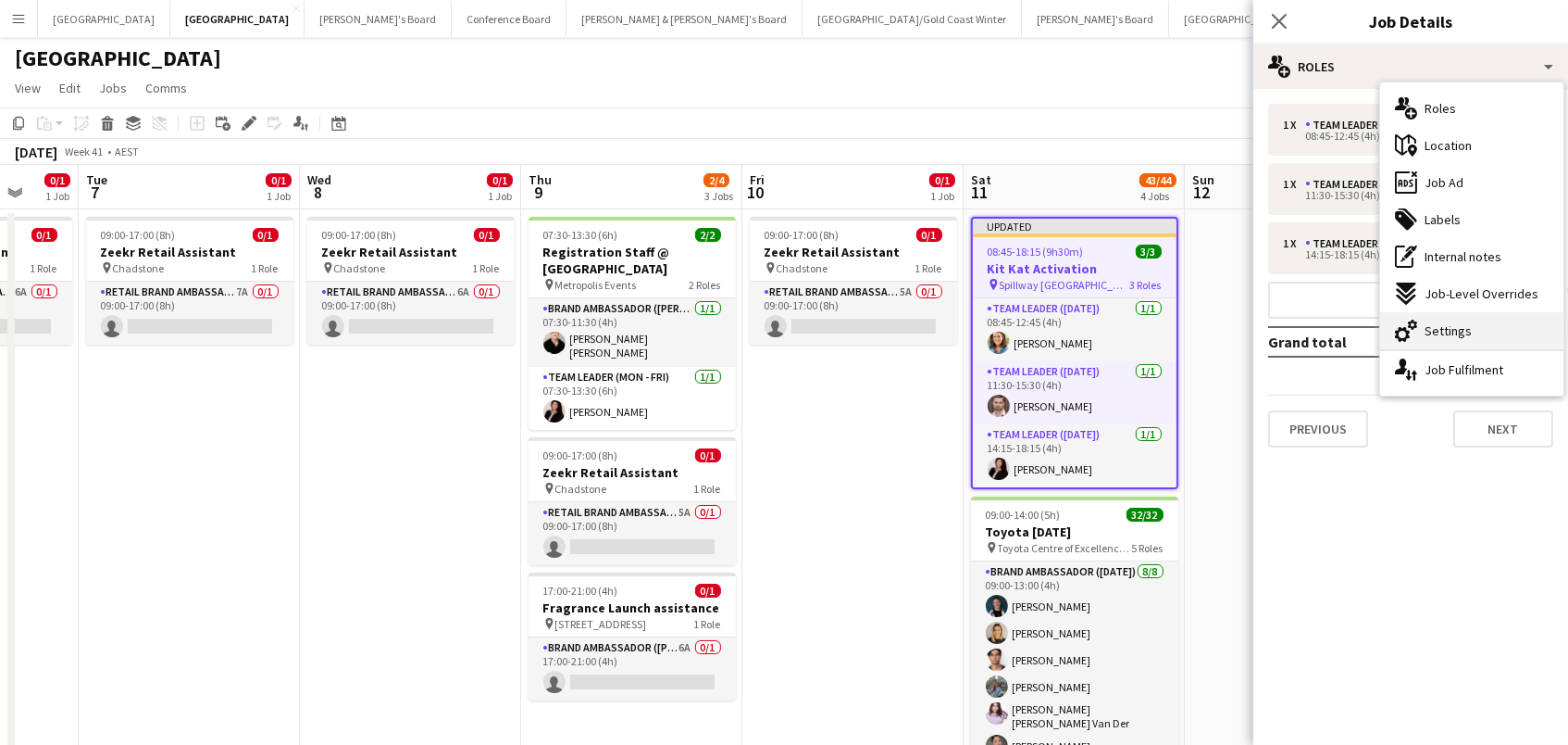
click at [1418, 338] on div "cog-double-3 Settings" at bounding box center [1471, 330] width 183 height 37
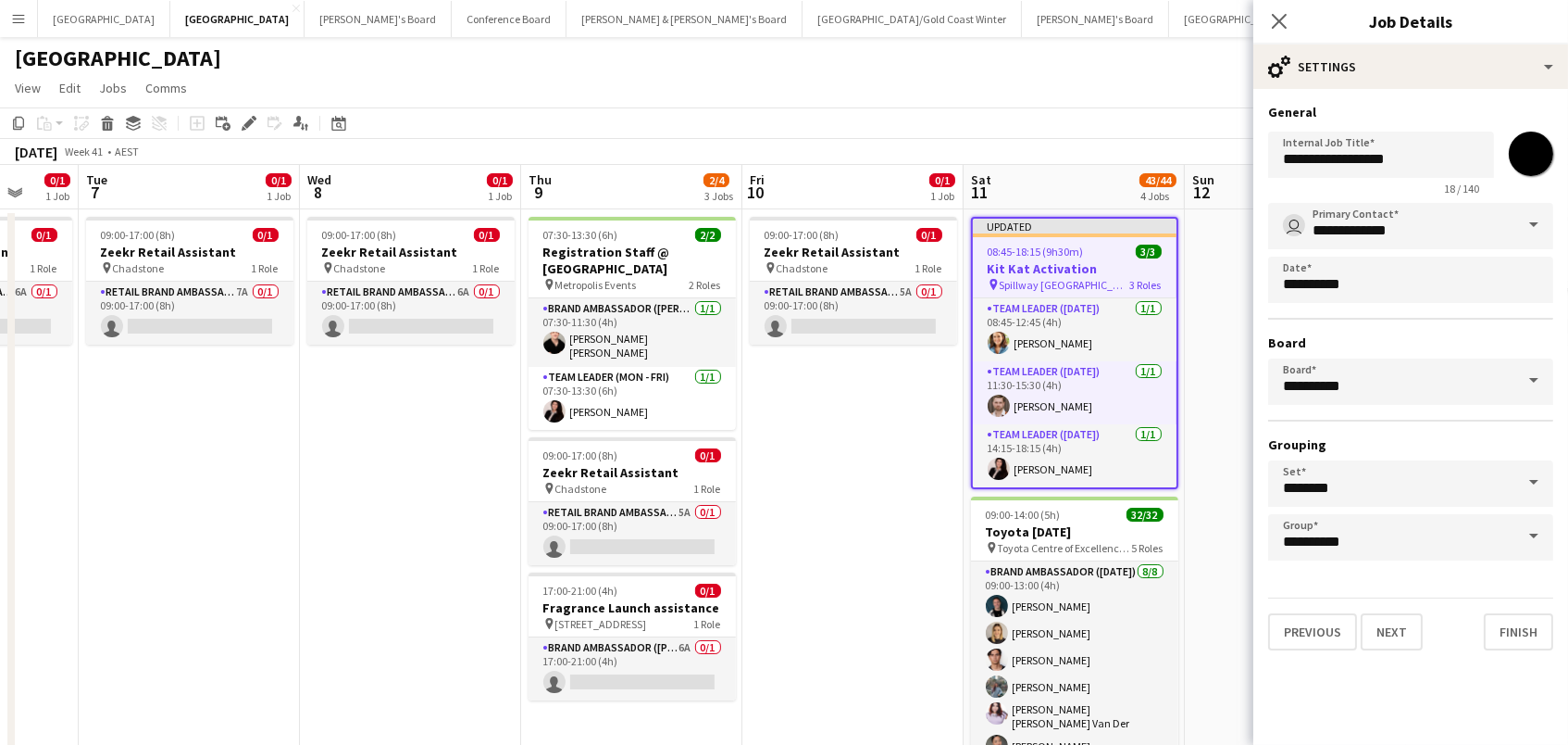
click at [1530, 170] on input "*******" at bounding box center [1531, 153] width 66 height 66
type input "*******"
click at [948, 82] on app-page-menu "View Day view expanded Day view collapsed Month view Date picker Jump to [DATE]…" at bounding box center [784, 89] width 1568 height 36
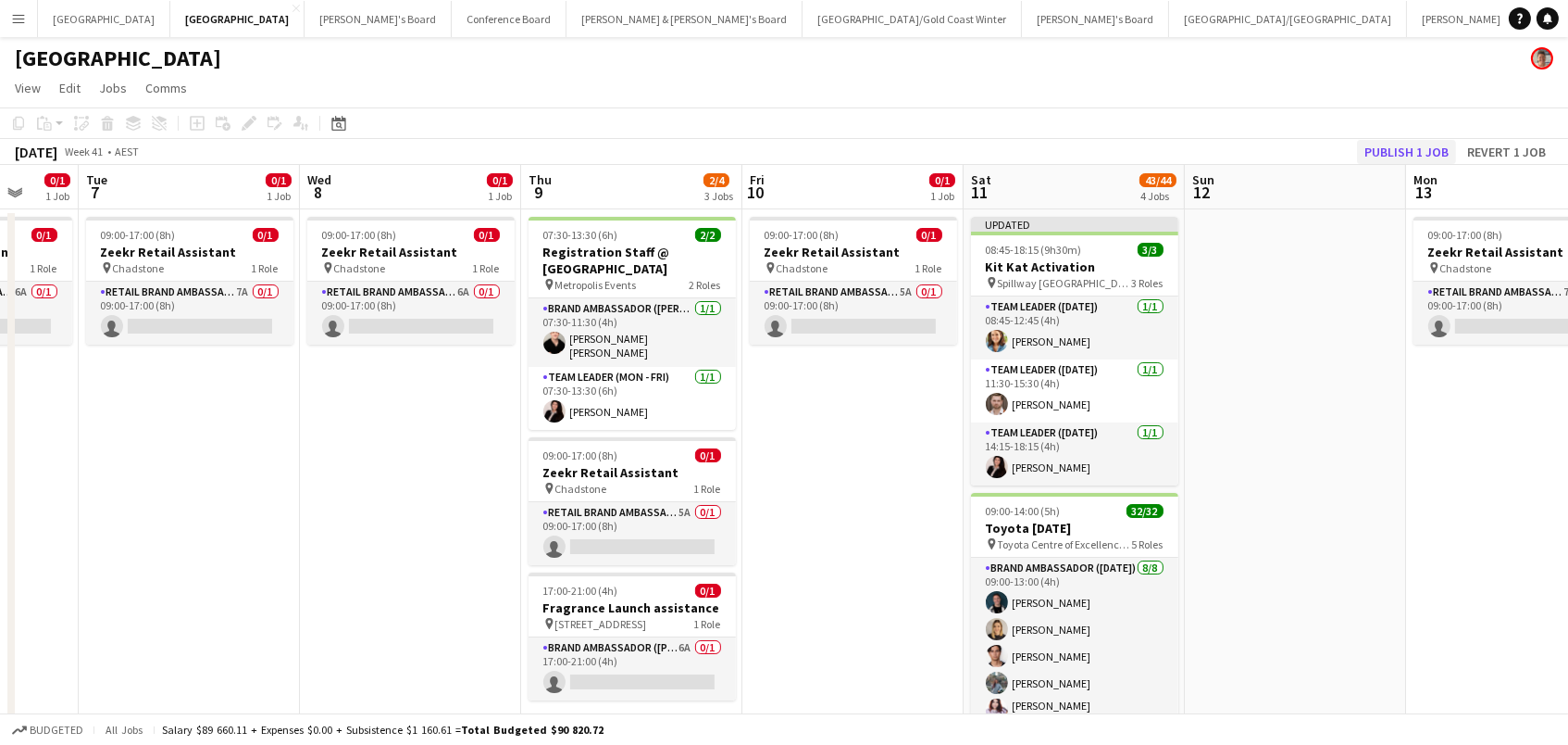
click at [1399, 149] on button "Publish 1 job" at bounding box center [1406, 152] width 99 height 24
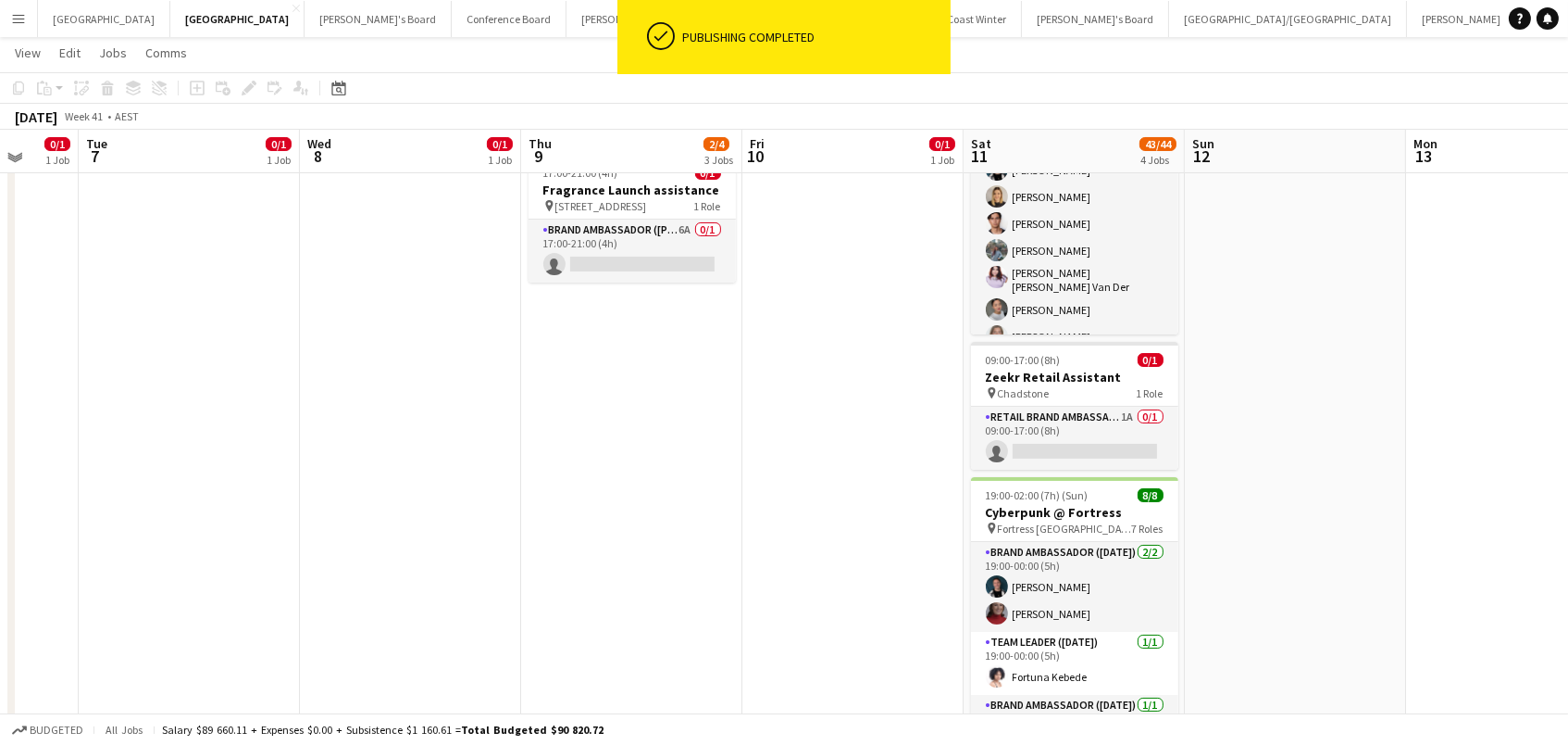
scroll to position [414, 0]
click at [1128, 427] on app-card-role "RETAIL Brand Ambassador ([DATE]) 1A 0/1 09:00-17:00 (8h) single-neutral-actions" at bounding box center [1075, 440] width 207 height 63
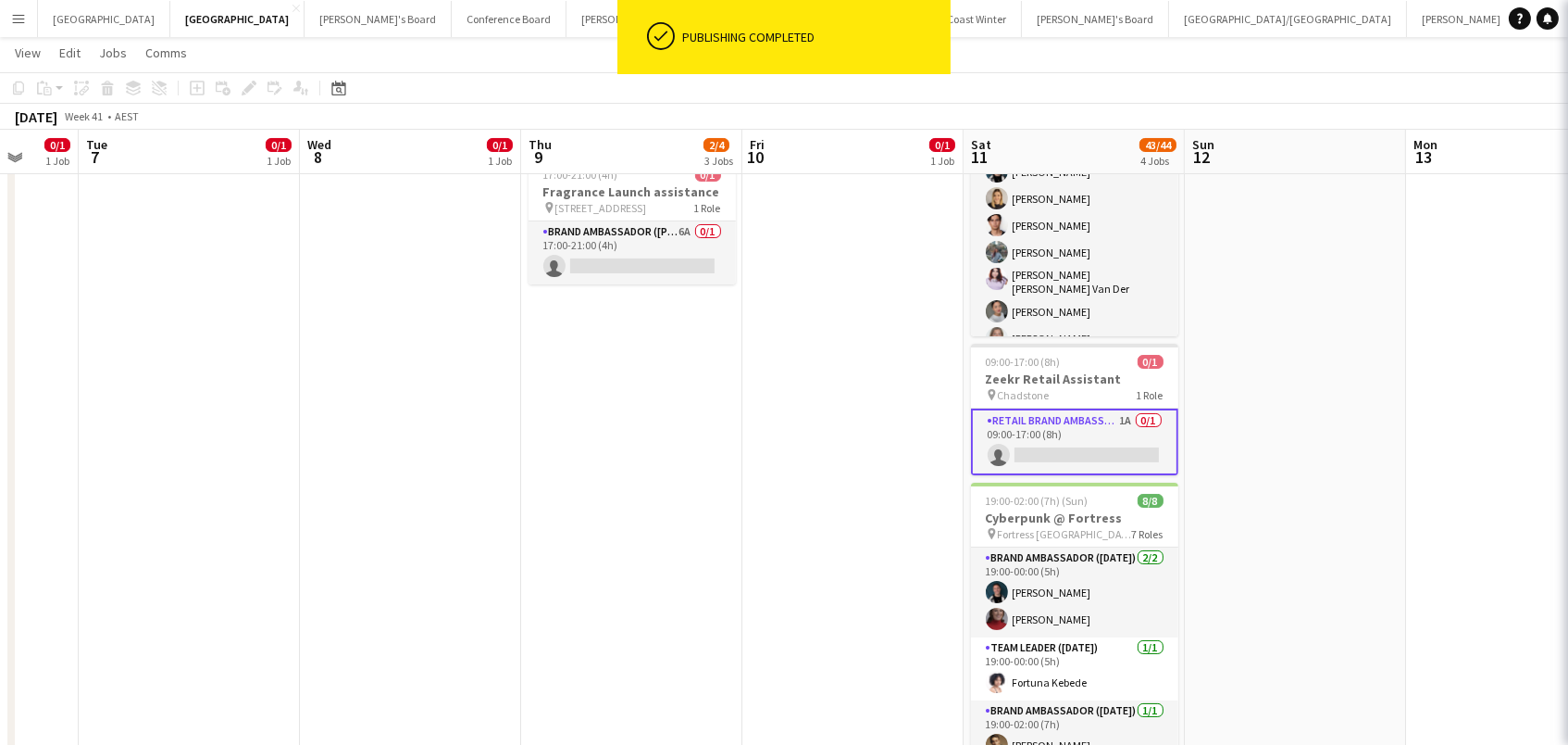
scroll to position [0, 805]
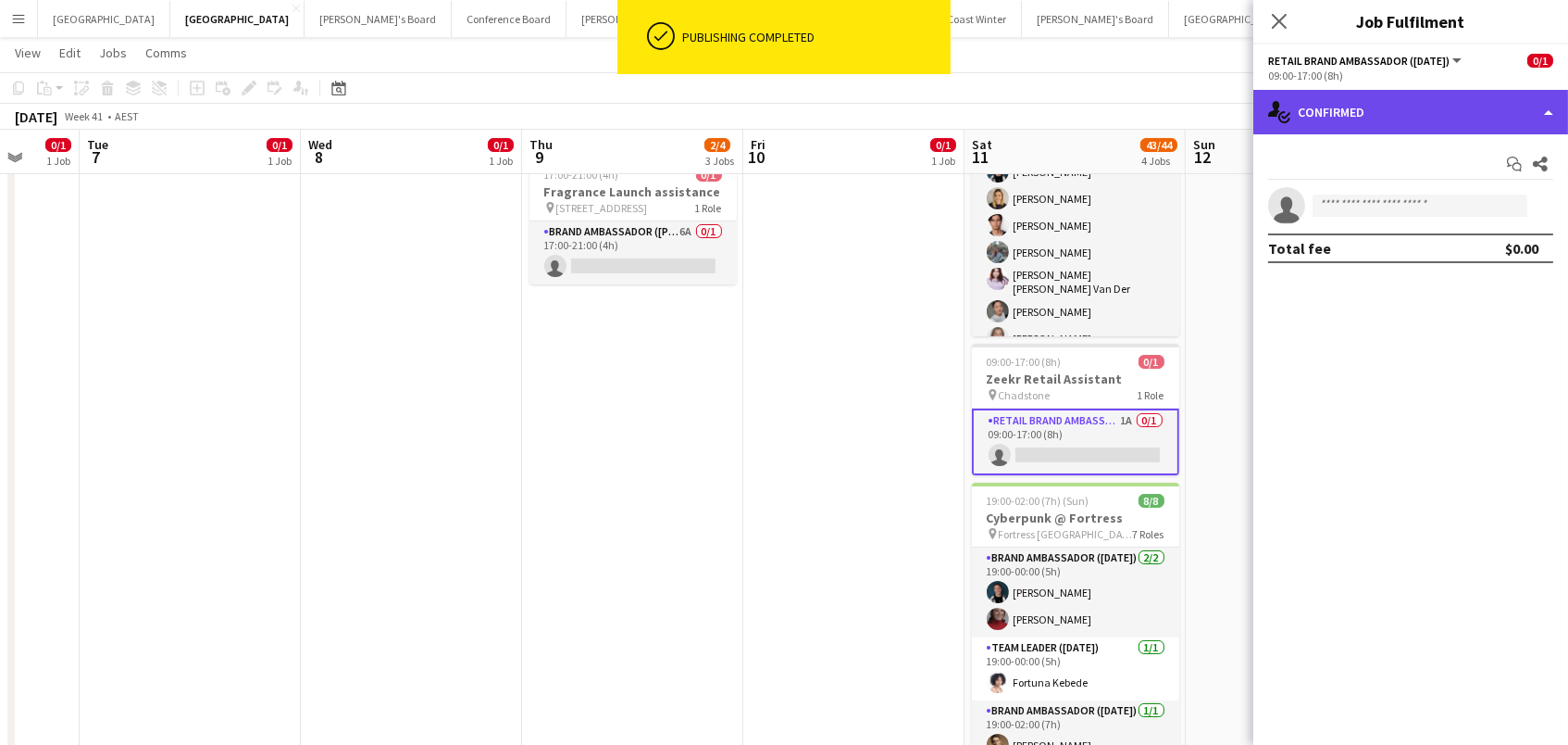
click at [1384, 119] on div "single-neutral-actions-check-2 Confirmed" at bounding box center [1411, 112] width 315 height 44
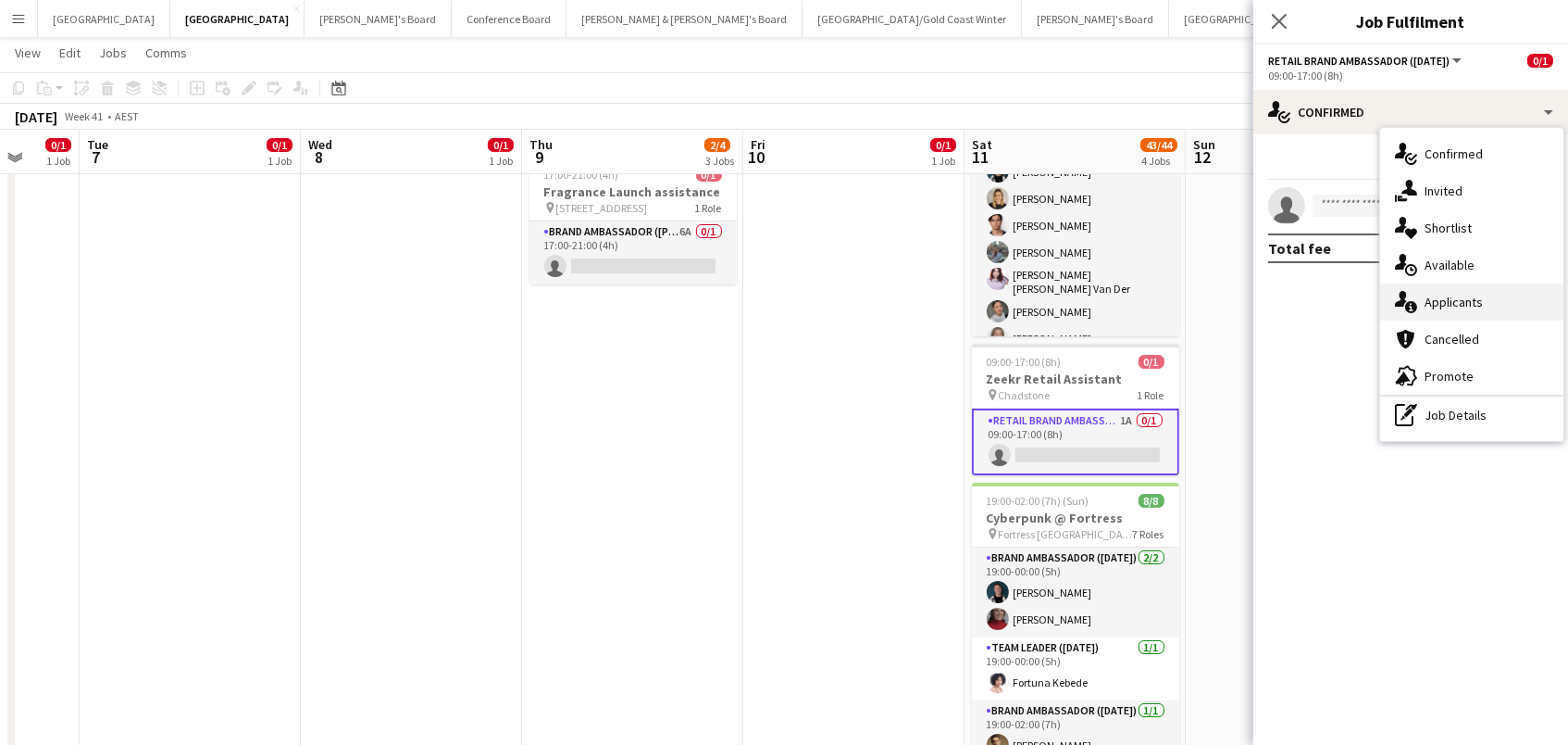
click at [1438, 292] on div "single-neutral-actions-information Applicants" at bounding box center [1471, 301] width 183 height 37
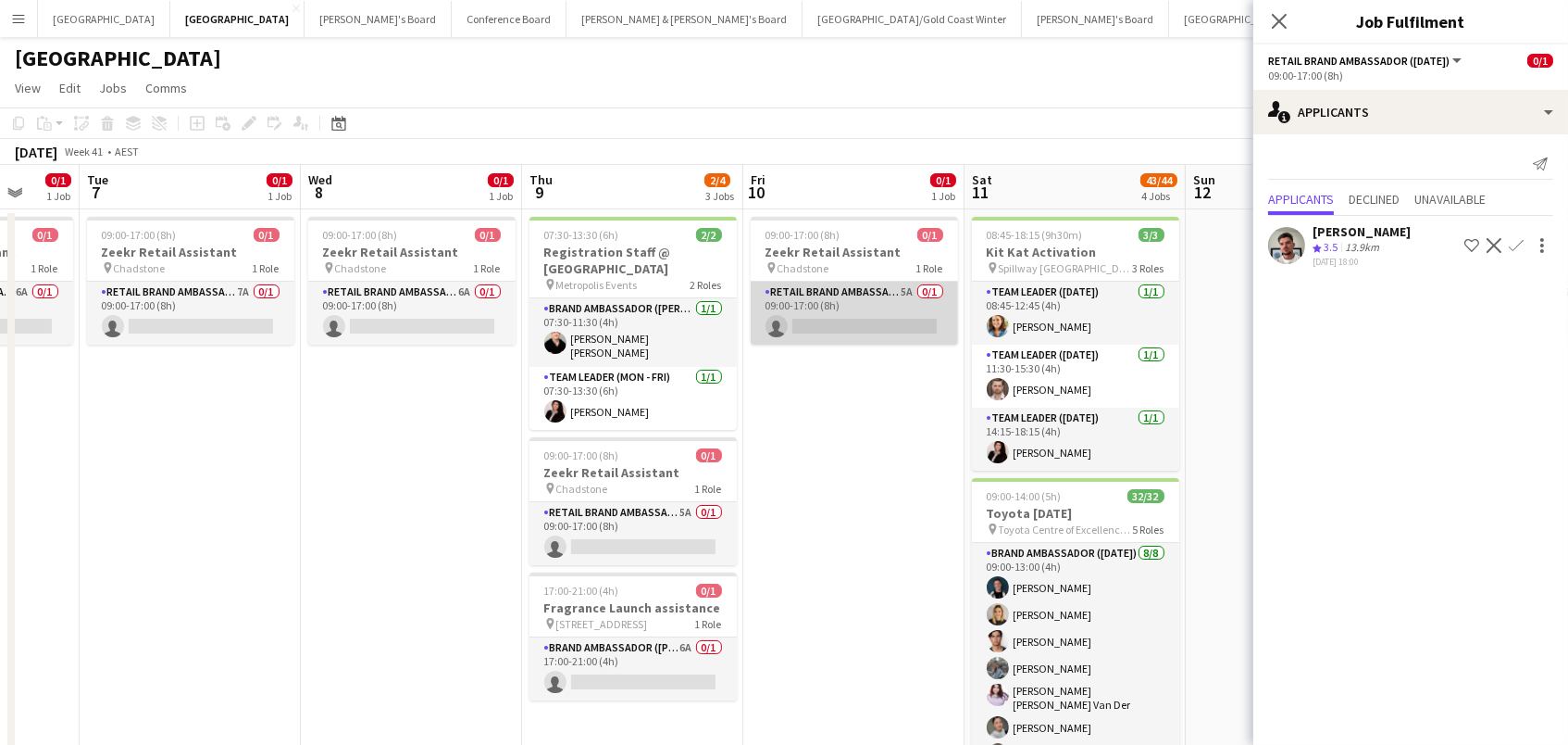
scroll to position [0, 0]
click at [842, 319] on app-card-role "RETAIL Brand Ambassador (Mon - Fri) 5A 0/1 09:00-17:00 (8h) single-neutral-acti…" at bounding box center [854, 313] width 207 height 63
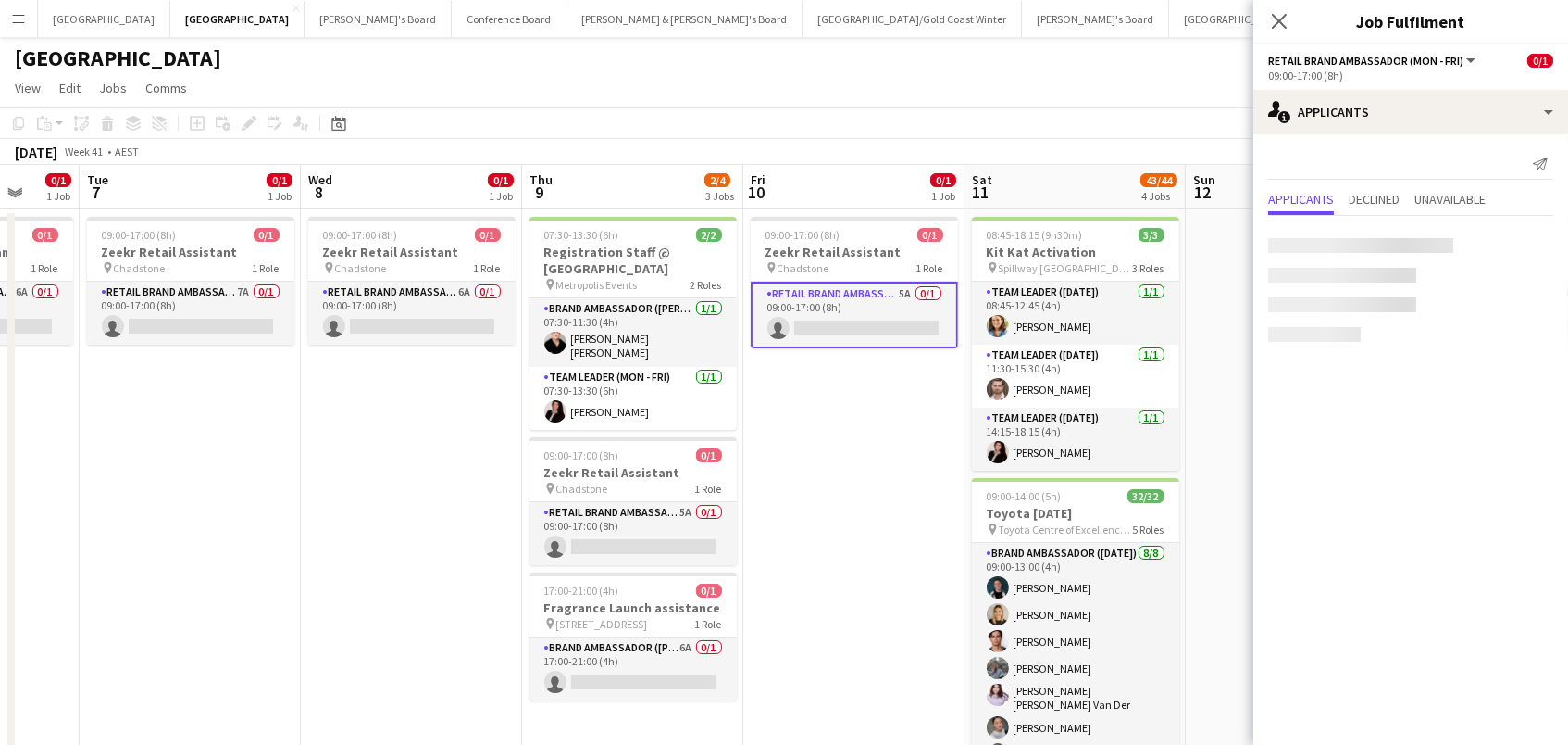
scroll to position [0, 804]
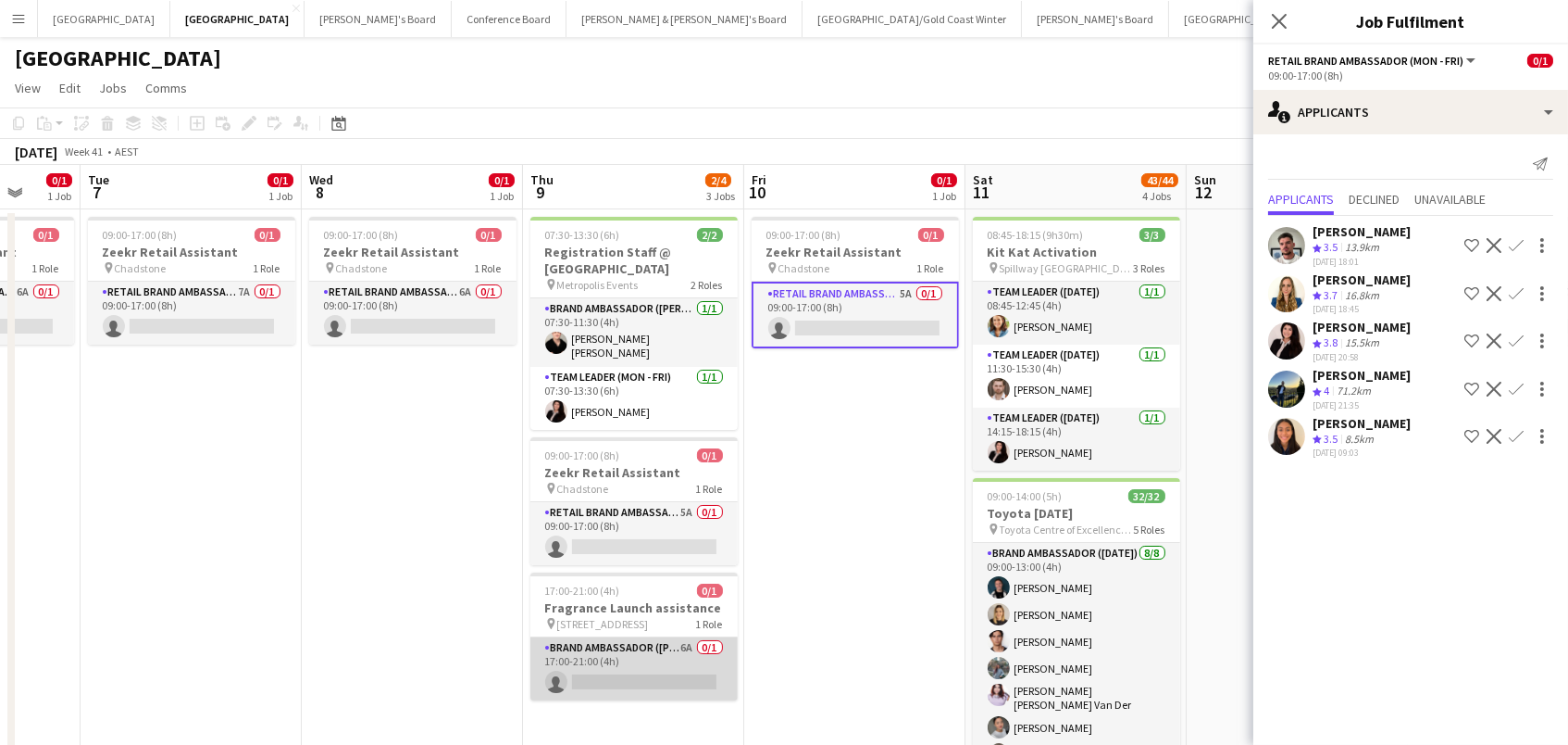
click at [625, 646] on app-card-role "Brand Ambassador (Mon - Fri) 6A 0/1 17:00-21:00 (4h) single-neutral-actions" at bounding box center [634, 669] width 207 height 63
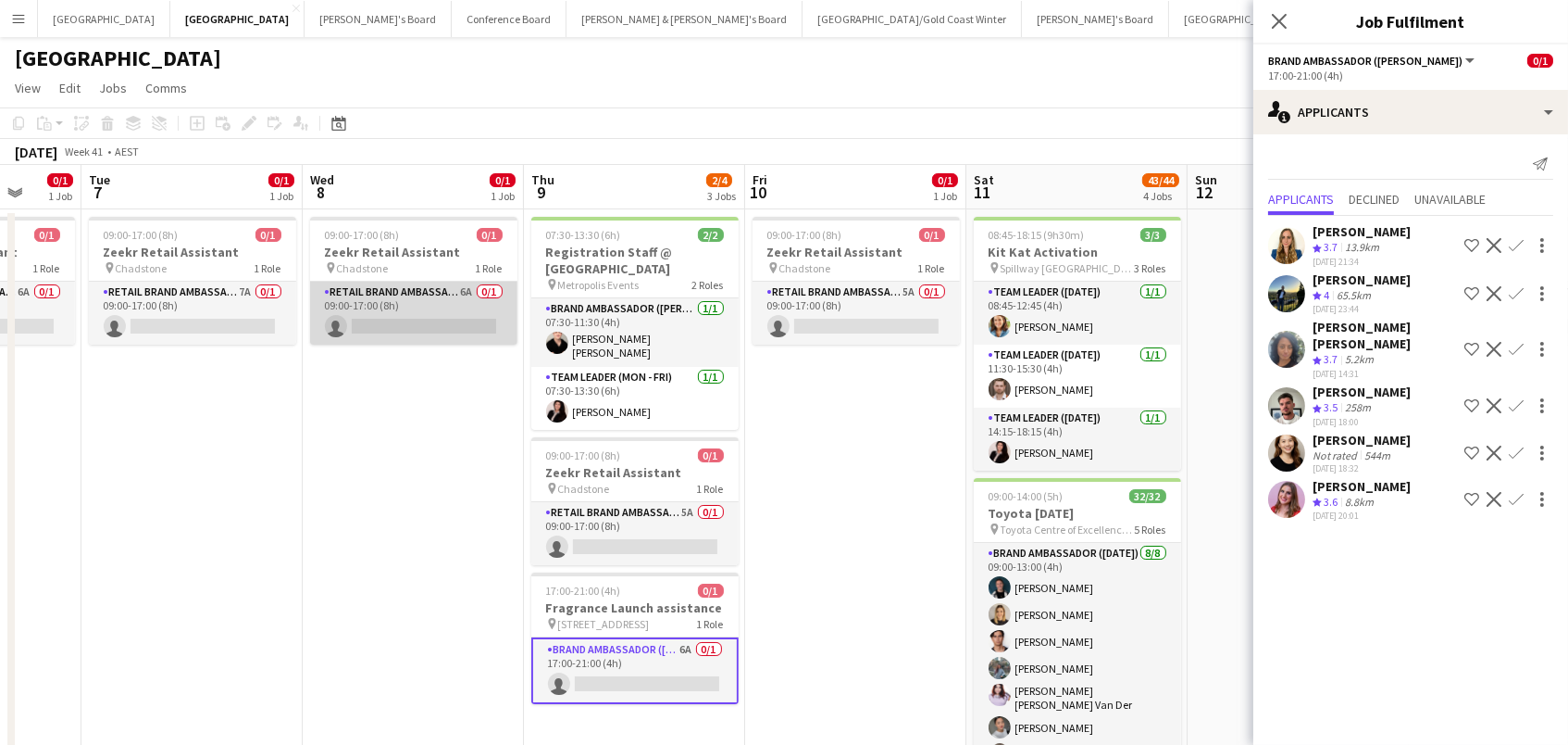
click at [363, 286] on app-card-role "RETAIL Brand Ambassador (Mon - Fri) 6A 0/1 09:00-17:00 (8h) single-neutral-acti…" at bounding box center [414, 313] width 207 height 63
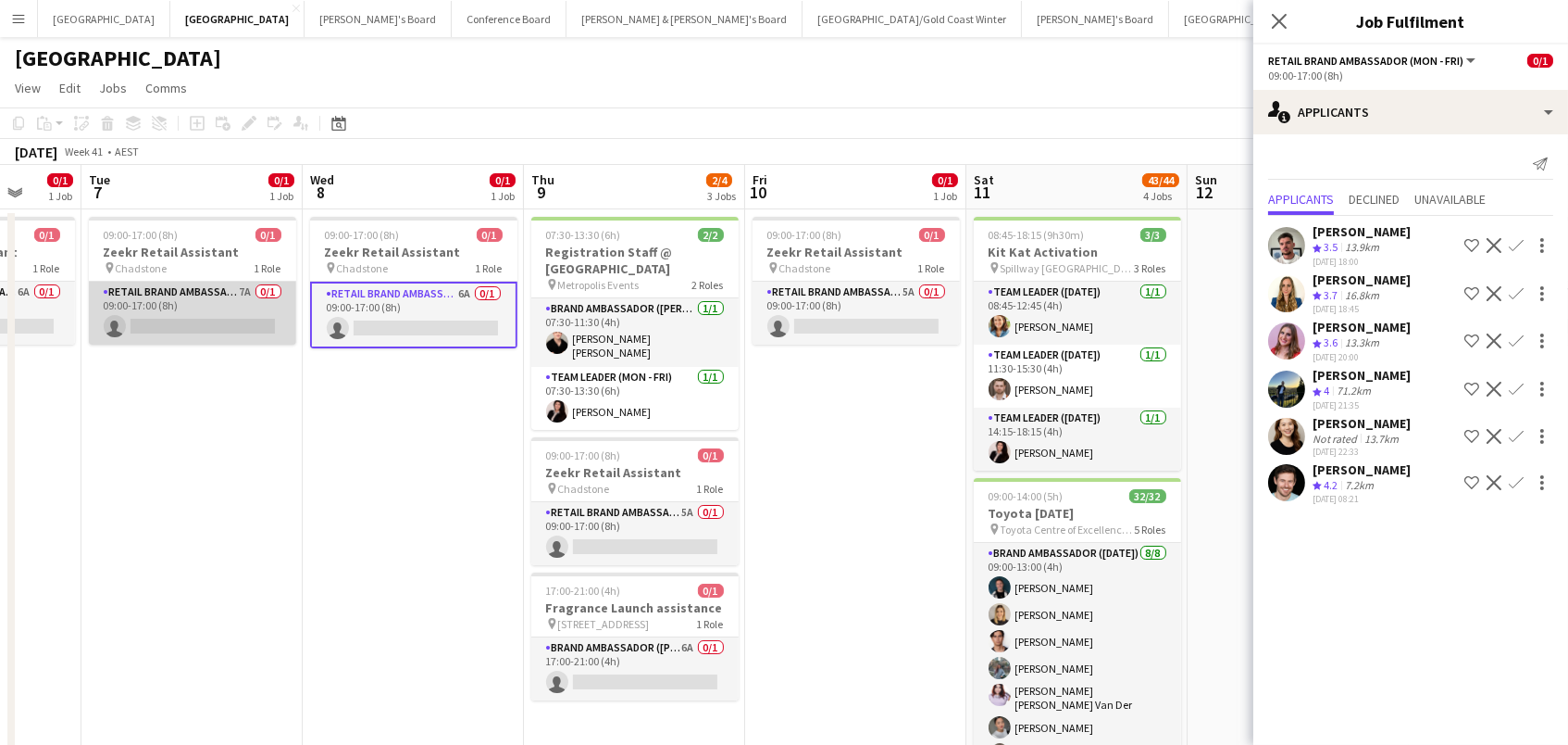
click at [249, 291] on app-card-role "RETAIL Brand Ambassador (Mon - Fri) 7A 0/1 09:00-17:00 (8h) single-neutral-acti…" at bounding box center [193, 313] width 207 height 63
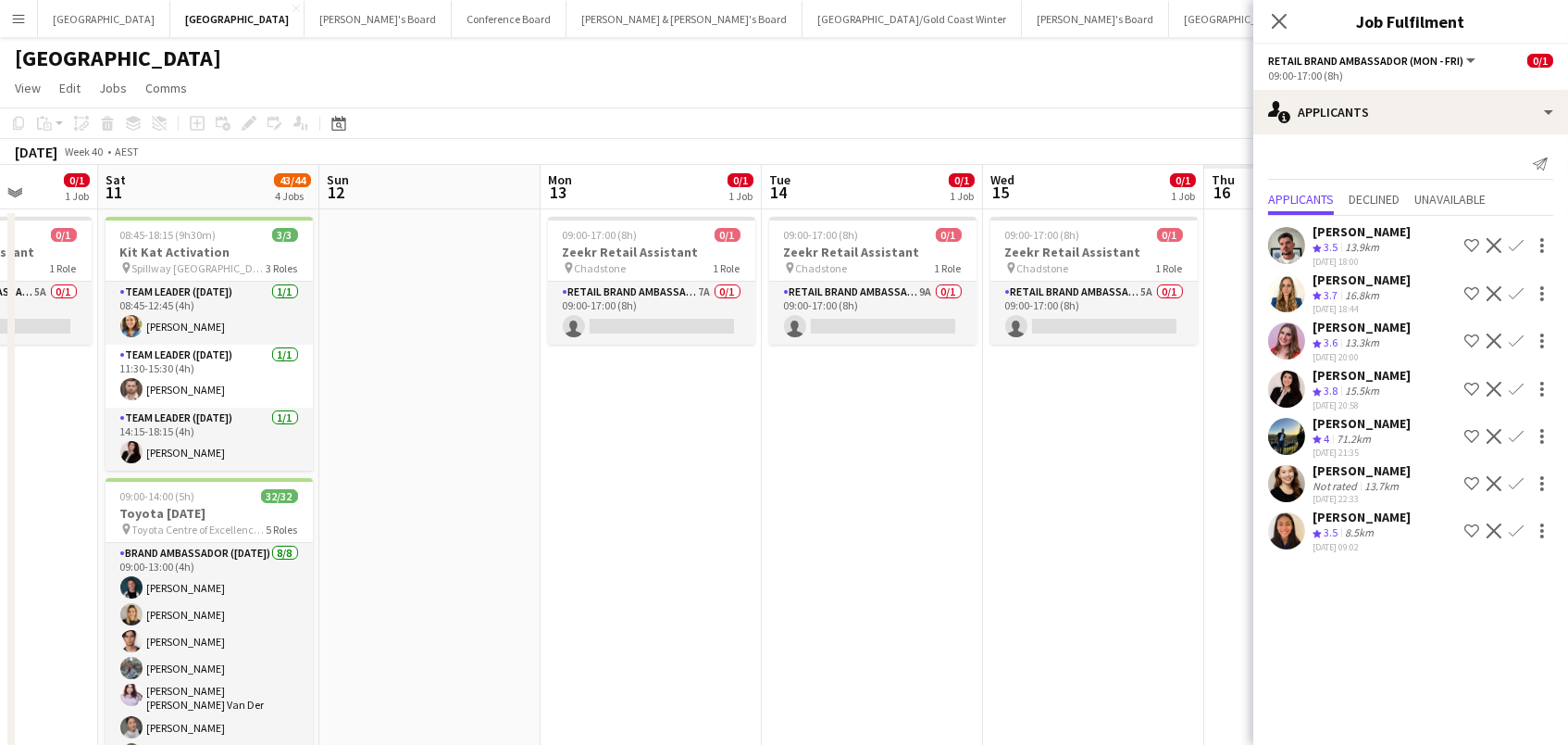
scroll to position [0, 893]
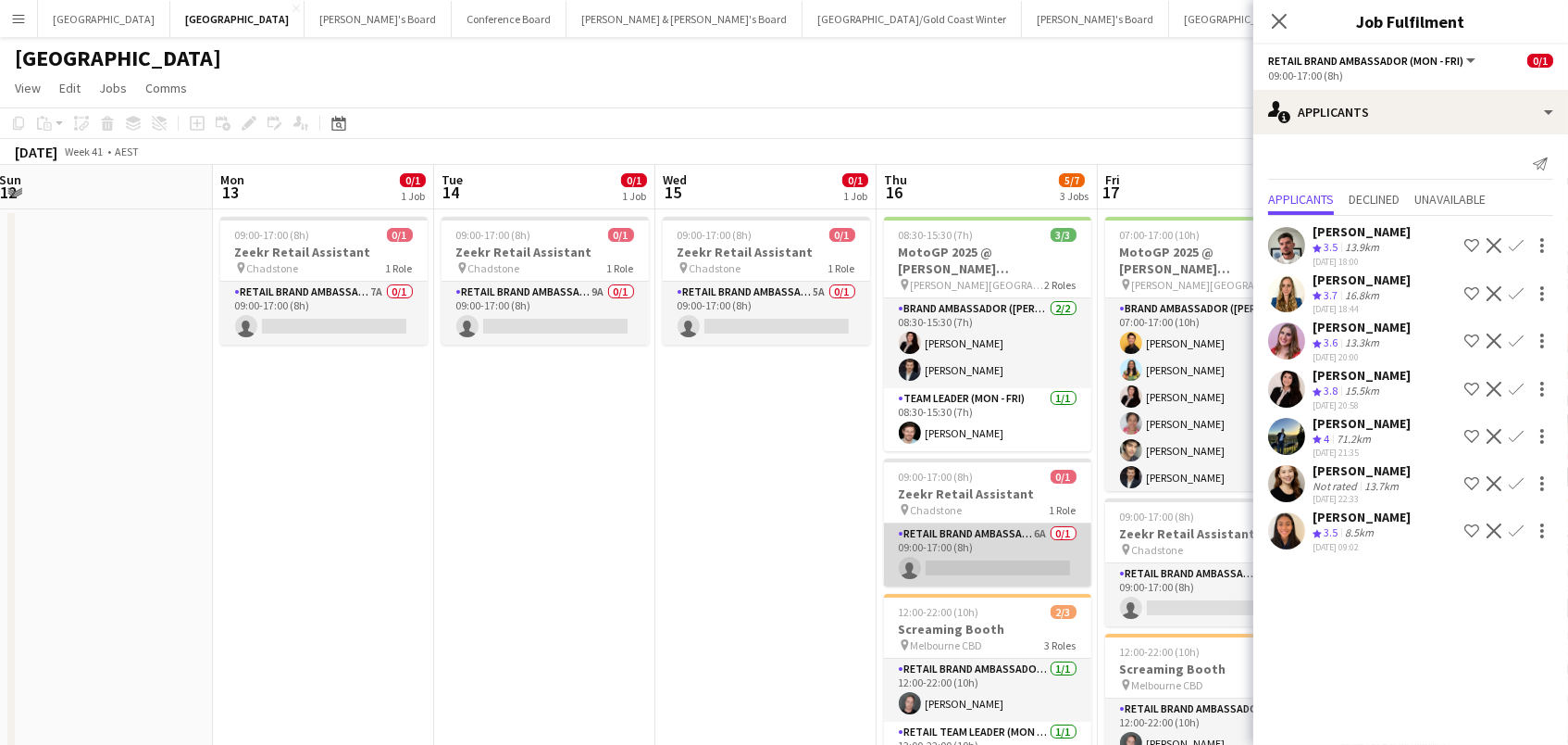
click at [932, 538] on app-card-role "RETAIL Brand Ambassador (Mon - Fri) 6A 0/1 09:00-17:00 (8h) single-neutral-acti…" at bounding box center [987, 555] width 207 height 63
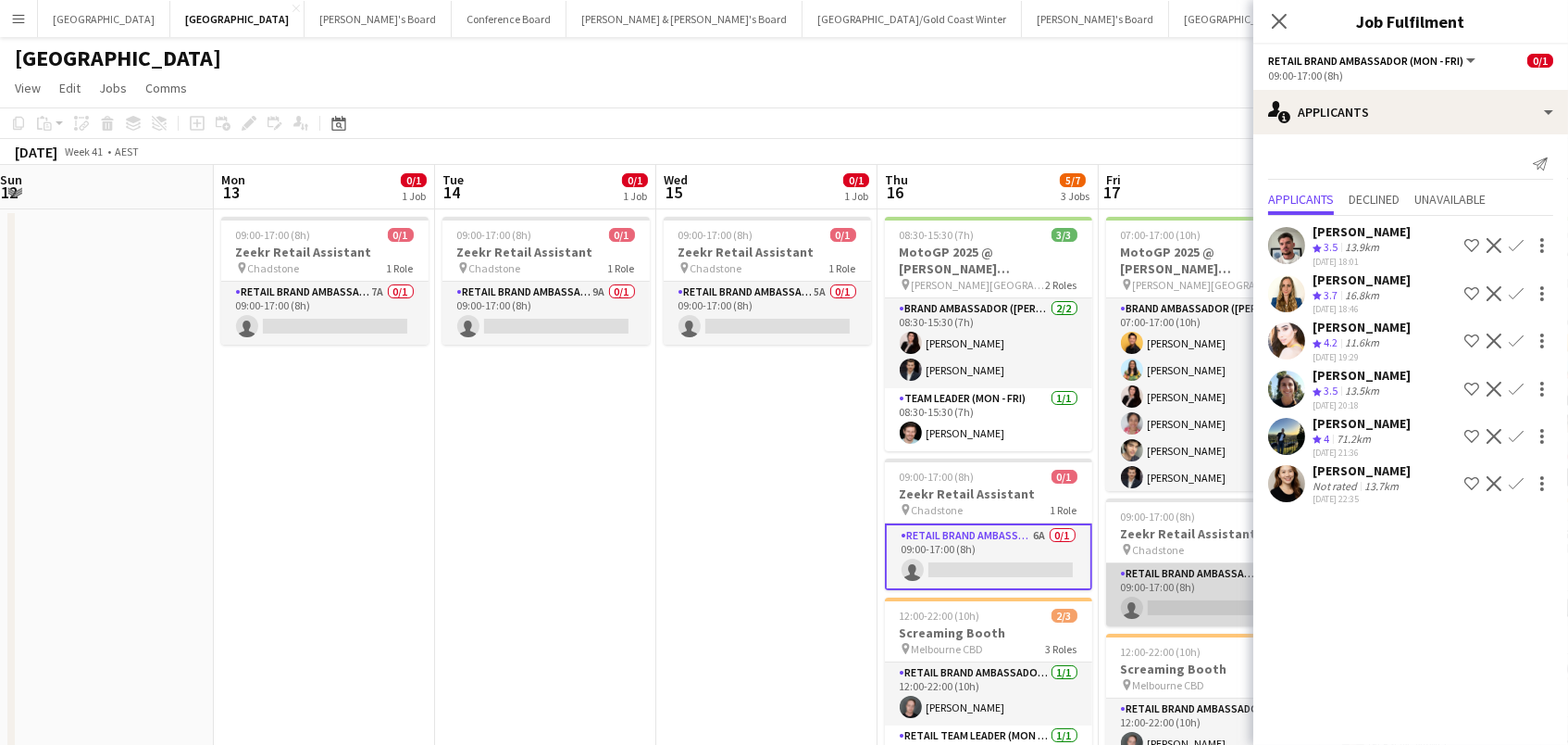
click at [1174, 594] on app-card-role "RETAIL Brand Ambassador (Mon - Fri) 6A 0/1 09:00-17:00 (8h) single-neutral-acti…" at bounding box center [1210, 595] width 207 height 63
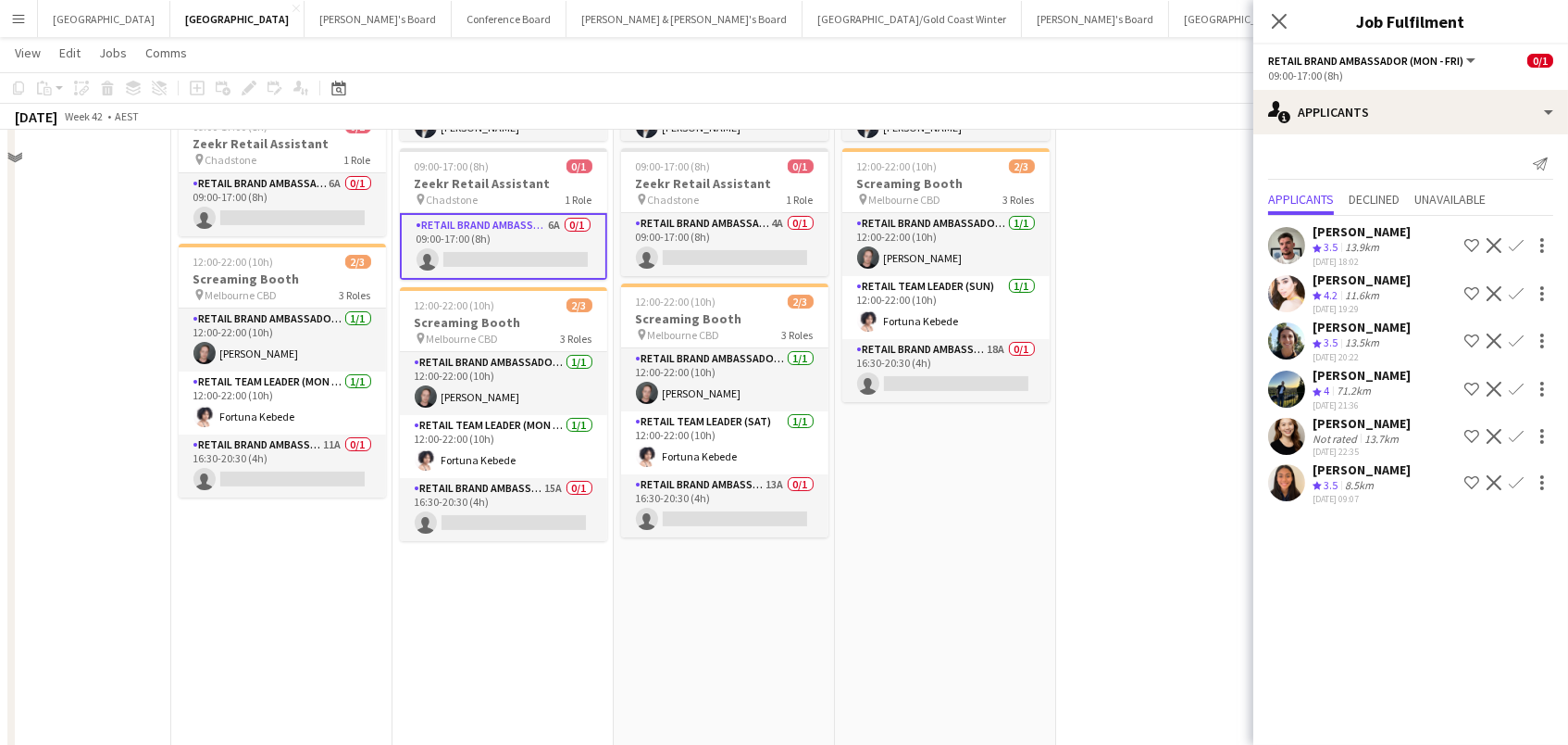
scroll to position [387, 0]
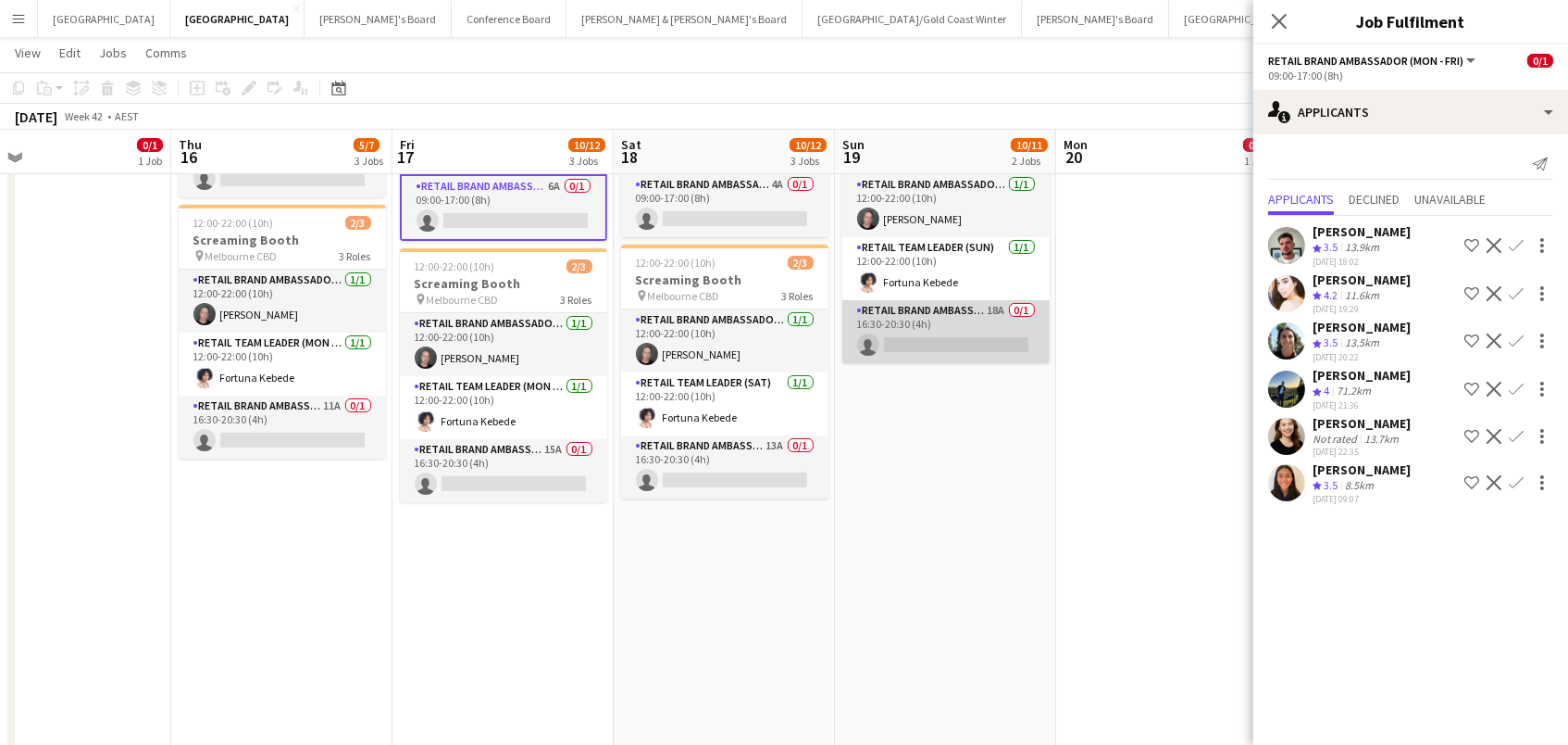
click at [980, 324] on app-card-role "RETAIL Brand Ambassador ([DATE]) 18A 0/1 16:30-20:30 (4h) single-neutral-actions" at bounding box center [946, 332] width 207 height 63
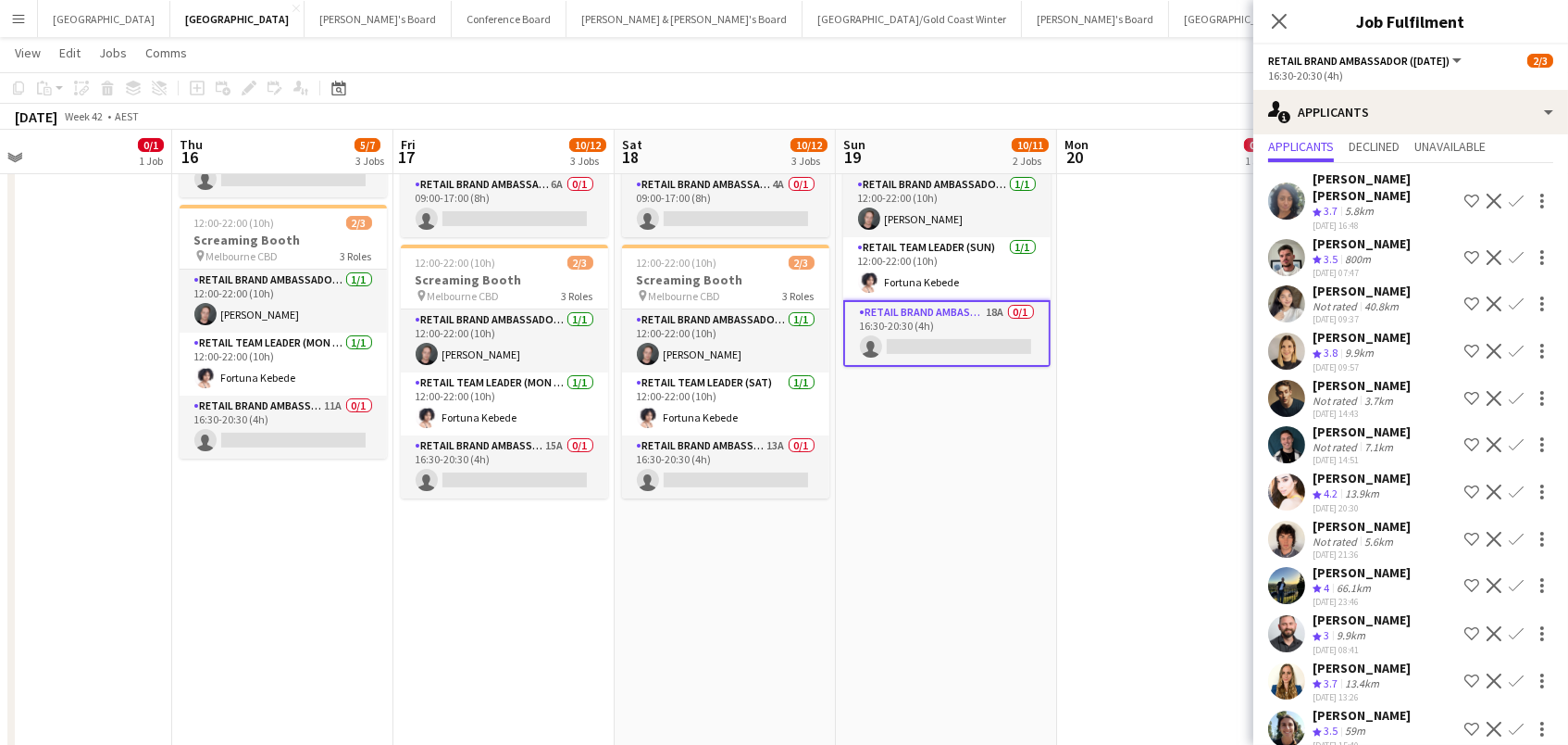
scroll to position [19, 0]
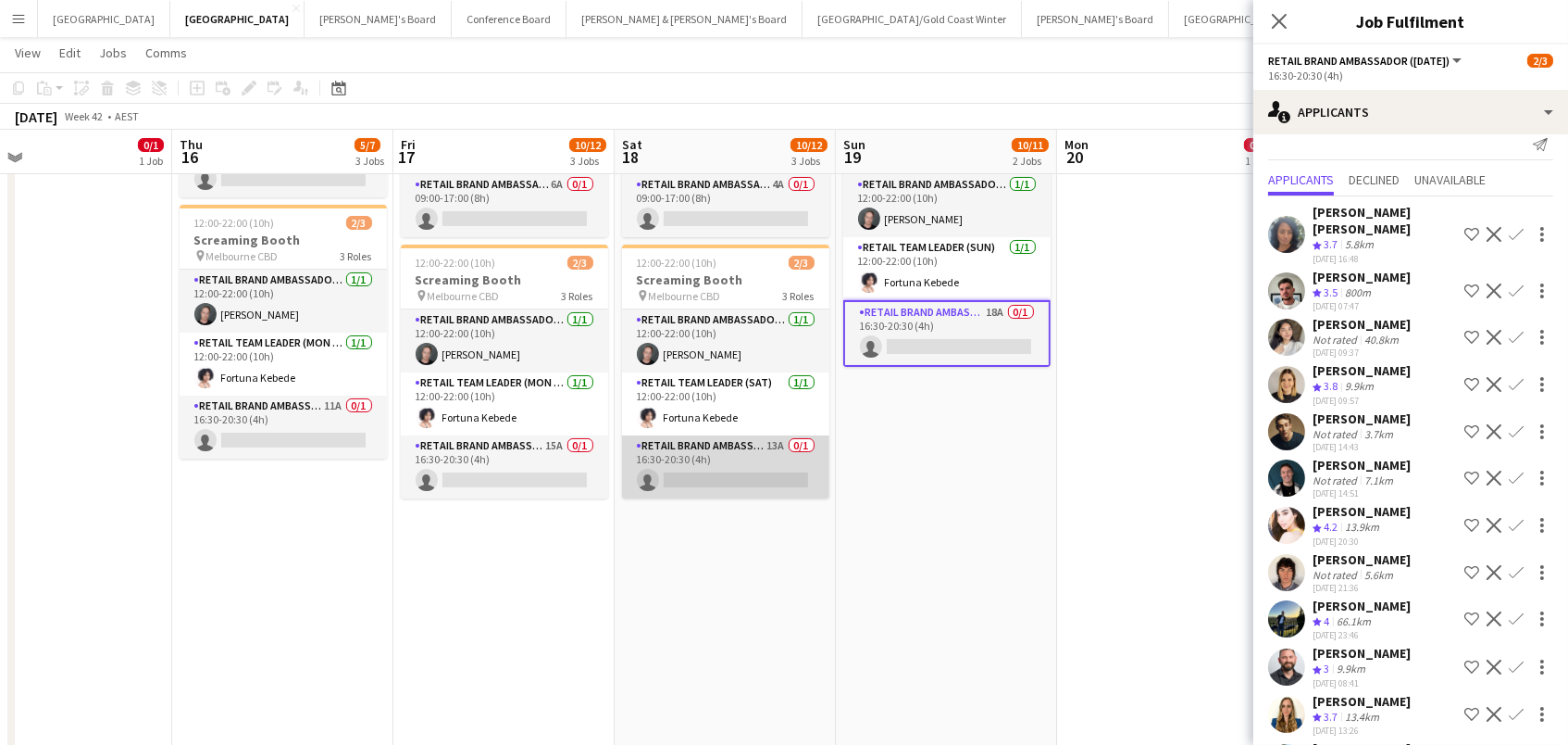
click at [704, 485] on app-card-role "RETAIL Brand Ambassador ([DATE]) 13A 0/1 16:30-20:30 (4h) single-neutral-actions" at bounding box center [725, 467] width 207 height 63
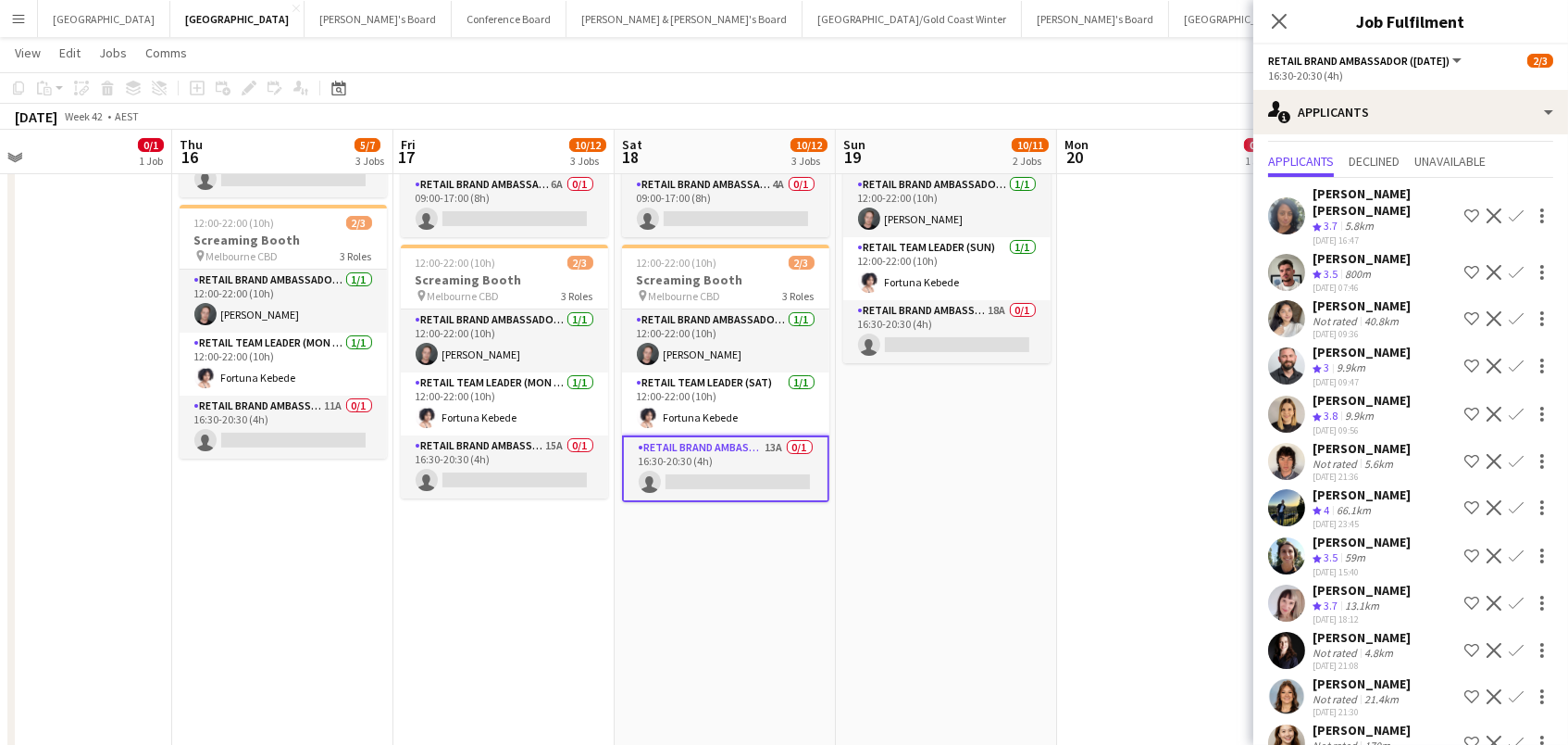
scroll to position [37, 0]
click at [512, 466] on app-card-role "RETAIL Brand Ambassador (Mon - Fri) 15A 0/1 16:30-20:30 (4h) single-neutral-act…" at bounding box center [505, 467] width 207 height 63
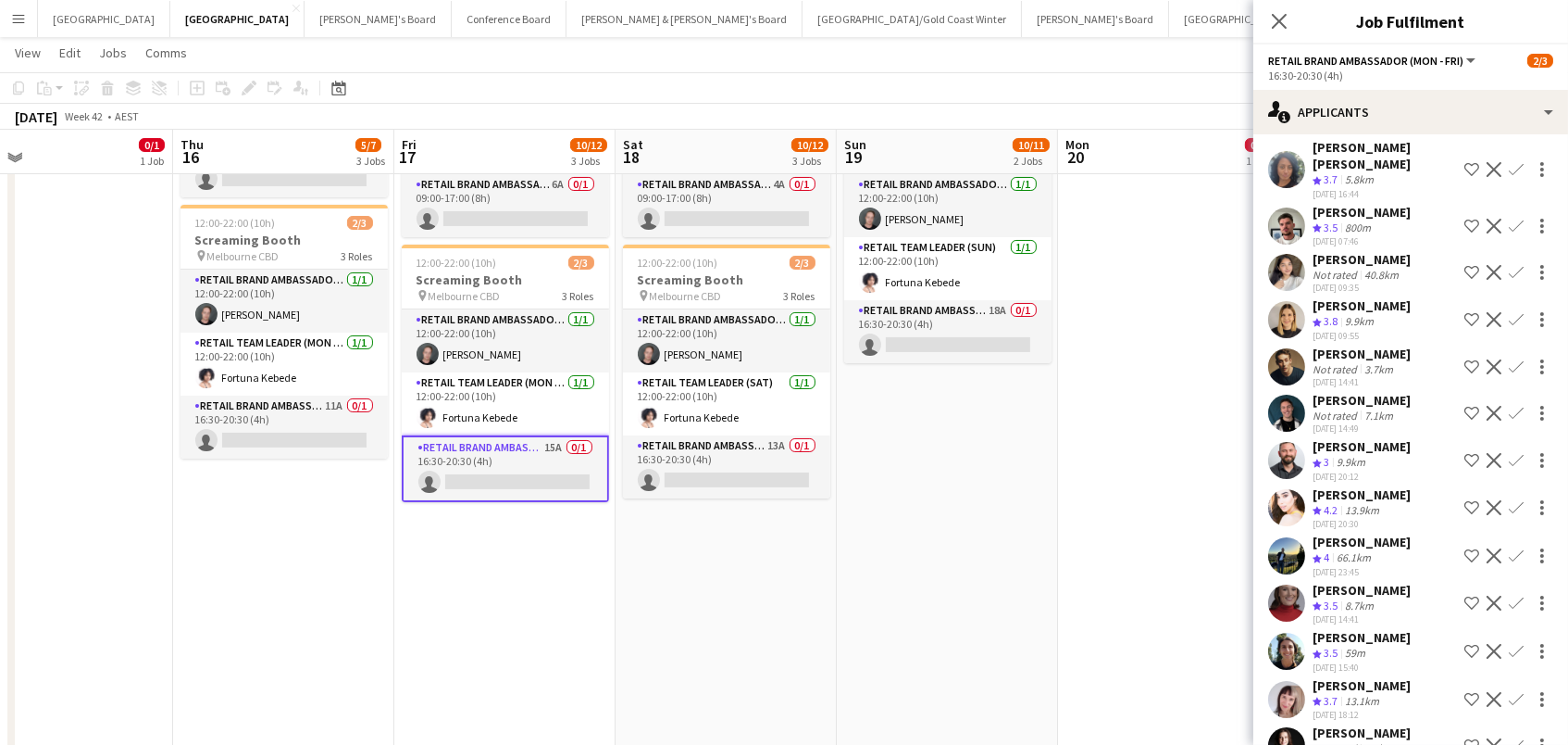
scroll to position [83, 0]
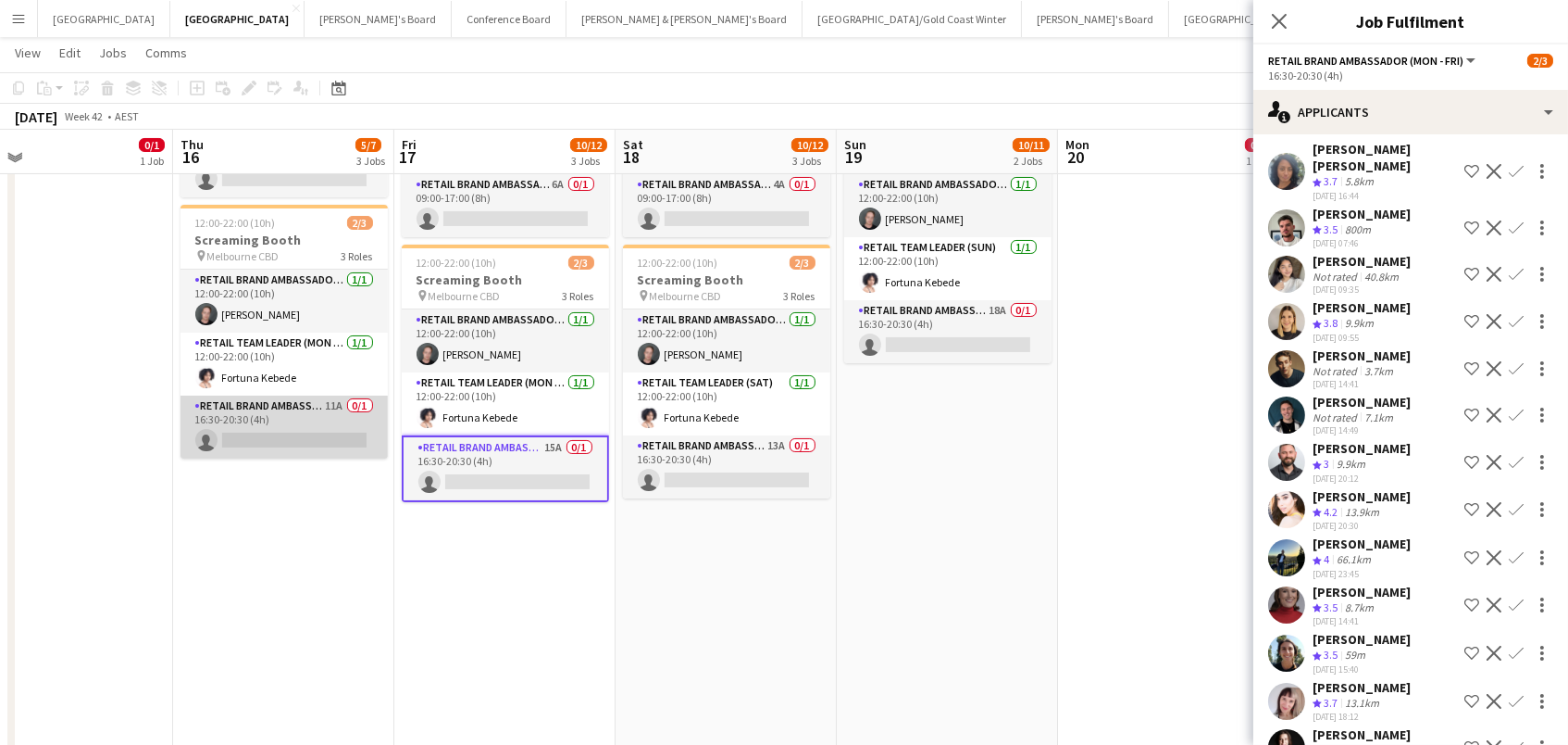
click at [245, 398] on app-card-role "RETAIL Brand Ambassador (Mon - Fri) 11A 0/1 16:30-20:30 (4h) single-neutral-act…" at bounding box center [284, 427] width 207 height 63
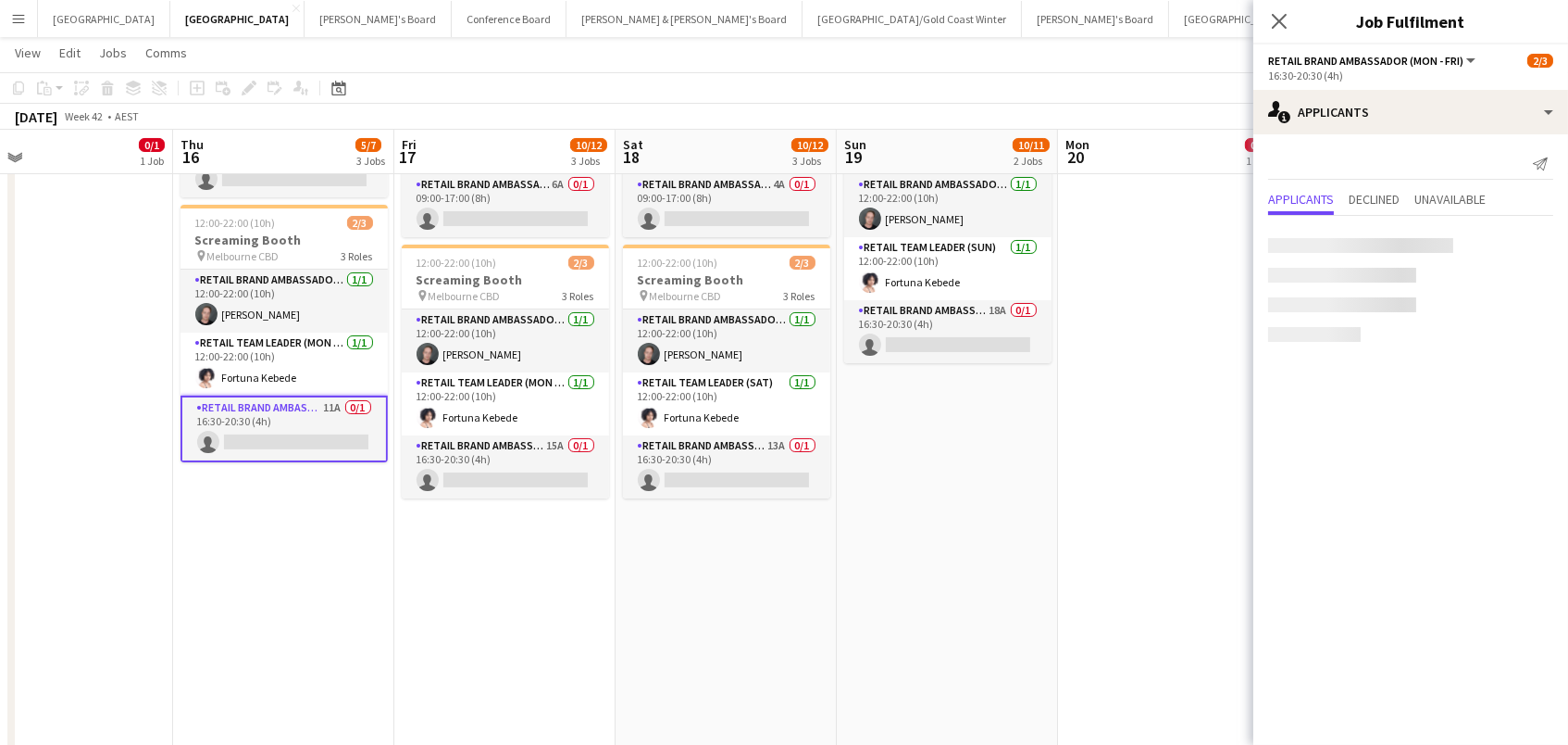
scroll to position [0, 0]
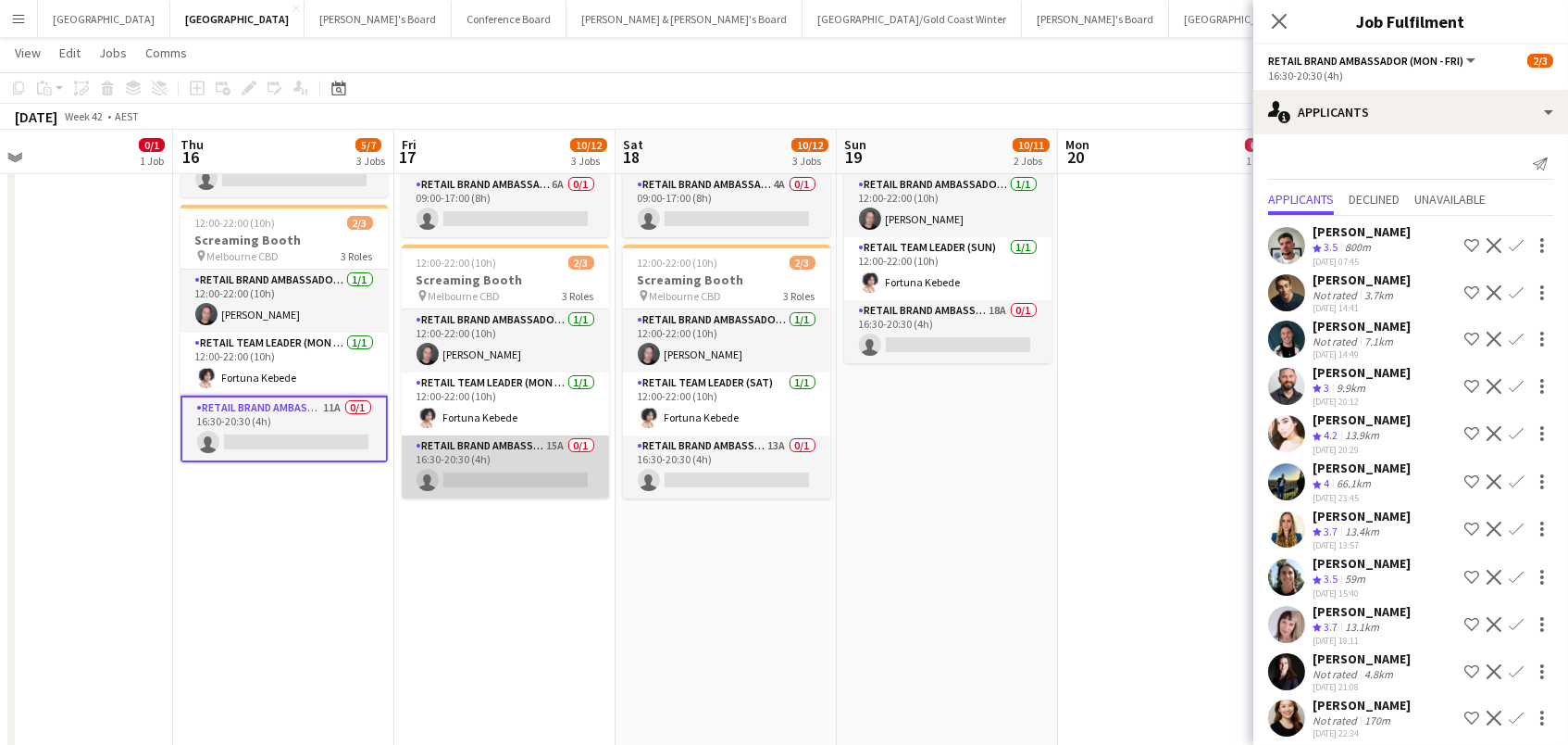
click at [563, 465] on app-card-role "RETAIL Brand Ambassador (Mon - Fri) 15A 0/1 16:30-20:30 (4h) single-neutral-act…" at bounding box center [506, 467] width 207 height 63
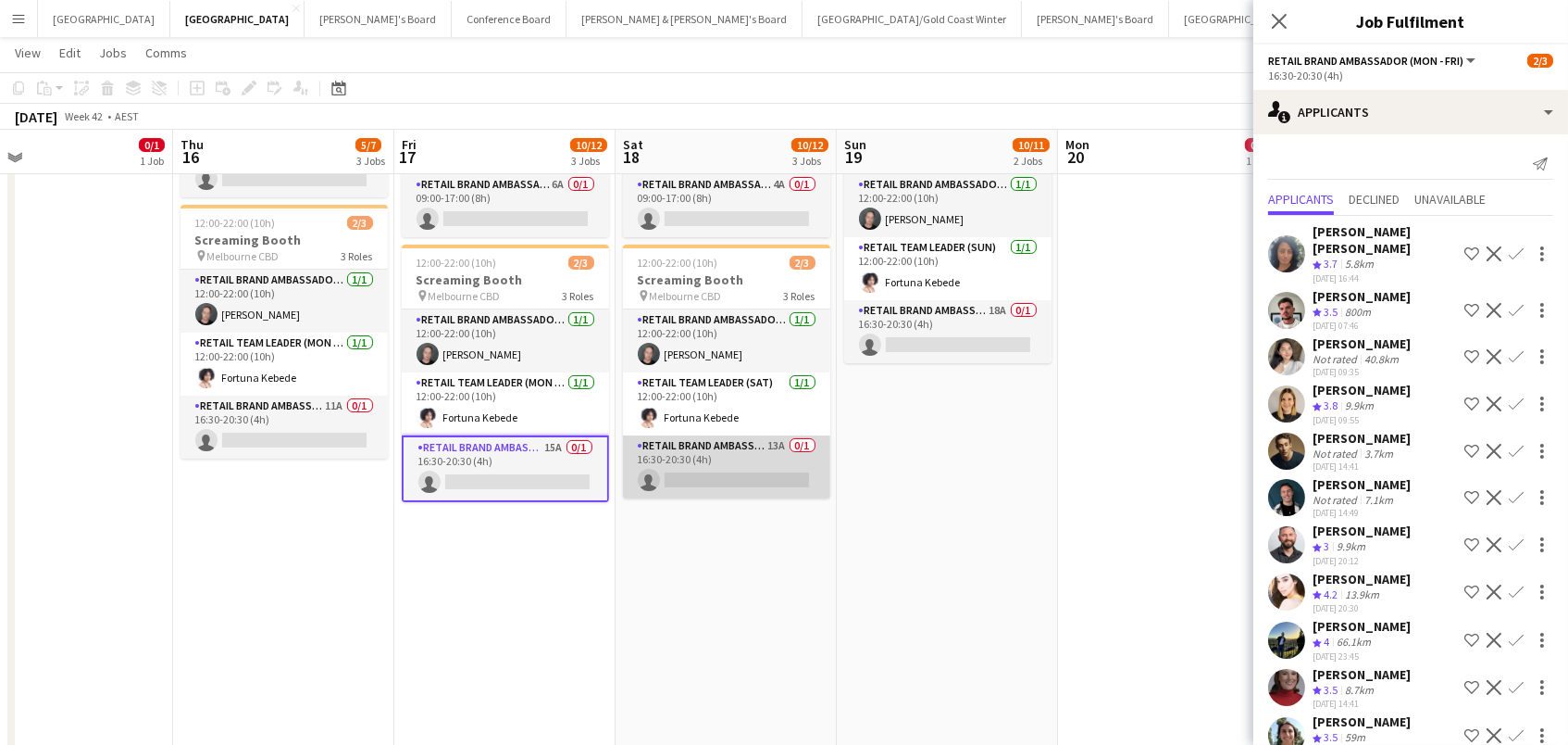
click at [754, 477] on app-card-role "RETAIL Brand Ambassador ([DATE]) 13A 0/1 16:30-20:30 (4h) single-neutral-actions" at bounding box center [726, 467] width 207 height 63
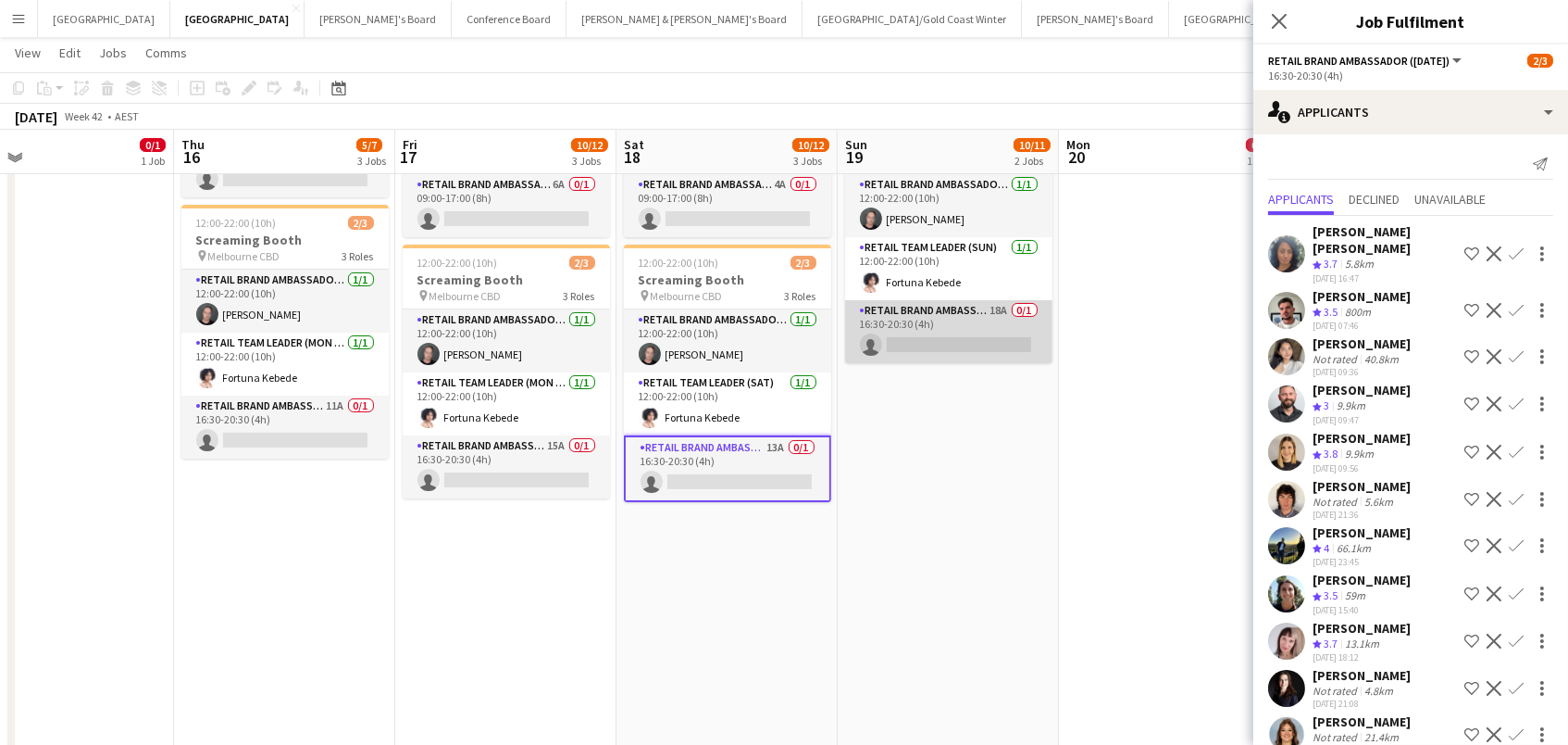
click at [909, 340] on app-card-role "RETAIL Brand Ambassador ([DATE]) 18A 0/1 16:30-20:30 (4h) single-neutral-actions" at bounding box center [949, 332] width 207 height 63
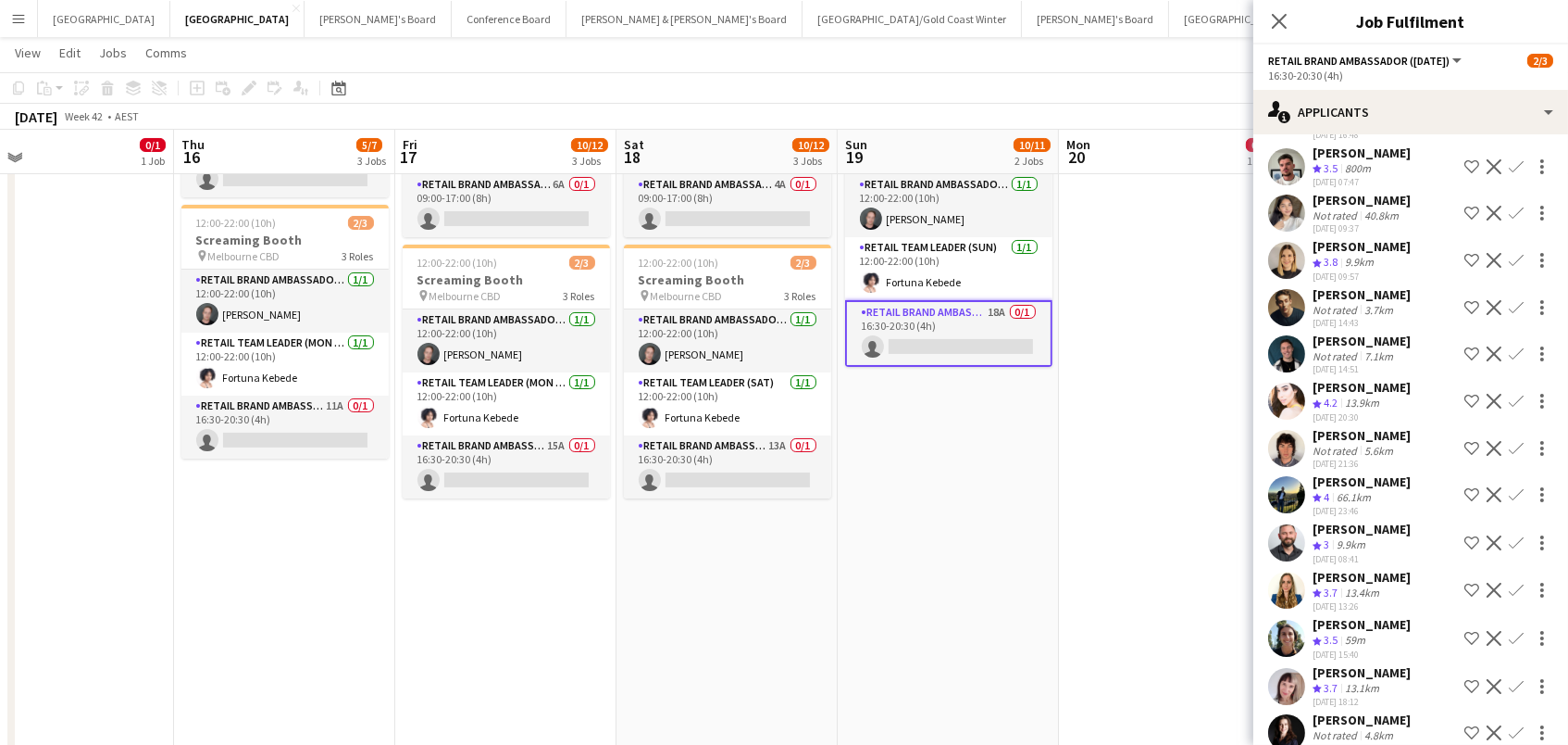
scroll to position [145, 0]
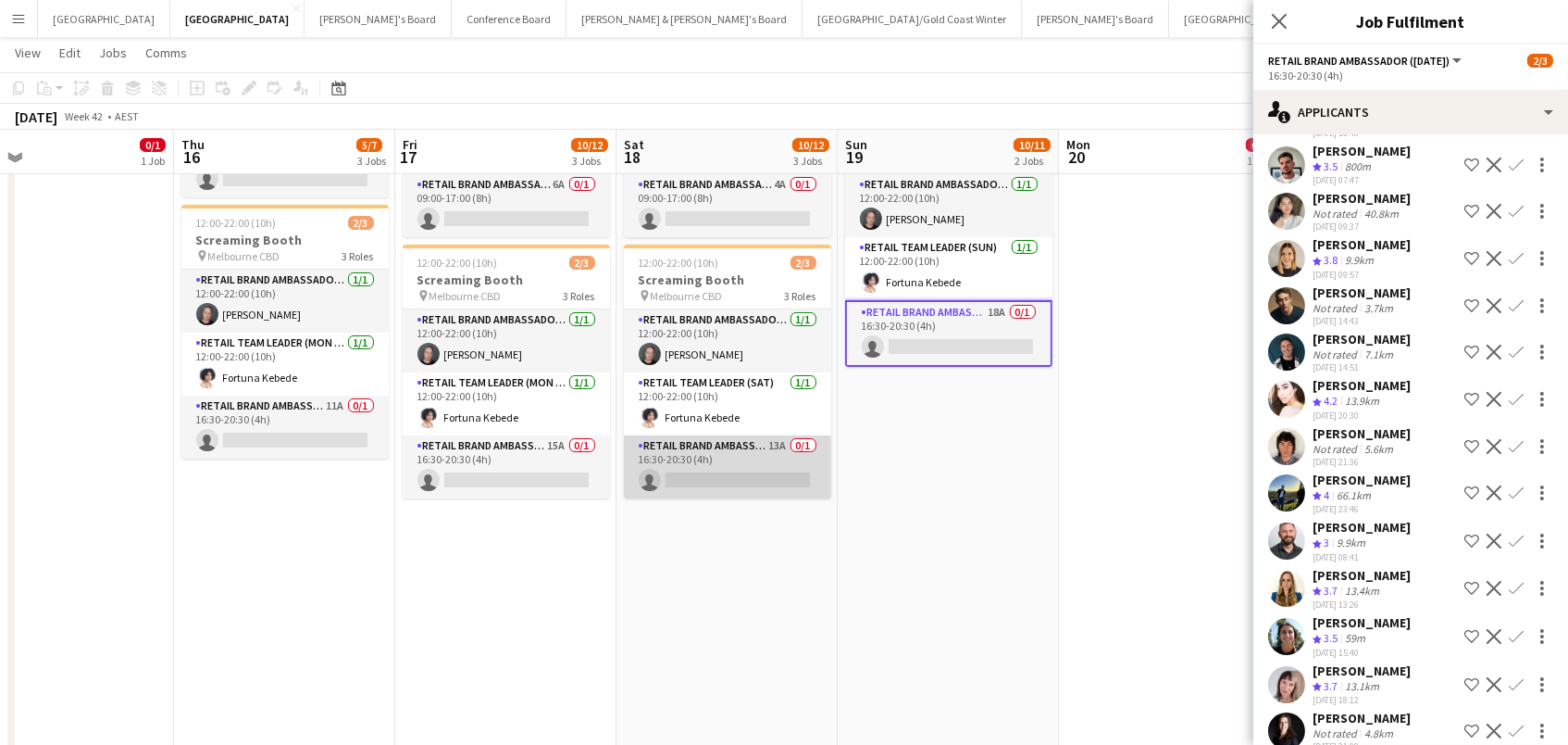
click at [750, 466] on app-card-role "RETAIL Brand Ambassador ([DATE]) 13A 0/1 16:30-20:30 (4h) single-neutral-actions" at bounding box center [727, 467] width 207 height 63
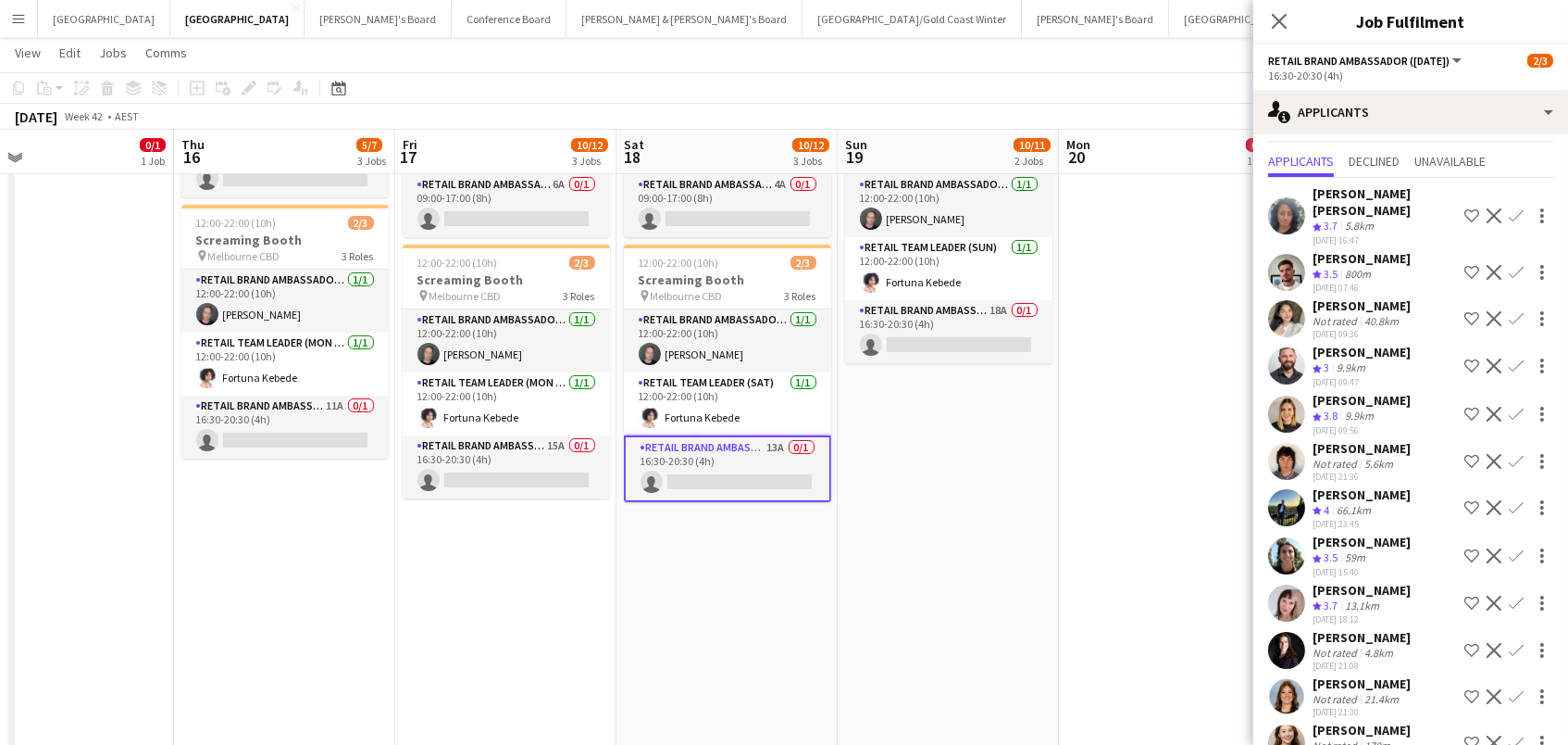
scroll to position [37, 0]
click at [298, 431] on app-card-role "RETAIL Brand Ambassador (Mon - Fri) 11A 0/1 16:30-20:30 (4h) single-neutral-act…" at bounding box center [285, 427] width 207 height 63
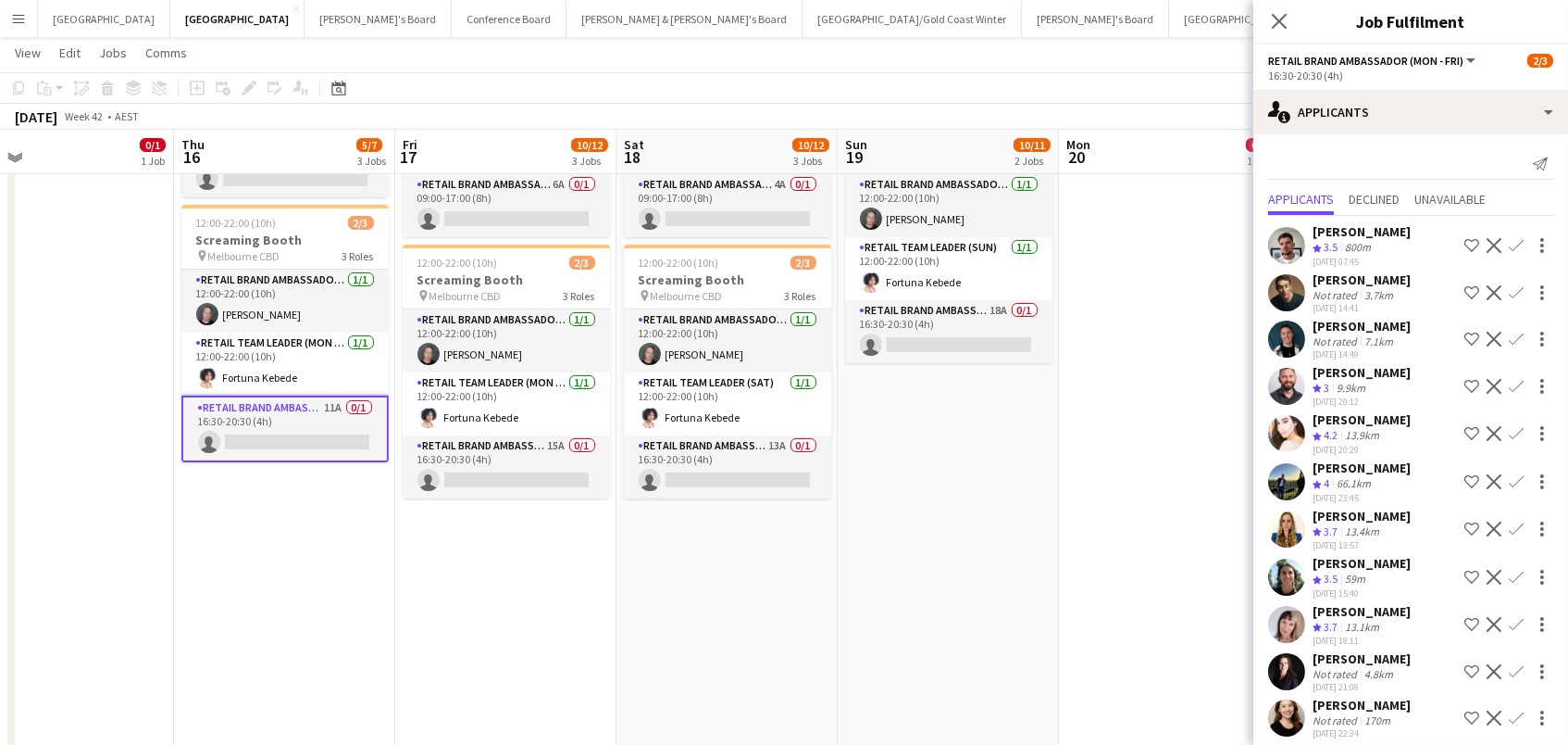
click at [1510, 335] on app-icon "Confirm" at bounding box center [1515, 338] width 14 height 14
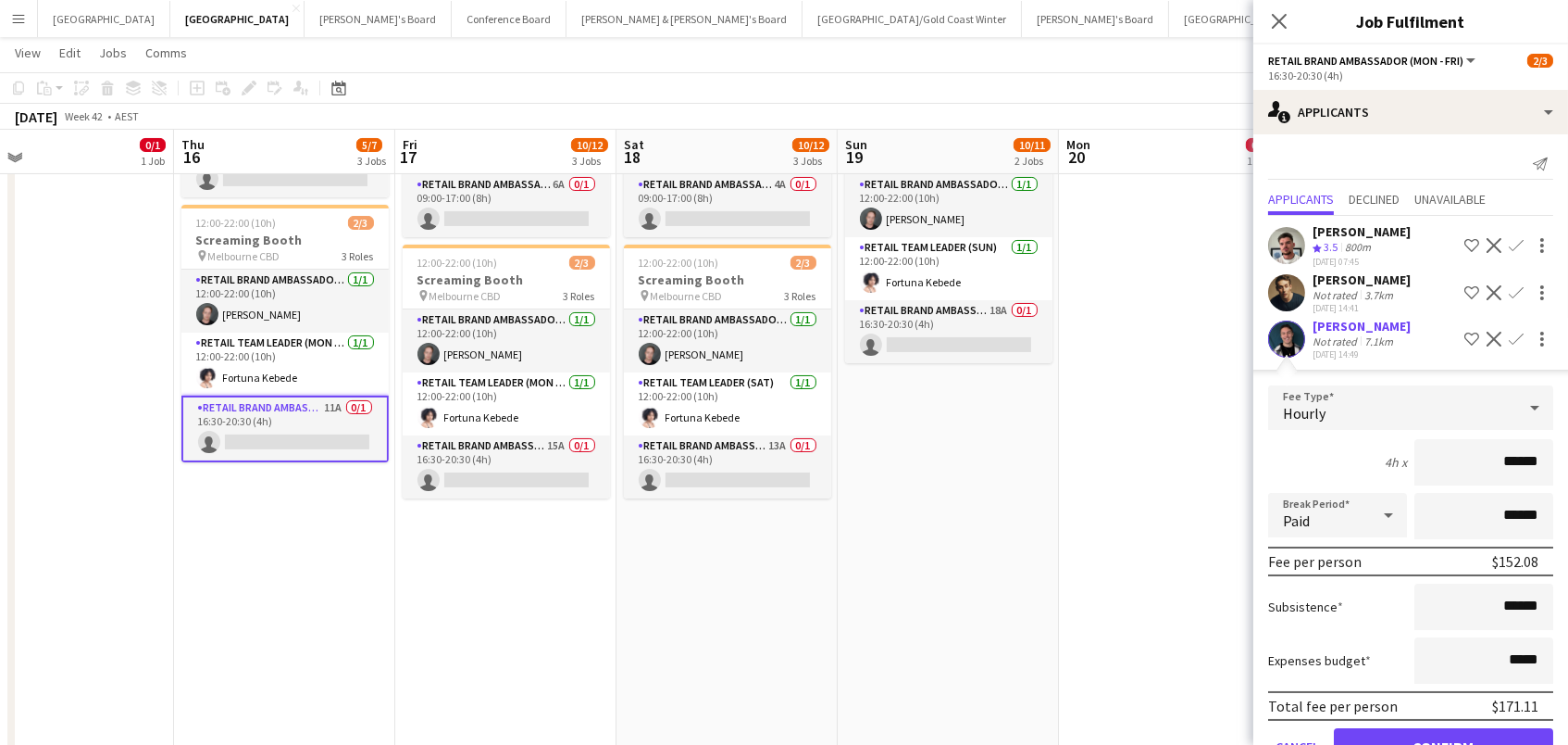
click at [1443, 739] on button "Confirm" at bounding box center [1443, 746] width 220 height 37
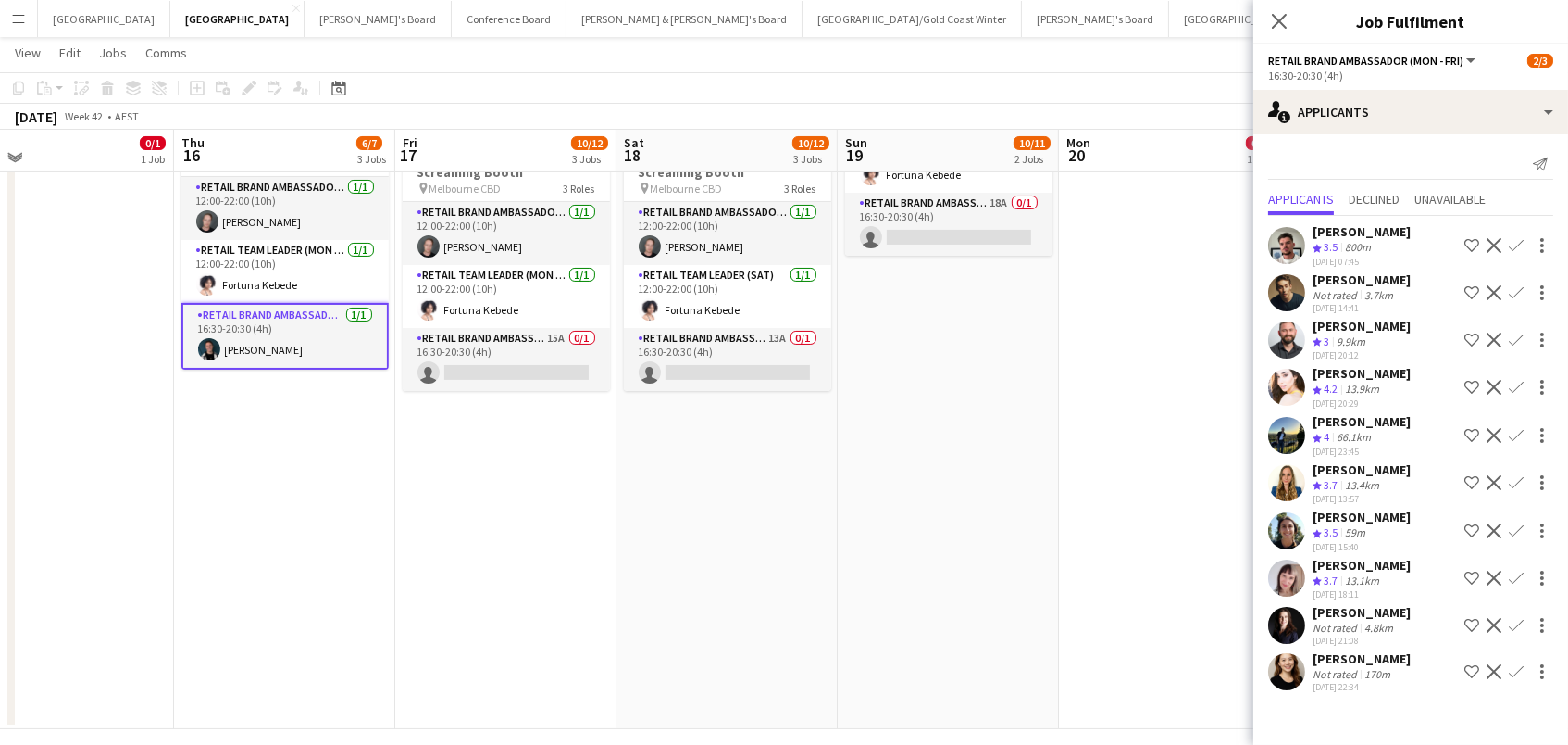
scroll to position [493, 0]
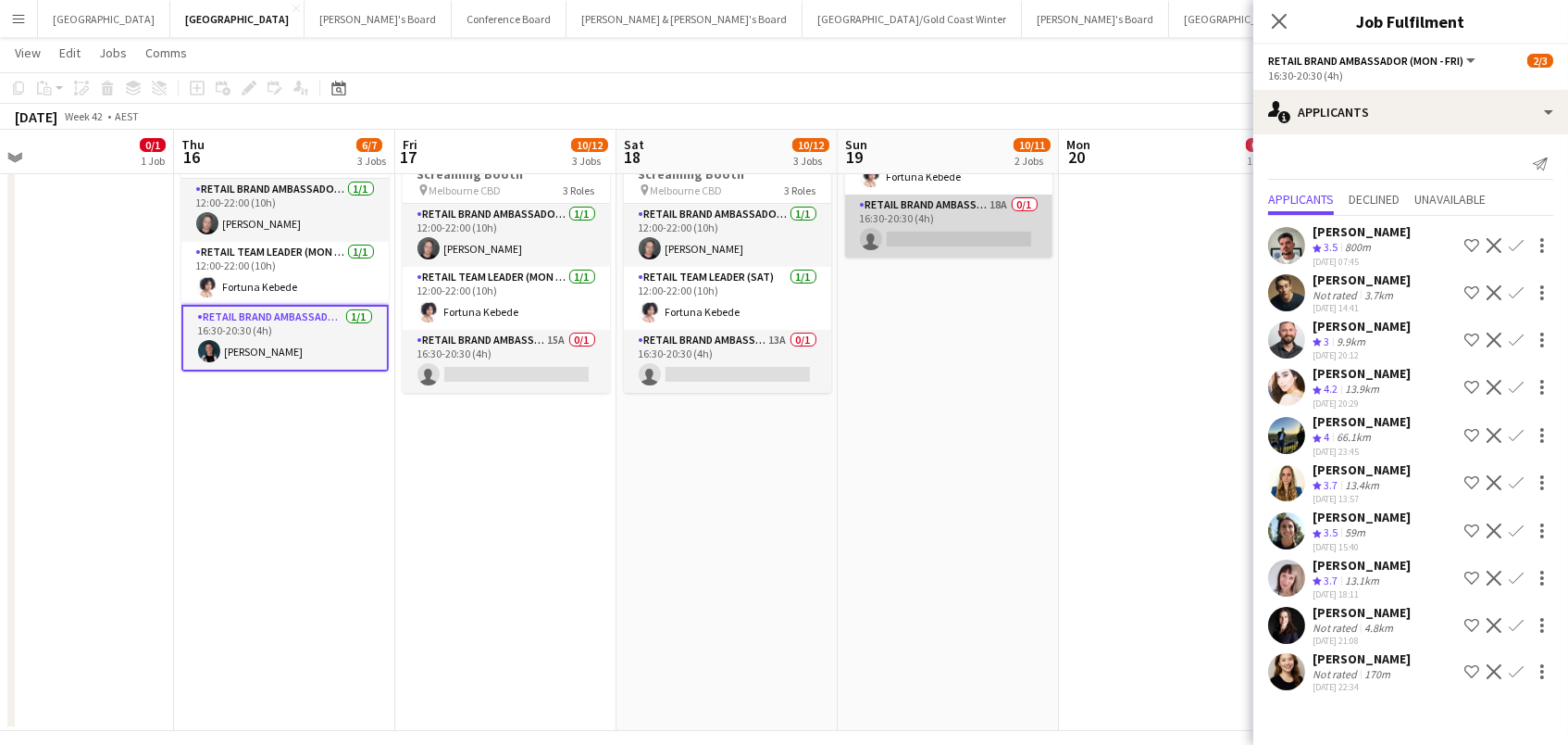
click at [1026, 221] on app-card-role "RETAIL Brand Ambassador ([DATE]) 18A 0/1 16:30-20:30 (4h) single-neutral-actions" at bounding box center [949, 227] width 207 height 63
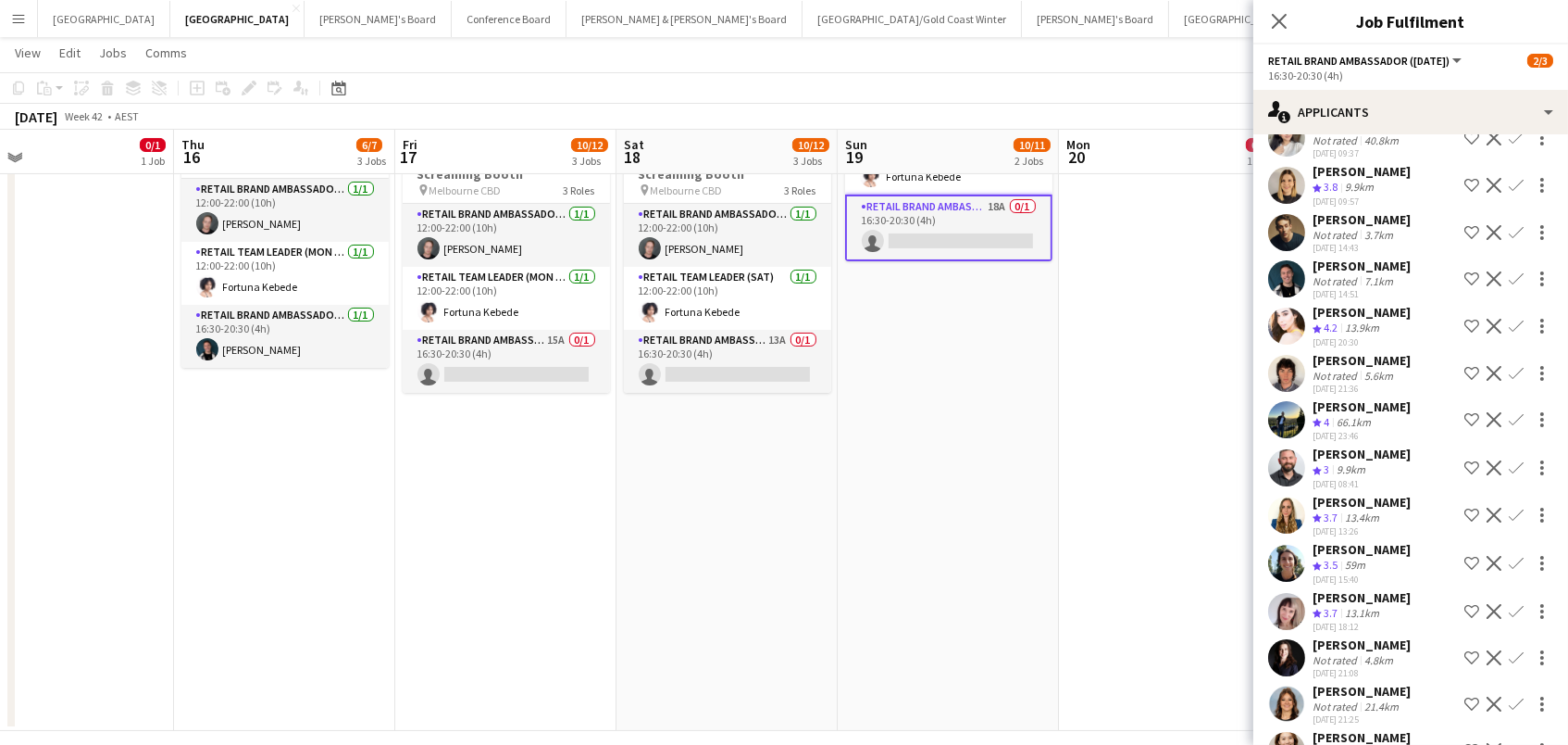
scroll to position [218, 0]
click at [767, 353] on app-card-role "RETAIL Brand Ambassador ([DATE]) 13A 0/1 16:30-20:30 (4h) single-neutral-actions" at bounding box center [727, 361] width 207 height 63
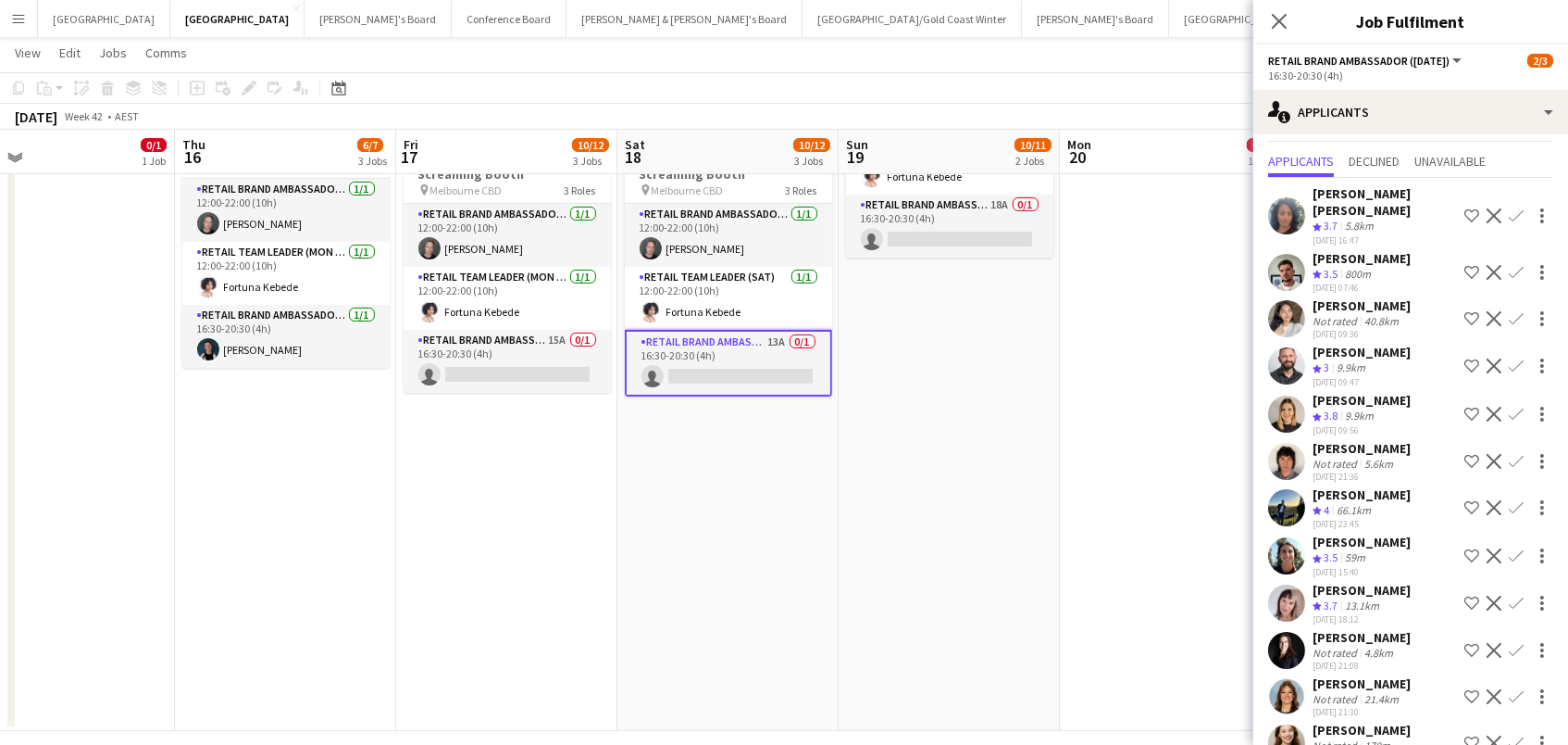
scroll to position [37, 0]
click at [530, 345] on app-card-role "RETAIL Brand Ambassador (Mon - Fri) 15A 0/1 16:30-20:30 (4h) single-neutral-act…" at bounding box center [508, 361] width 207 height 63
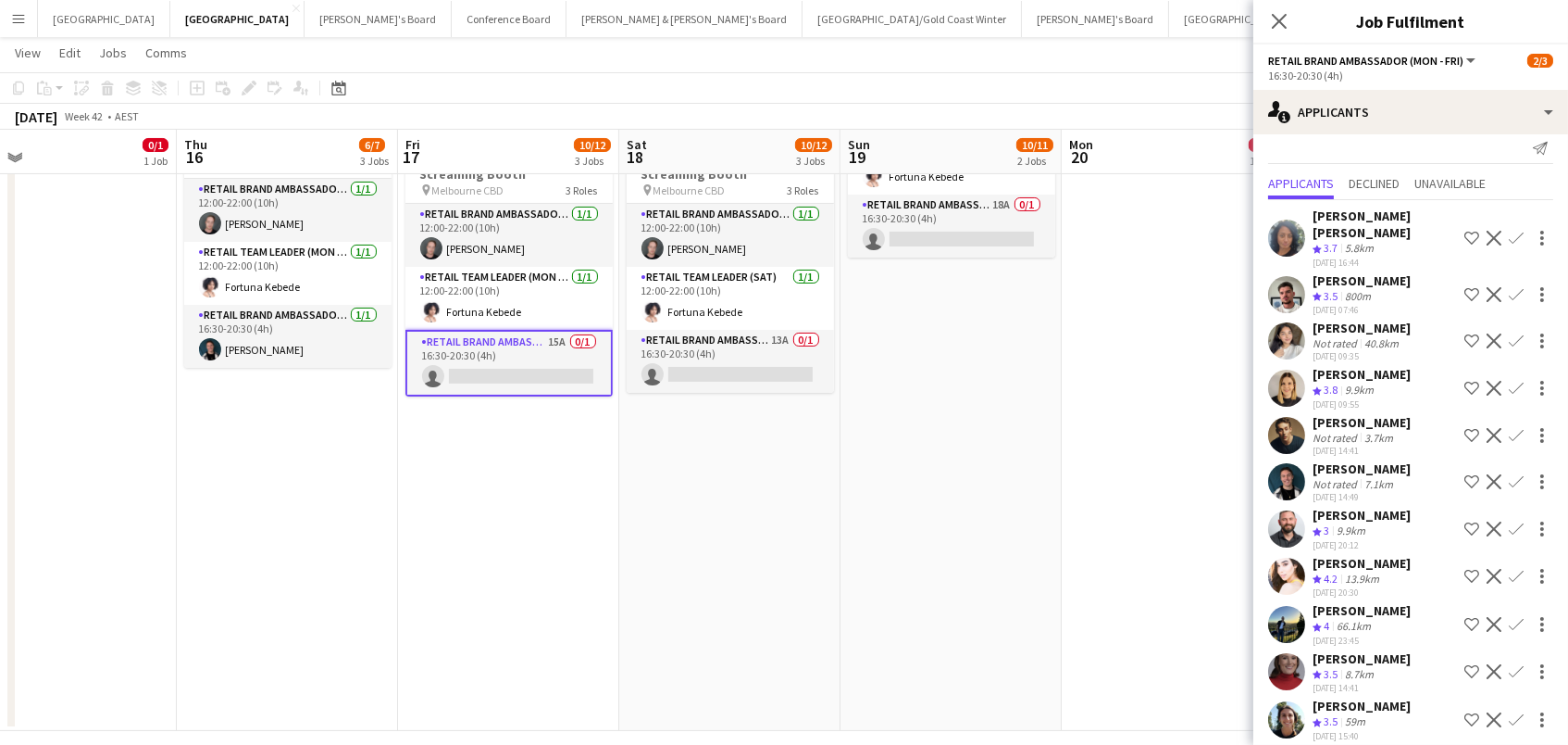
scroll to position [25, 0]
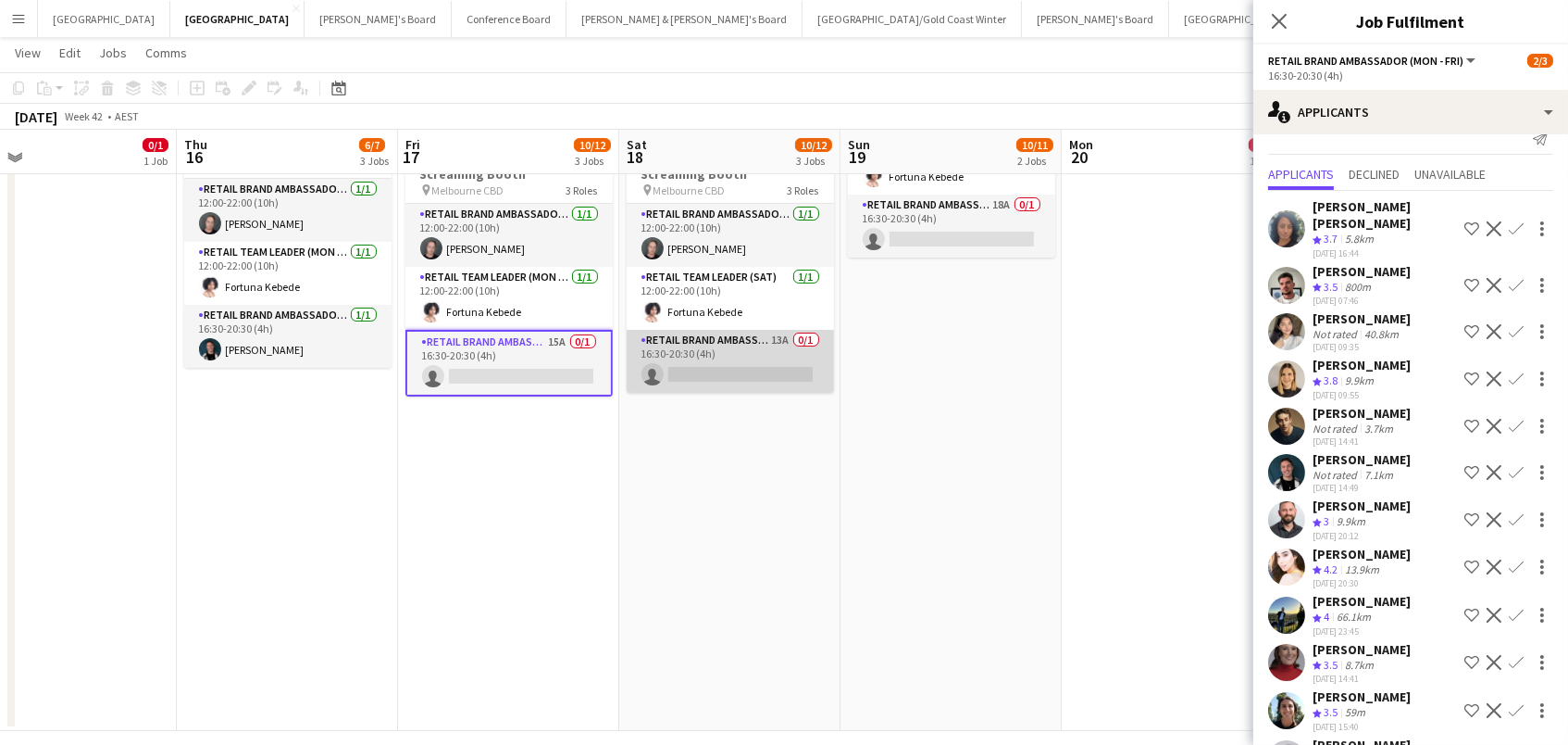
click at [793, 378] on app-card-role "RETAIL Brand Ambassador ([DATE]) 13A 0/1 16:30-20:30 (4h) single-neutral-actions" at bounding box center [730, 361] width 207 height 63
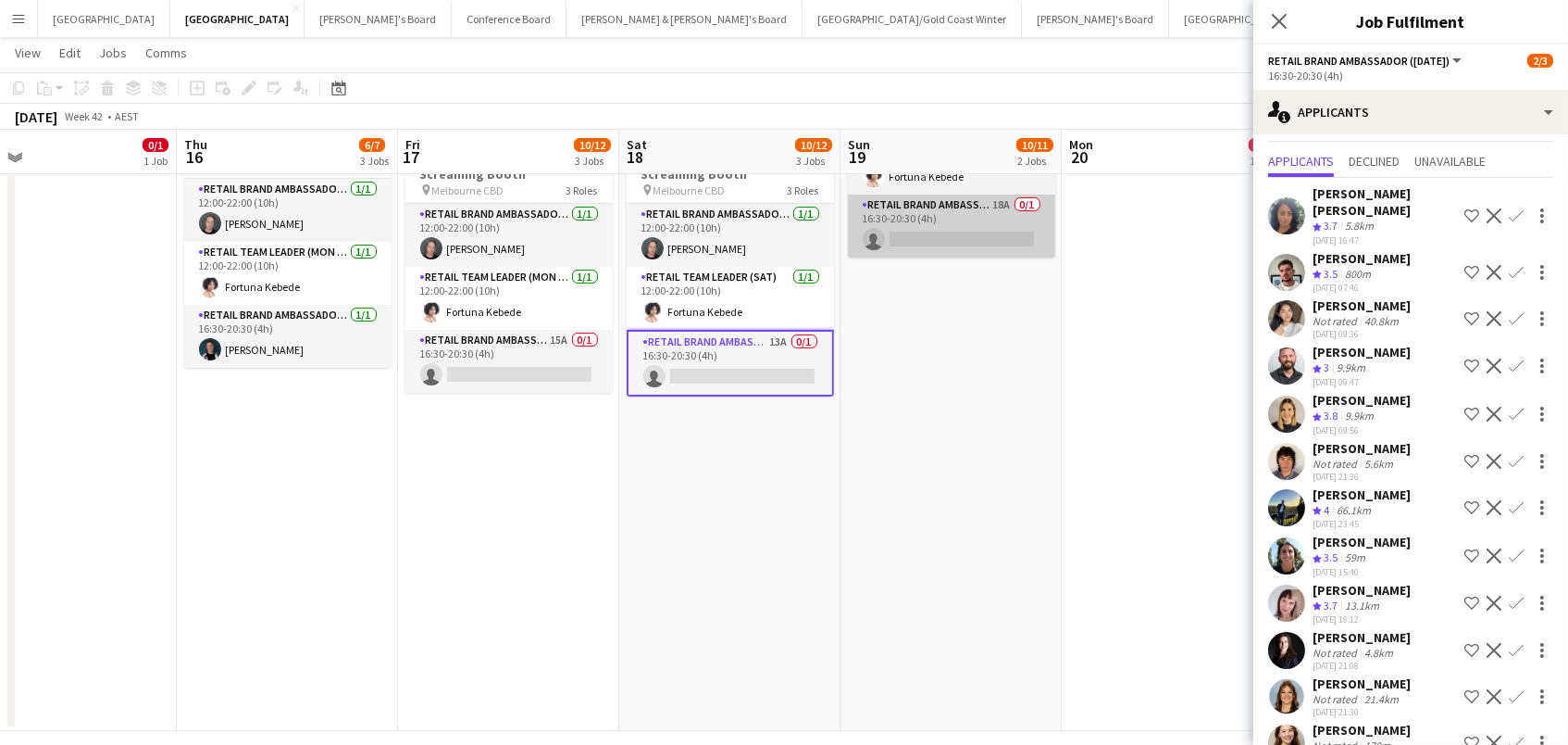
scroll to position [37, 0]
click at [868, 223] on app-card-role "RETAIL Brand Ambassador ([DATE]) 18A 0/1 16:30-20:30 (4h) single-neutral-actions" at bounding box center [952, 227] width 207 height 63
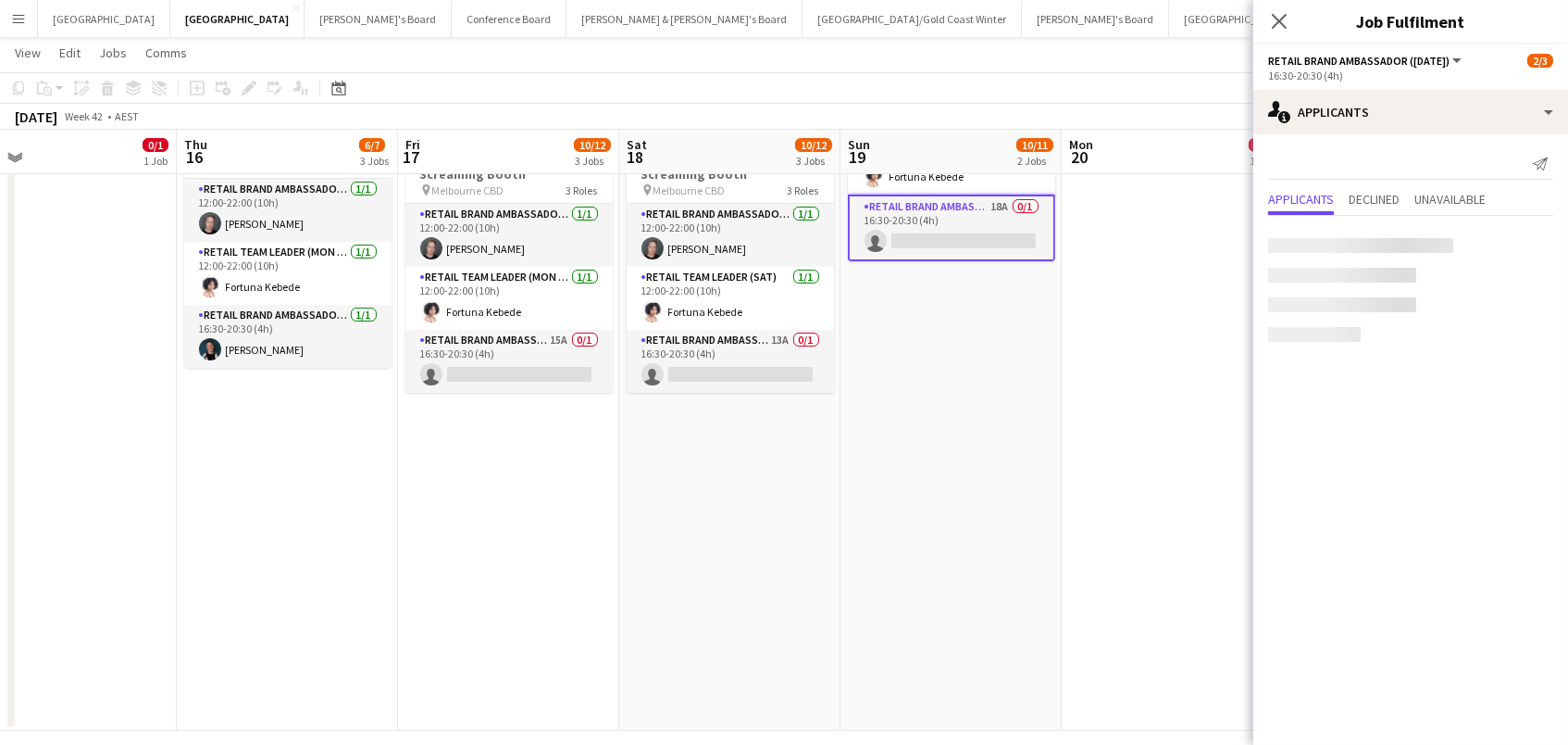
scroll to position [0, 0]
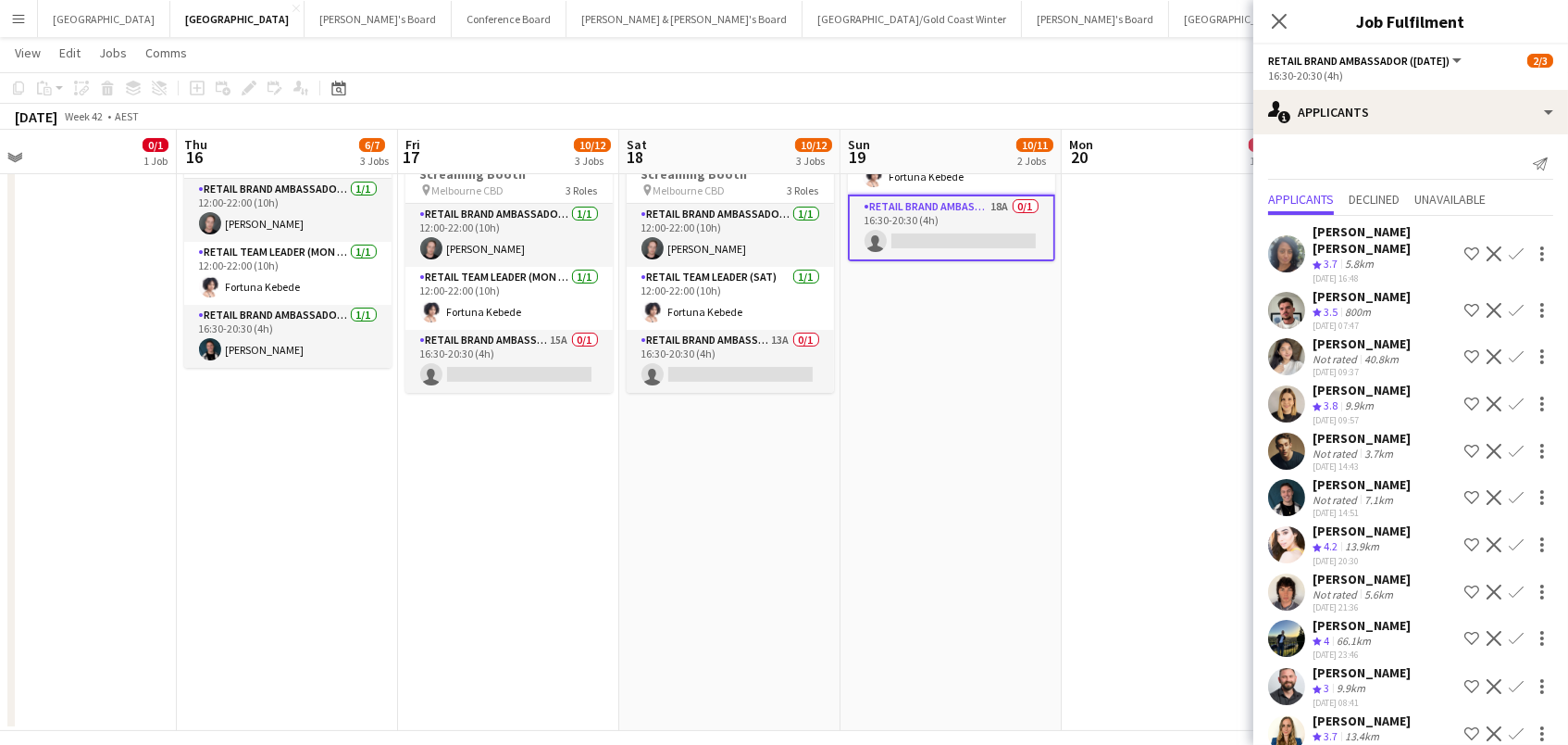
click at [1510, 397] on app-icon "Confirm" at bounding box center [1515, 403] width 14 height 14
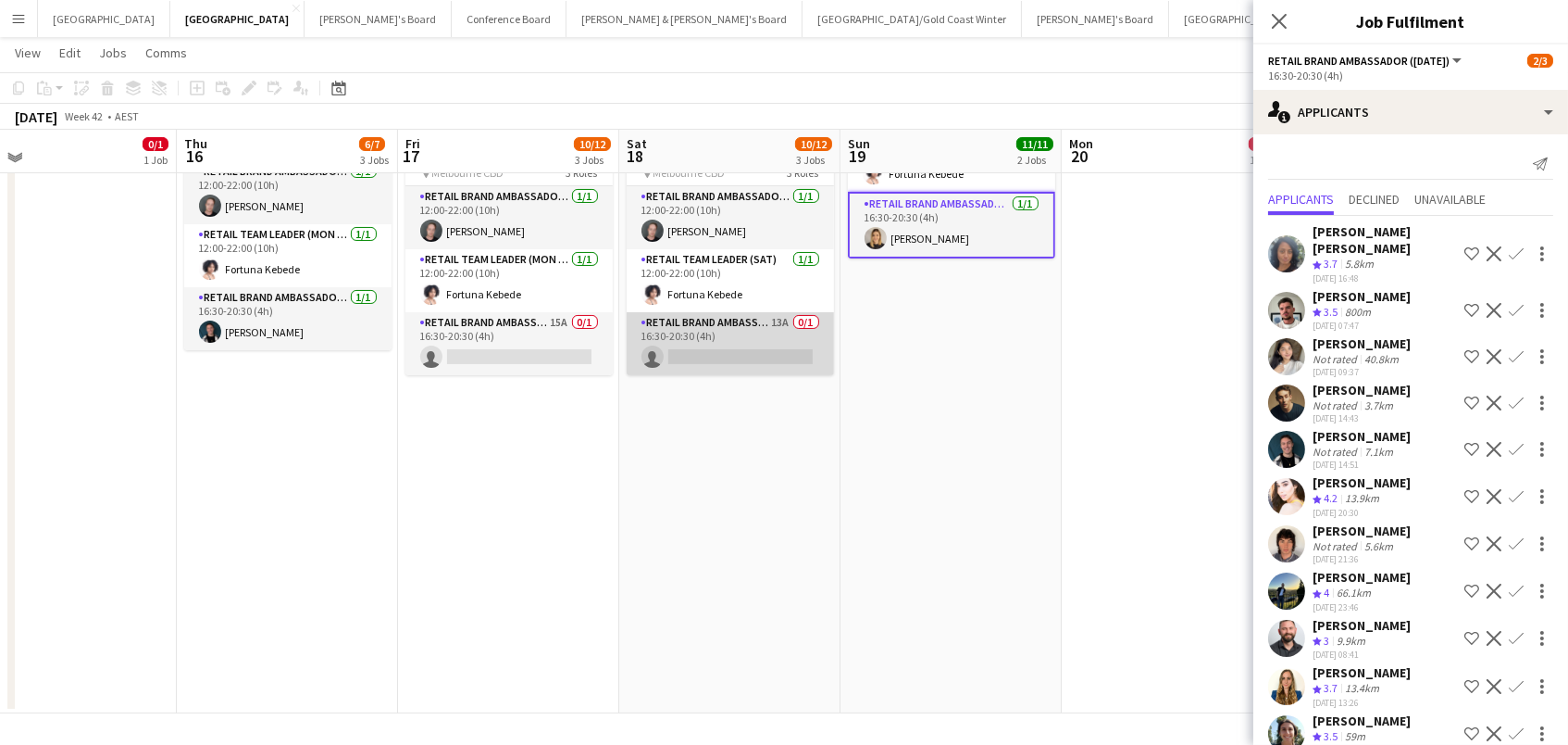
scroll to position [510, 0]
click at [767, 325] on app-card-role "RETAIL Brand Ambassador ([DATE]) 13A 0/1 16:30-20:30 (4h) single-neutral-actions" at bounding box center [730, 345] width 207 height 63
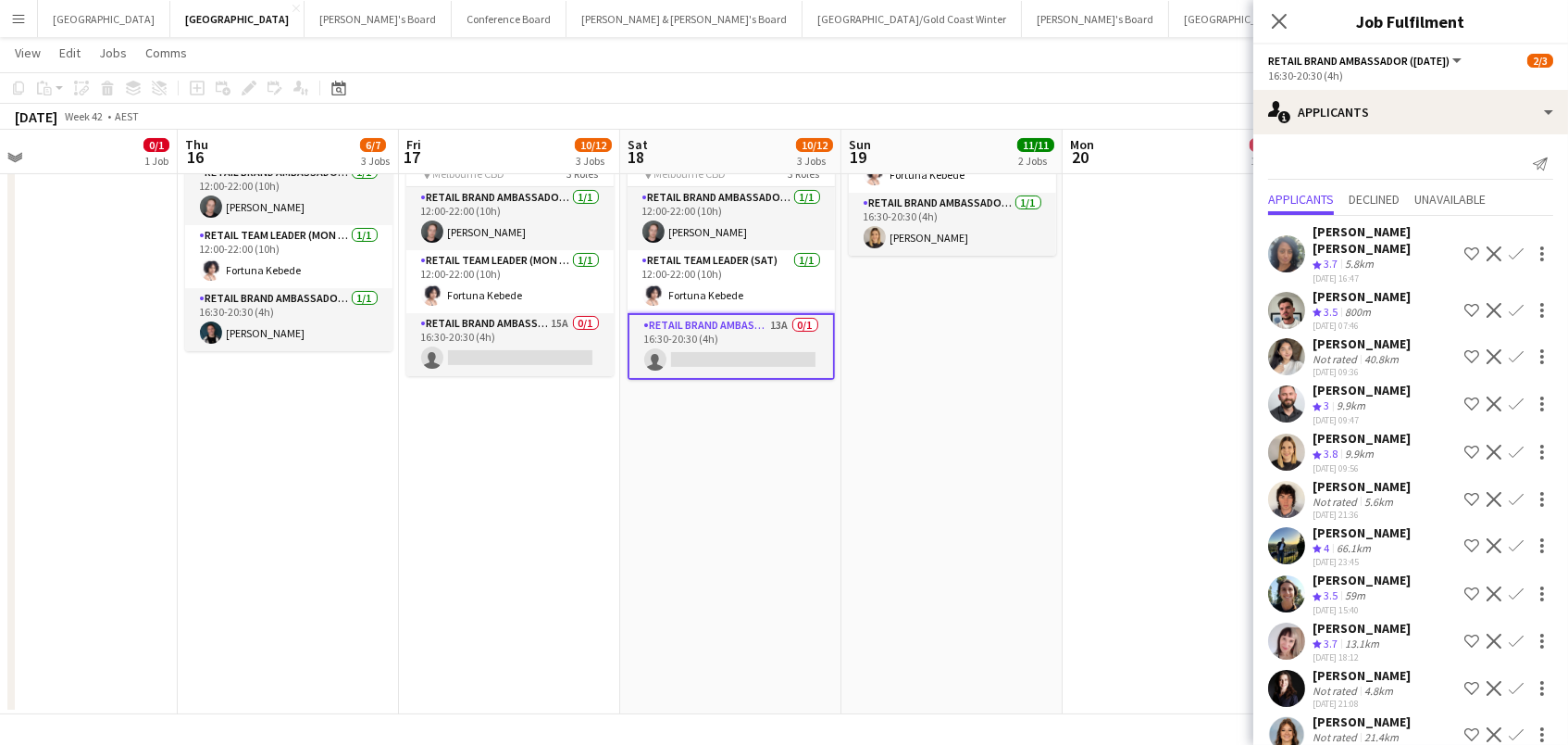
click at [1513, 445] on app-icon "Confirm" at bounding box center [1515, 451] width 14 height 14
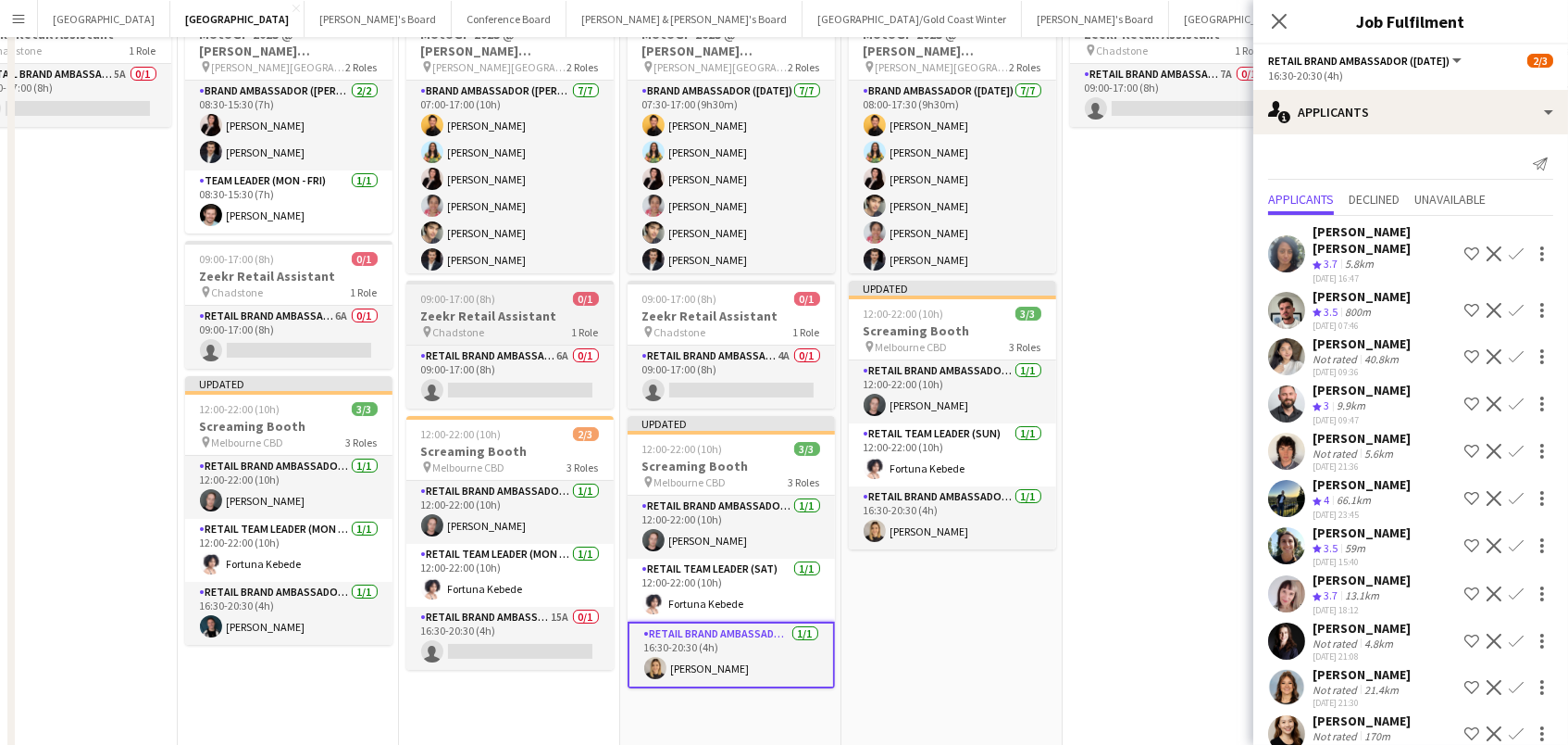
scroll to position [0, 0]
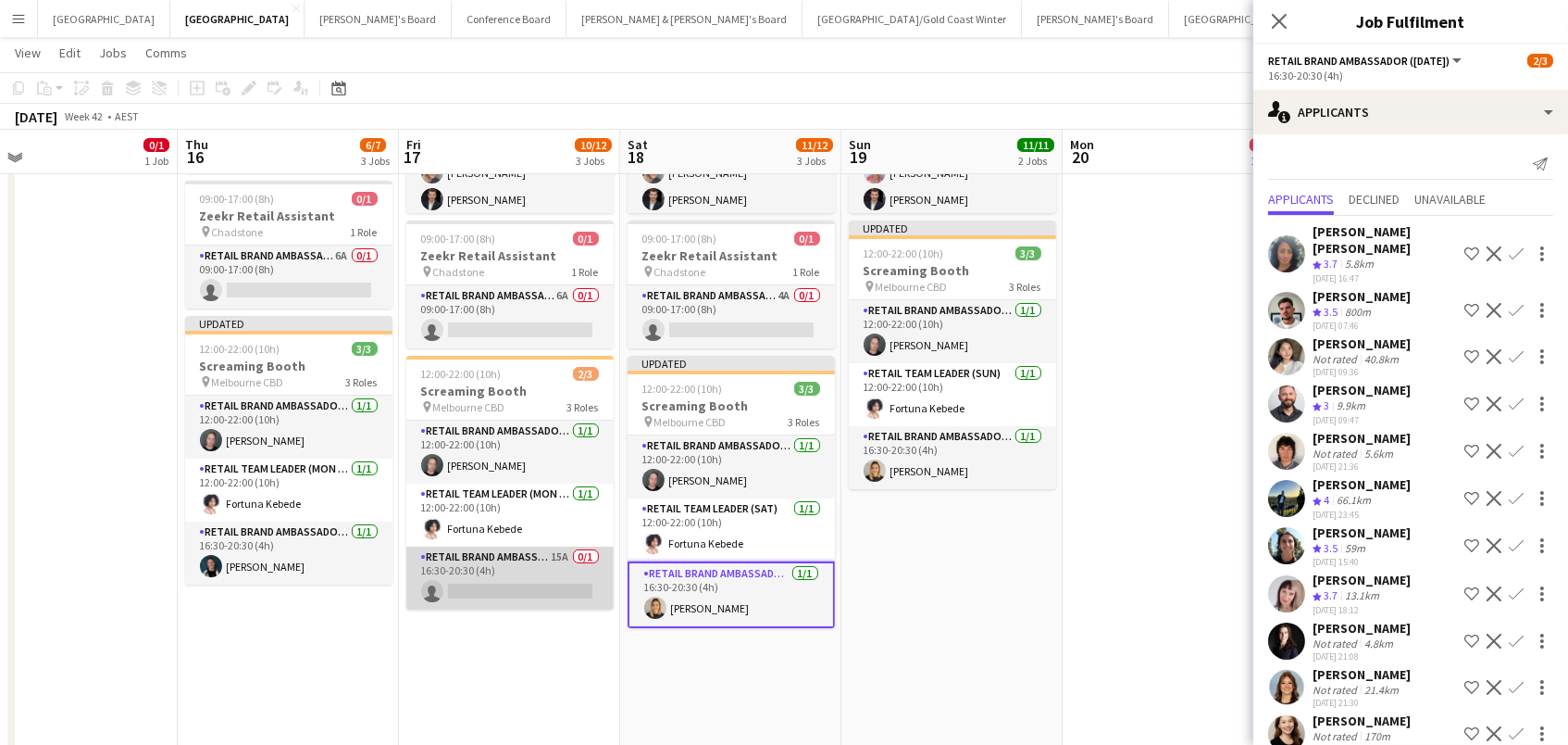
click at [547, 583] on app-card-role "RETAIL Brand Ambassador (Mon - Fri) 15A 0/1 16:30-20:30 (4h) single-neutral-act…" at bounding box center [510, 578] width 207 height 63
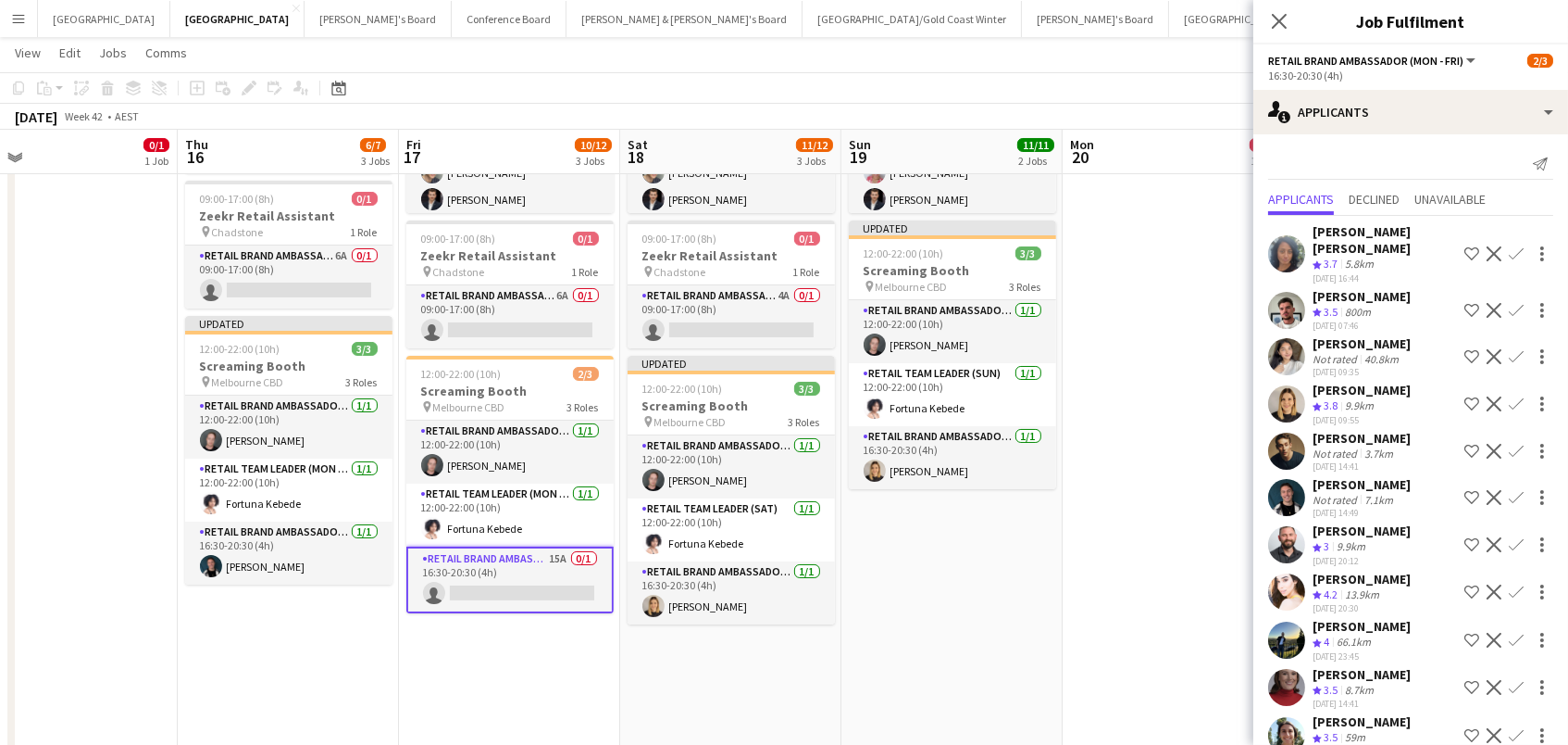
click at [1517, 490] on app-icon "Confirm" at bounding box center [1515, 496] width 14 height 14
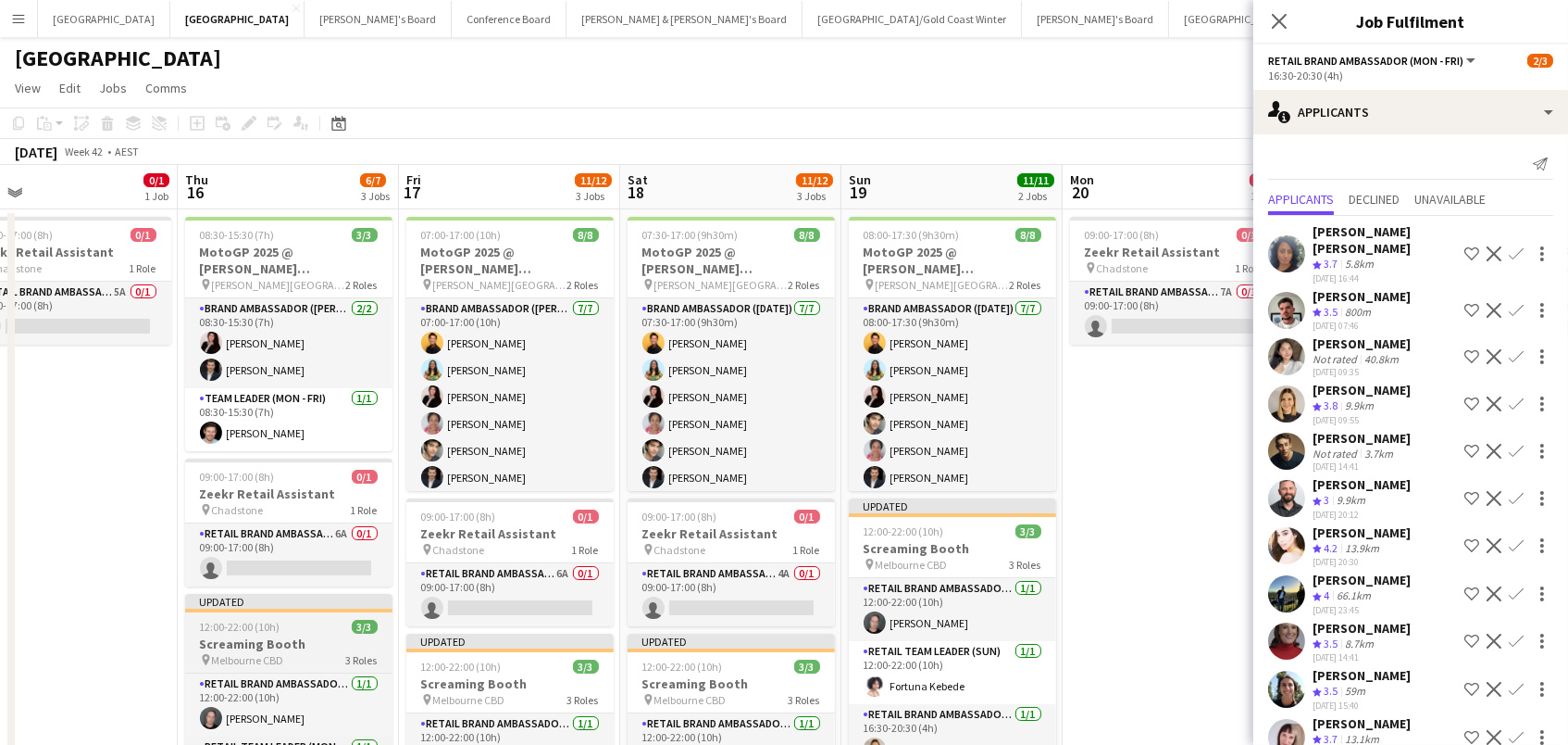
click at [257, 636] on h3 "Screaming Booth" at bounding box center [289, 643] width 207 height 16
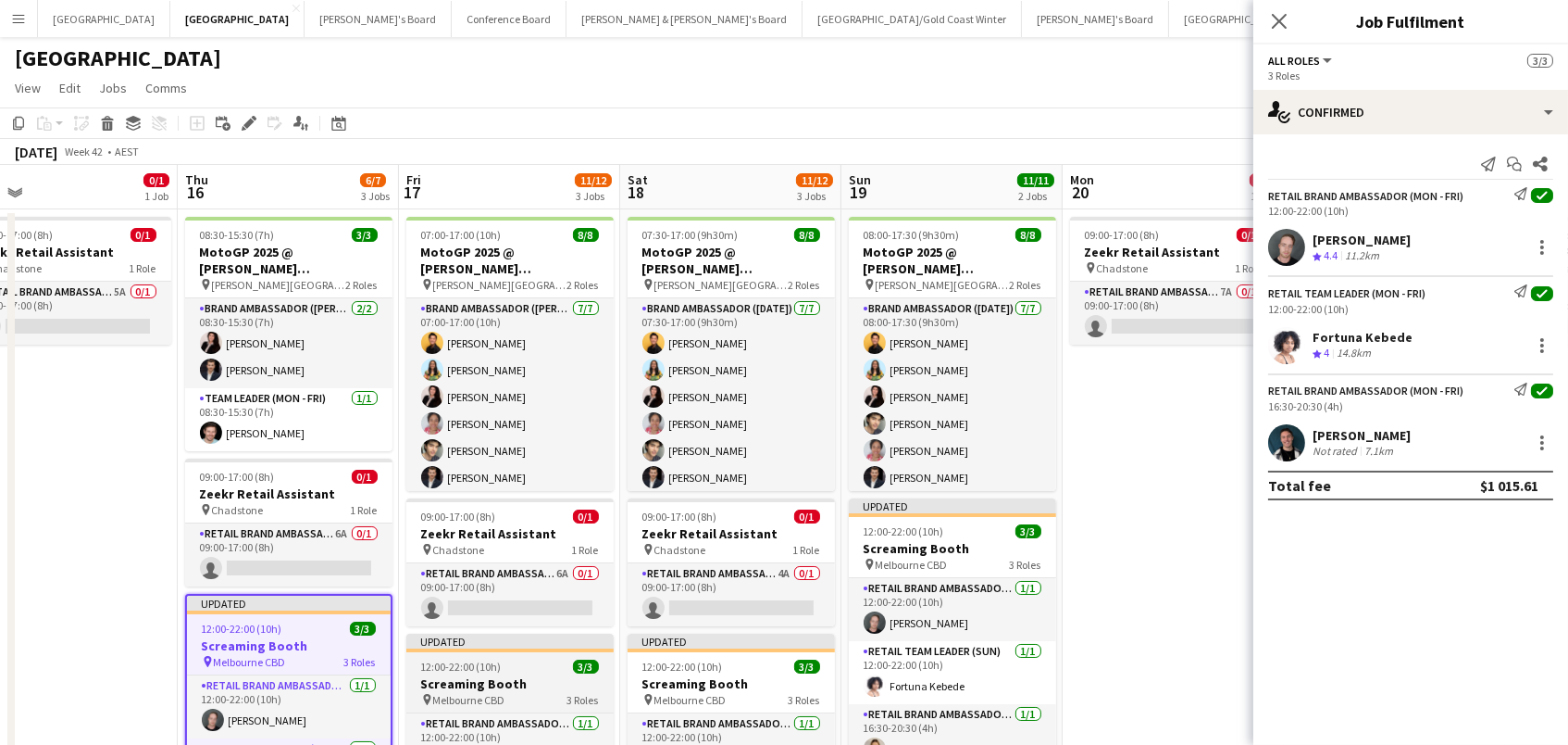
click at [471, 680] on h3 "Screaming Booth" at bounding box center [510, 683] width 207 height 16
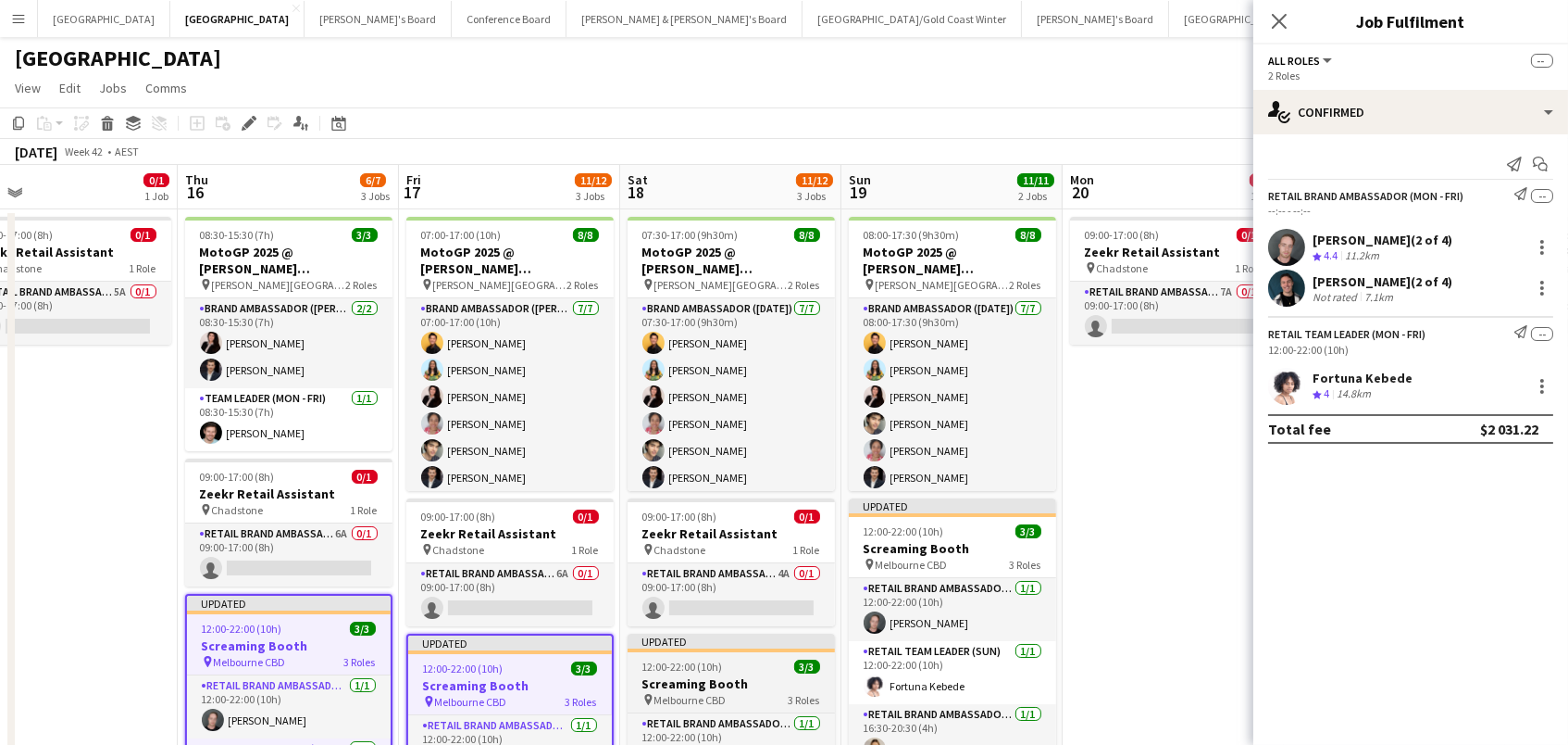
click at [720, 684] on h3 "Screaming Booth" at bounding box center [731, 683] width 207 height 16
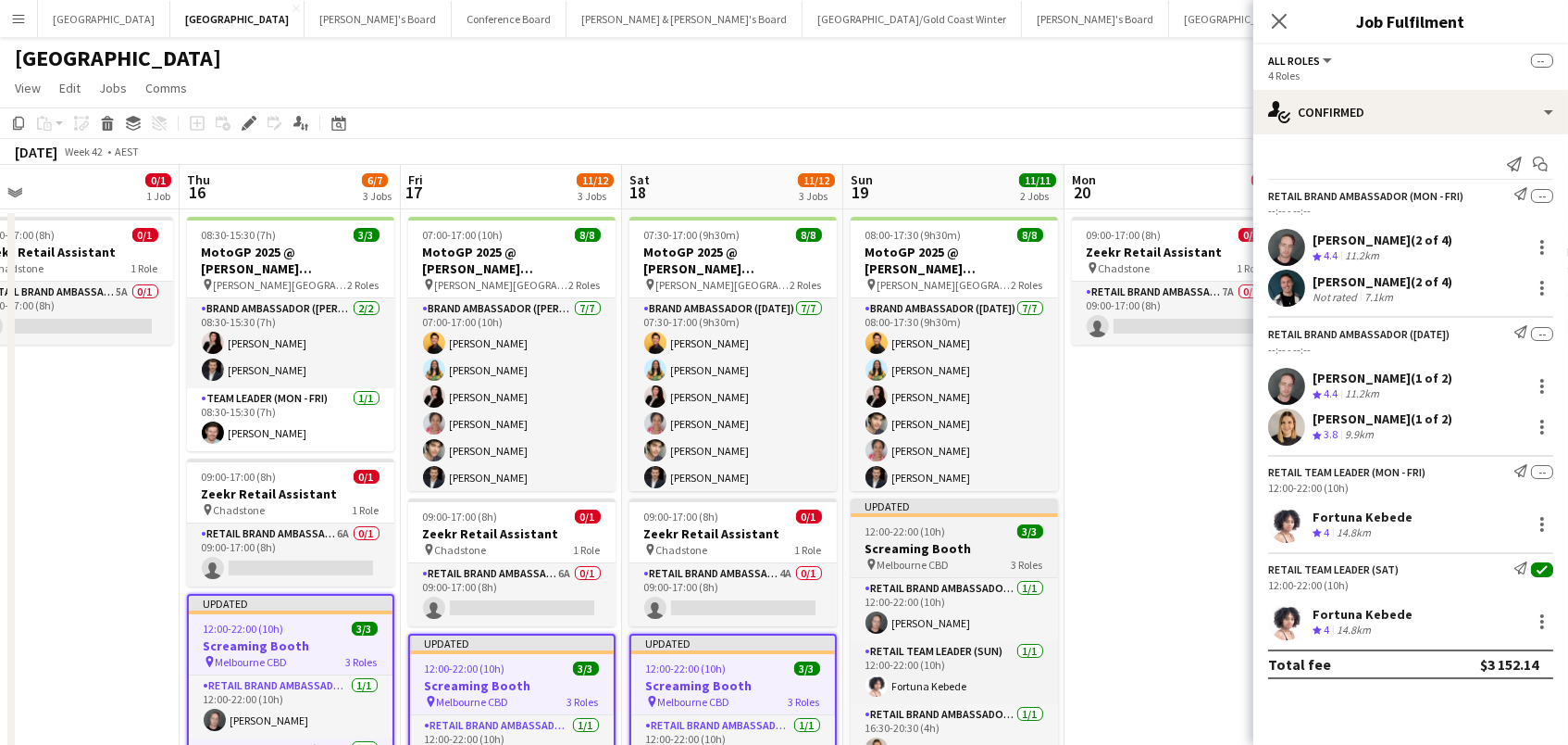
click at [908, 535] on span "12:00-22:00 (10h)" at bounding box center [906, 531] width 81 height 13
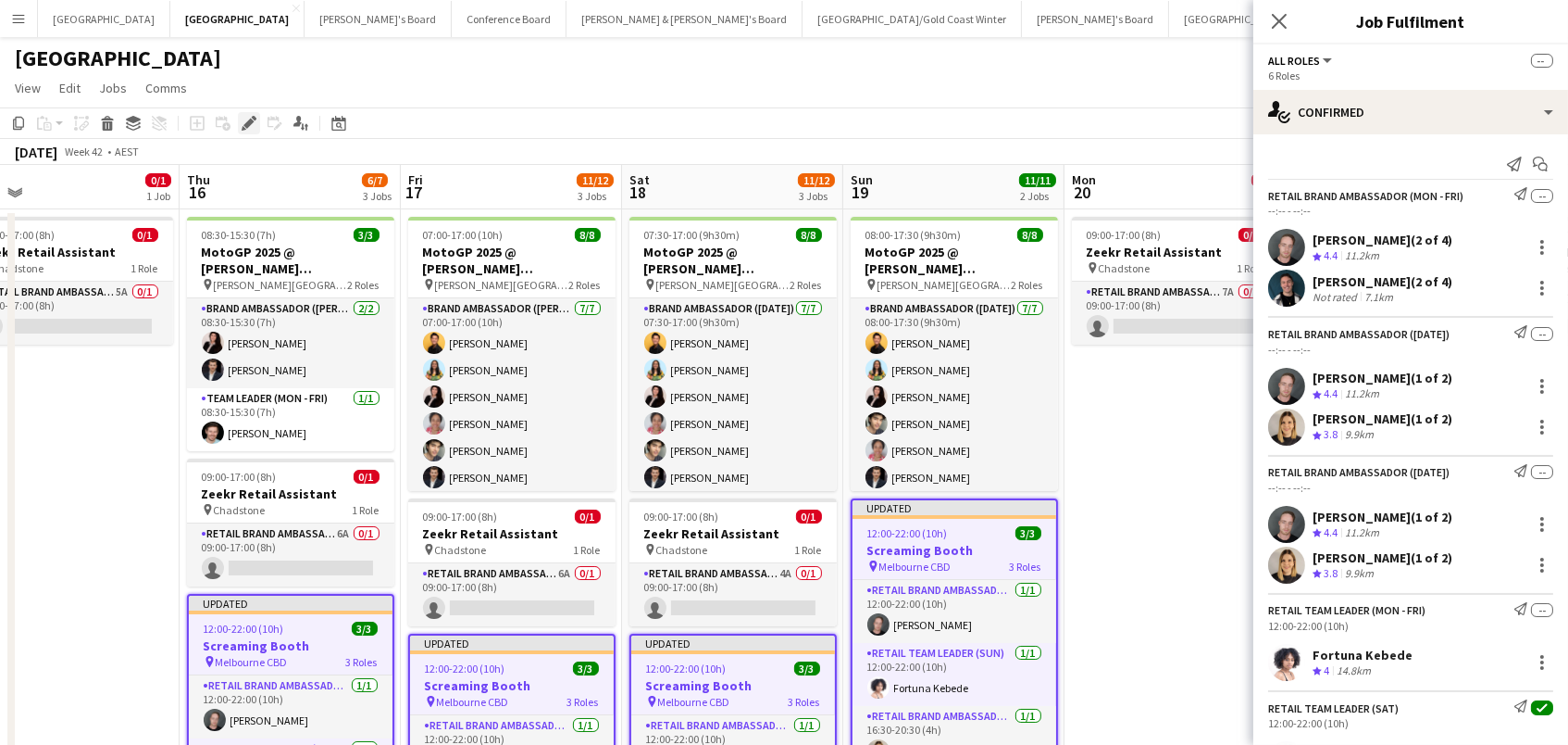
click at [249, 119] on icon at bounding box center [249, 123] width 11 height 11
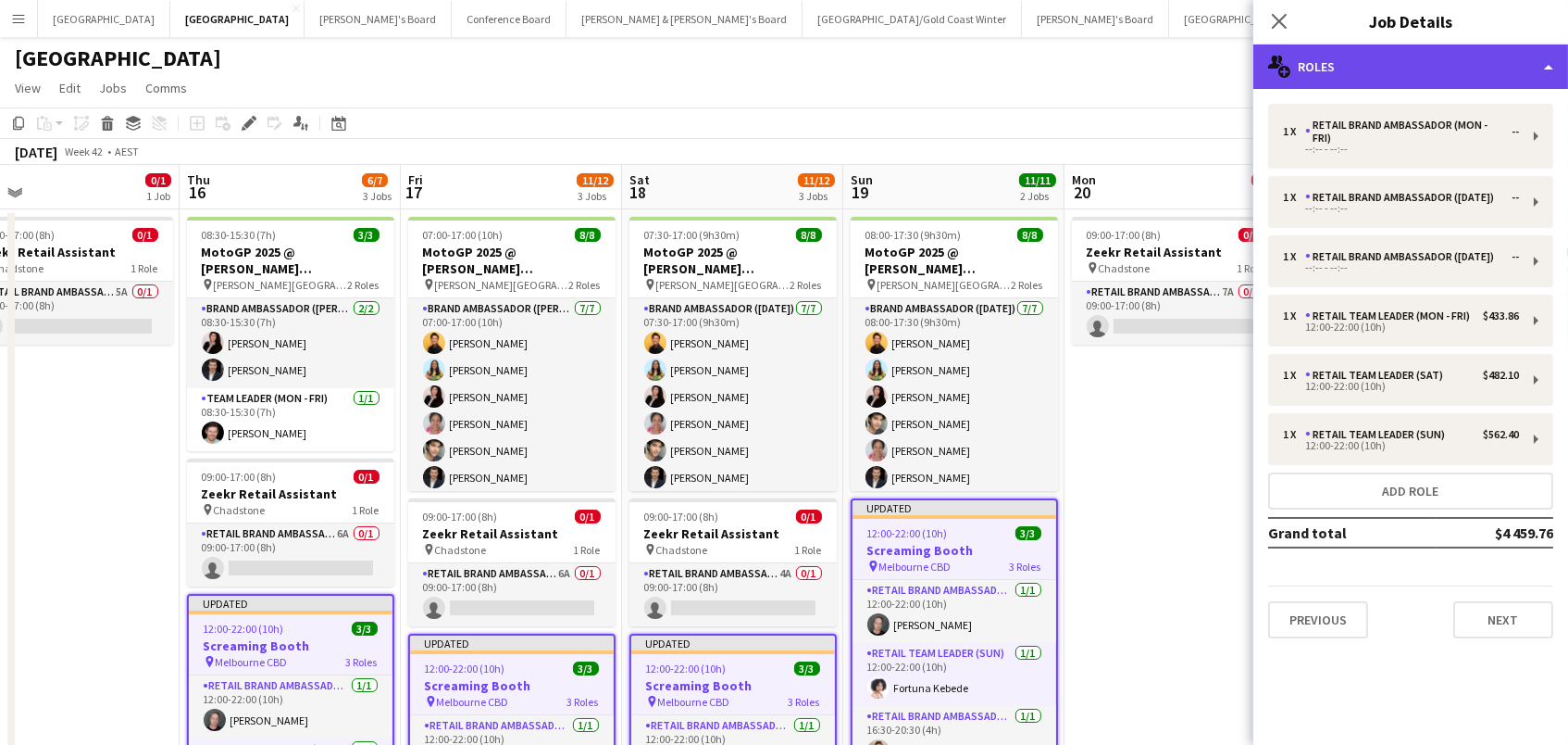
click at [1319, 69] on div "multiple-users-add Roles" at bounding box center [1411, 66] width 315 height 44
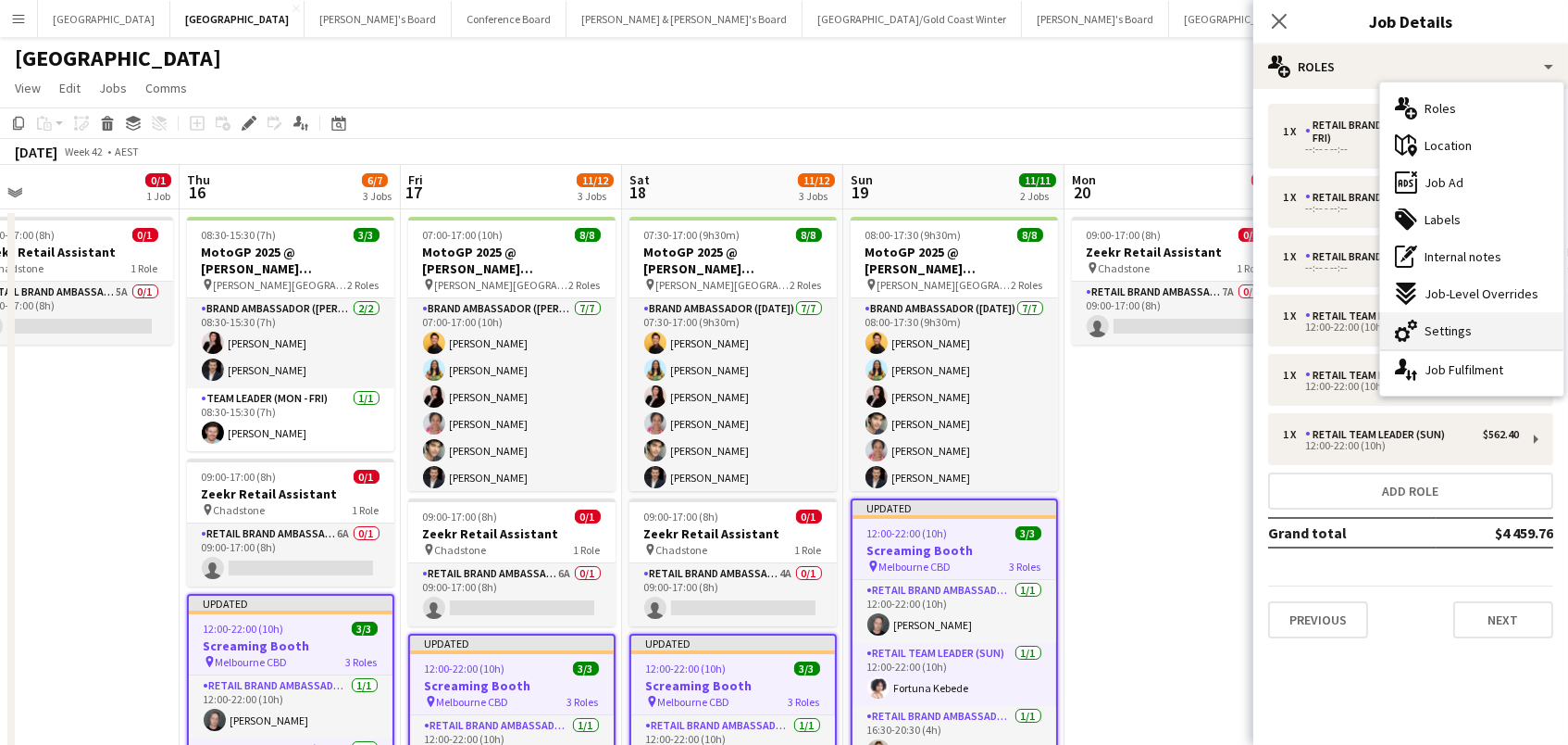
click at [1430, 336] on span "Settings" at bounding box center [1448, 330] width 47 height 16
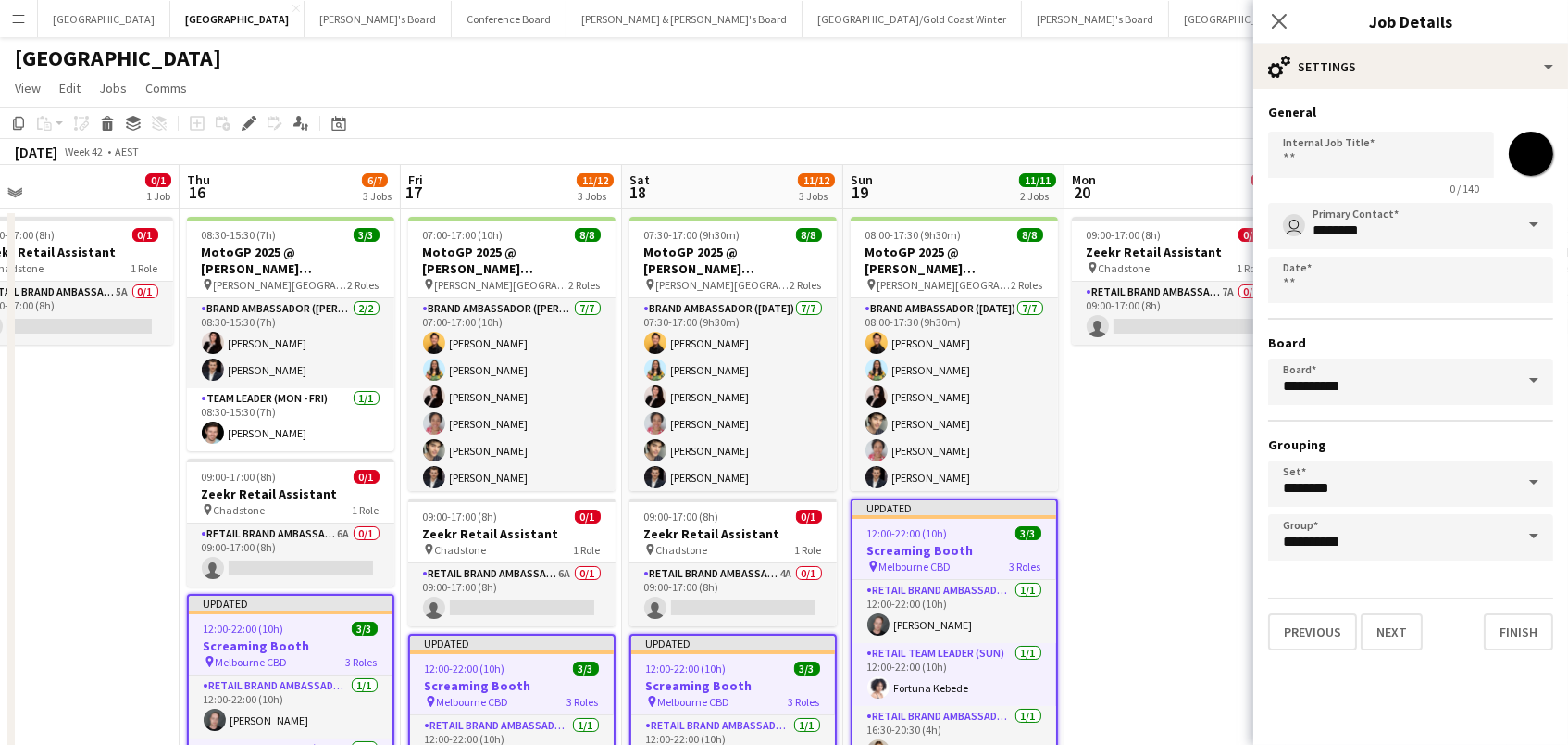
click at [1537, 156] on input "*******" at bounding box center [1531, 153] width 66 height 66
type input "*******"
click at [1084, 46] on div "[GEOGRAPHIC_DATA]" at bounding box center [784, 55] width 1568 height 36
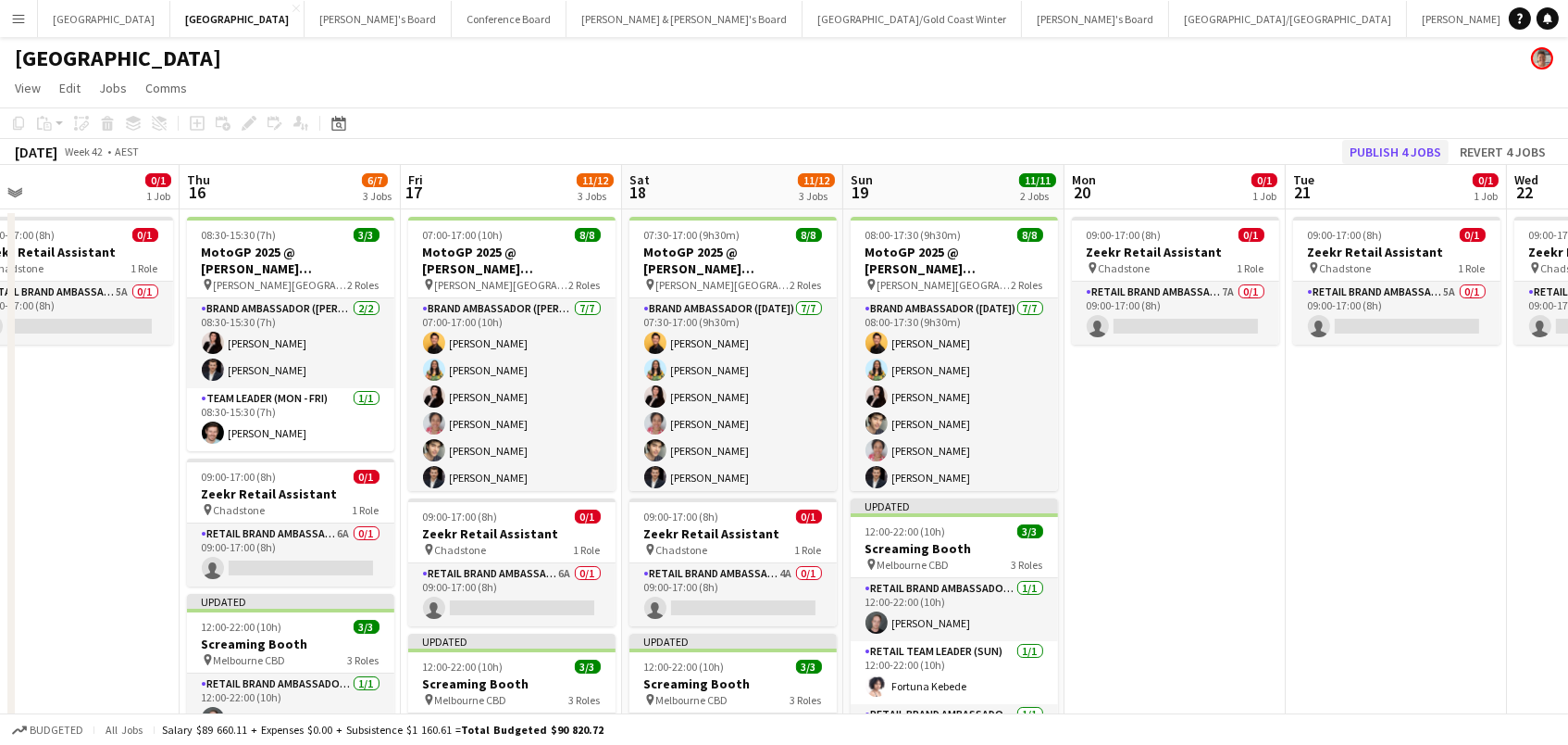
click at [1396, 150] on button "Publish 4 jobs" at bounding box center [1395, 152] width 107 height 24
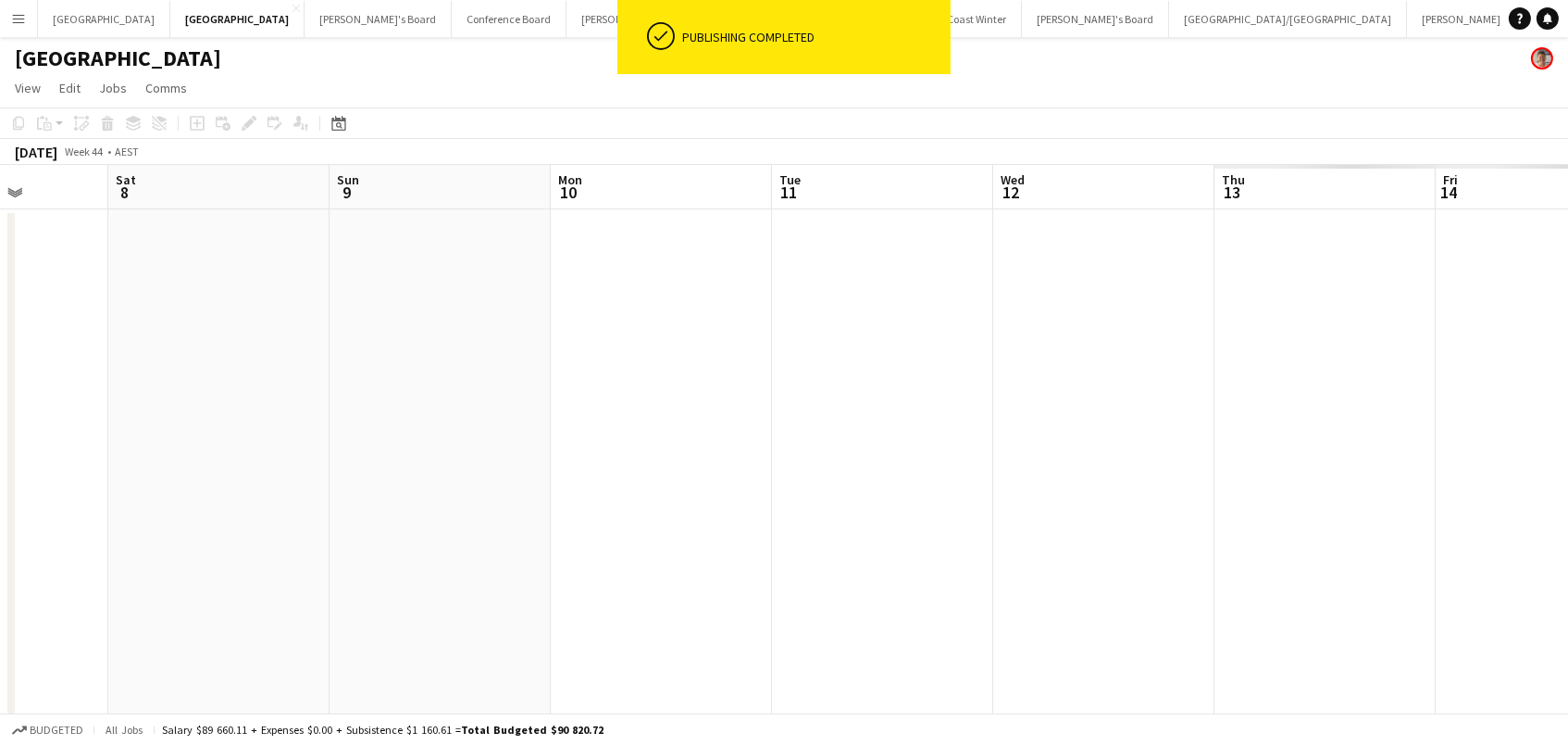
scroll to position [0, 589]
click at [1072, 87] on app-page-menu "View Day view expanded Day view collapsed Month view Date picker Jump to [DATE]…" at bounding box center [784, 89] width 1568 height 36
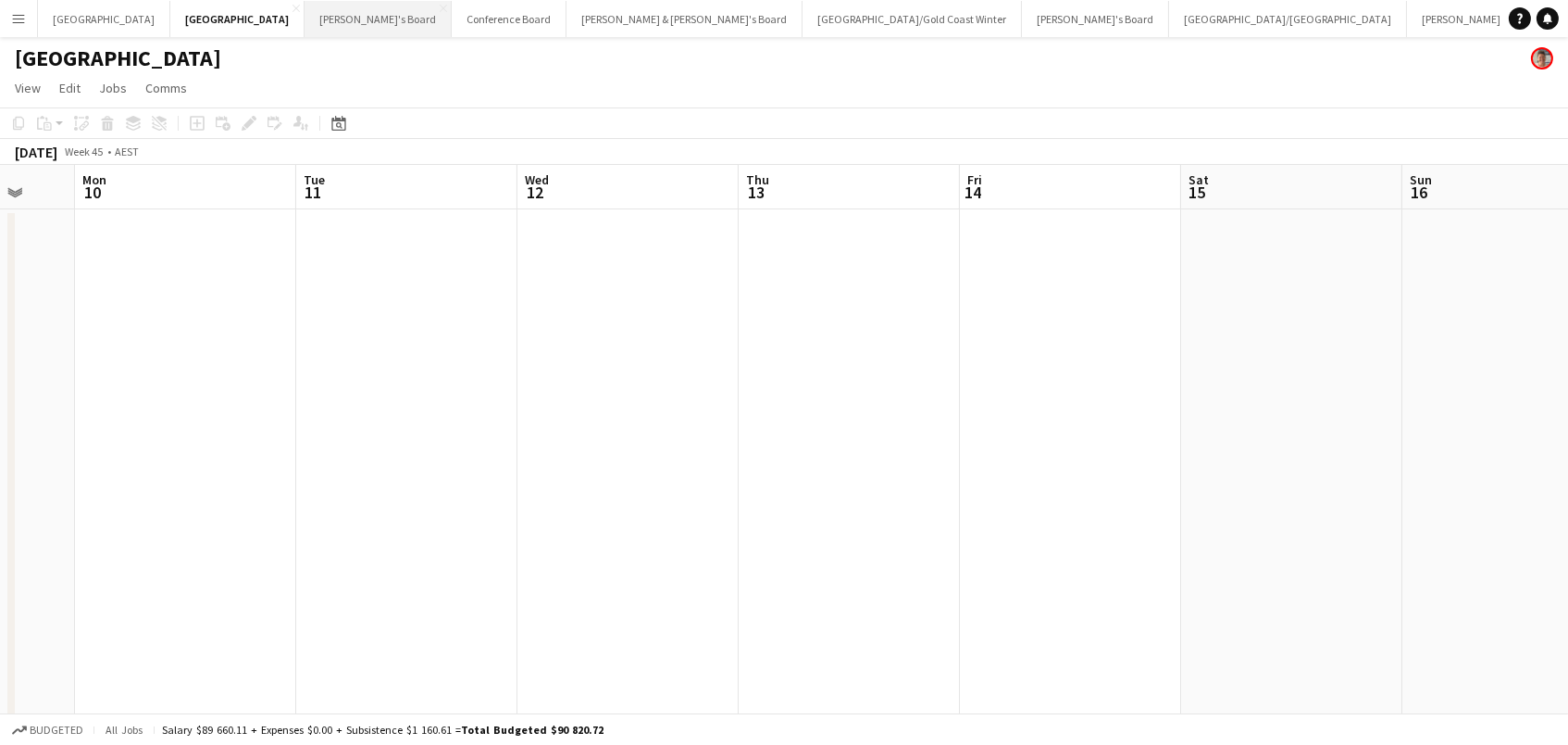
click at [304, 13] on button "Tennille's Board Close" at bounding box center [377, 19] width 147 height 36
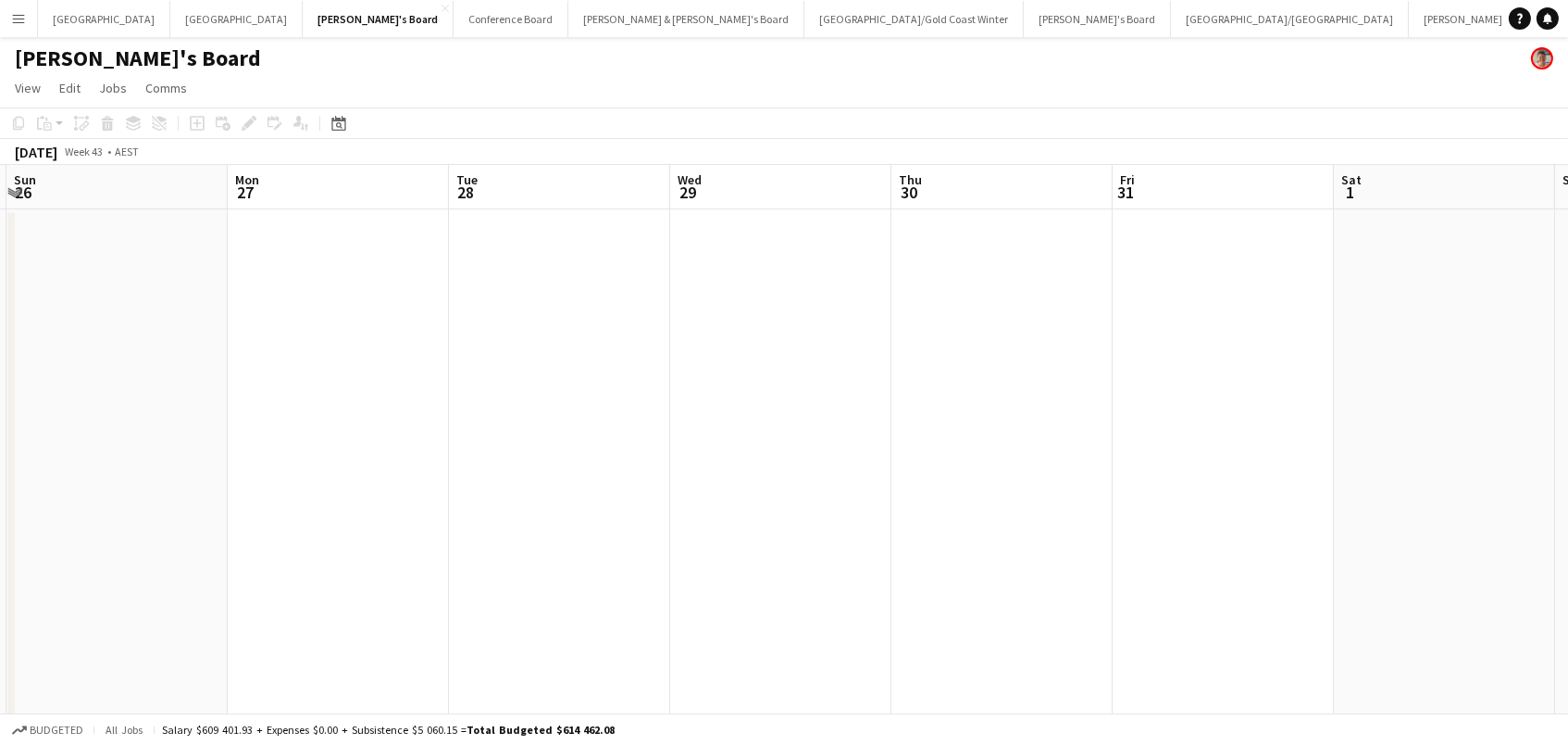
scroll to position [0, 825]
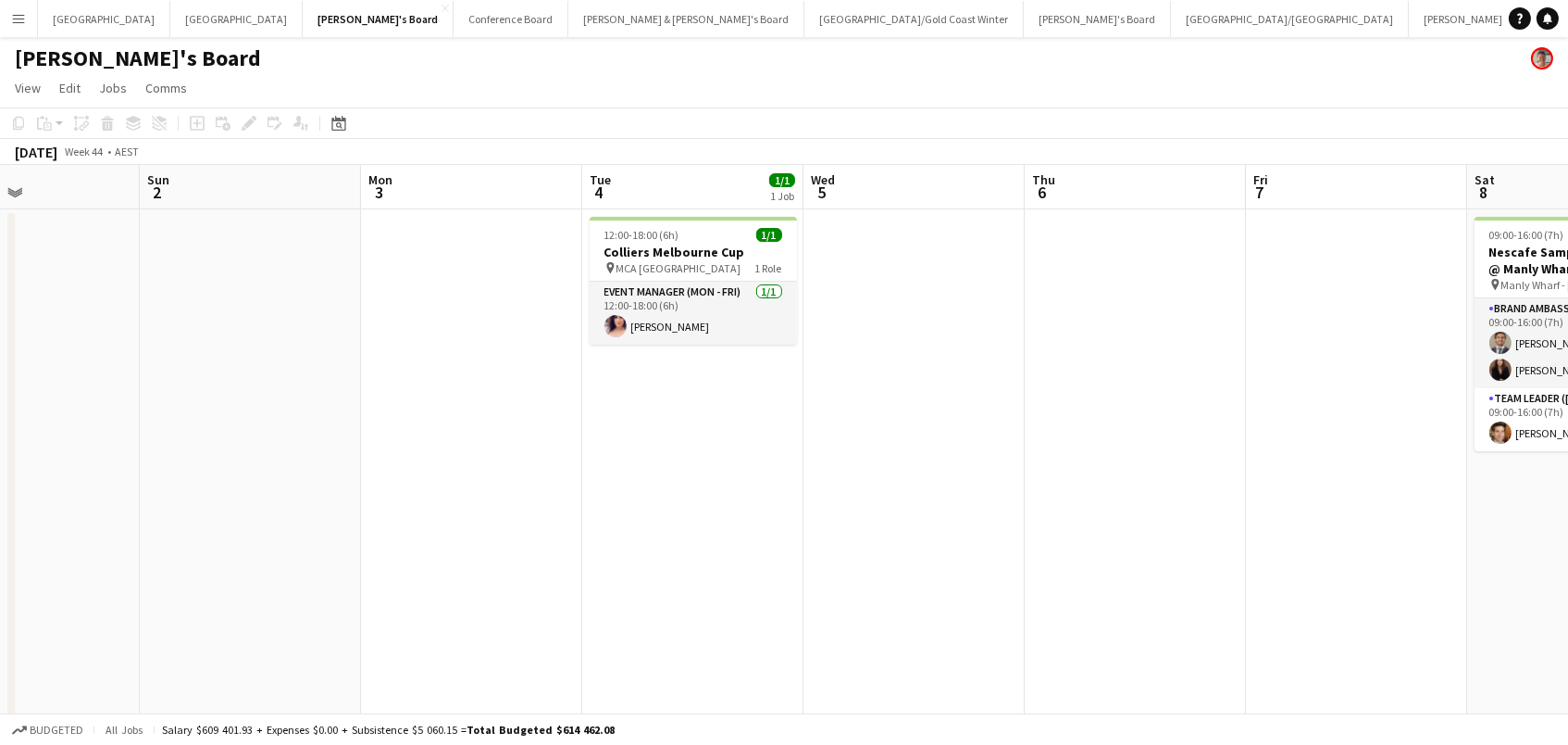
click at [1037, 421] on app-date-cell at bounding box center [1135, 617] width 222 height 817
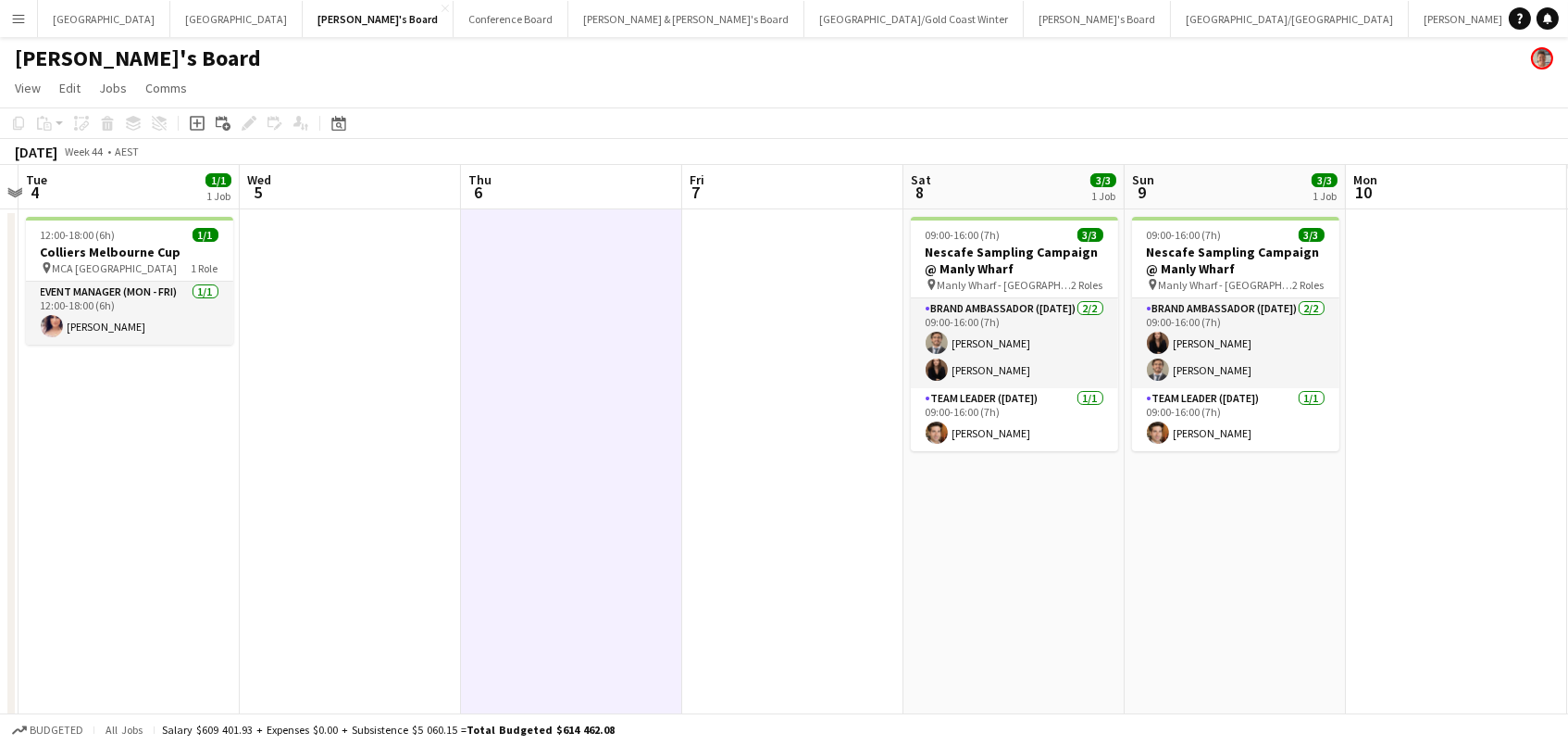
scroll to position [0, 679]
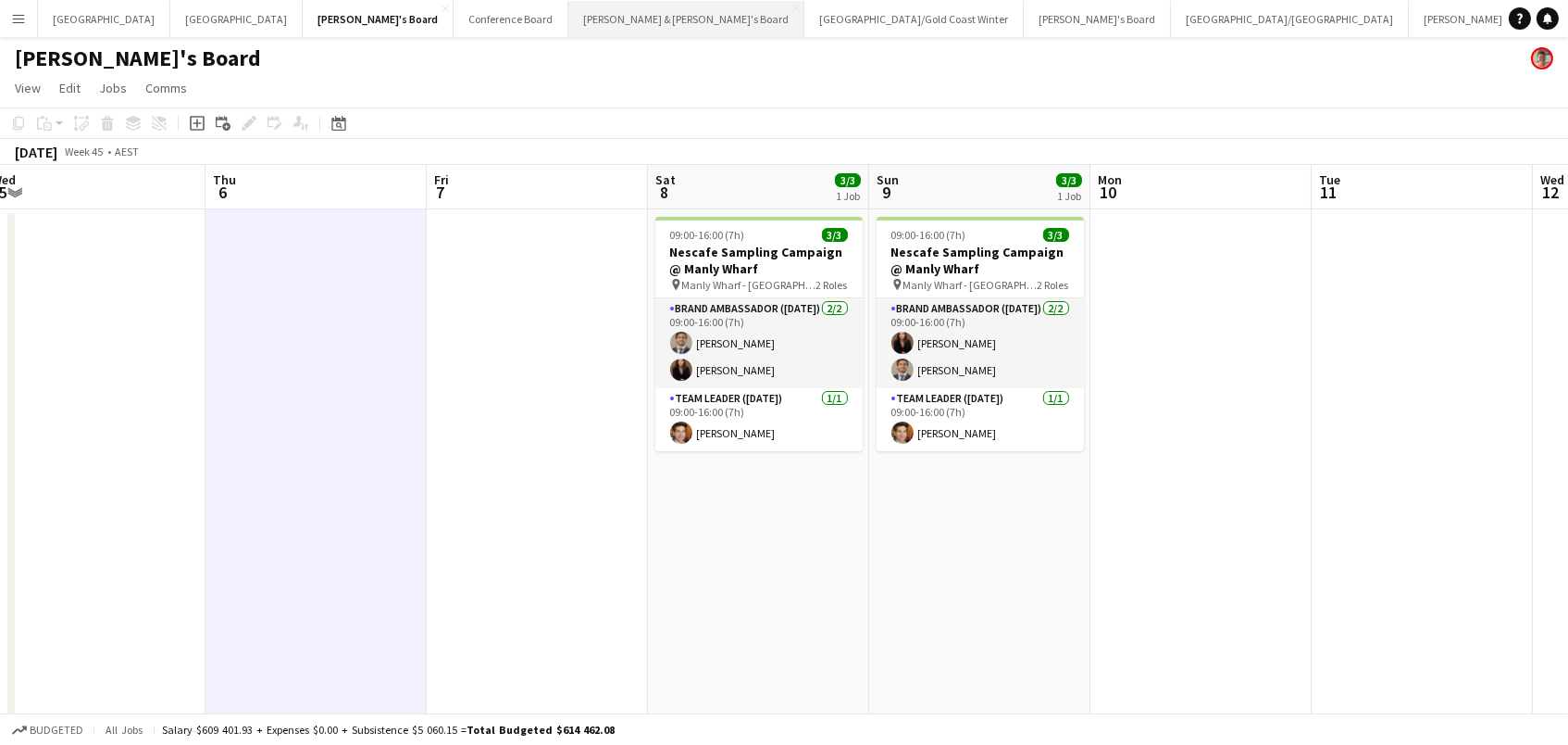
click at [568, 25] on button "[PERSON_NAME] & [PERSON_NAME]'s Board Close" at bounding box center [686, 19] width 236 height 36
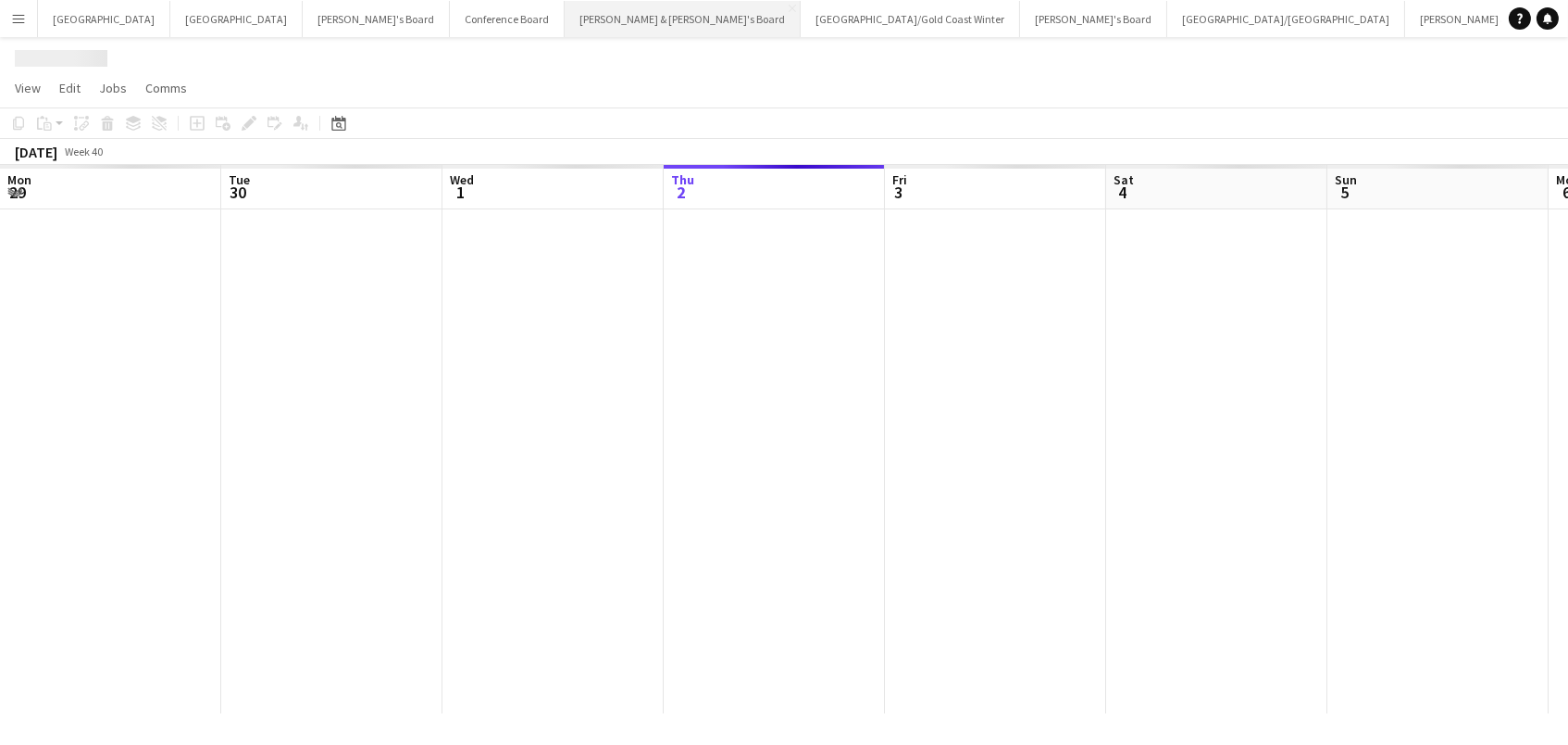
scroll to position [0, 441]
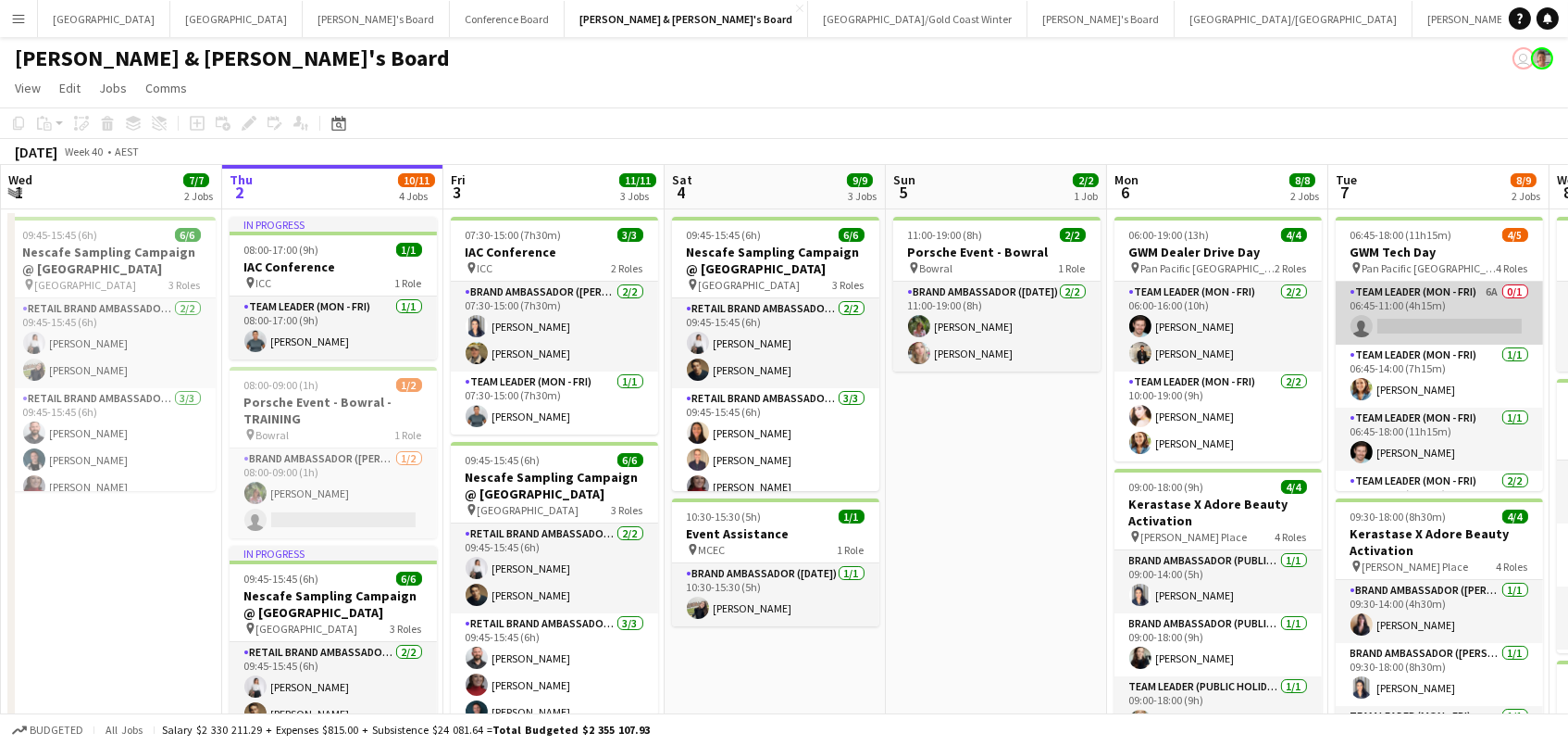
click at [1439, 319] on app-card-role "Team Leader (Mon - Fri) 6A 0/1 06:45-11:00 (4h15m) single-neutral-actions" at bounding box center [1439, 313] width 207 height 63
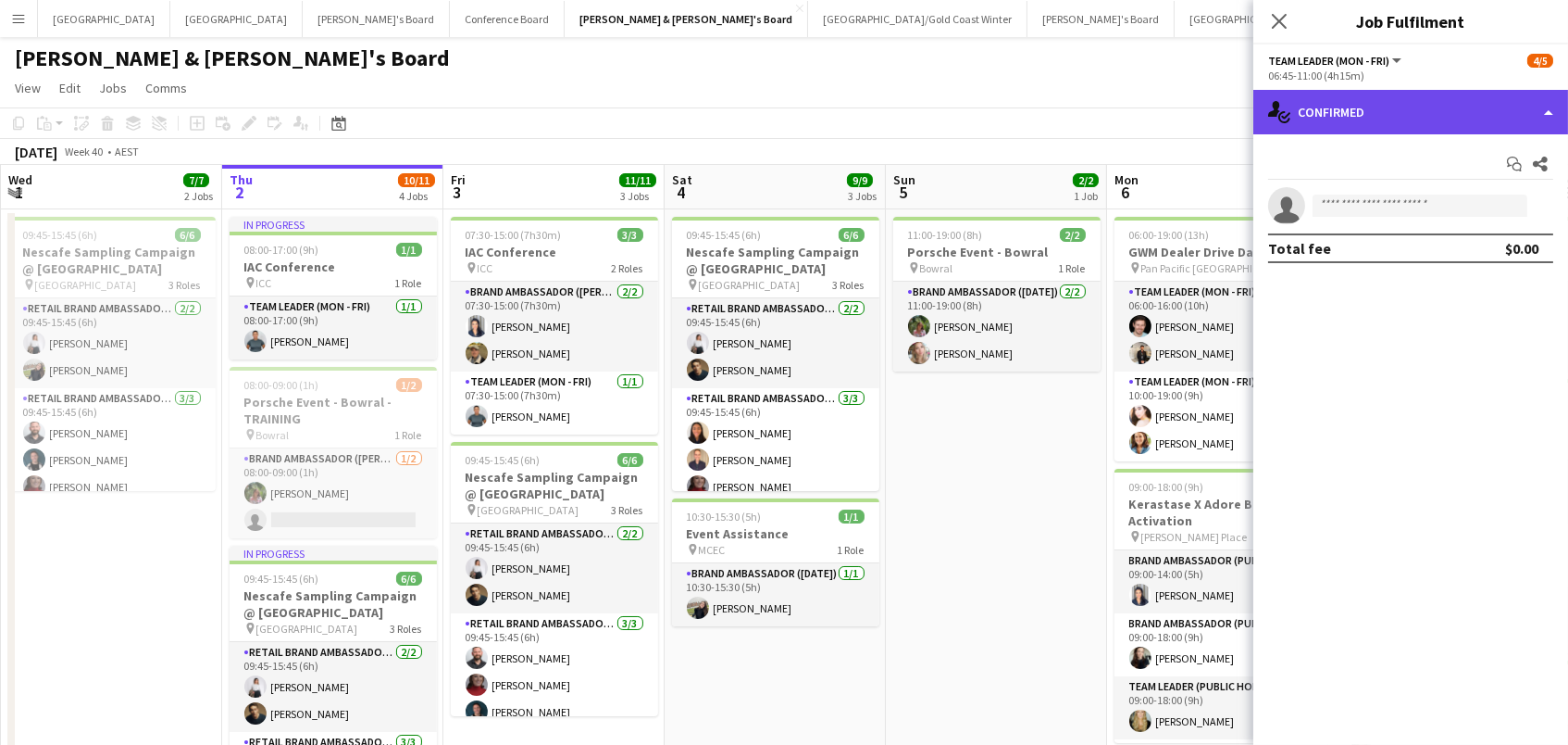
click at [1402, 118] on div "single-neutral-actions-check-2 Confirmed" at bounding box center [1411, 112] width 315 height 44
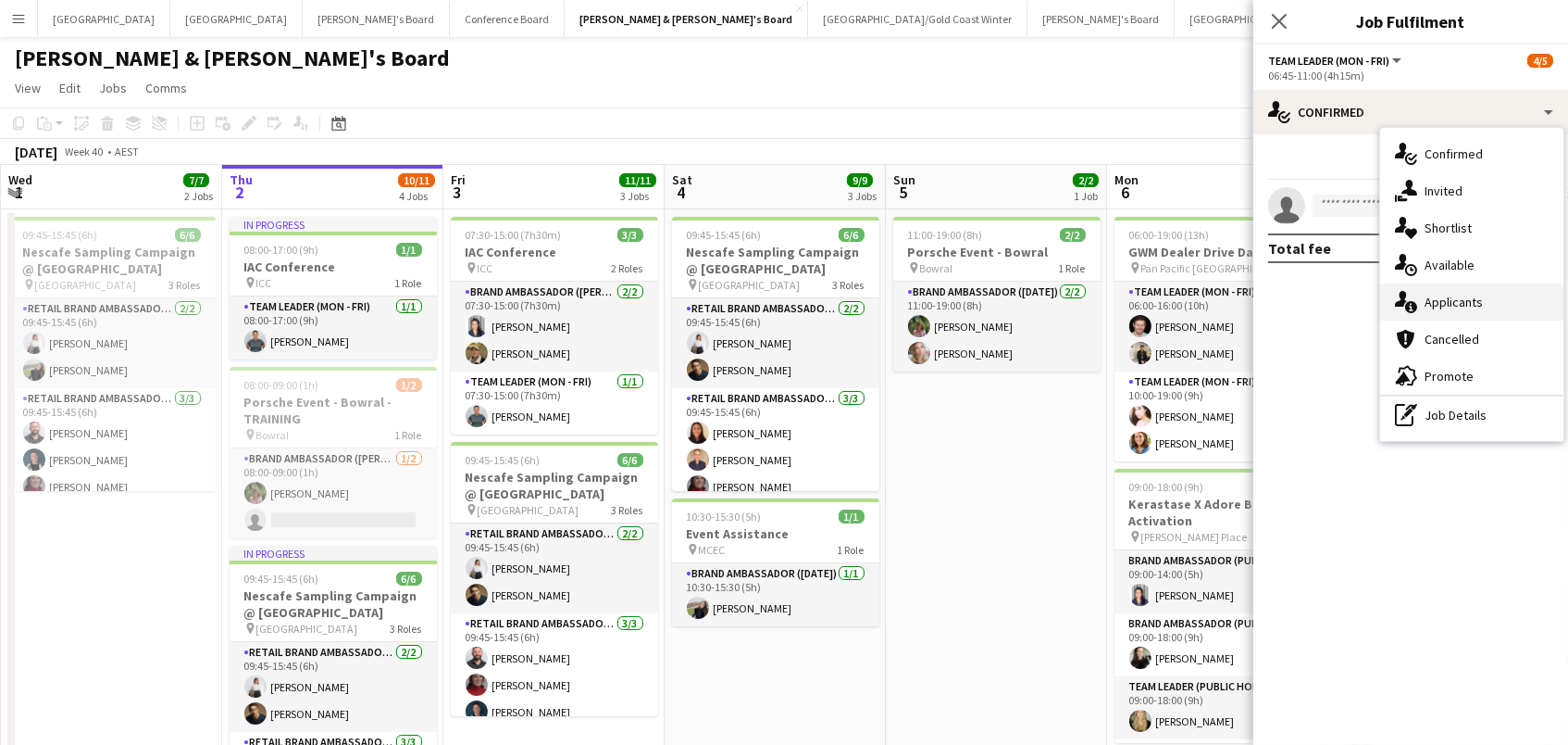
click at [1442, 305] on span "Applicants" at bounding box center [1454, 301] width 59 height 16
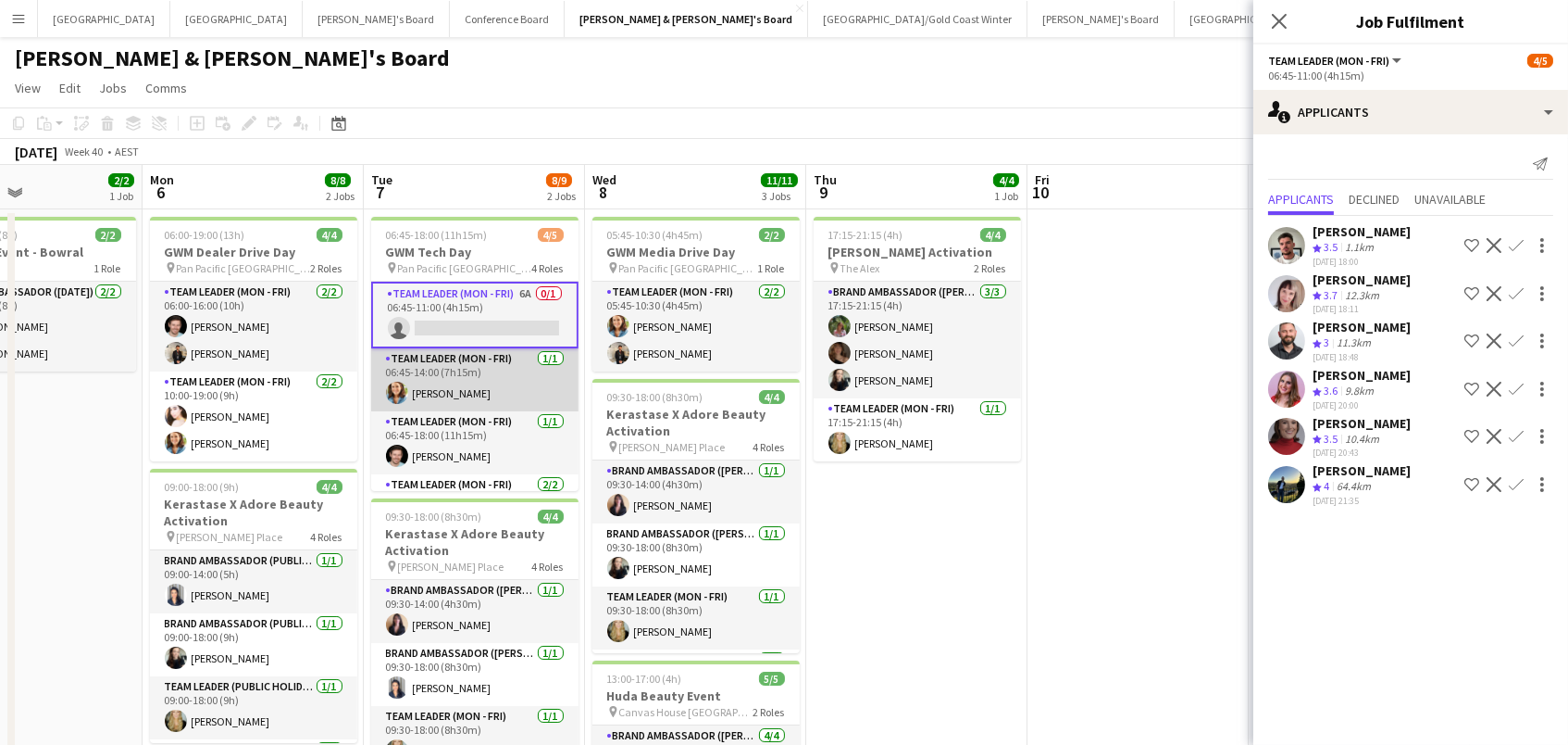
scroll to position [70, 0]
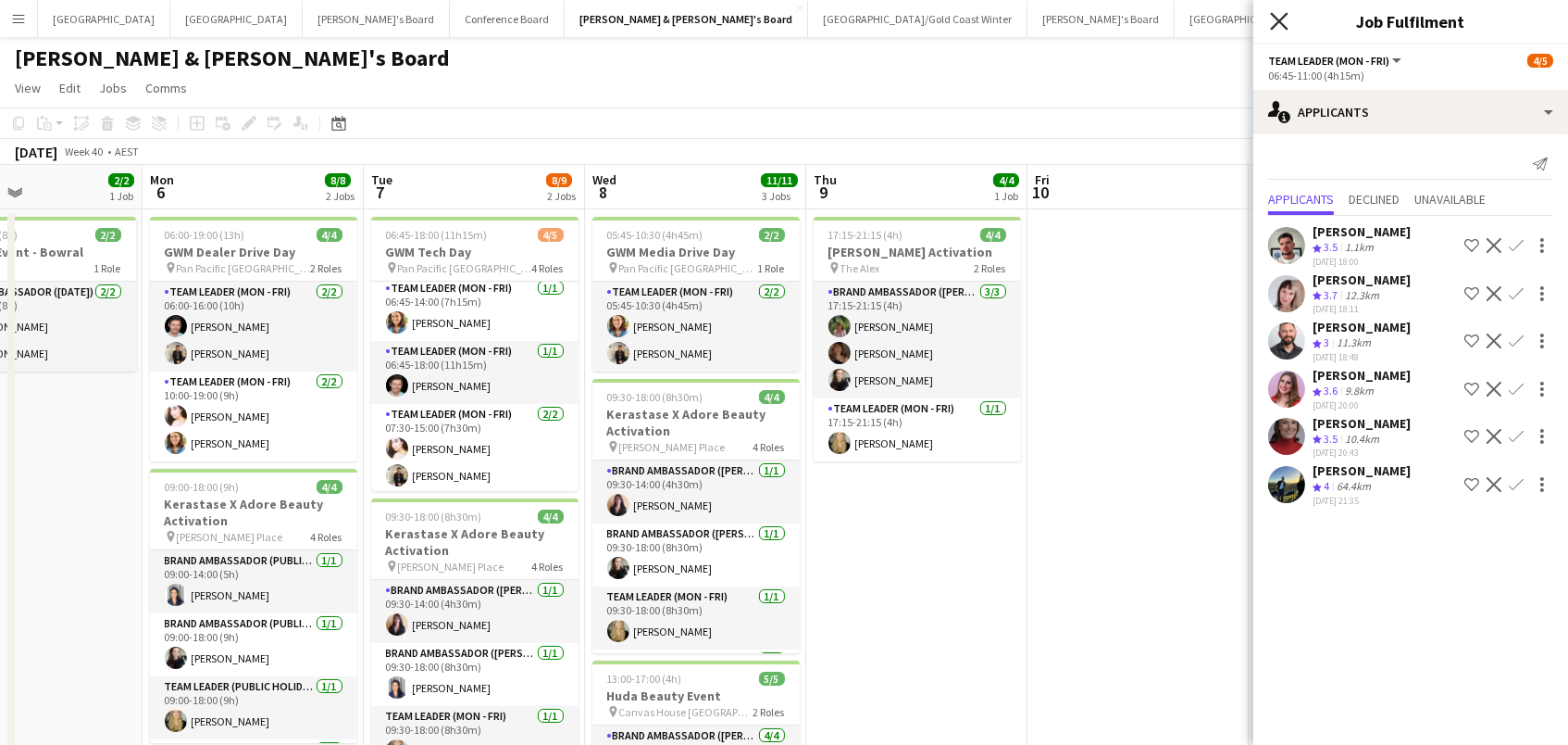
click at [1278, 17] on icon "Close pop-in" at bounding box center [1279, 21] width 17 height 17
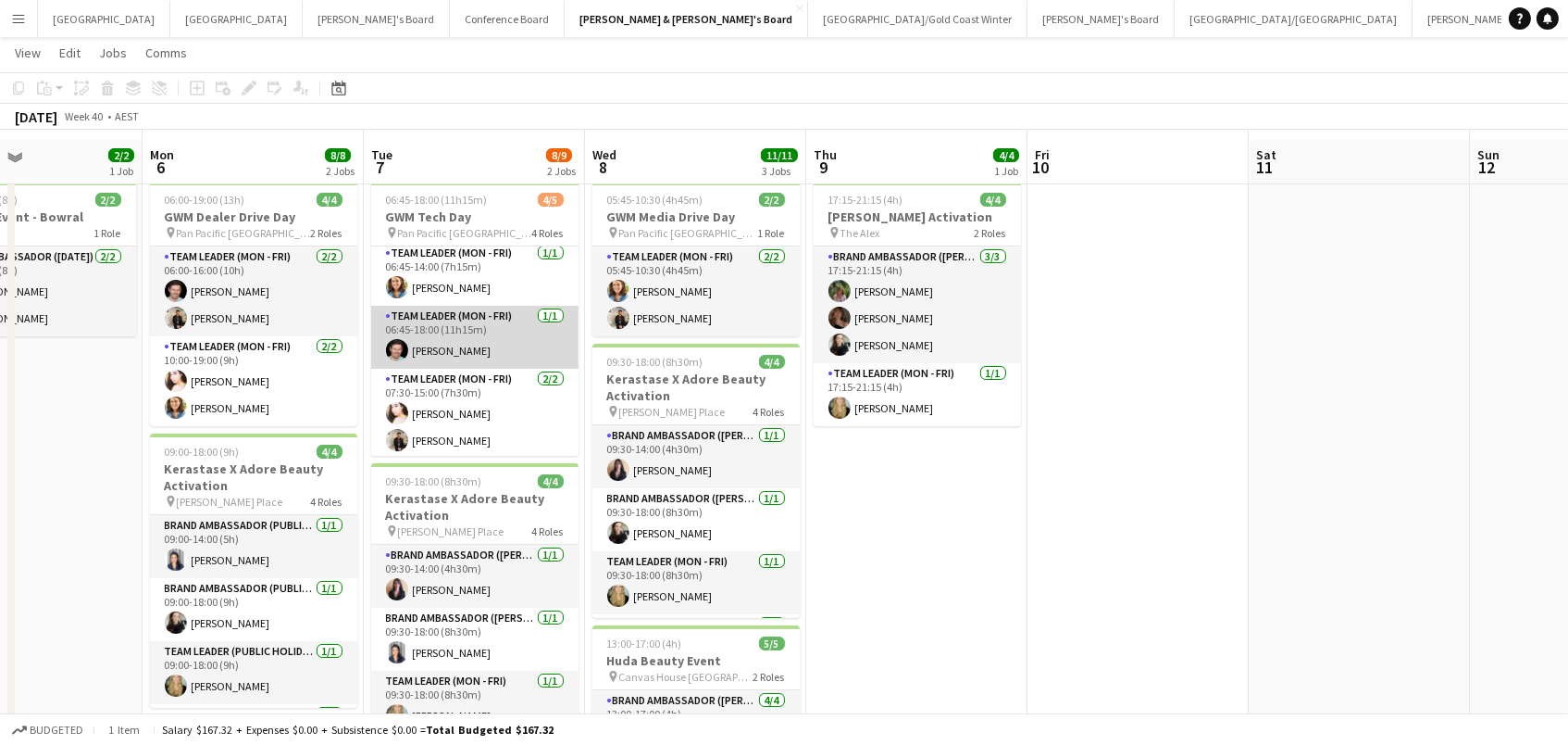
scroll to position [74, 0]
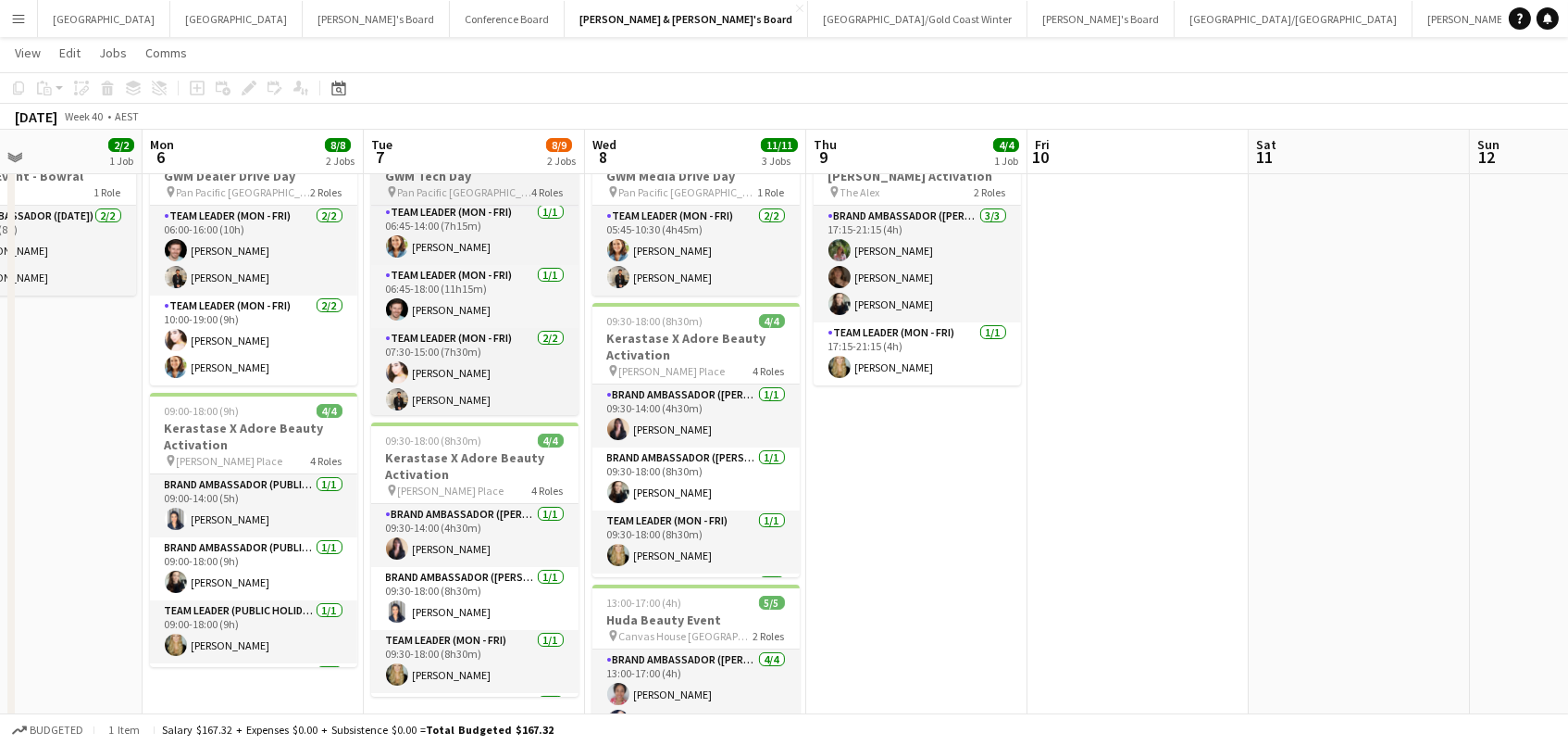
click at [451, 187] on span "Pan Pacific [GEOGRAPHIC_DATA]" at bounding box center [465, 192] width 134 height 13
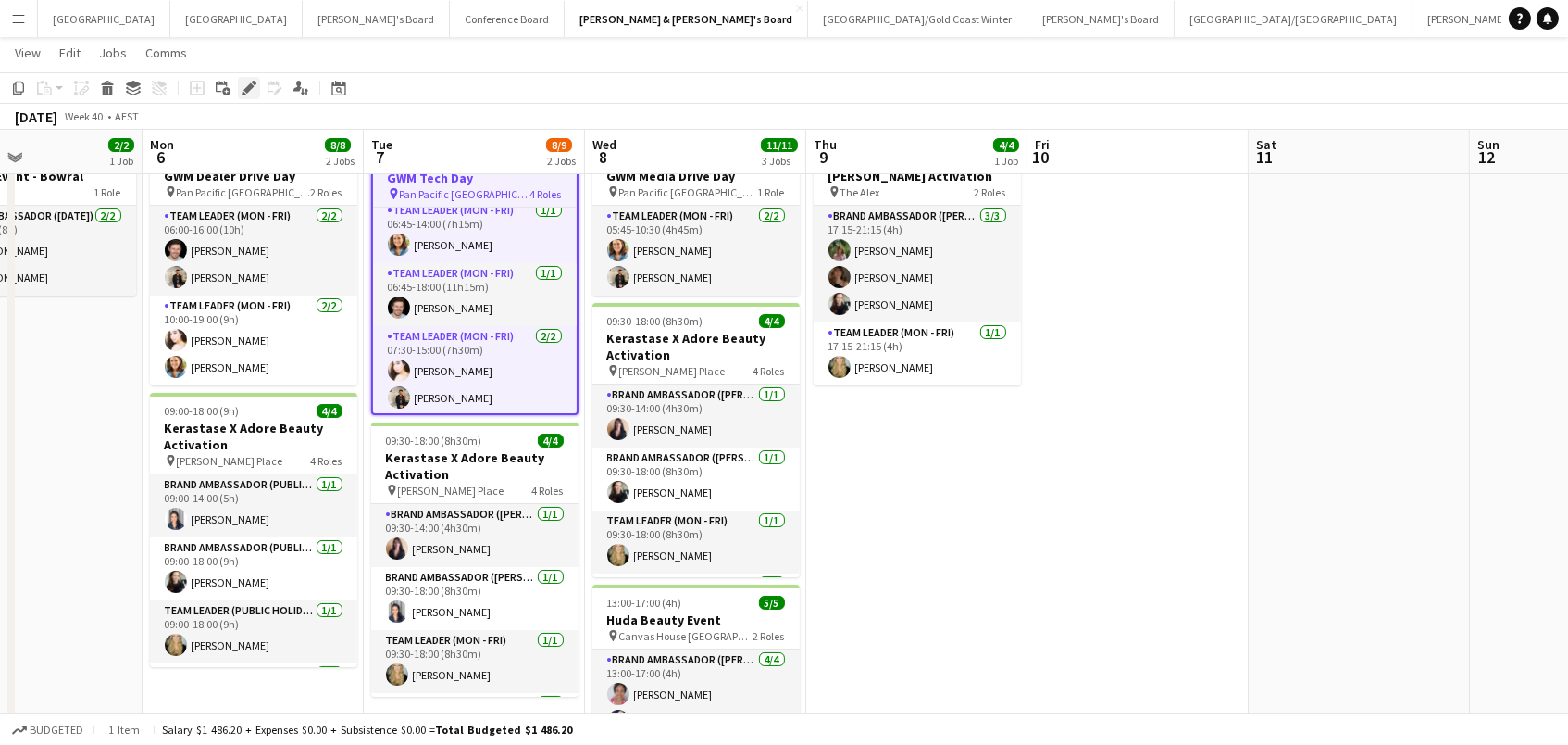
click at [250, 87] on icon "Edit" at bounding box center [249, 87] width 14 height 14
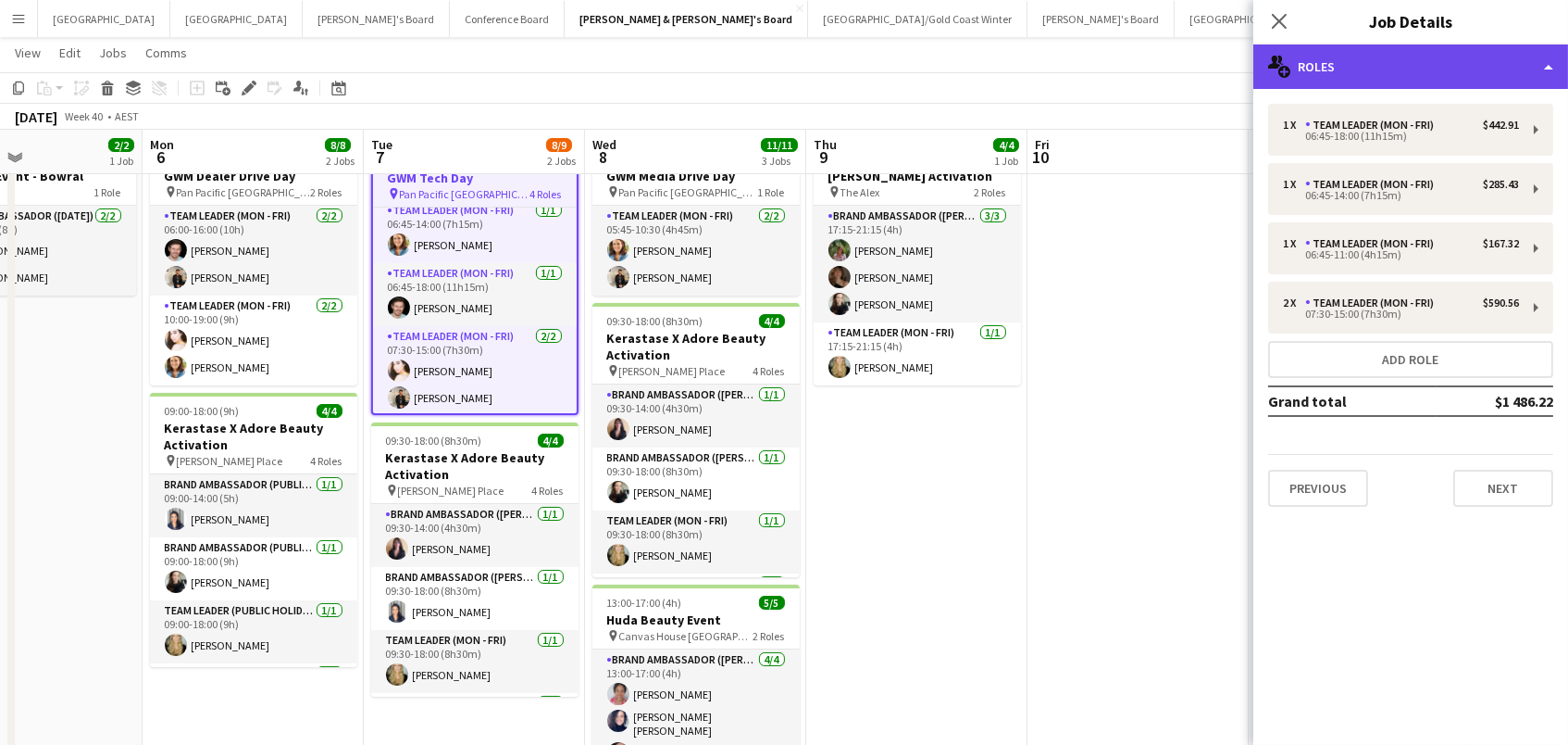
click at [1304, 72] on div "multiple-users-add Roles" at bounding box center [1411, 66] width 315 height 44
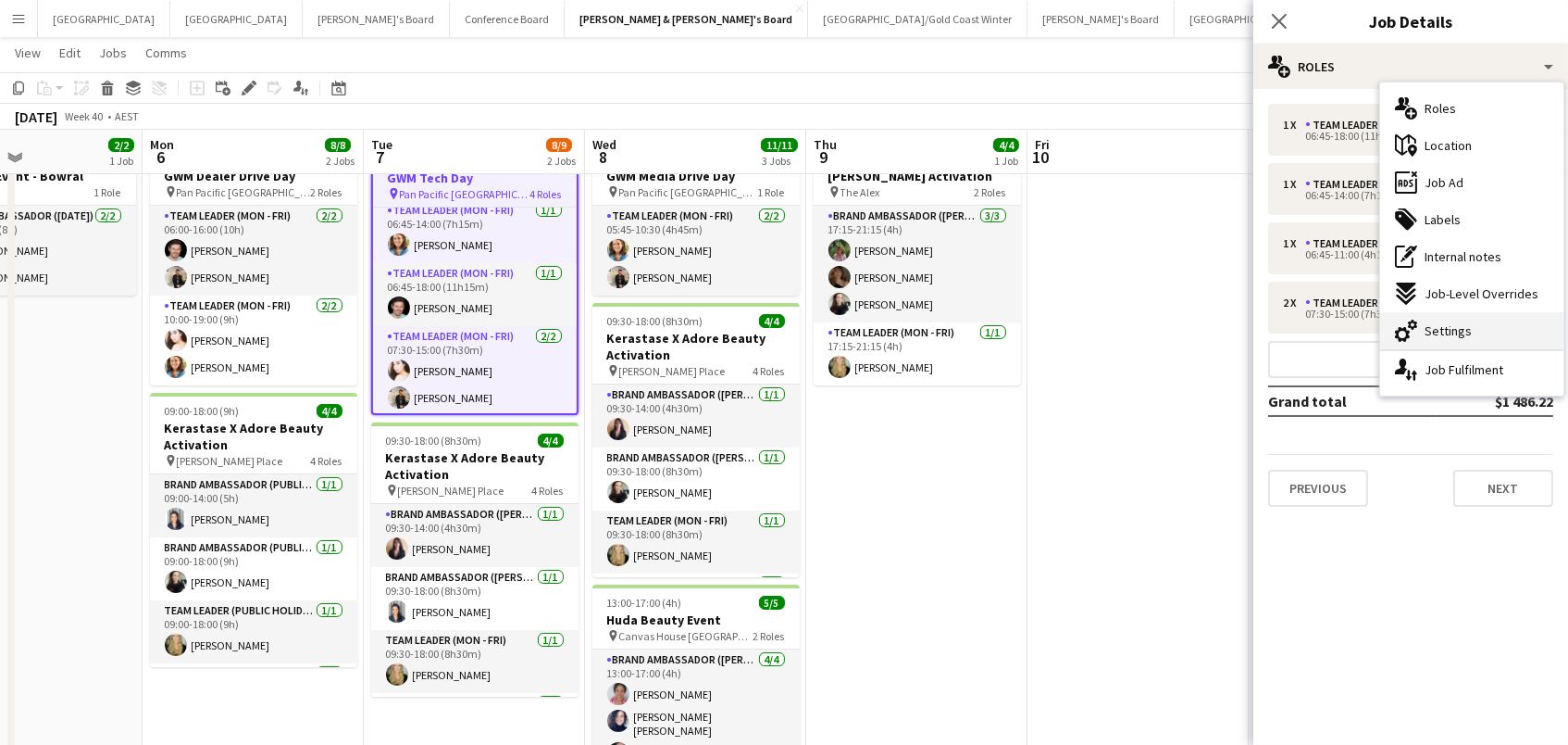
click at [1470, 316] on div "cog-double-3 Settings" at bounding box center [1471, 330] width 183 height 37
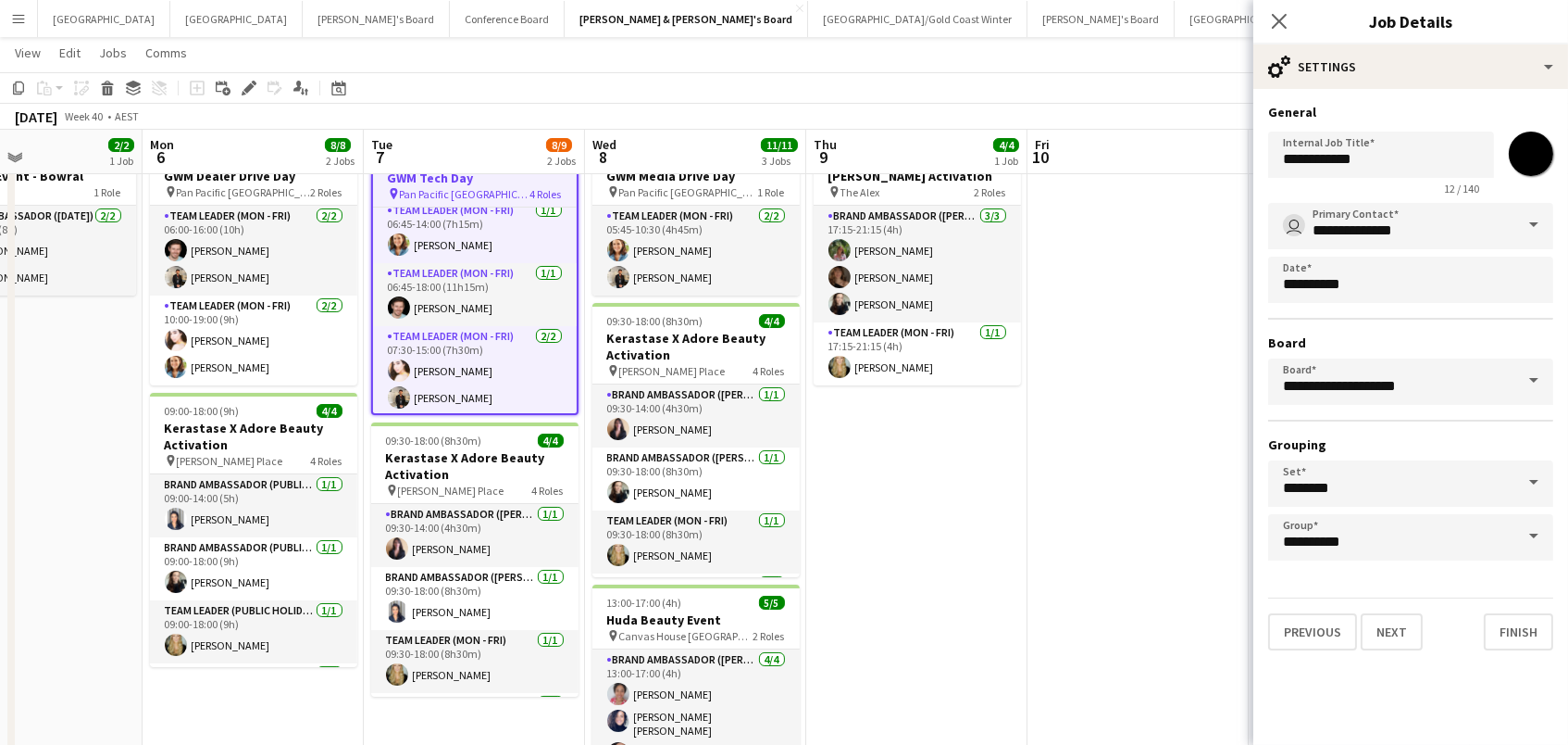
click at [1532, 163] on input "*******" at bounding box center [1531, 153] width 66 height 66
type input "*******"
click at [1021, 495] on app-date-cell "17:15-21:15 (4h) 4/4 [PERSON_NAME] Activation pin The Alex 2 Roles Brand Ambass…" at bounding box center [916, 703] width 222 height 1140
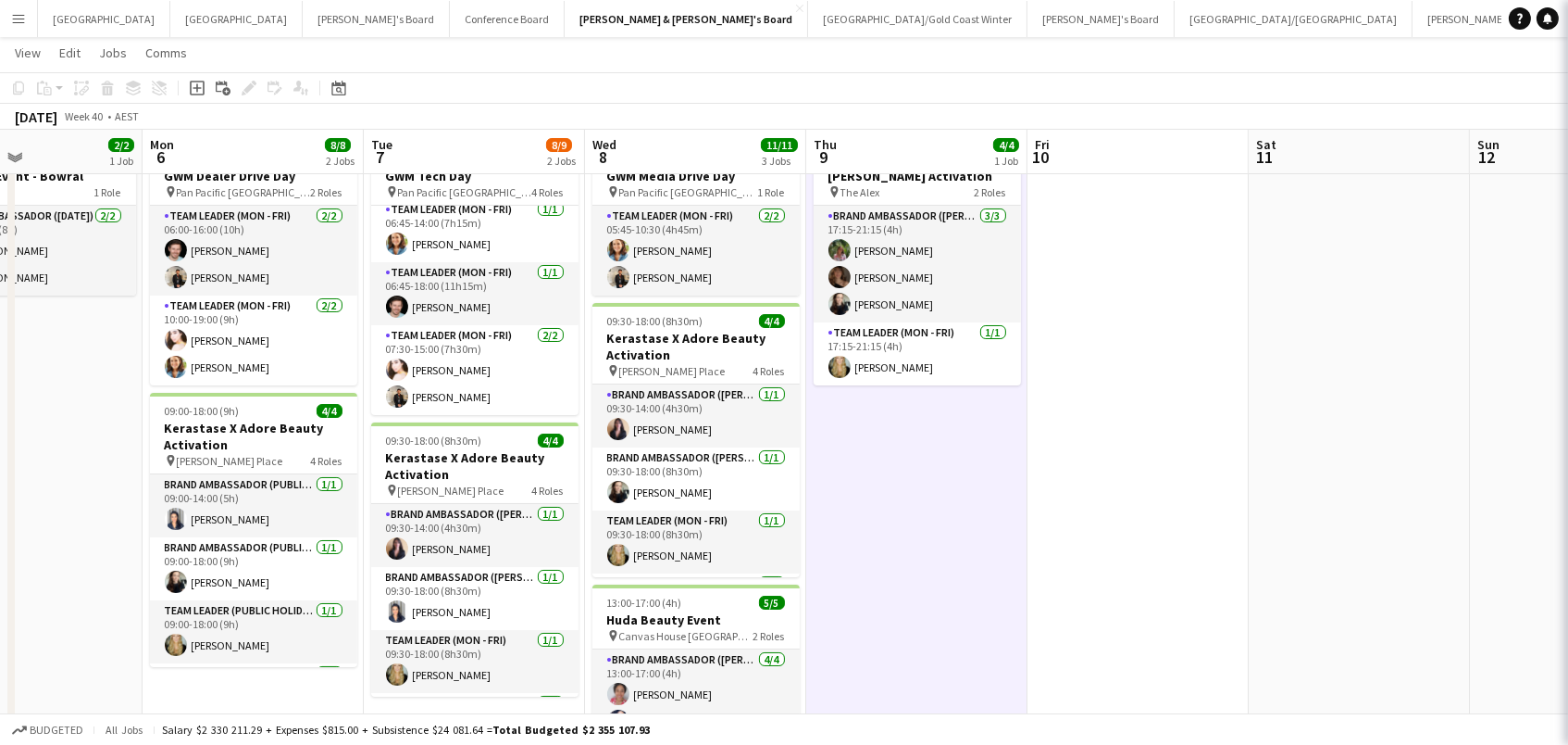
scroll to position [66, 0]
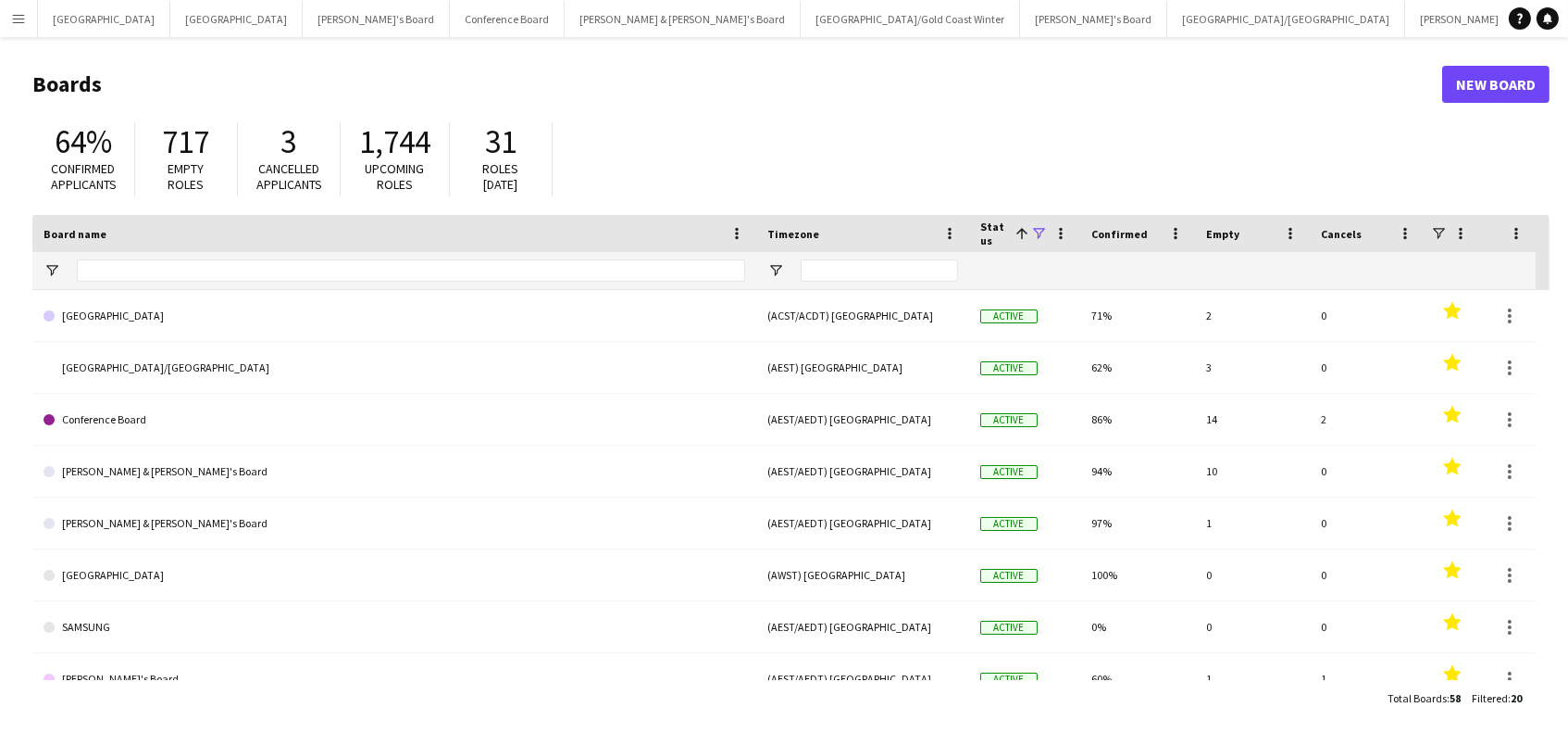
click at [13, 16] on app-icon "Menu" at bounding box center [18, 18] width 14 height 14
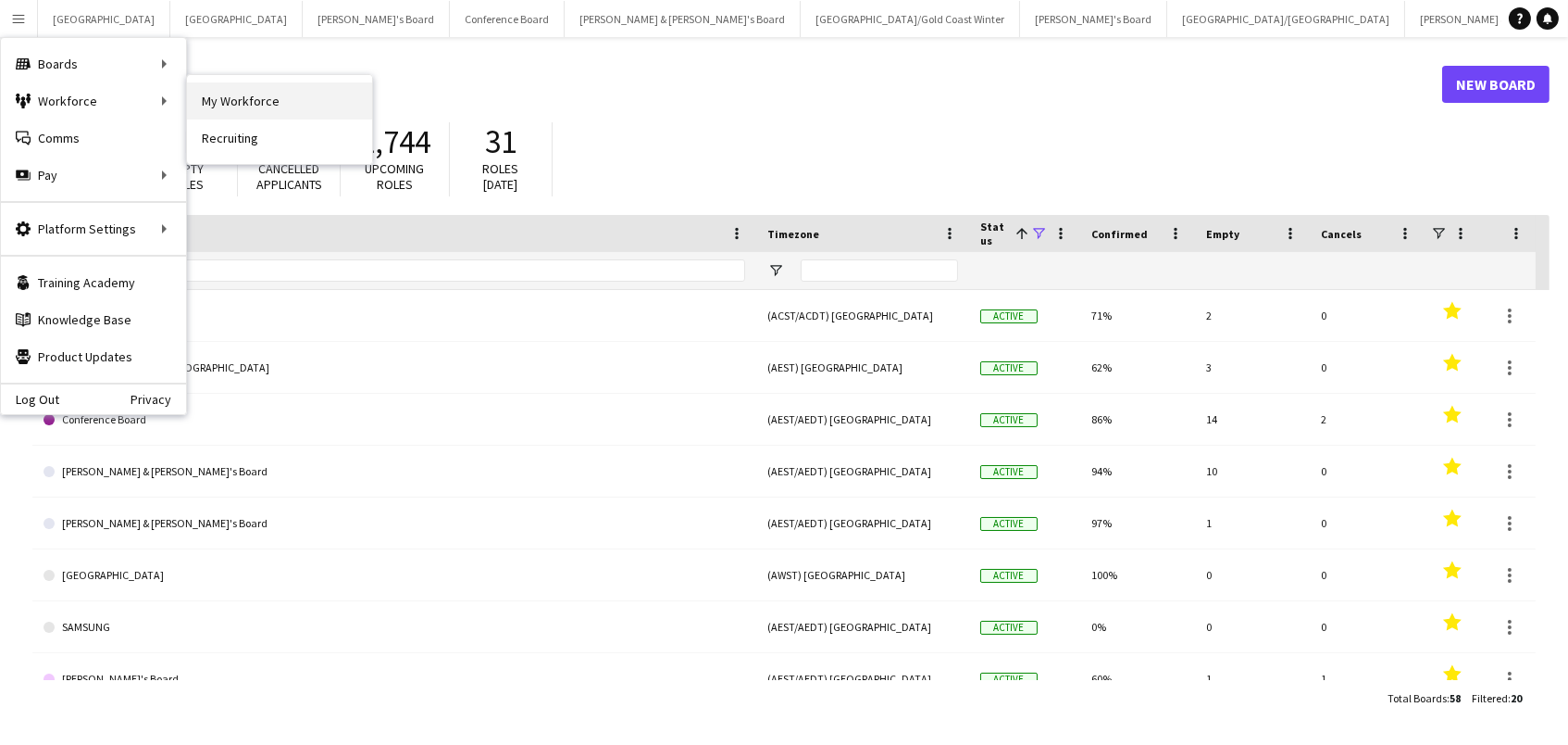
click at [226, 93] on link "My Workforce" at bounding box center [279, 101] width 185 height 37
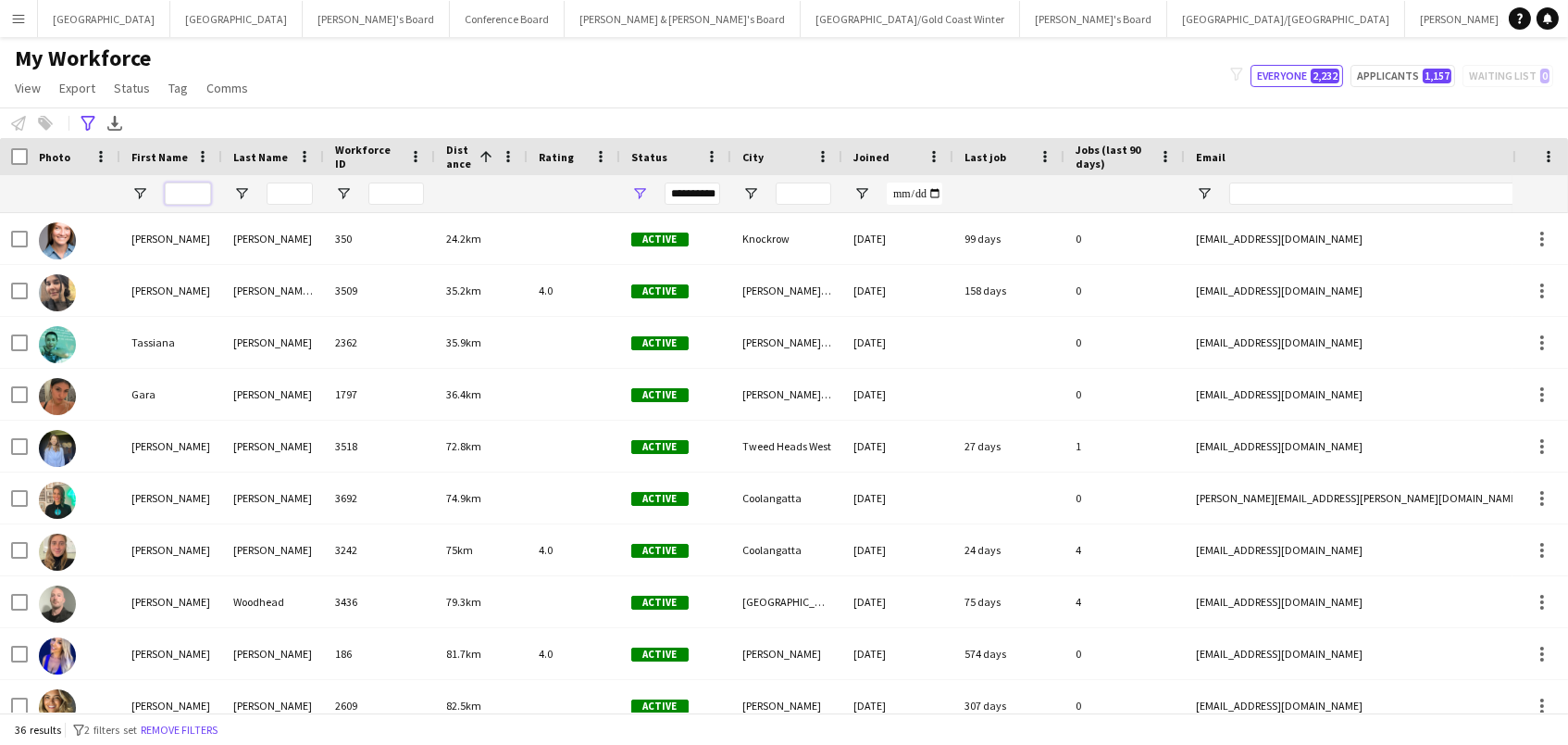
click at [170, 196] on input "First Name Filter Input" at bounding box center [188, 193] width 46 height 22
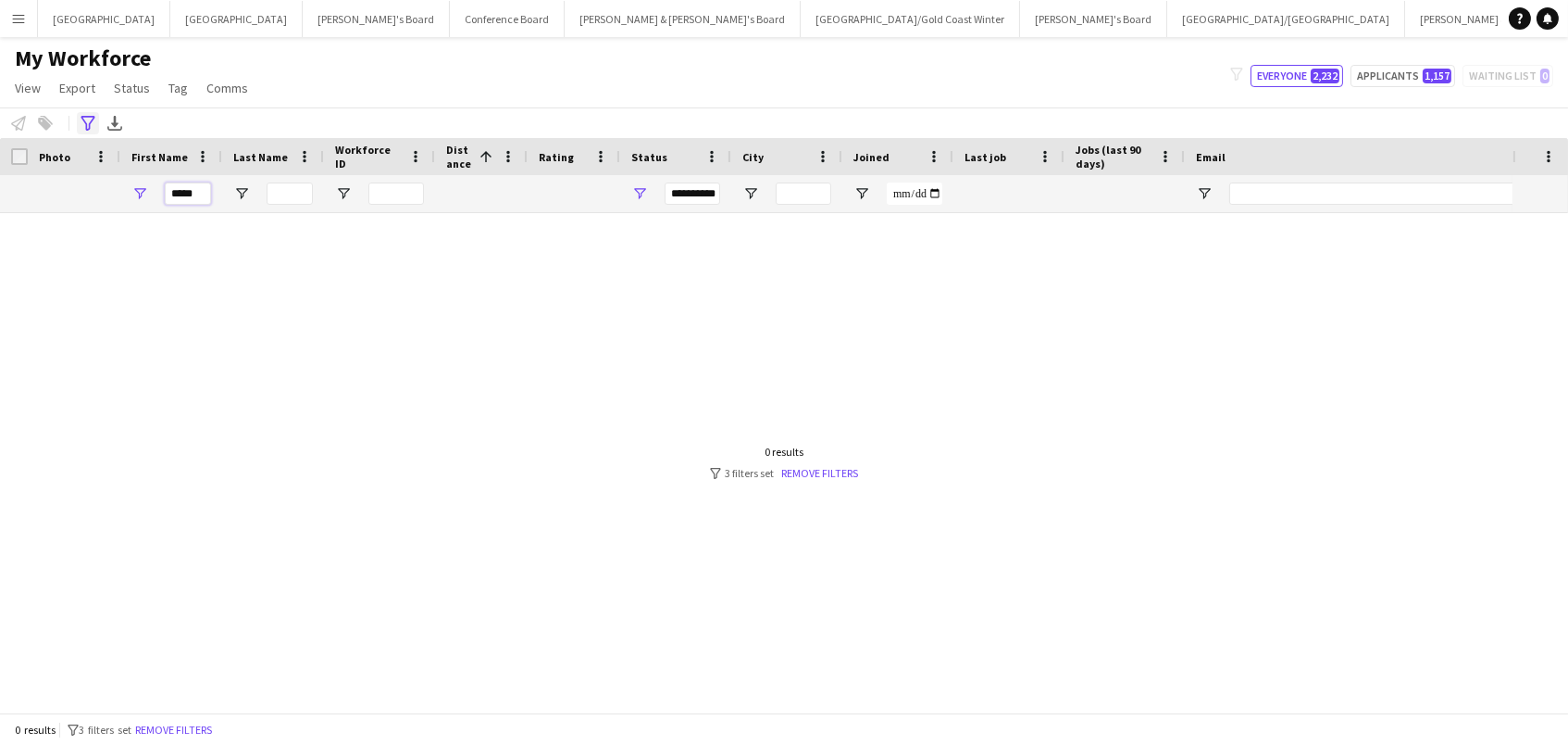
type input "*****"
click at [89, 116] on icon "Advanced filters" at bounding box center [87, 123] width 14 height 14
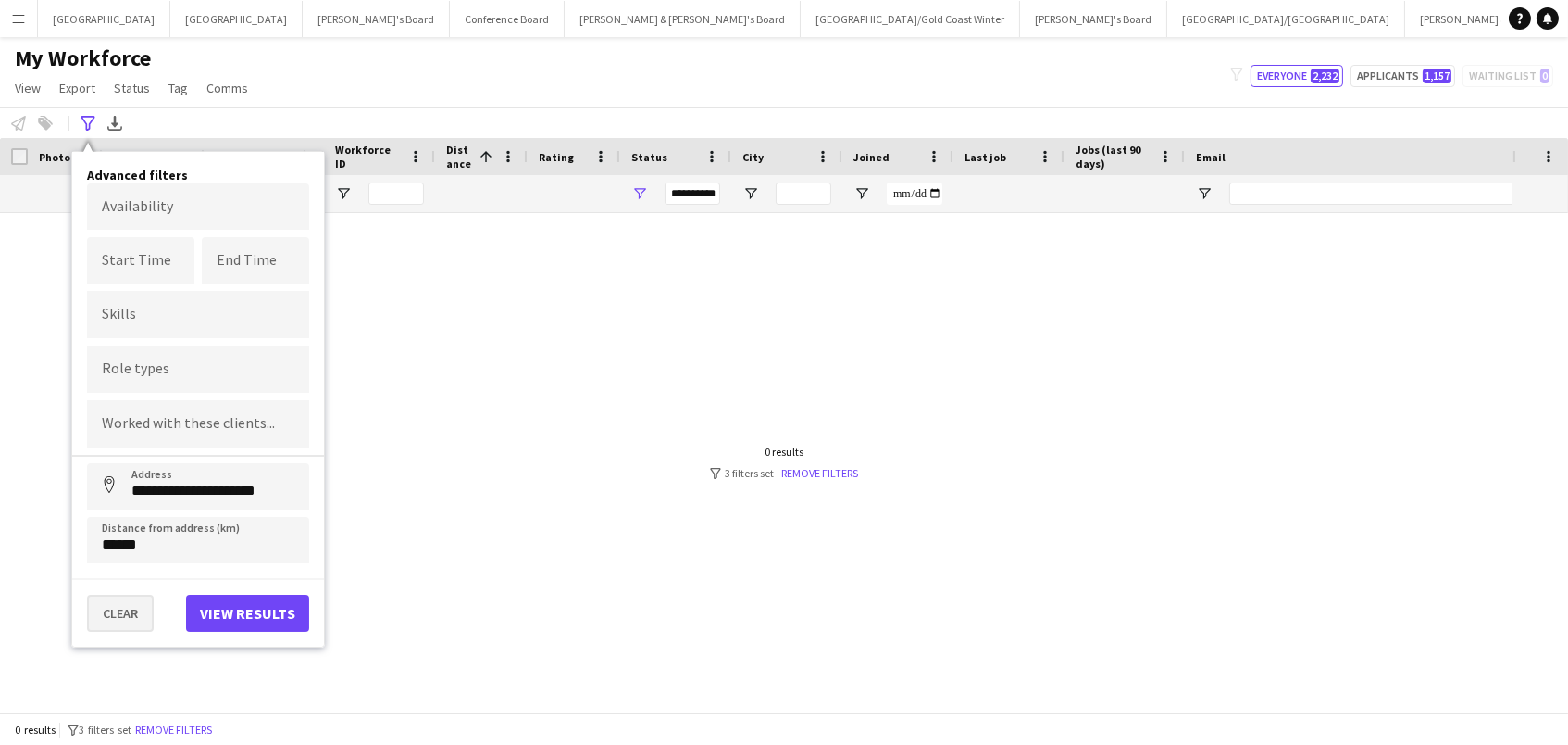
click at [124, 607] on button "Clear" at bounding box center [120, 613] width 66 height 37
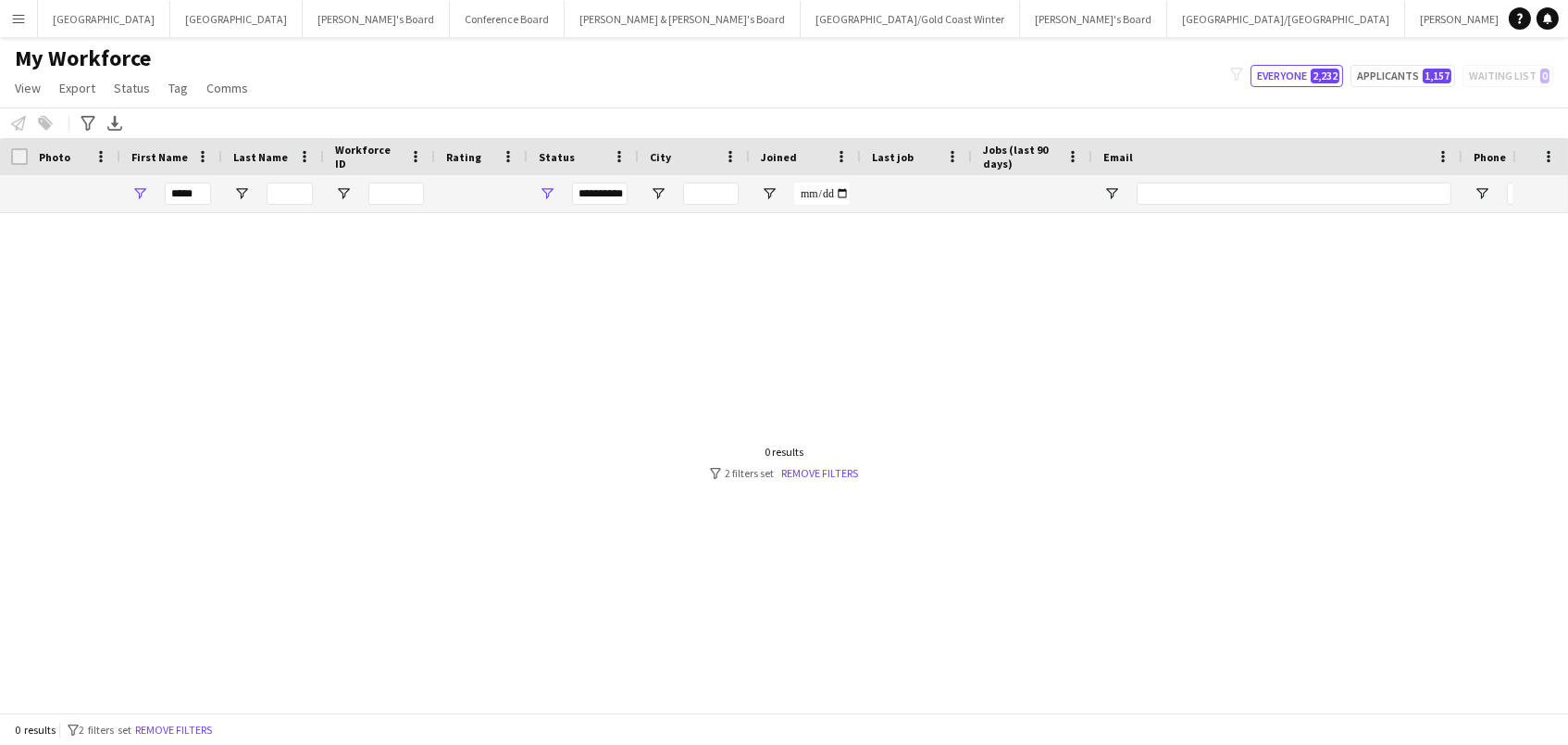
click at [548, 181] on div "**********" at bounding box center [583, 193] width 111 height 37
click at [546, 193] on span "Open Filter Menu" at bounding box center [546, 193] width 16 height 16
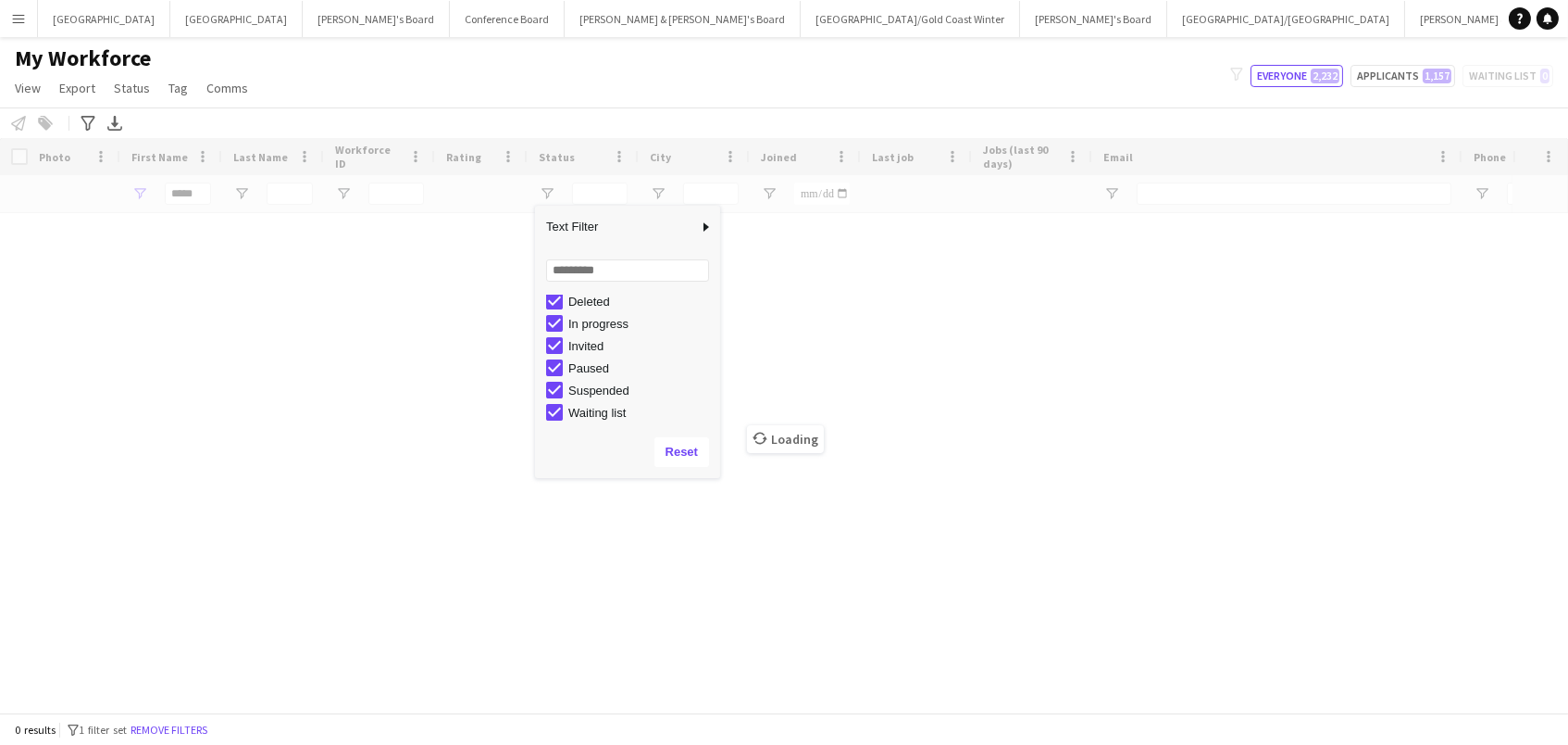
scroll to position [116, 0]
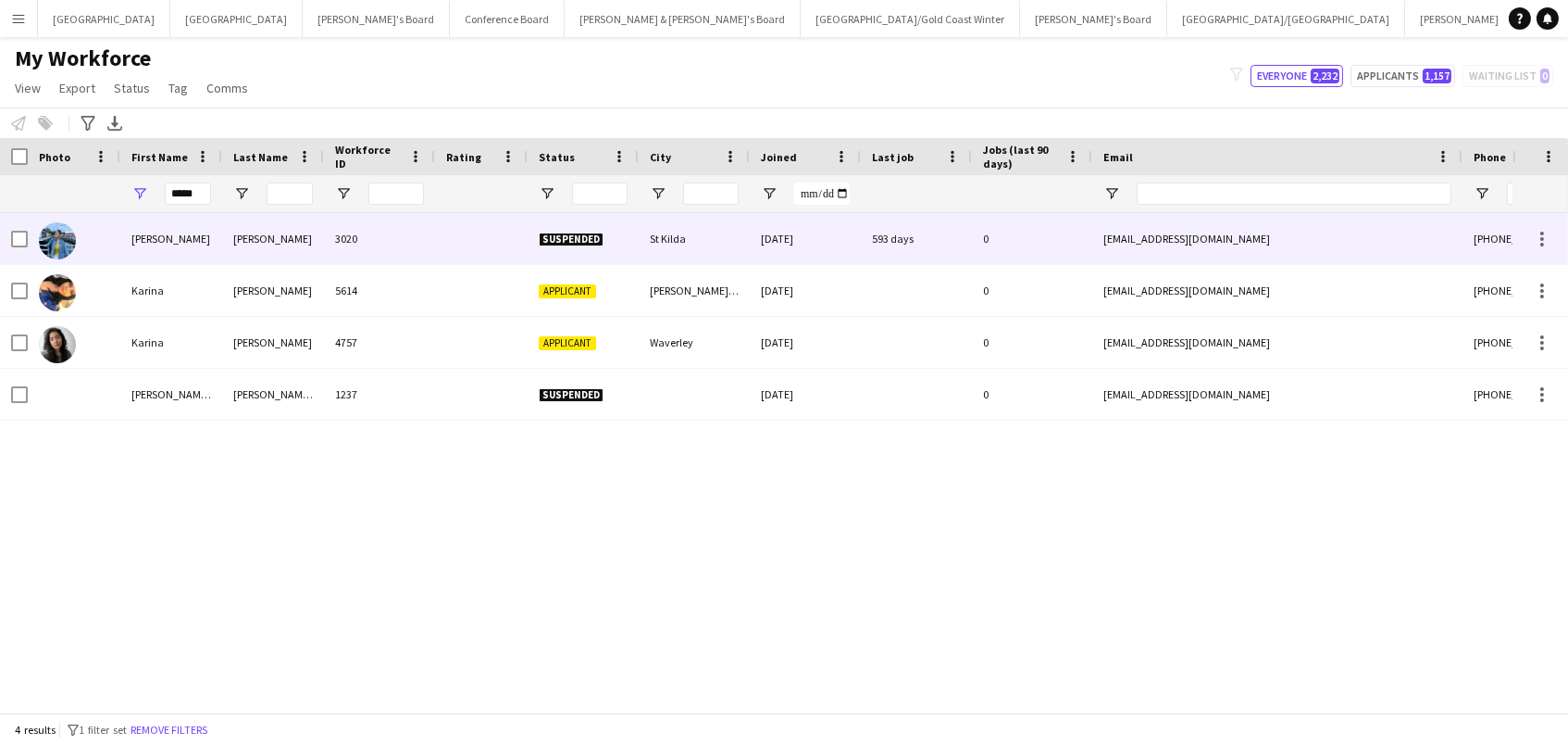
click at [255, 236] on div "Grabow" at bounding box center [273, 238] width 102 height 51
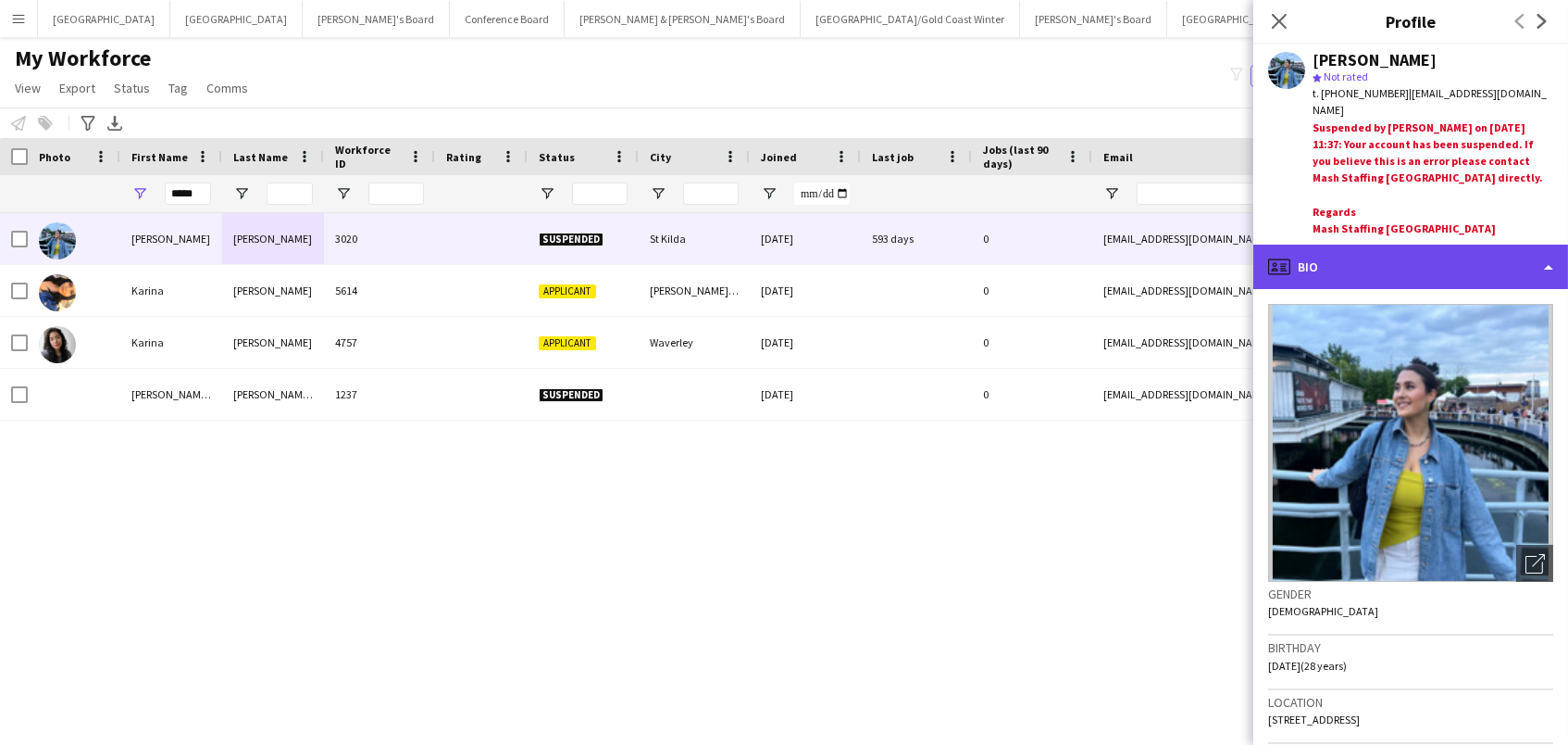
click at [1517, 245] on div "profile Bio" at bounding box center [1411, 267] width 315 height 44
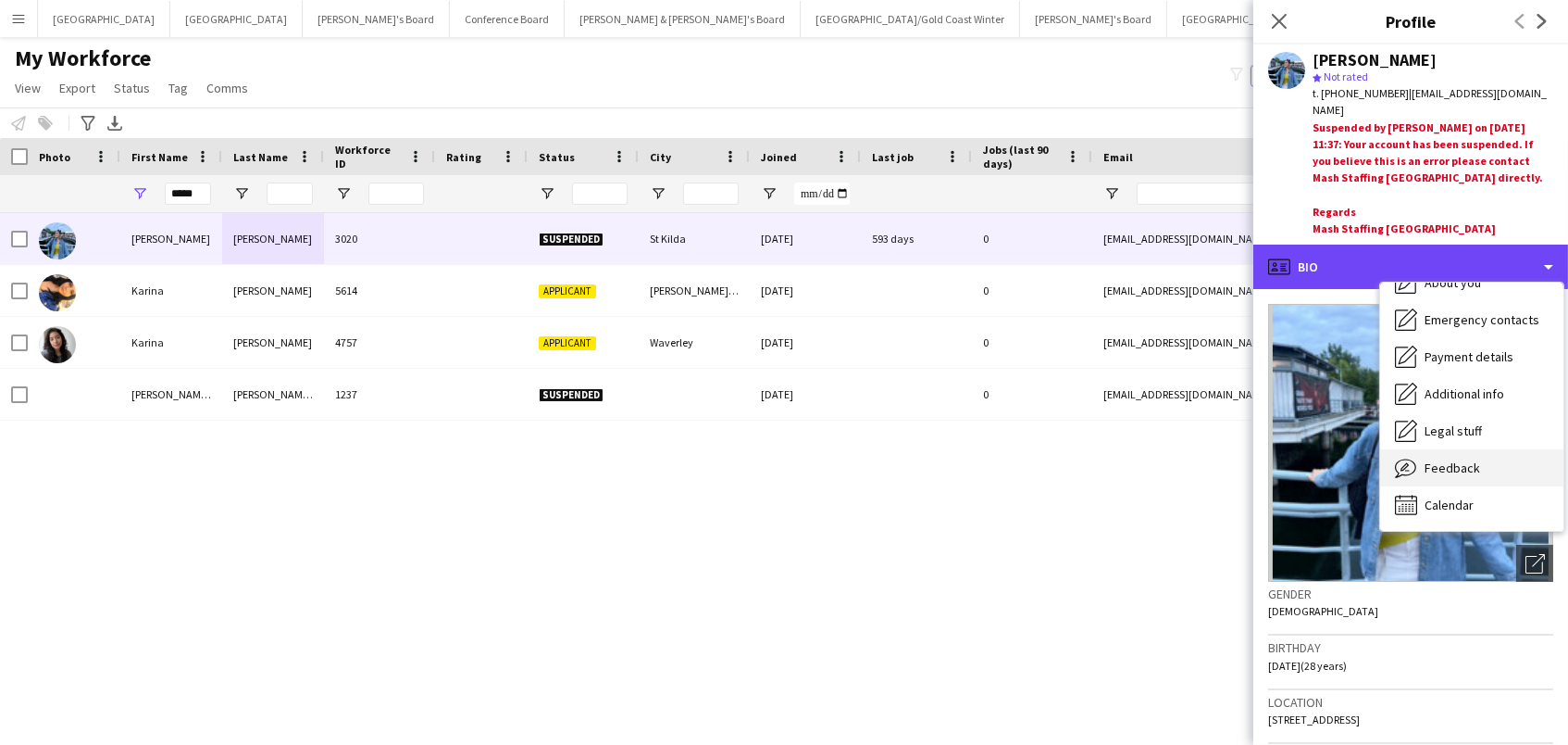
scroll to position [136, 0]
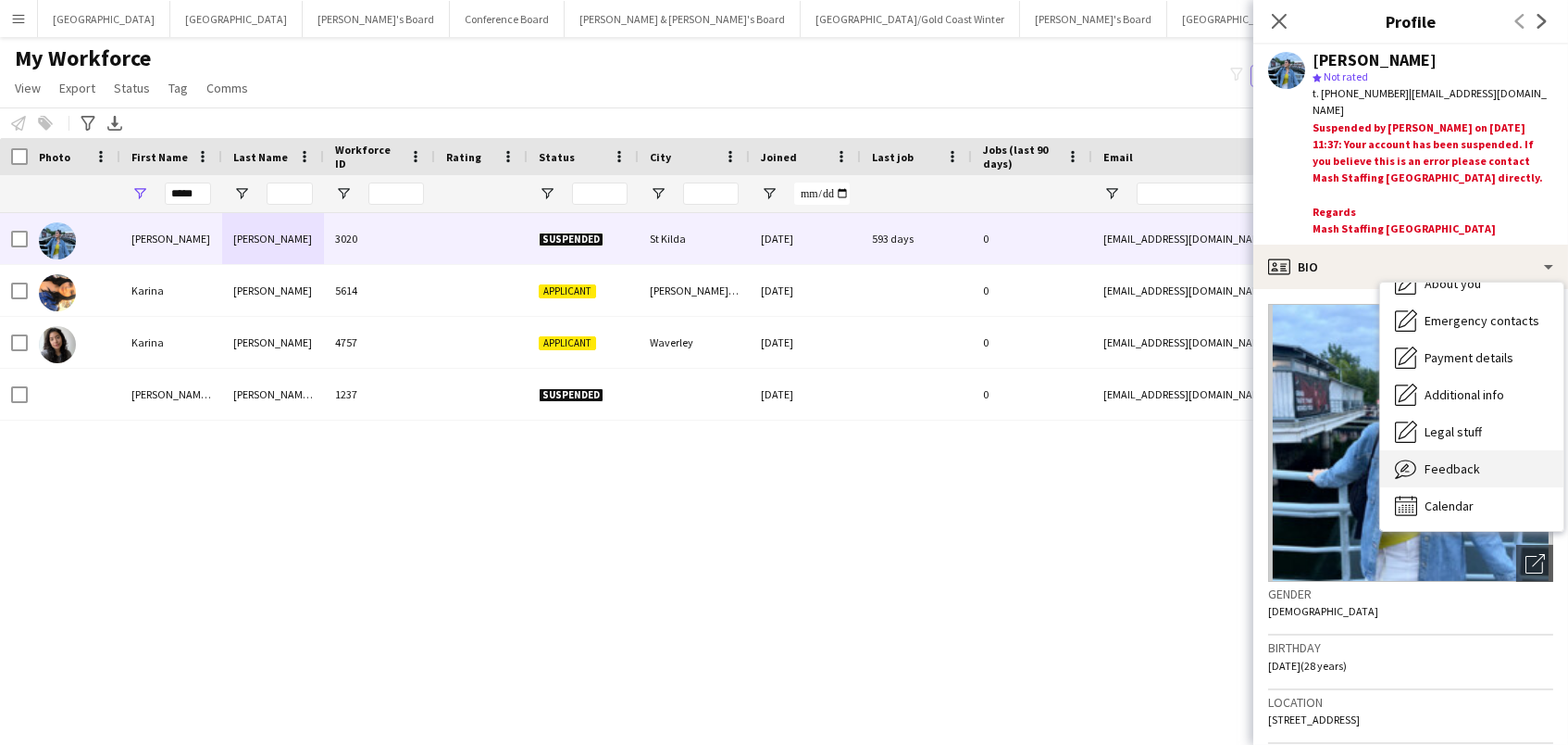
click at [1471, 460] on span "Feedback" at bounding box center [1453, 468] width 56 height 16
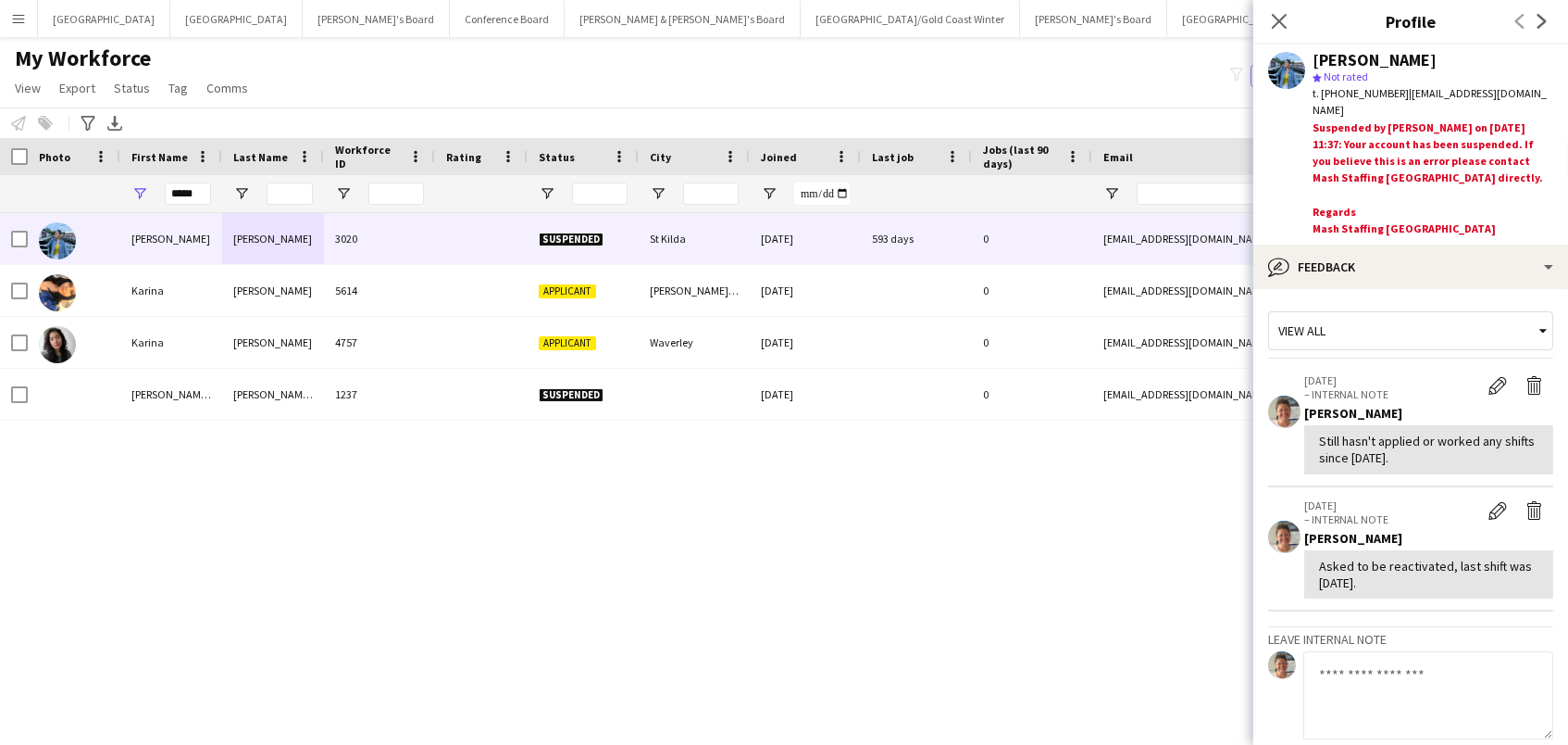
click at [1430, 663] on textarea at bounding box center [1428, 695] width 249 height 88
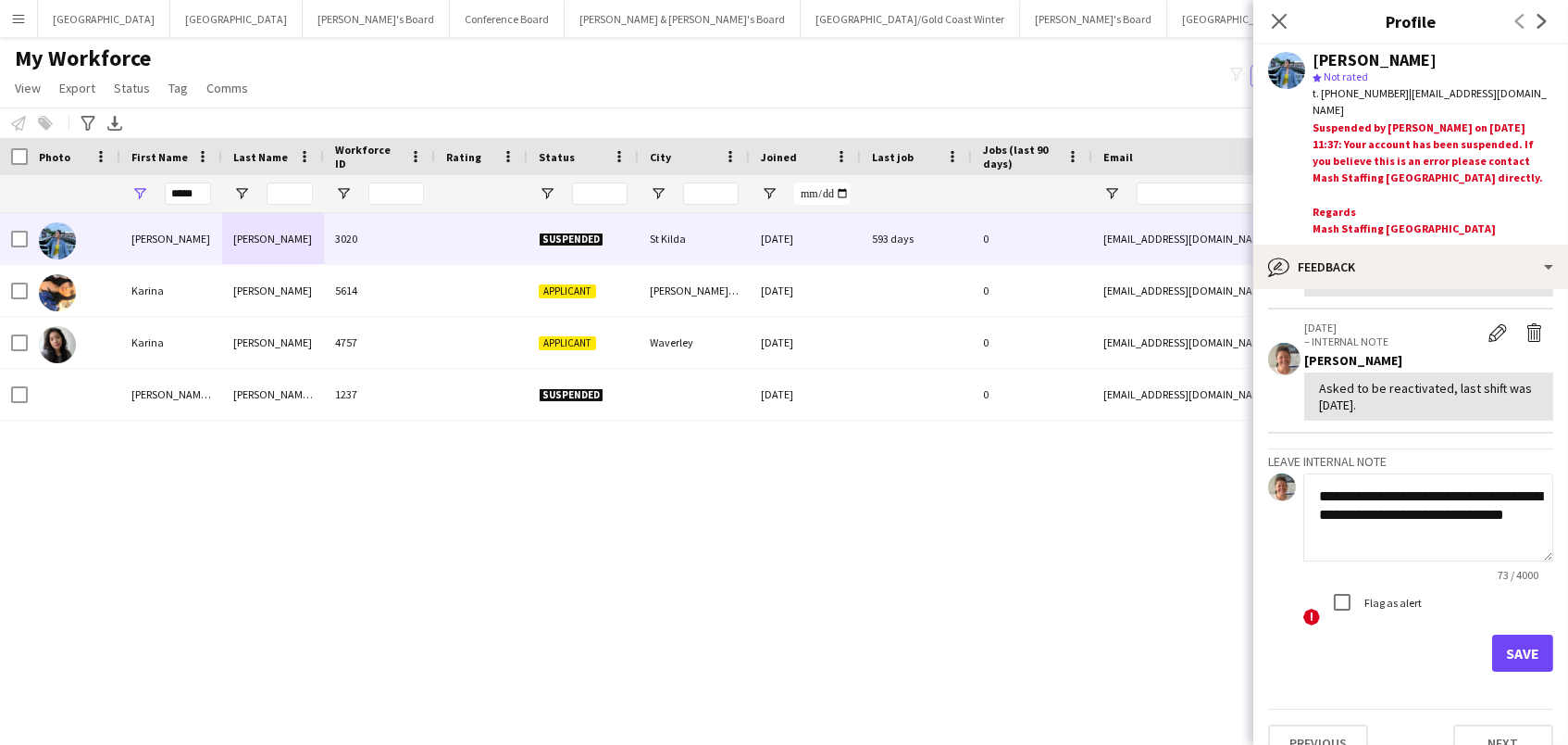
type textarea "**********"
click at [1527, 635] on button "Save" at bounding box center [1523, 653] width 61 height 37
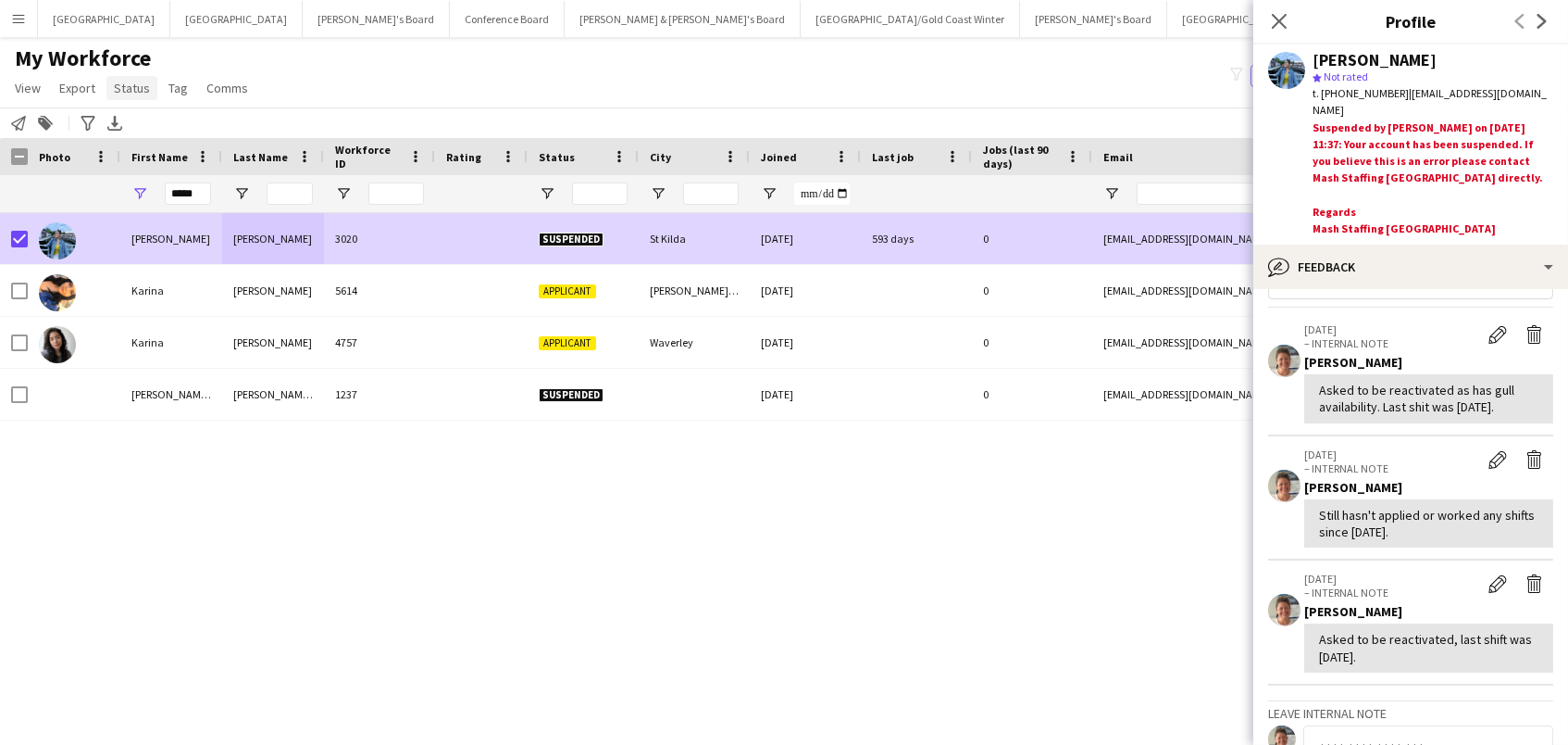
click at [129, 83] on span "Status" at bounding box center [132, 87] width 36 height 16
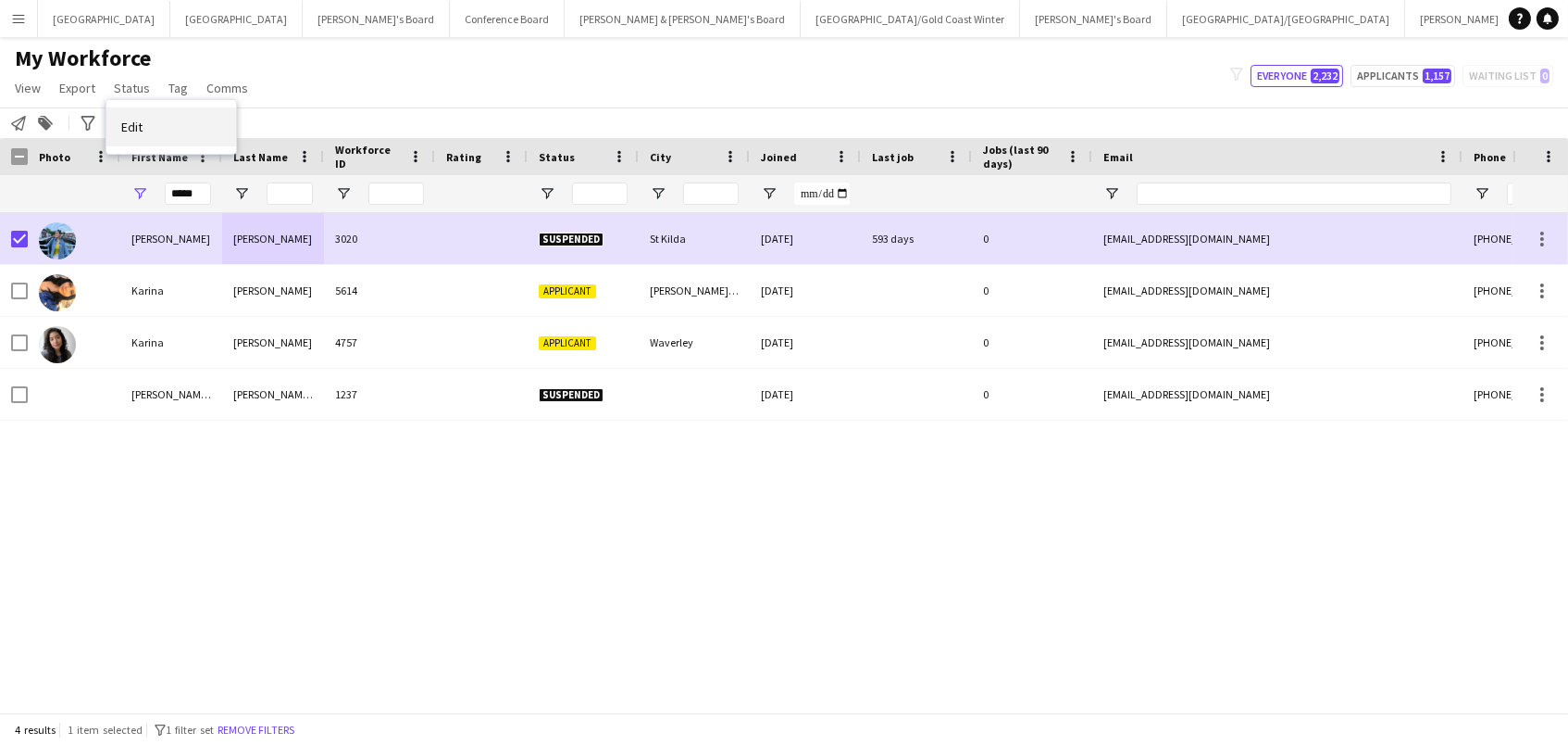
click at [158, 128] on link "Edit" at bounding box center [171, 127] width 130 height 39
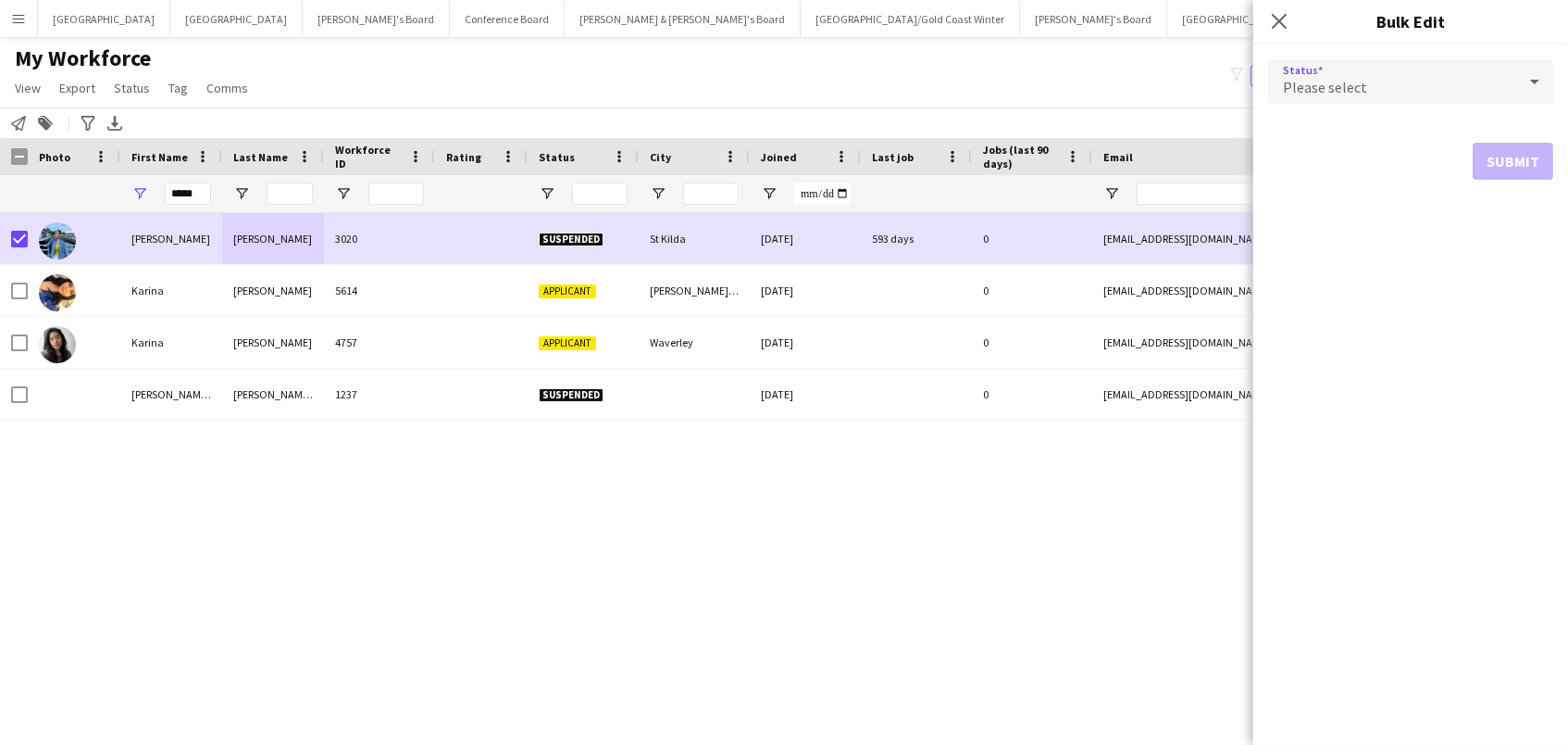
click at [1423, 83] on div "Please select" at bounding box center [1392, 82] width 249 height 44
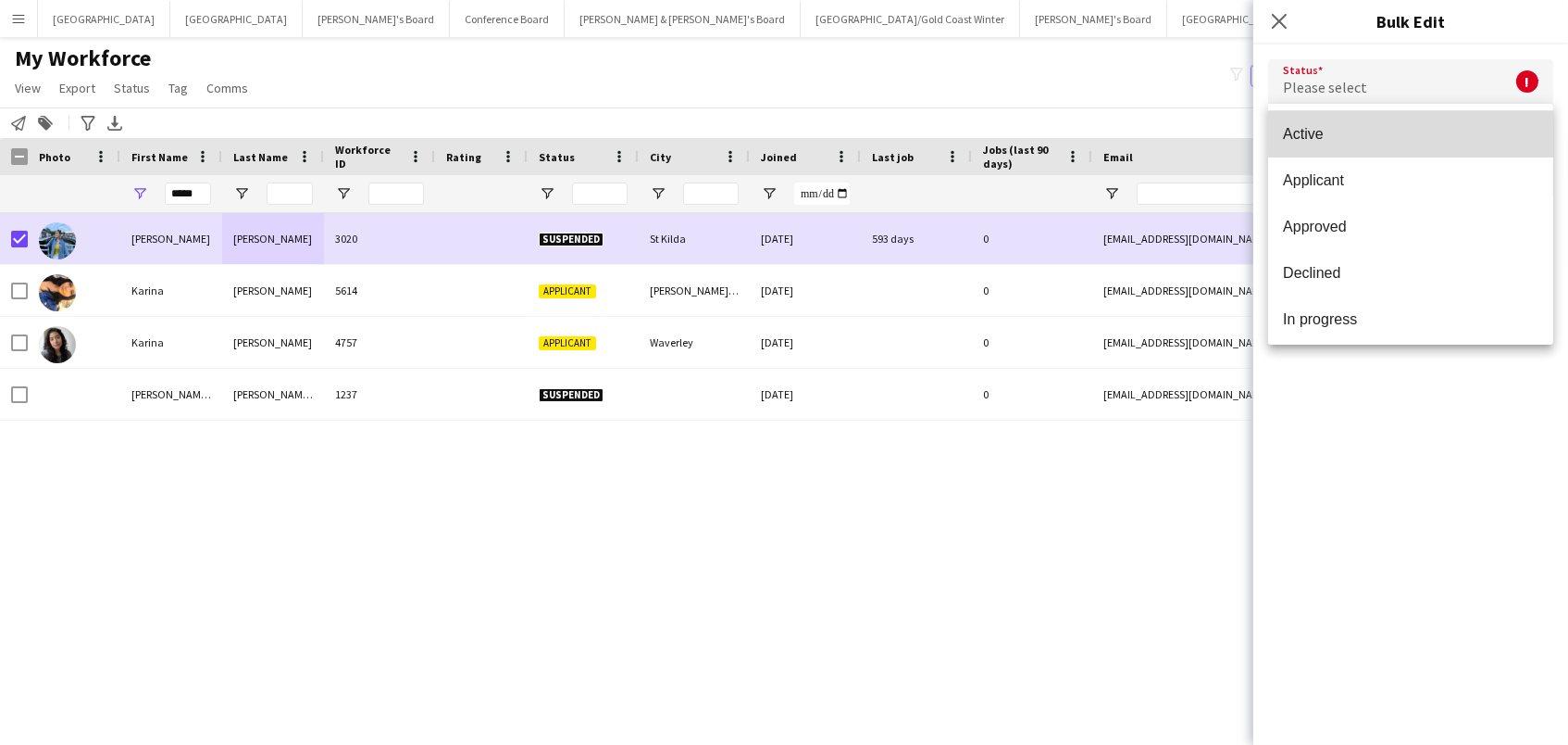
click at [1417, 132] on span "Active" at bounding box center [1411, 133] width 255 height 17
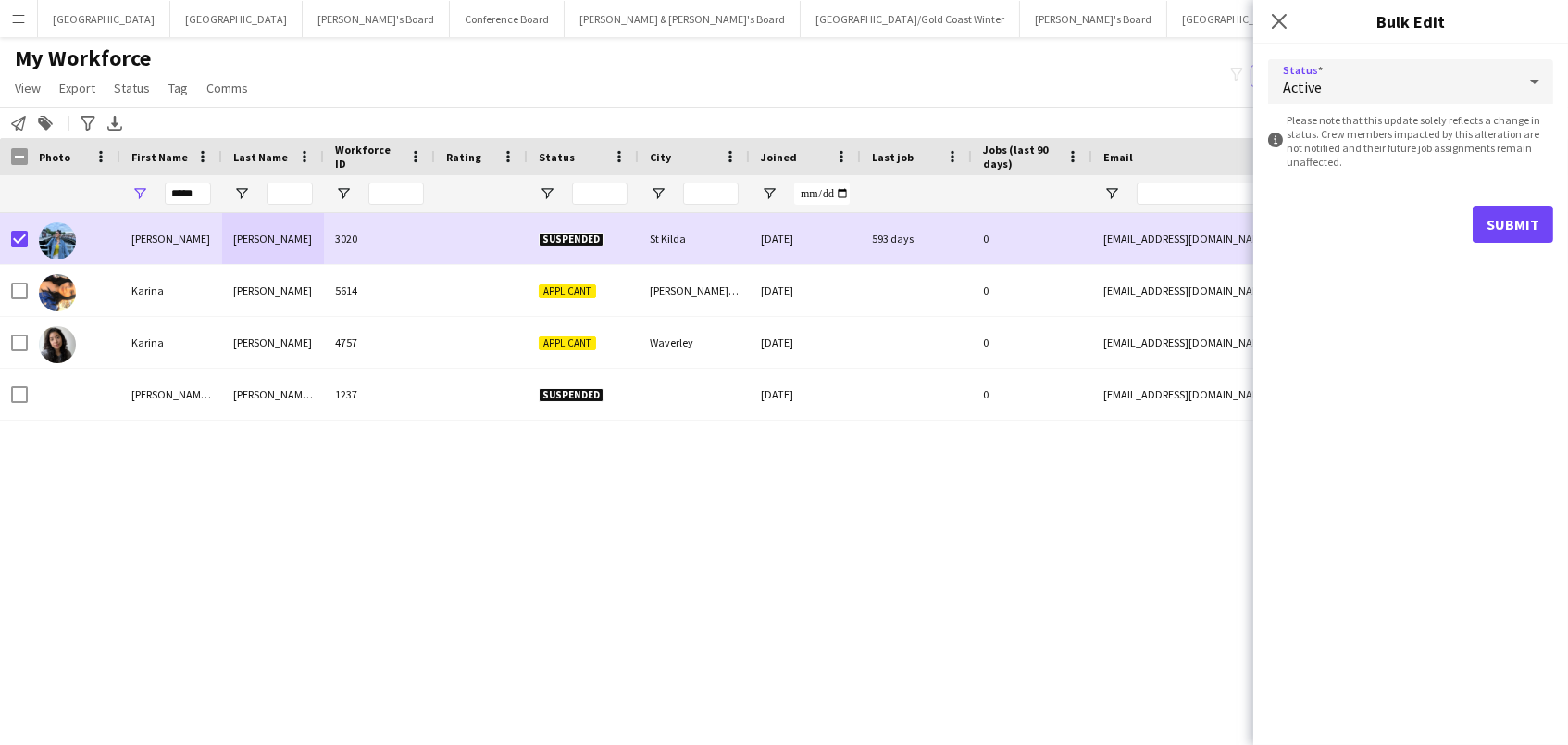
click at [1499, 217] on button "Submit" at bounding box center [1513, 224] width 81 height 37
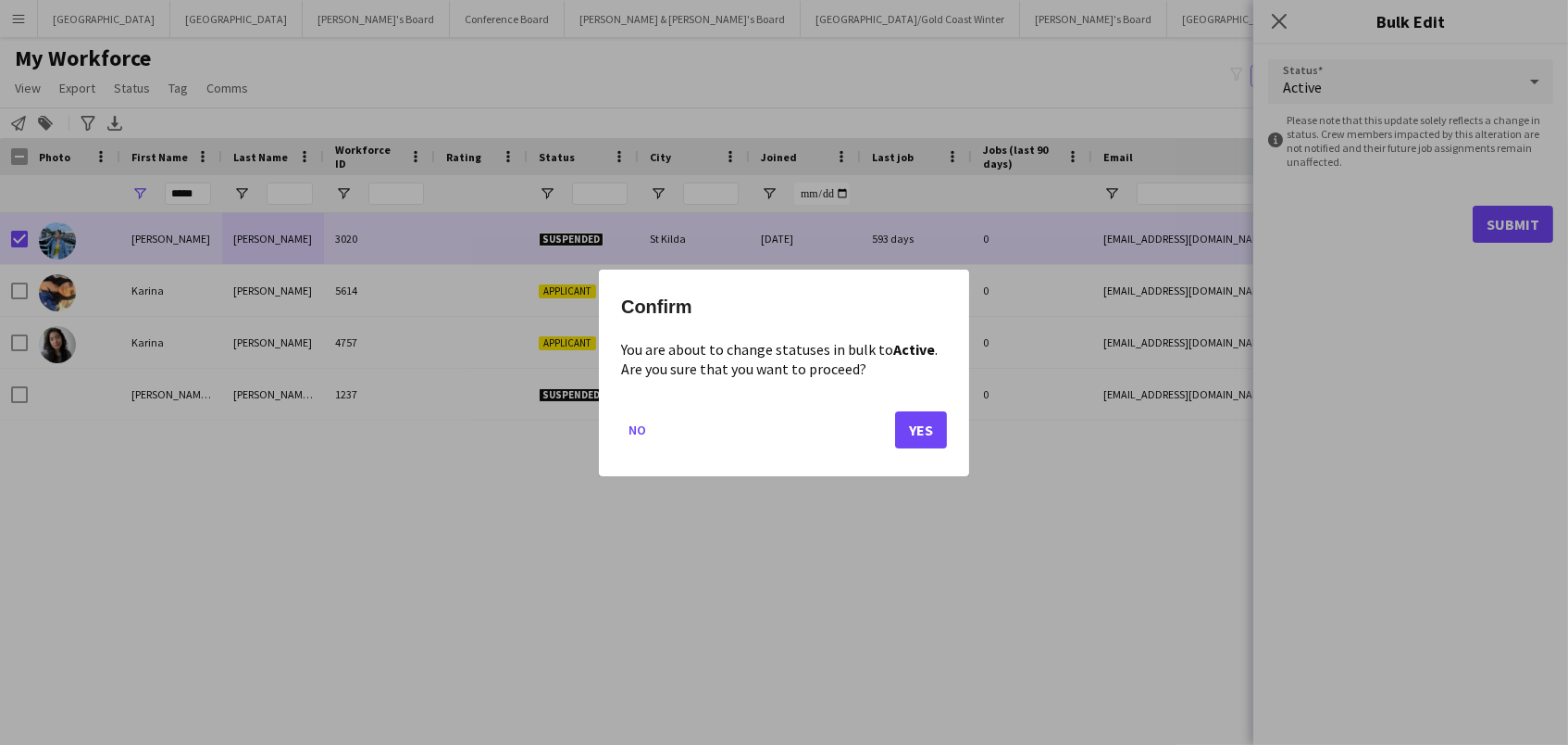
click at [932, 429] on button "Yes" at bounding box center [921, 428] width 52 height 37
